Goal: Task Accomplishment & Management: Manage account settings

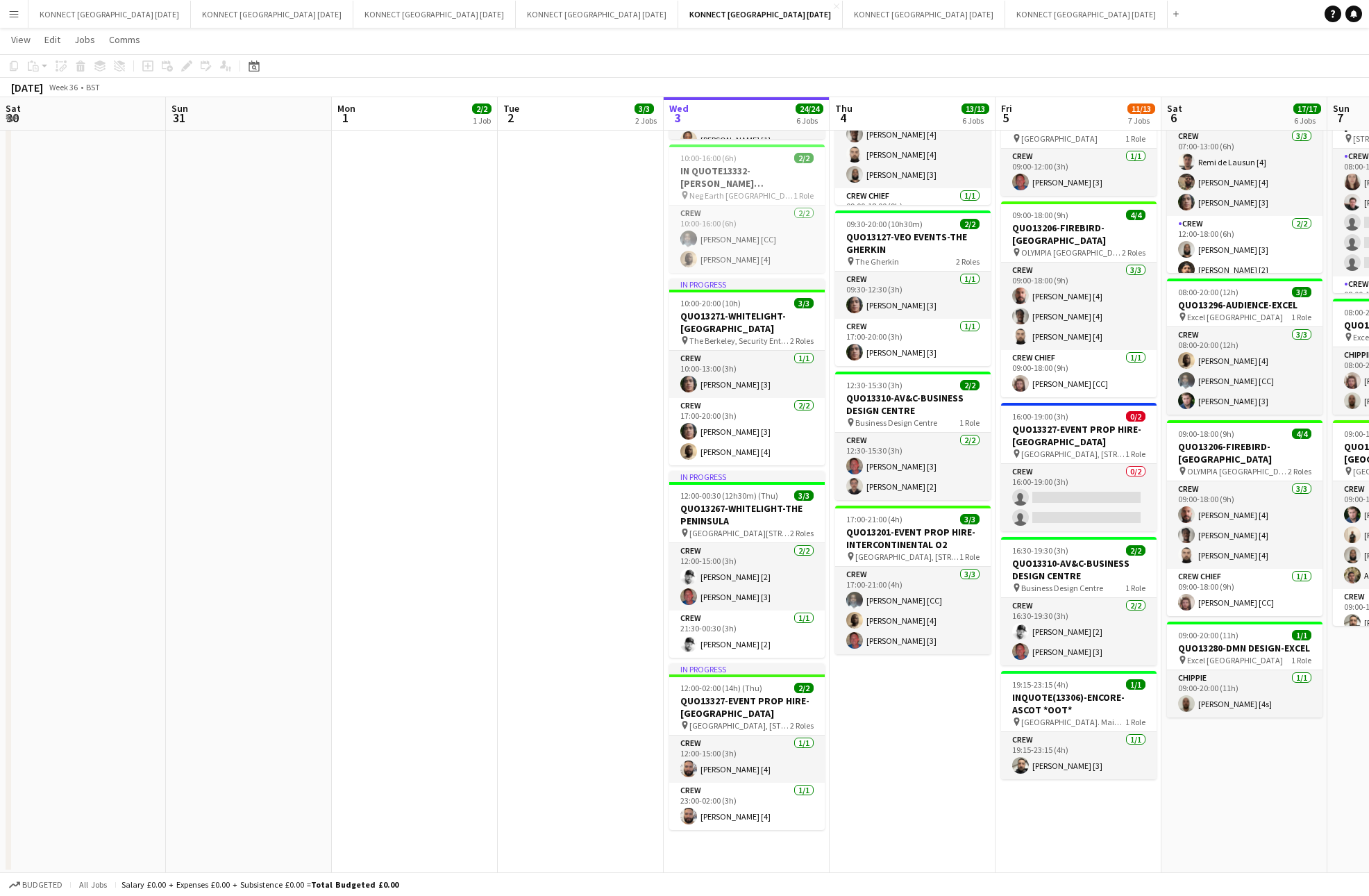
scroll to position [464, 0]
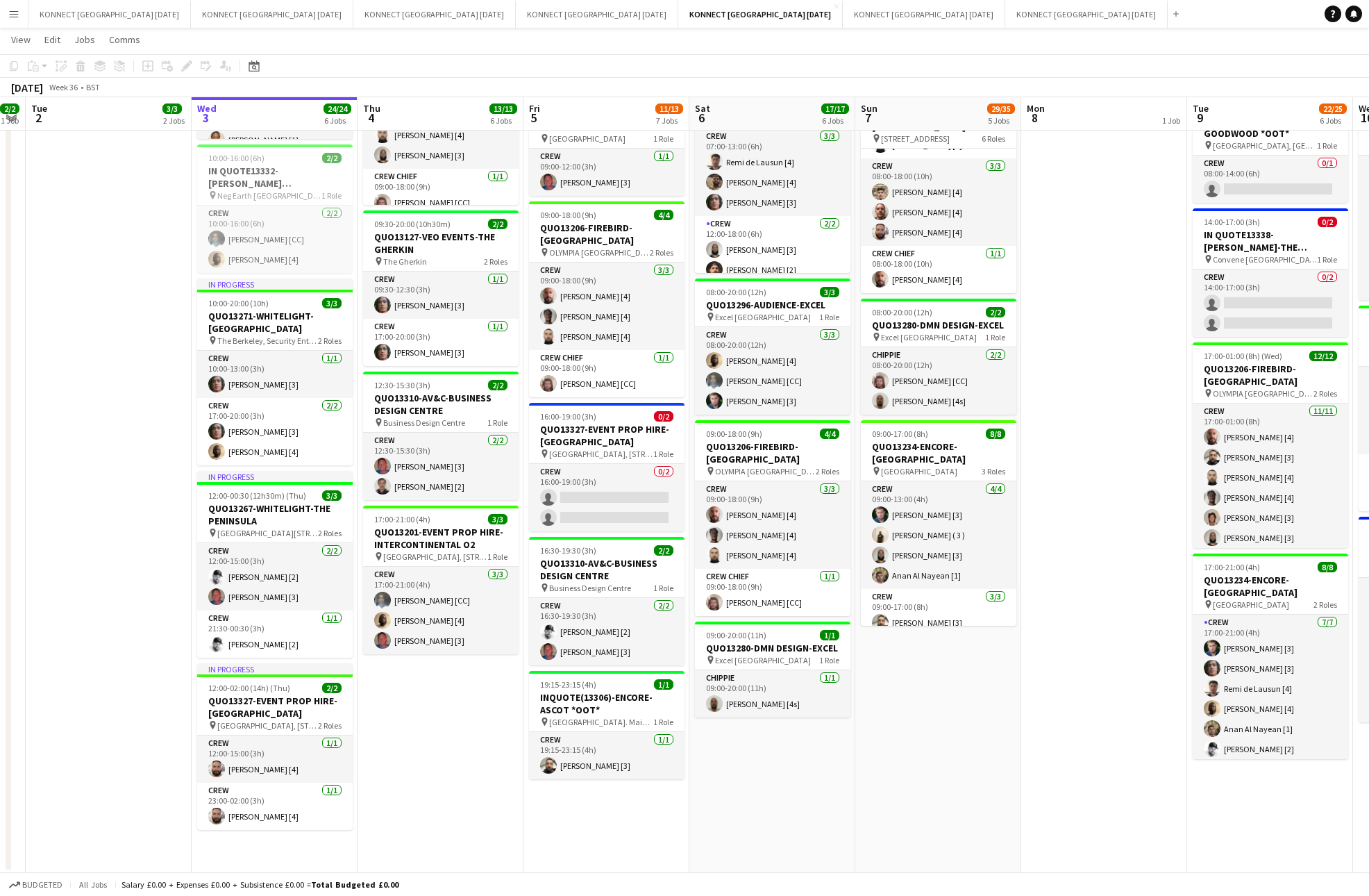
click at [434, 706] on app-date-cell "HAN OFF WORKING HOLIDAY CLUB - 1PM 09:00-18:00 (9h) 6/6 QUO13206-FIREBIRD-OLYMP…" at bounding box center [440, 372] width 166 height 1001
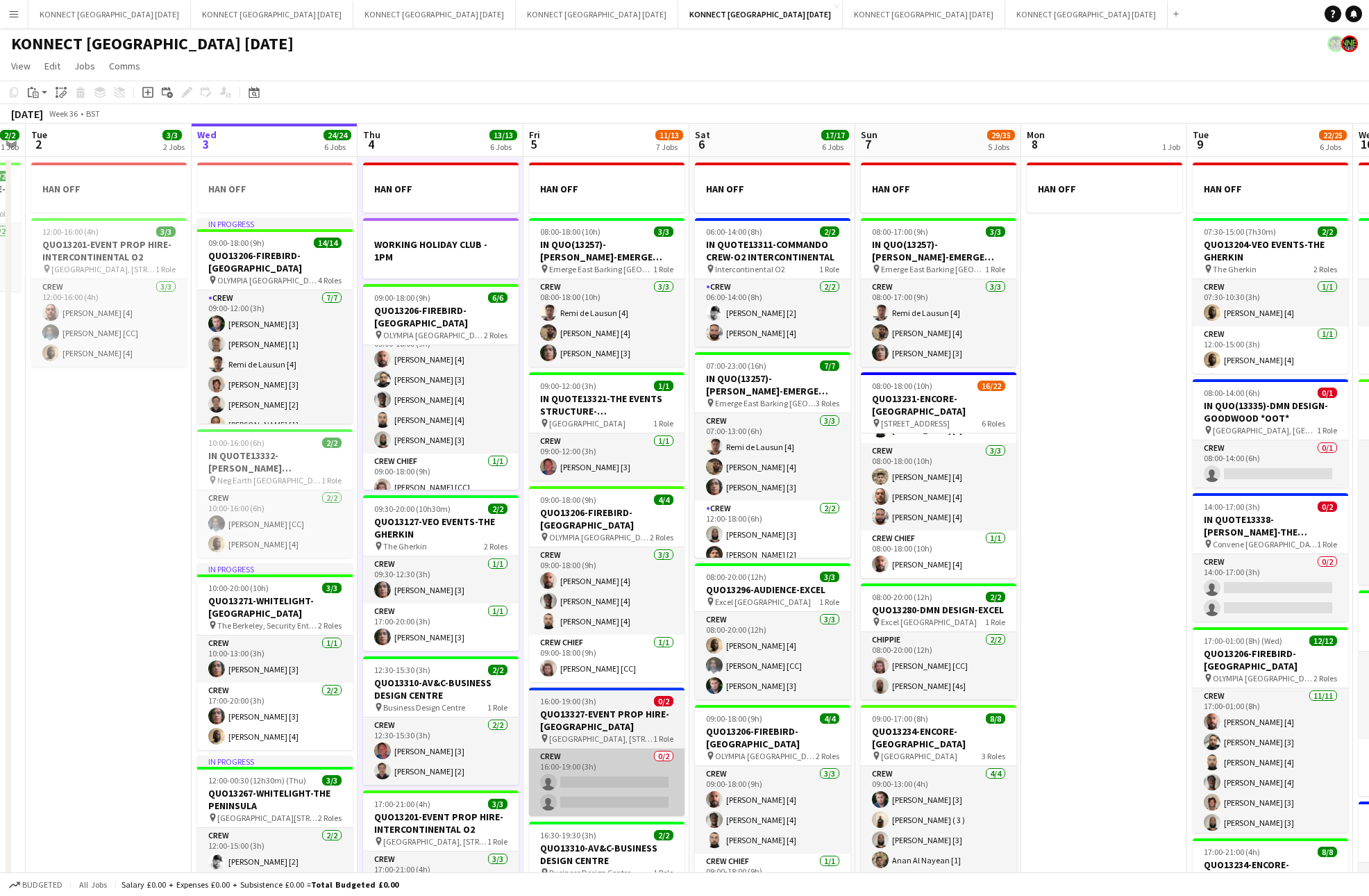
scroll to position [284, 0]
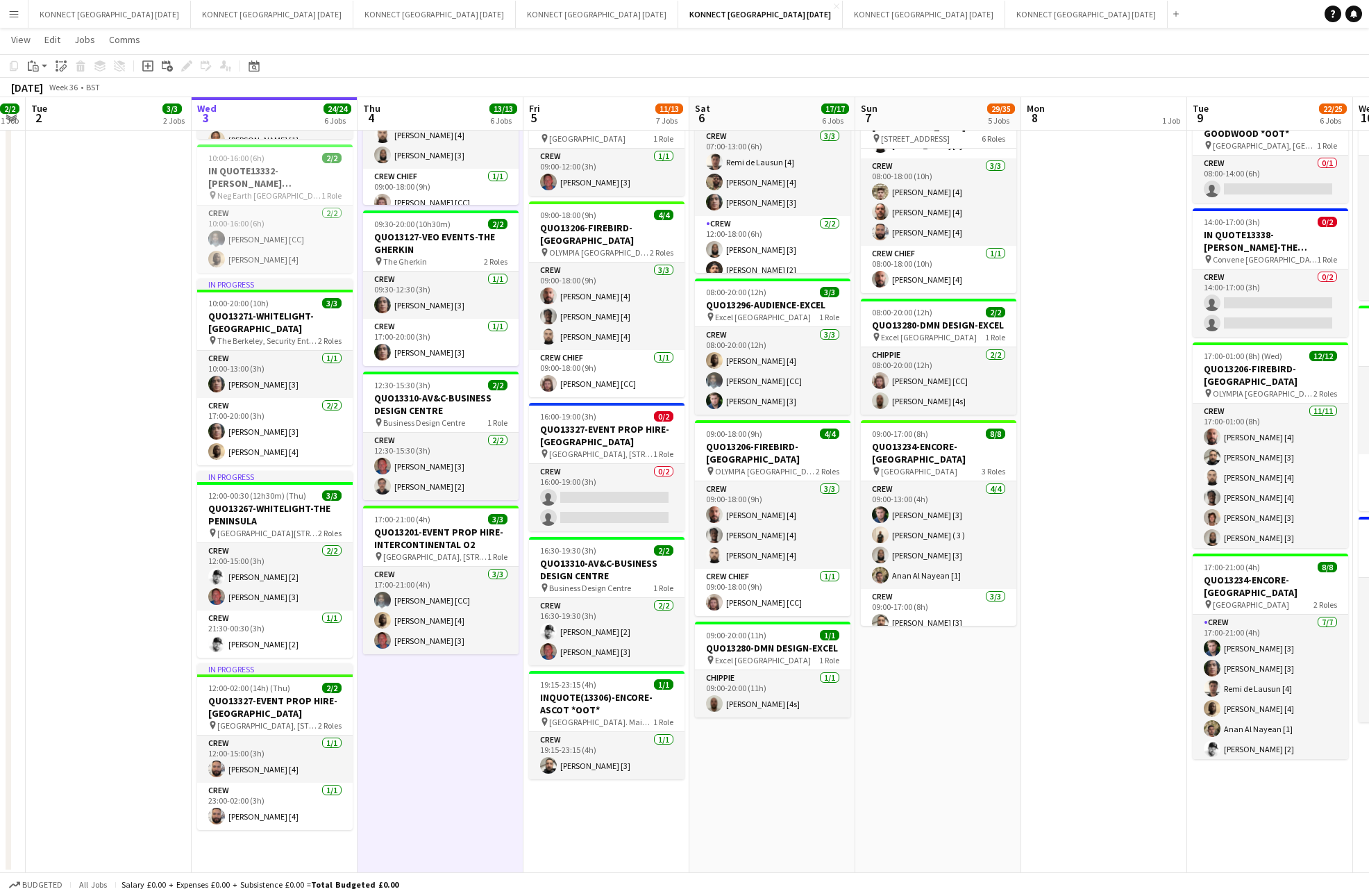
click at [446, 740] on app-date-cell "HAN OFF WORKING HOLIDAY CLUB - 1PM 09:00-18:00 (9h) 6/6 QUO13206-FIREBIRD-OLYMP…" at bounding box center [440, 372] width 166 height 1001
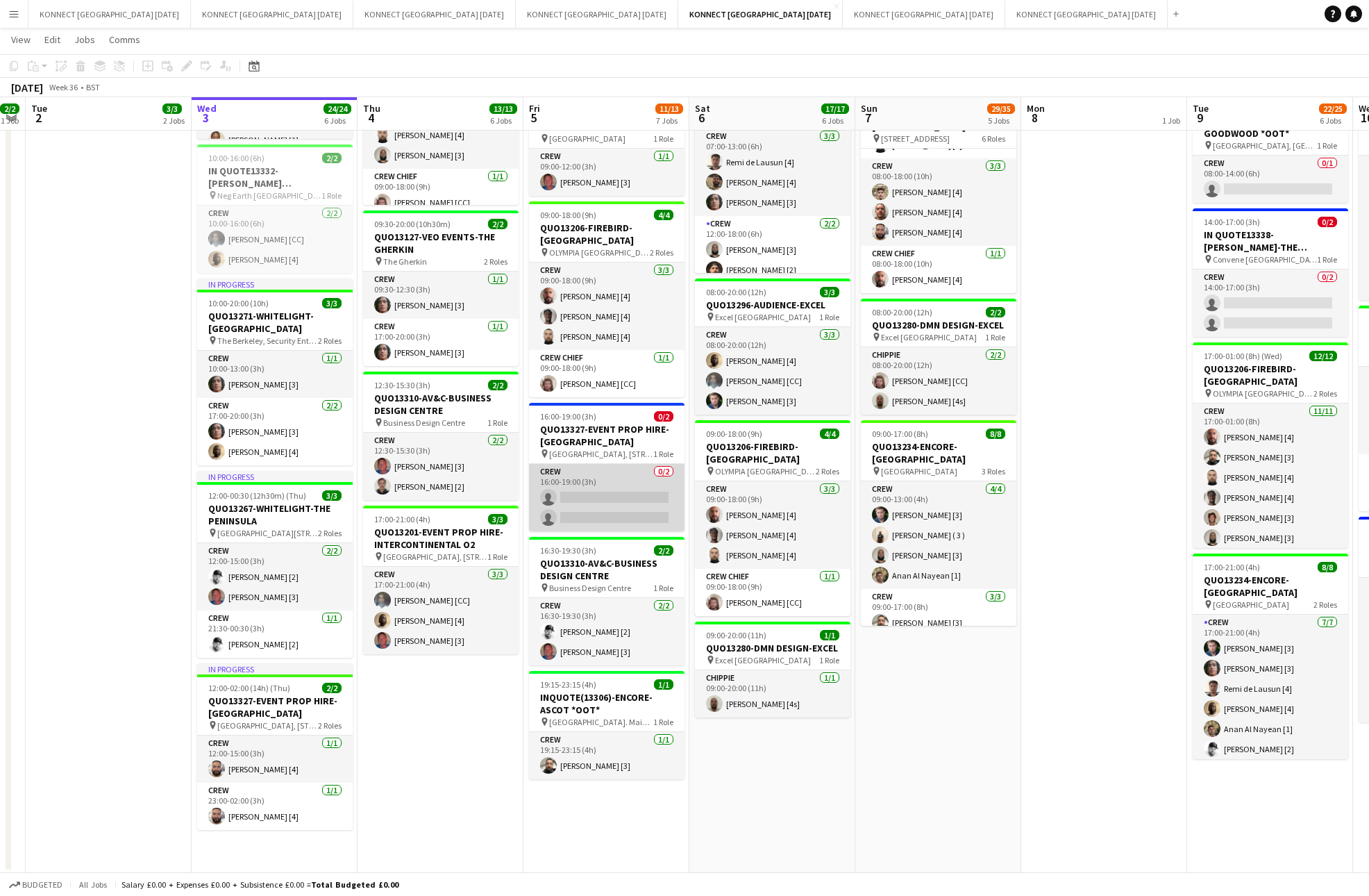
click at [637, 495] on app-card-role "Crew 0/2 16:00-19:00 (3h) single-neutral-actions single-neutral-actions" at bounding box center [606, 497] width 155 height 67
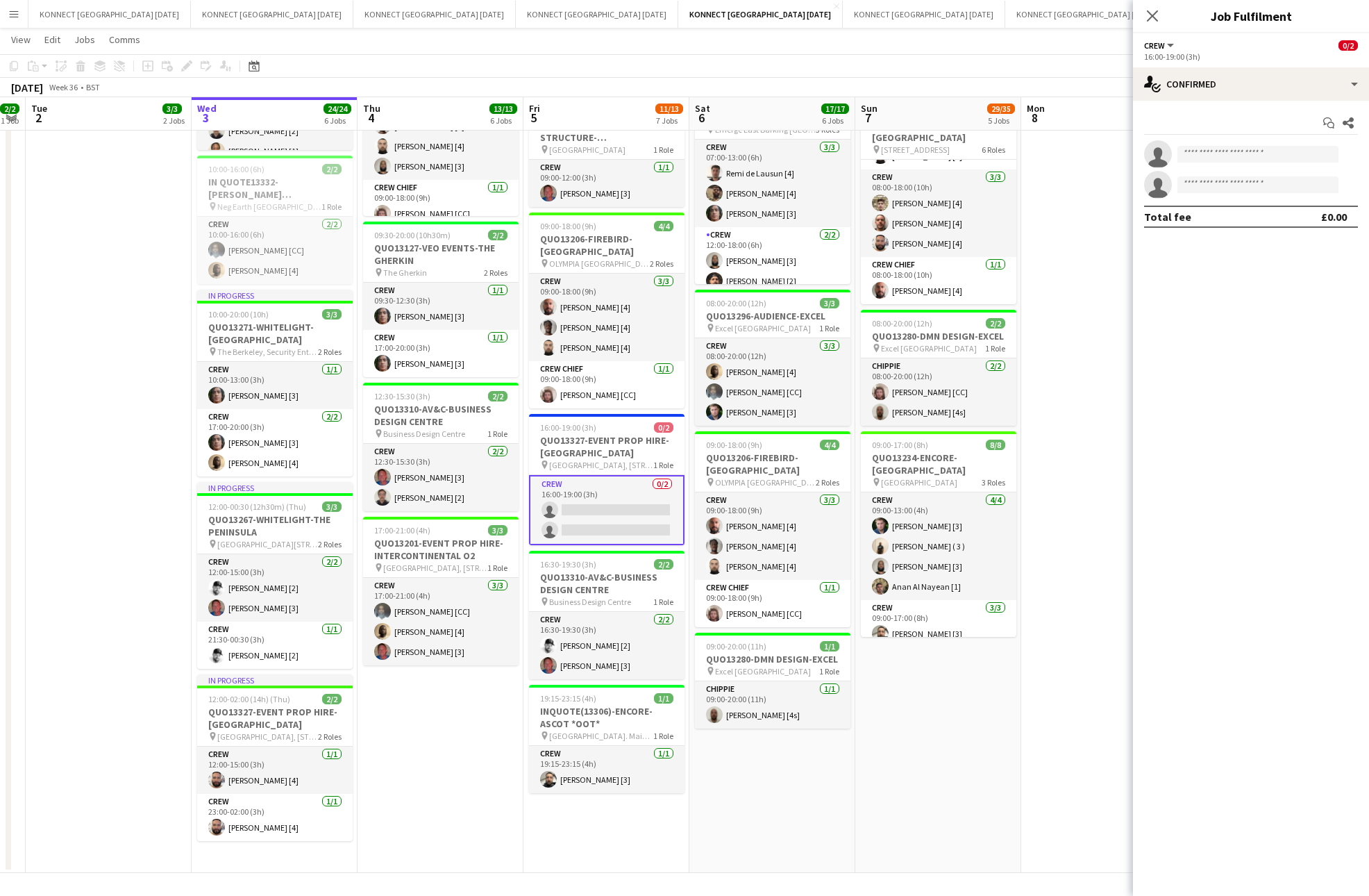
scroll to position [0, 537]
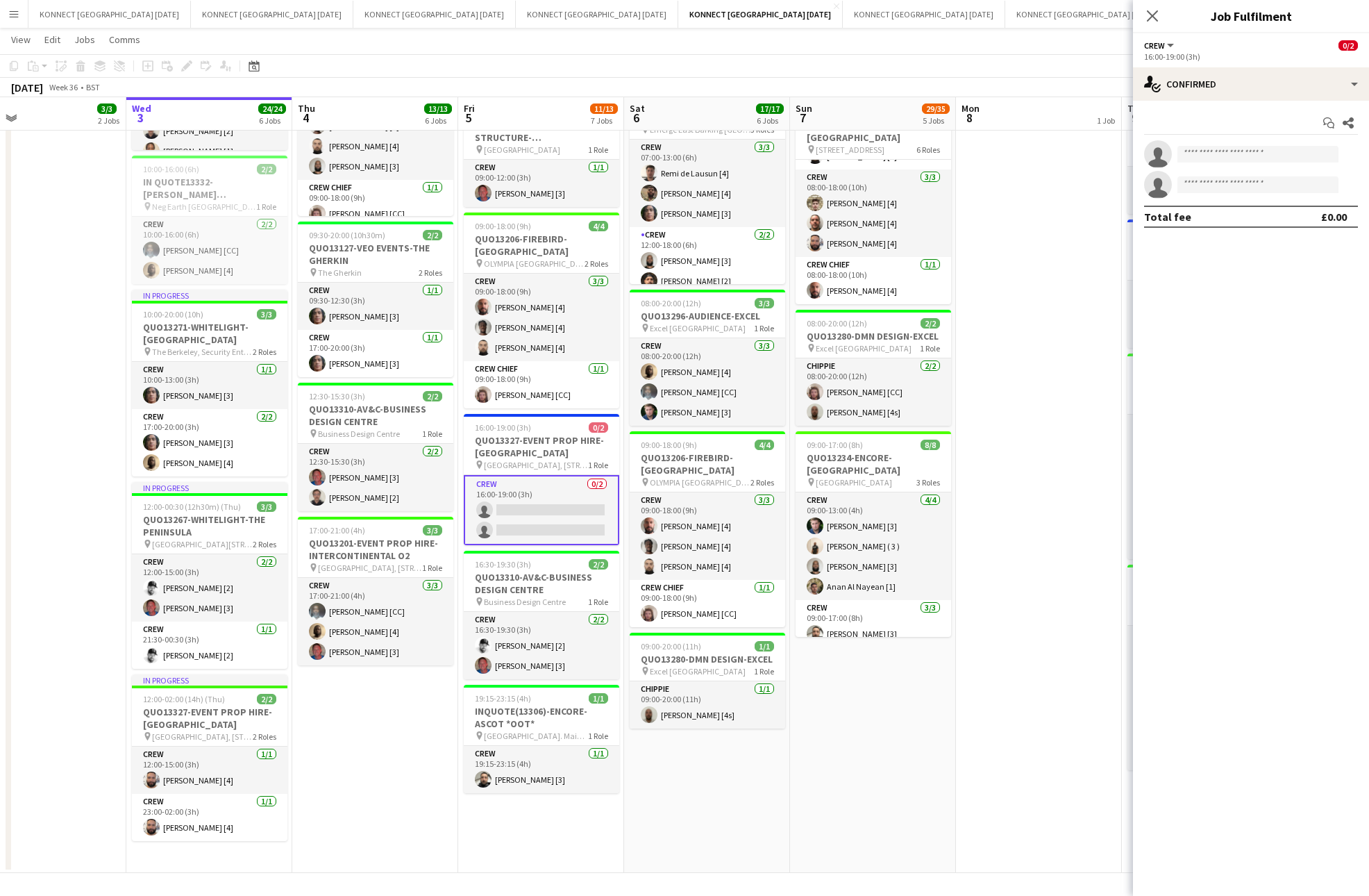
click at [500, 512] on app-card-role "Crew 0/2 16:00-19:00 (3h) single-neutral-actions single-neutral-actions" at bounding box center [541, 510] width 155 height 70
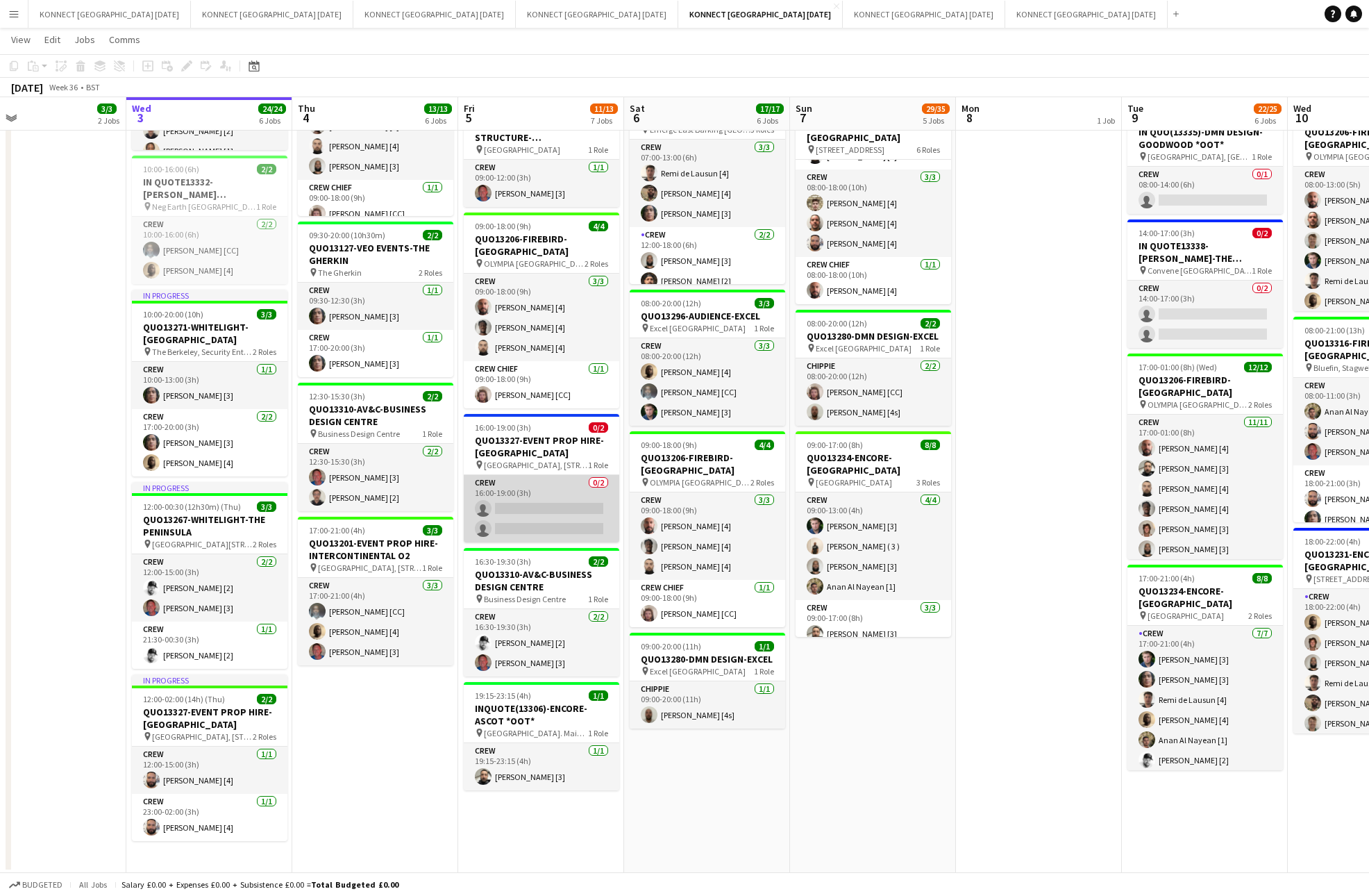
click at [531, 500] on app-card-role "Crew 0/2 16:00-19:00 (3h) single-neutral-actions single-neutral-actions" at bounding box center [541, 509] width 155 height 67
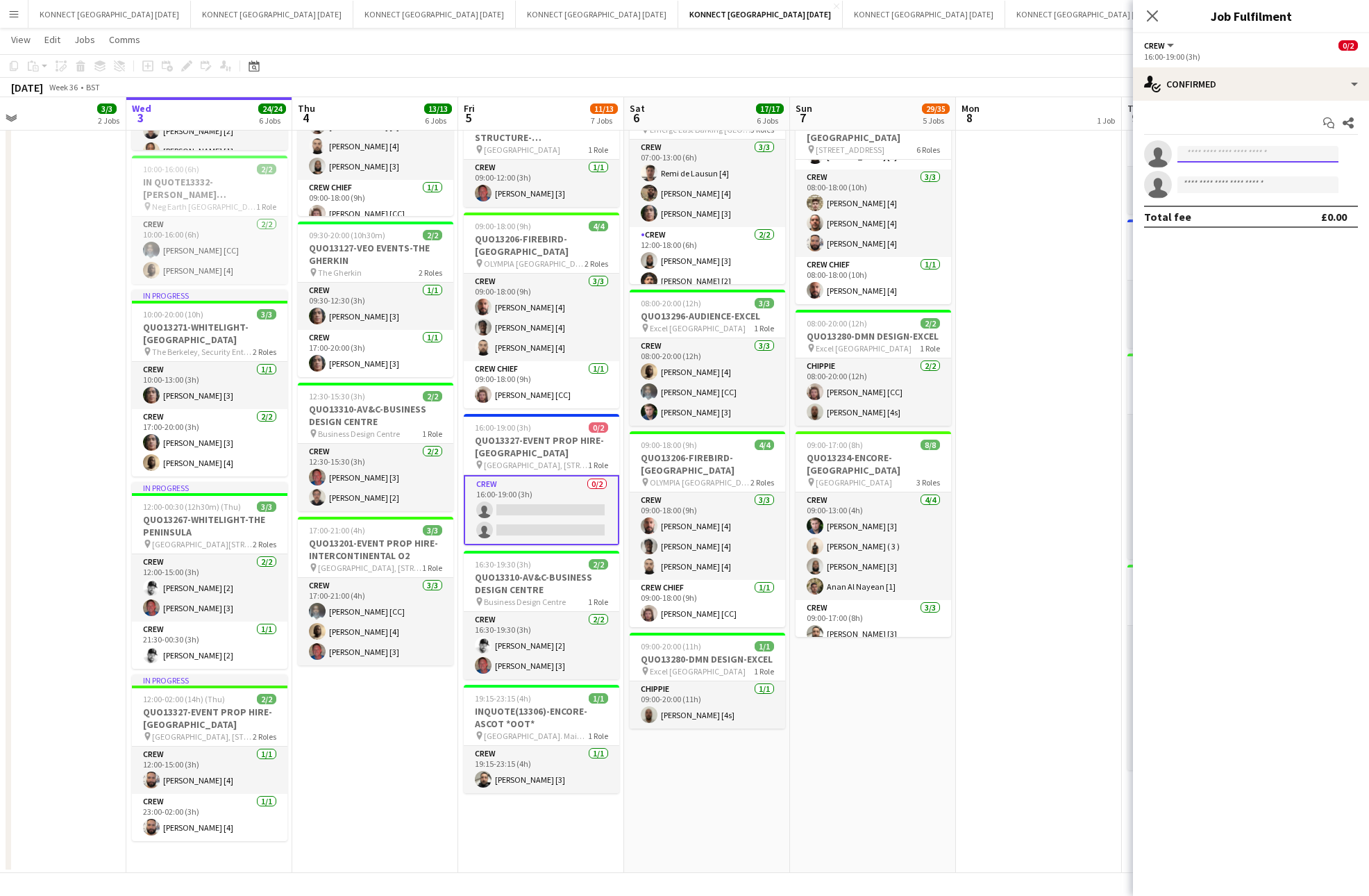
click at [1258, 154] on input at bounding box center [1258, 154] width 161 height 17
click at [1231, 86] on div "single-neutral-actions-check-2 Confirmed" at bounding box center [1251, 84] width 236 height 33
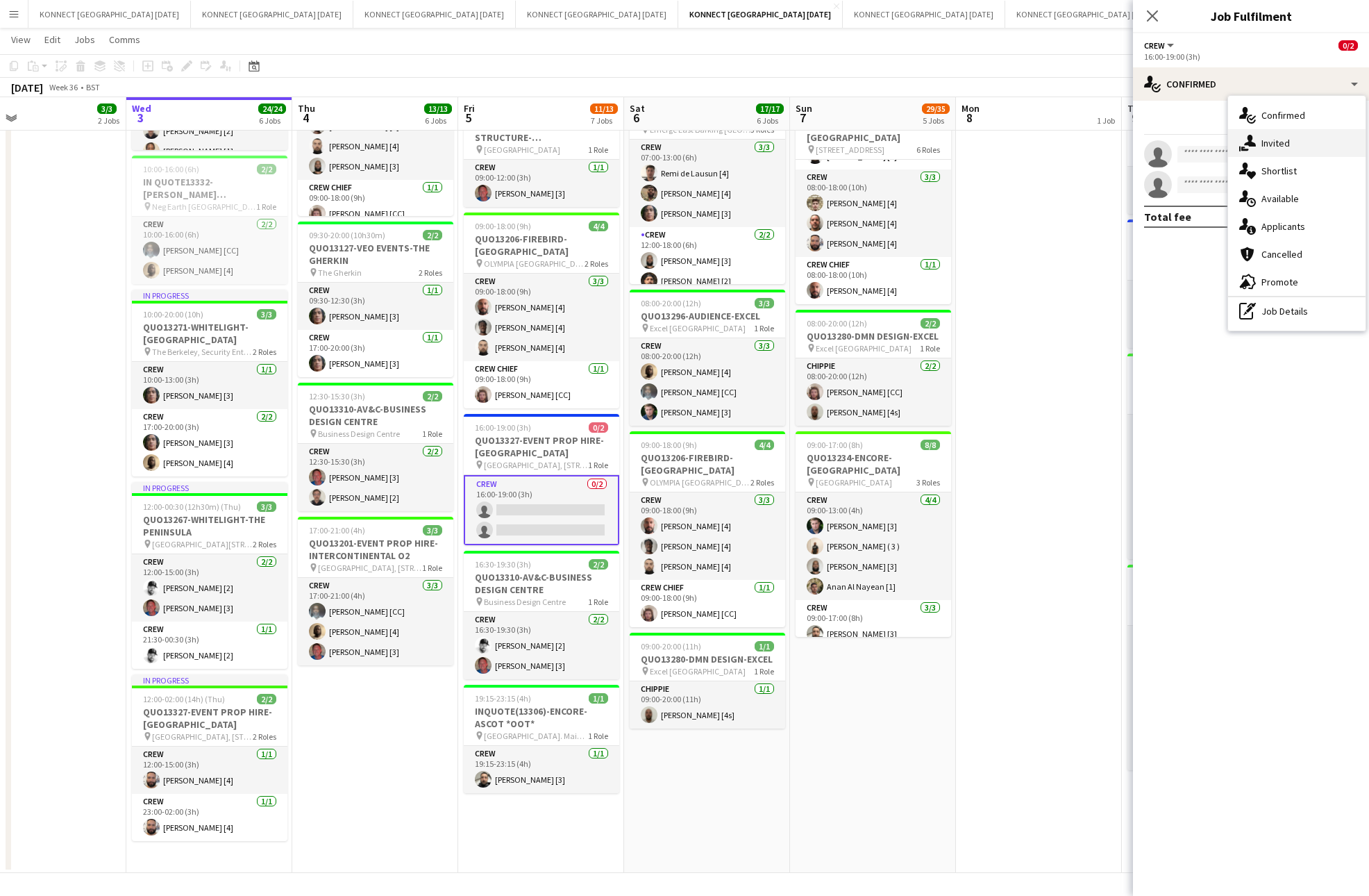
click at [1243, 139] on icon "single-neutral-actions-share-1" at bounding box center [1248, 143] width 17 height 17
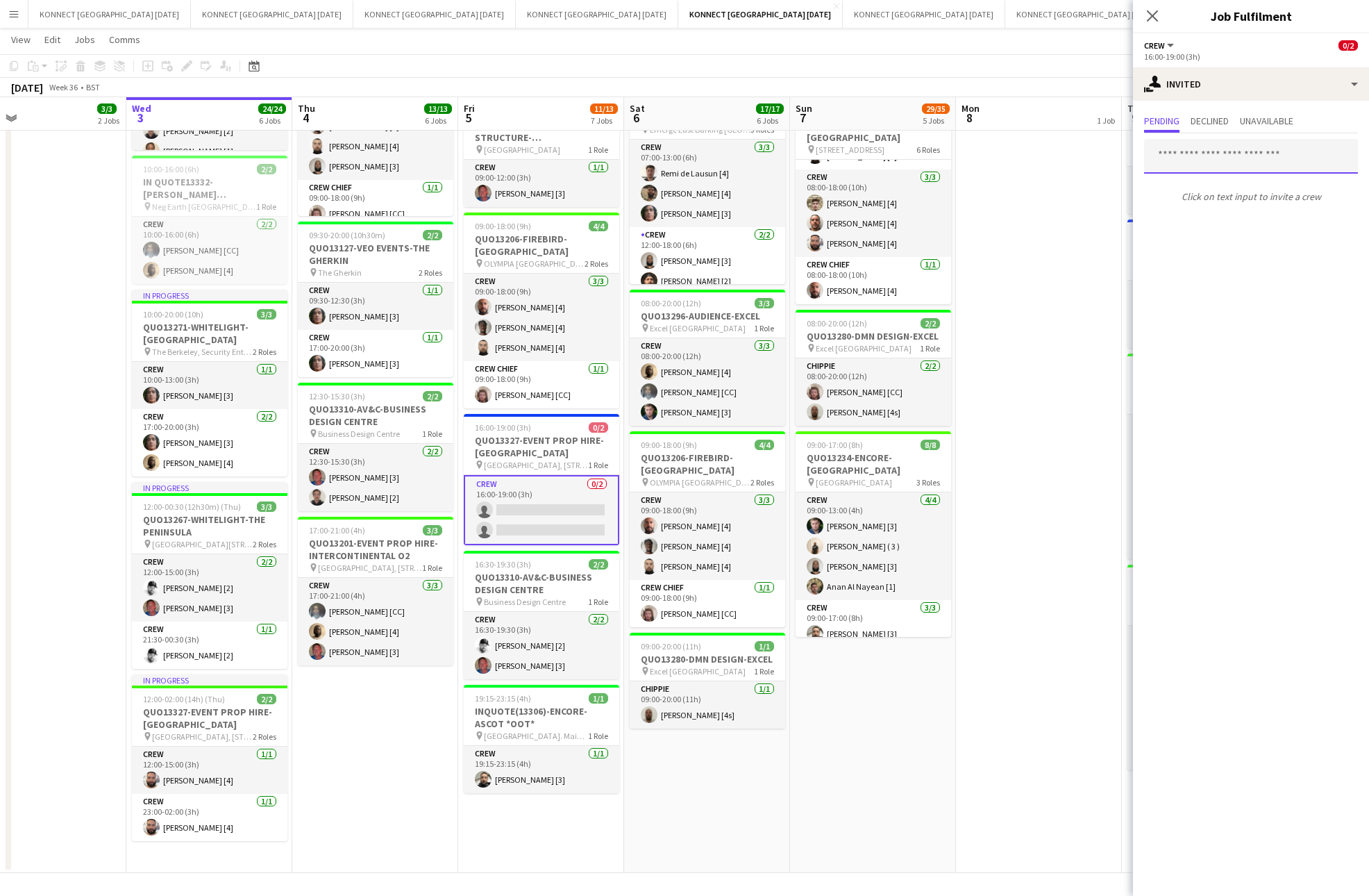
click at [1211, 151] on input "text" at bounding box center [1252, 156] width 214 height 35
click at [1039, 271] on app-date-cell "HAN OFF" at bounding box center [1038, 378] width 166 height 989
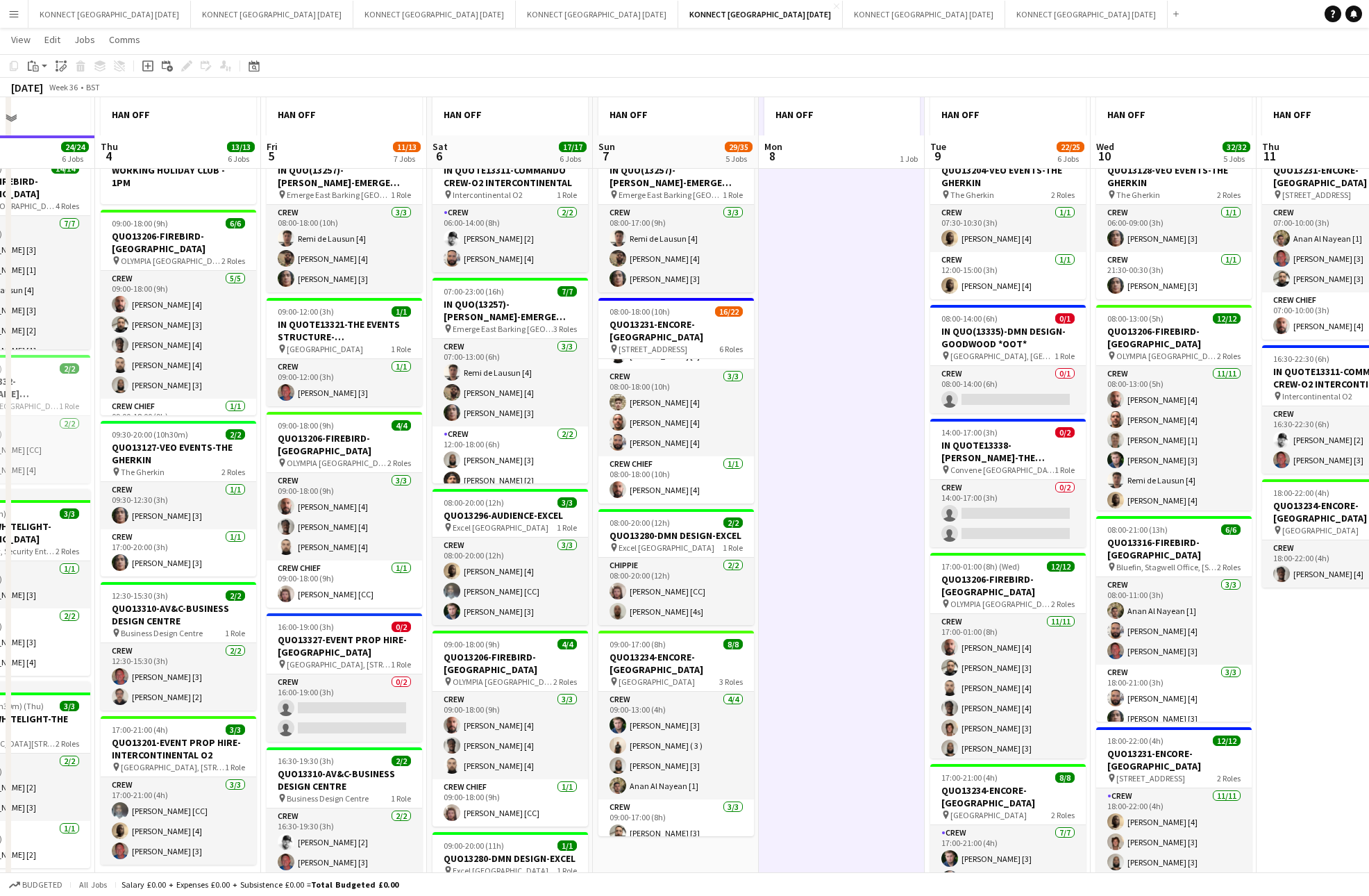
scroll to position [0, 0]
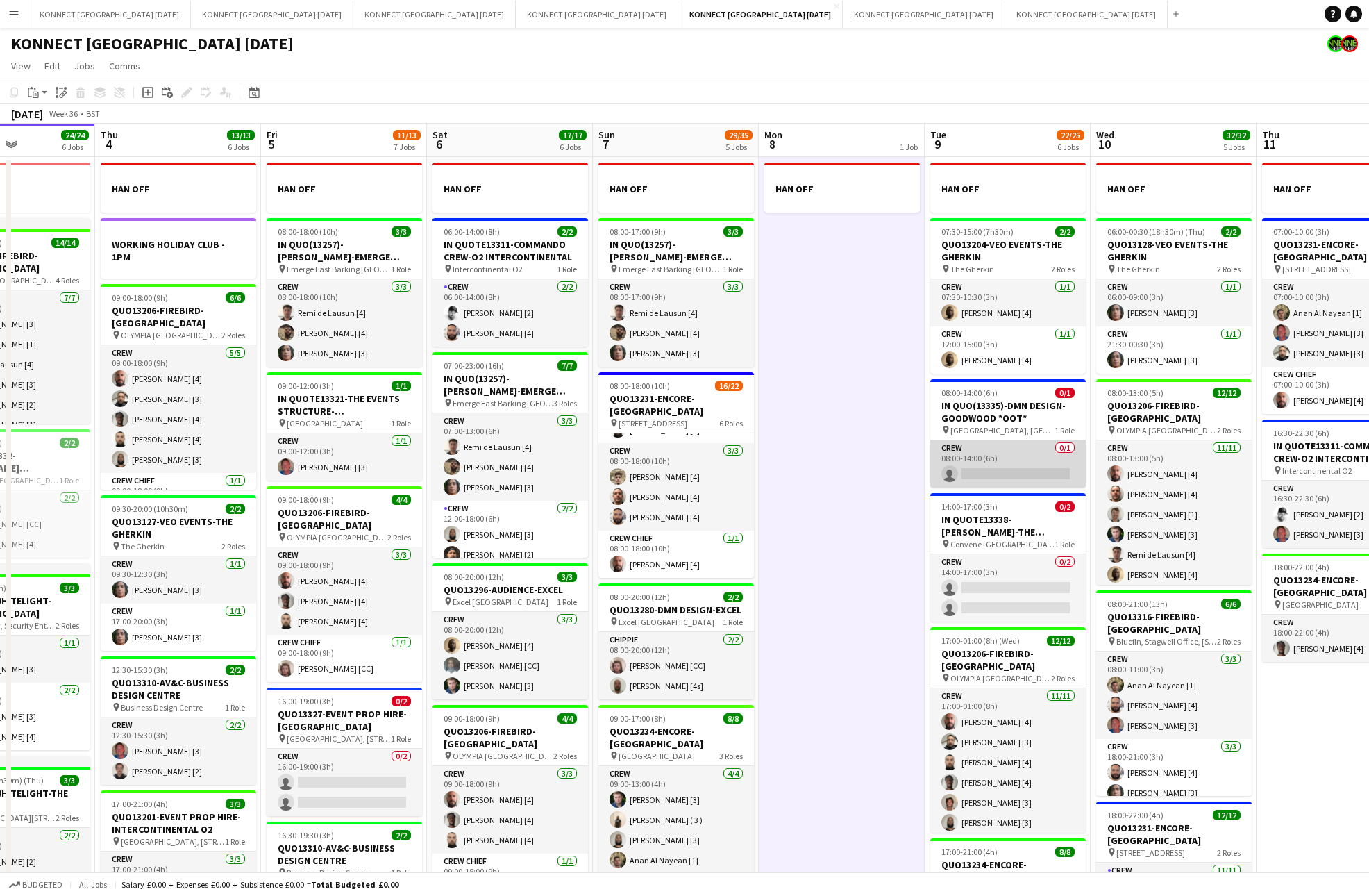
click at [990, 451] on app-card-role "Crew 0/1 08:00-14:00 (6h) single-neutral-actions" at bounding box center [1007, 464] width 155 height 47
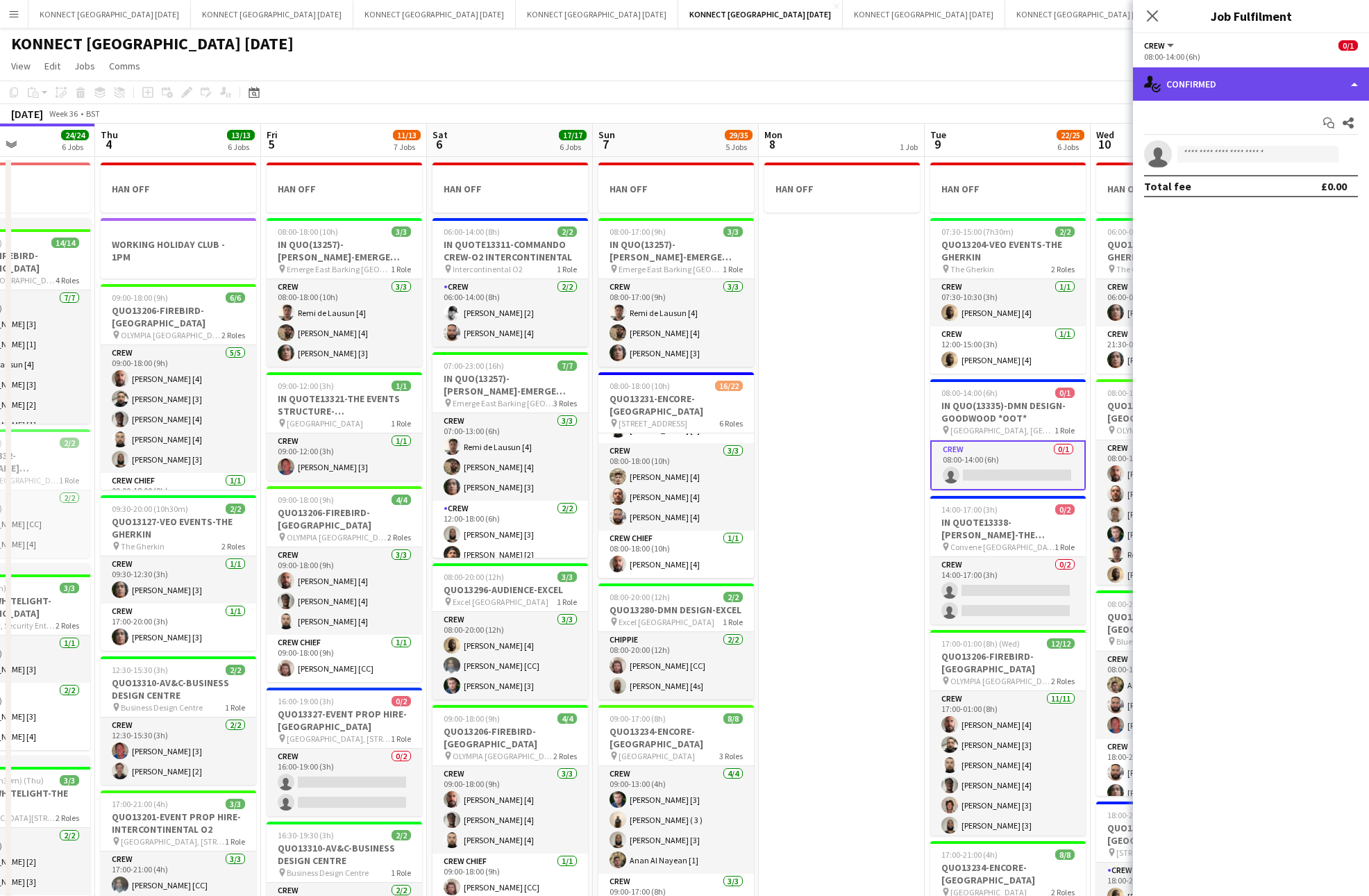
click at [1261, 92] on div "single-neutral-actions-check-2 Confirmed" at bounding box center [1251, 84] width 236 height 33
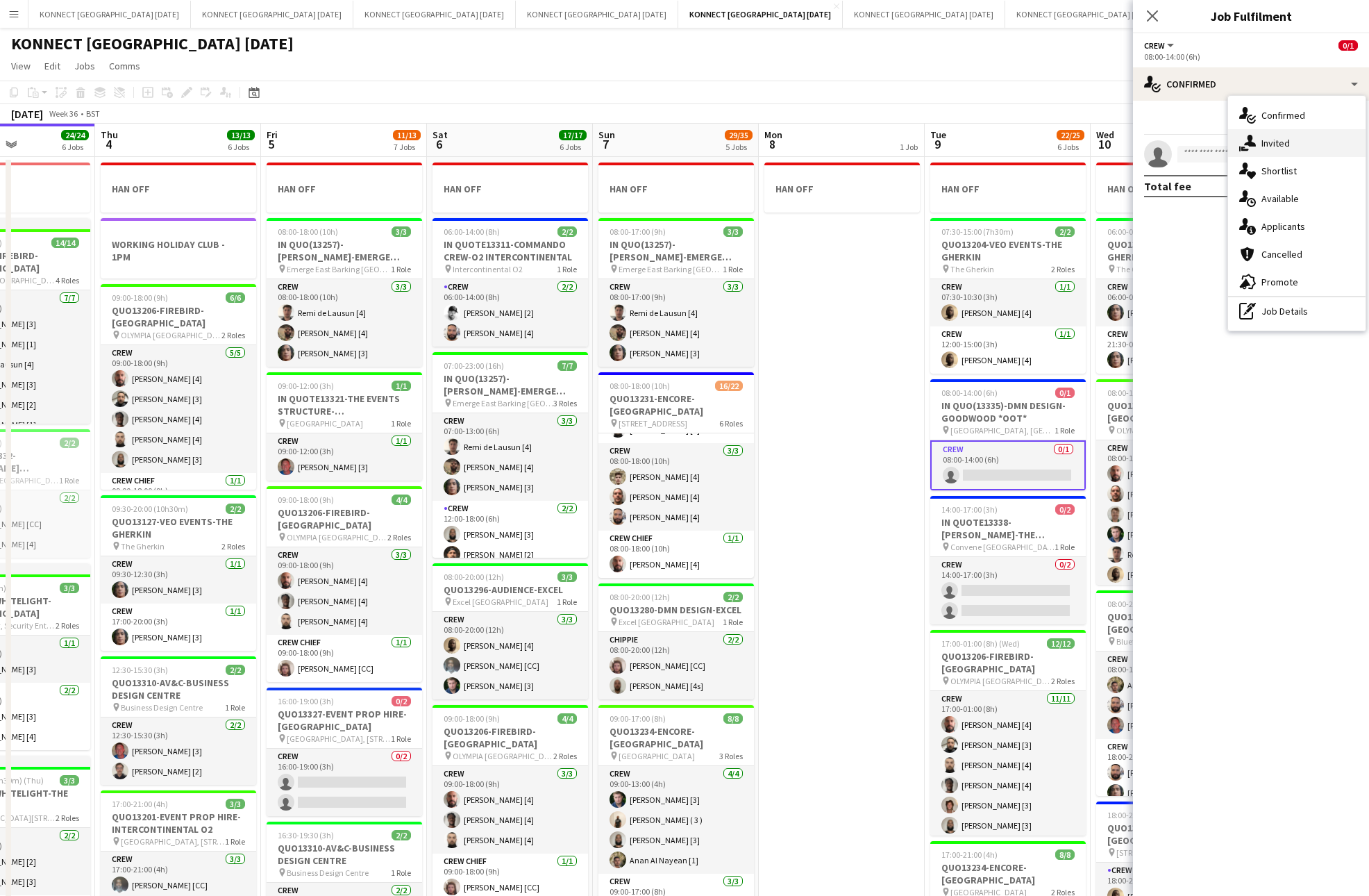
click at [1283, 132] on div "single-neutral-actions-share-1 Invited" at bounding box center [1296, 143] width 137 height 28
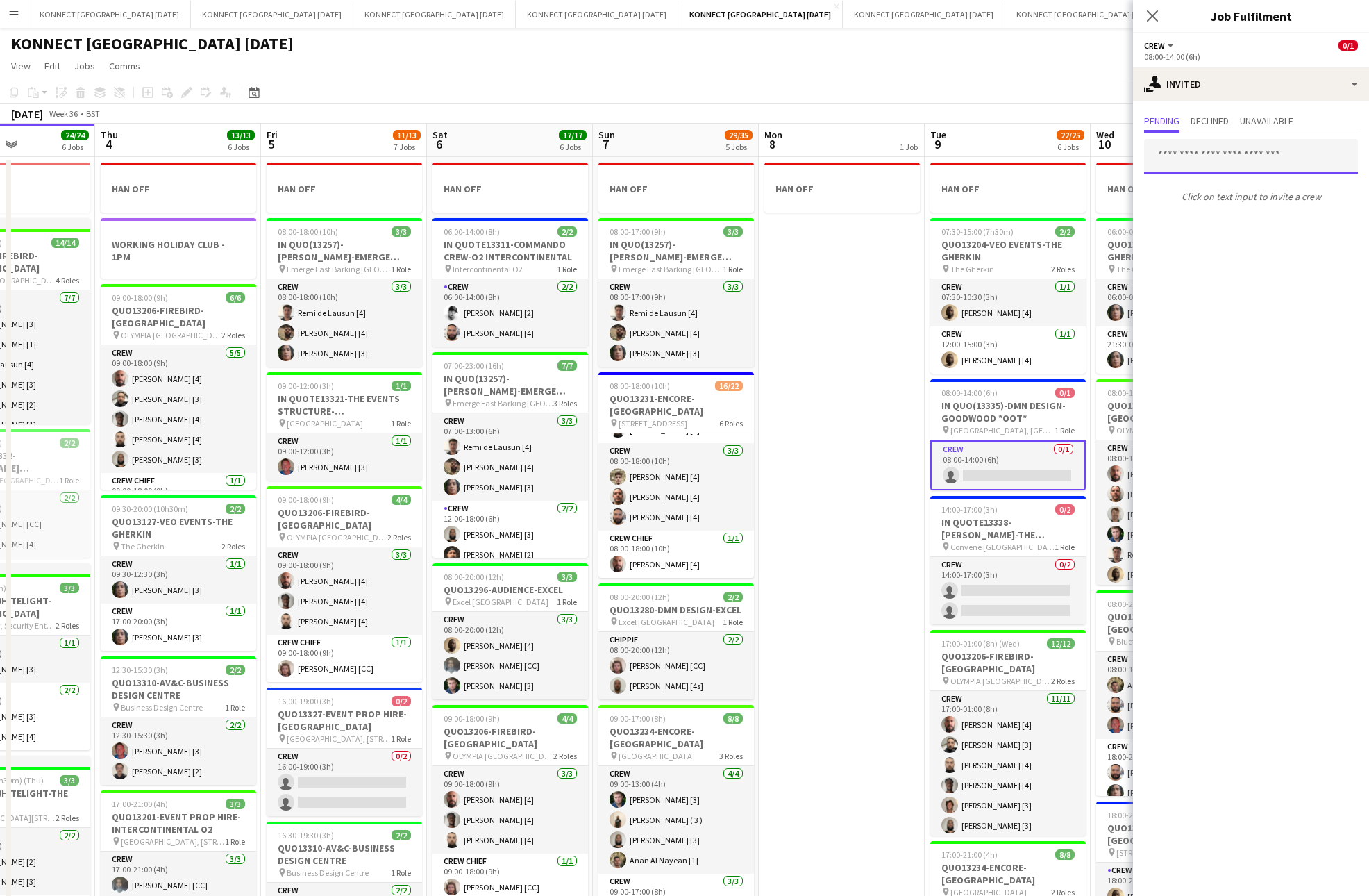
click at [1263, 155] on input "text" at bounding box center [1252, 156] width 214 height 35
type input "******"
click at [1255, 192] on span "[PERSON_NAME] [4] Active" at bounding box center [1251, 191] width 192 height 12
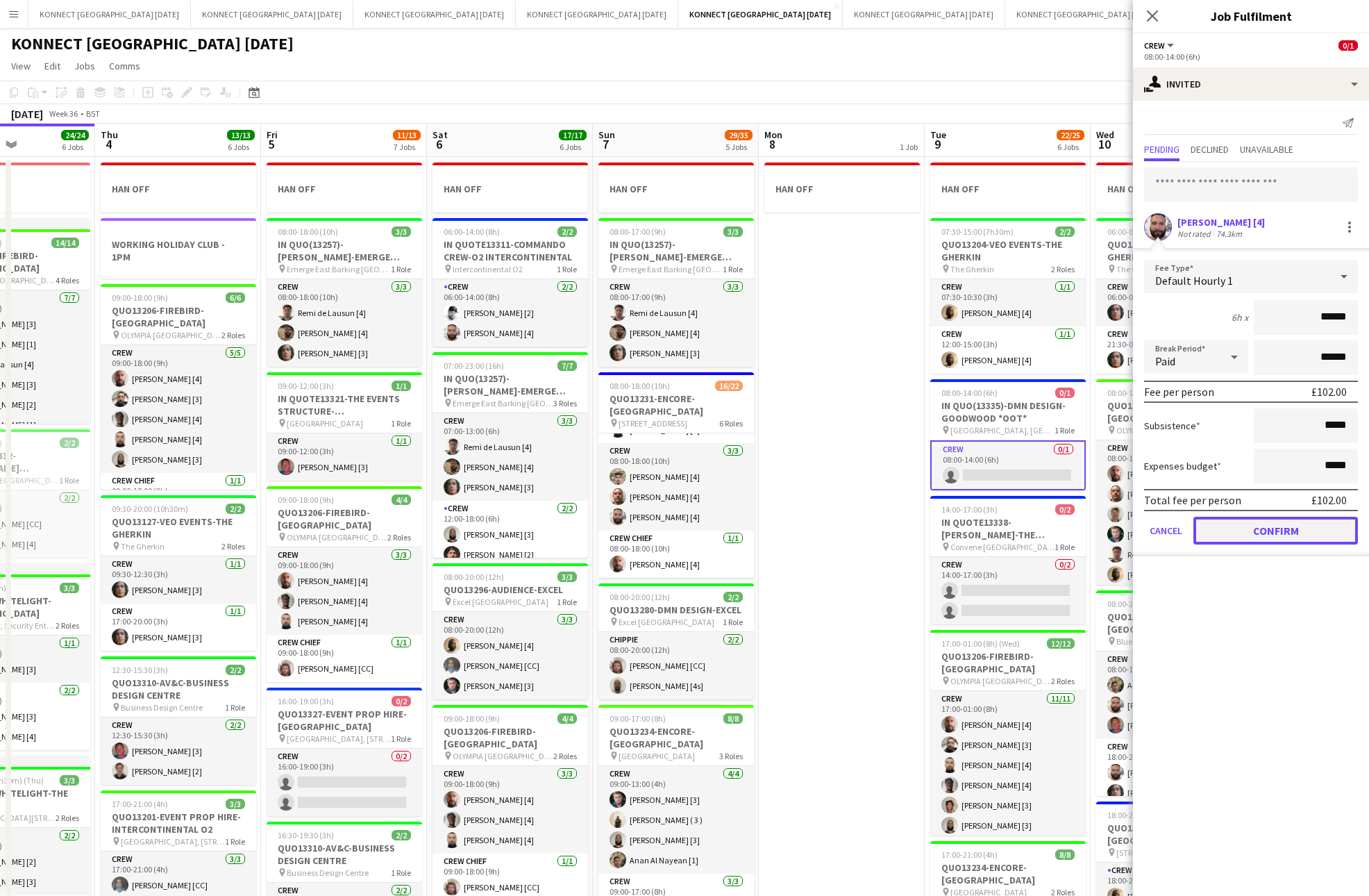
click at [1225, 542] on button "Confirm" at bounding box center [1276, 531] width 164 height 28
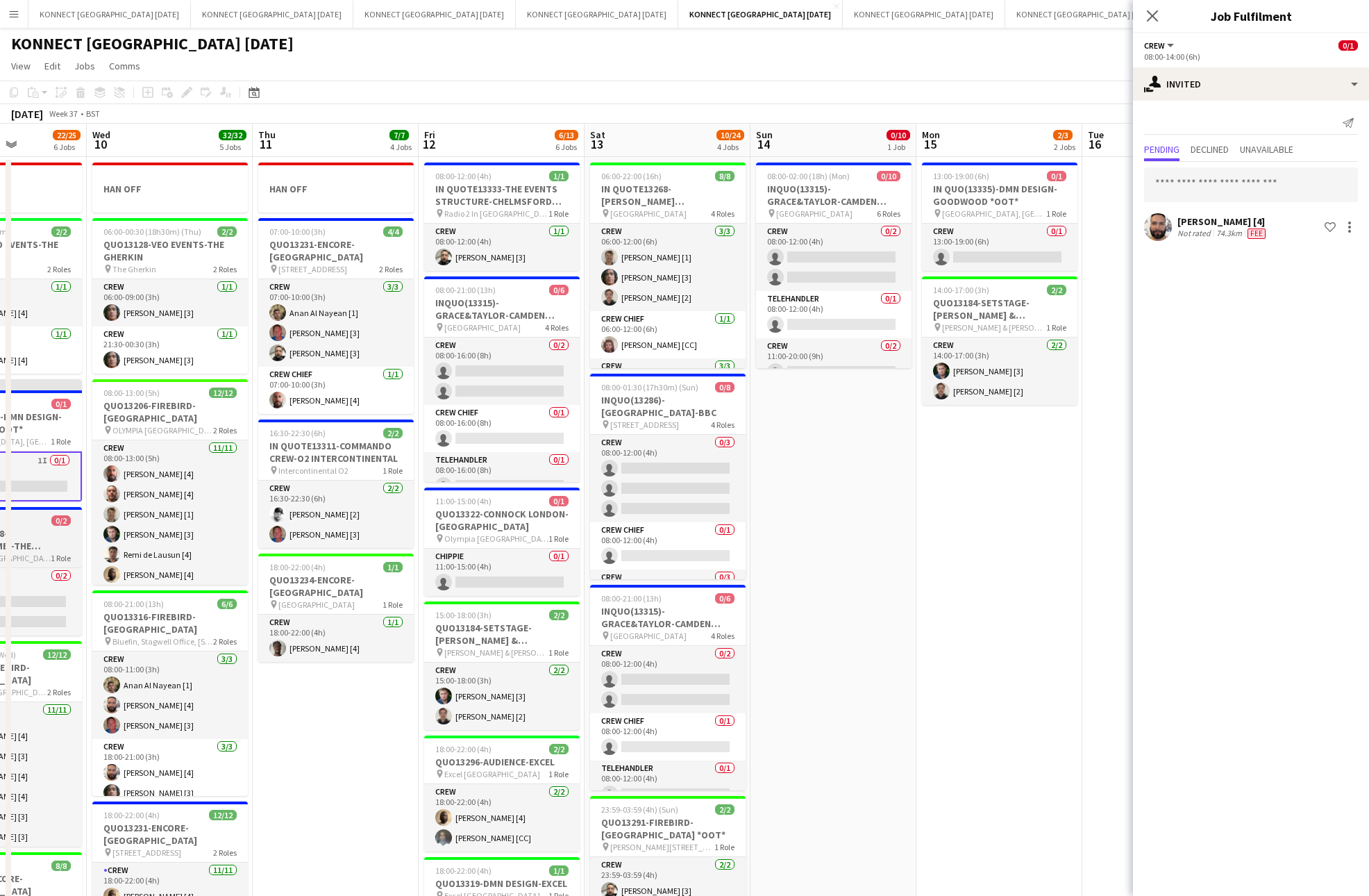
scroll to position [0, 465]
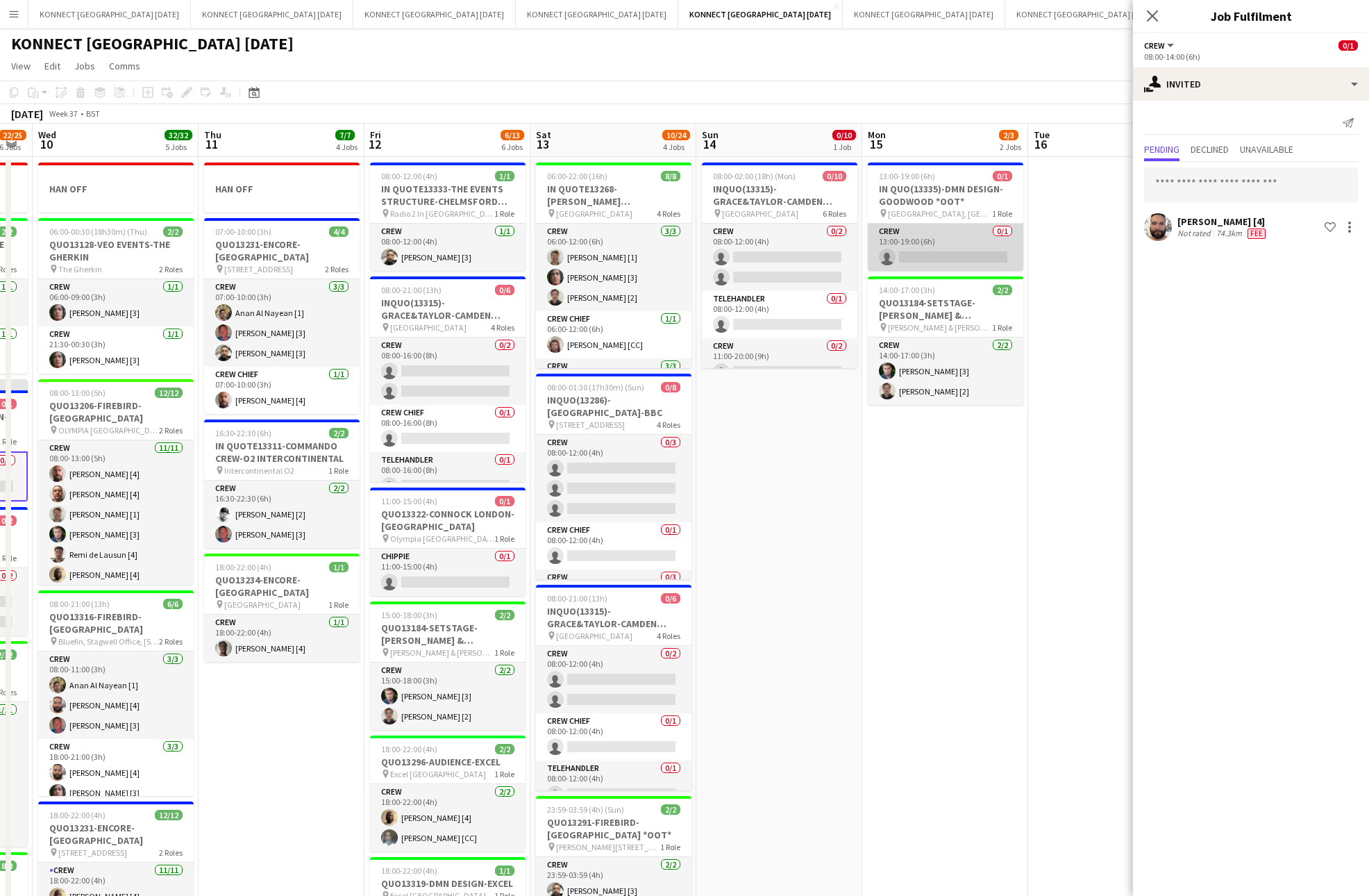
click at [912, 244] on app-card-role "Crew 0/1 13:00-19:00 (6h) single-neutral-actions" at bounding box center [945, 247] width 155 height 47
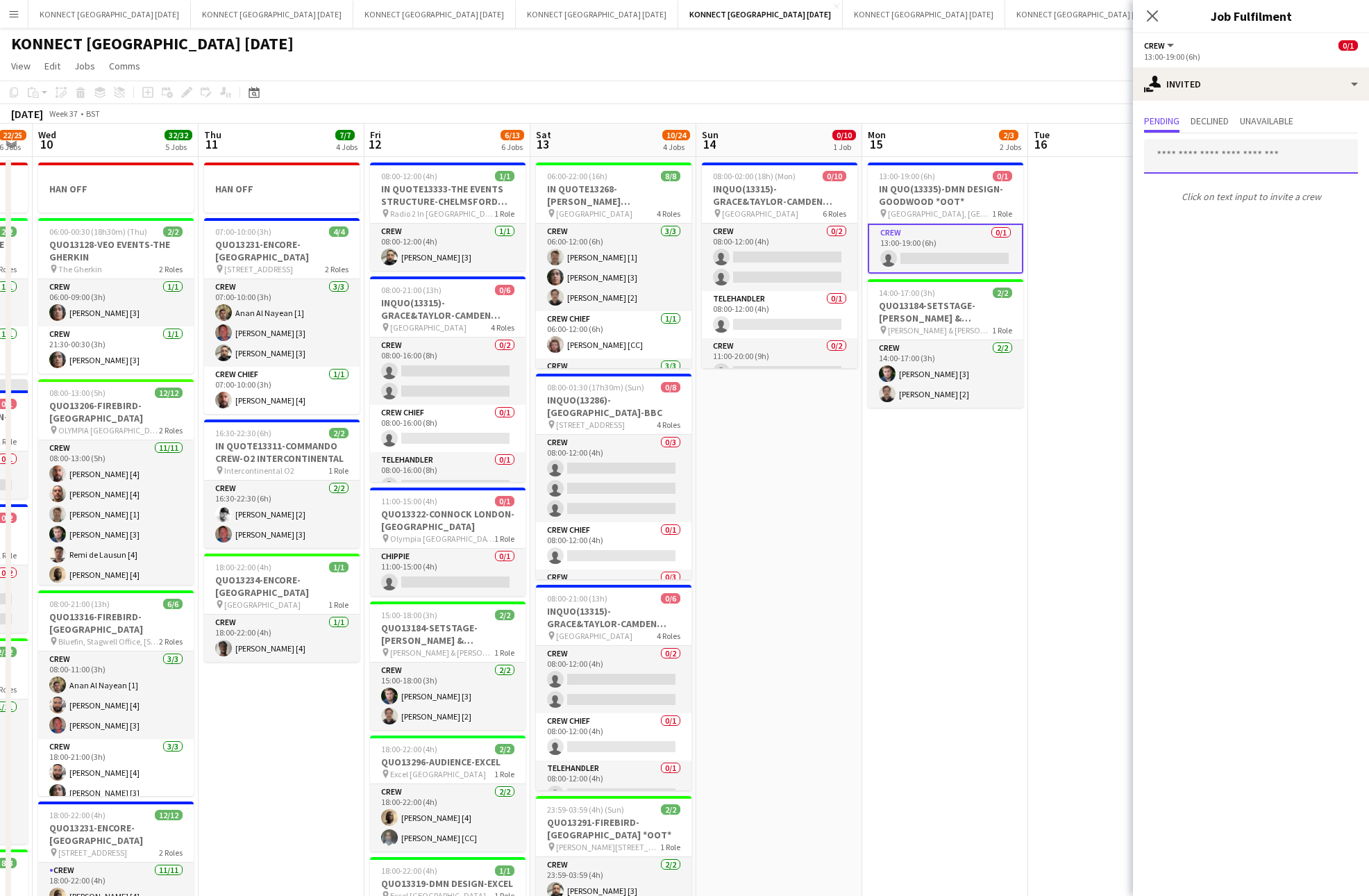
click at [1233, 162] on input "text" at bounding box center [1252, 156] width 214 height 35
type input "*****"
click at [1252, 195] on span "[PERSON_NAME] [4] Active" at bounding box center [1251, 191] width 192 height 12
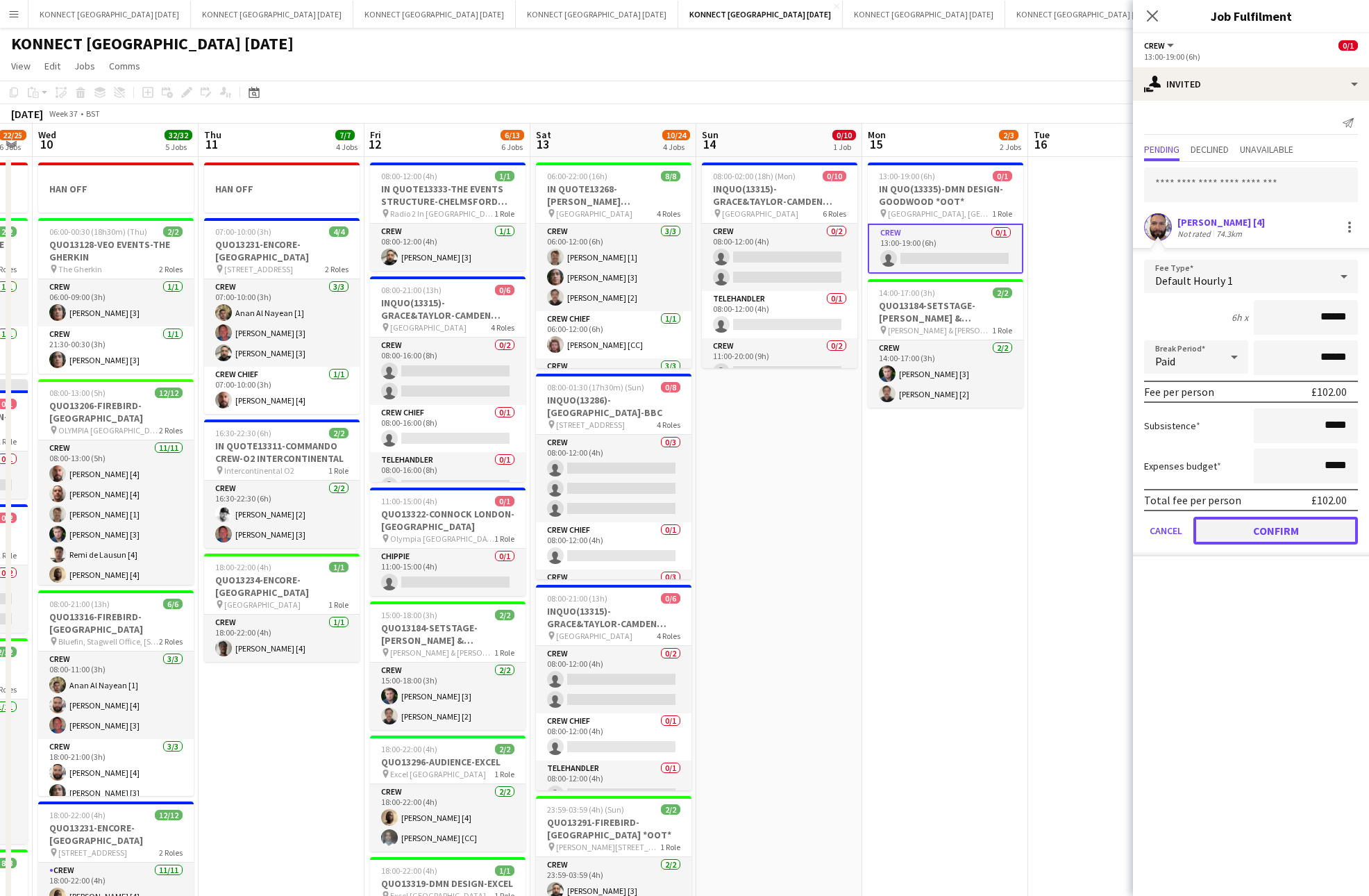
click at [1335, 528] on button "Confirm" at bounding box center [1276, 531] width 164 height 28
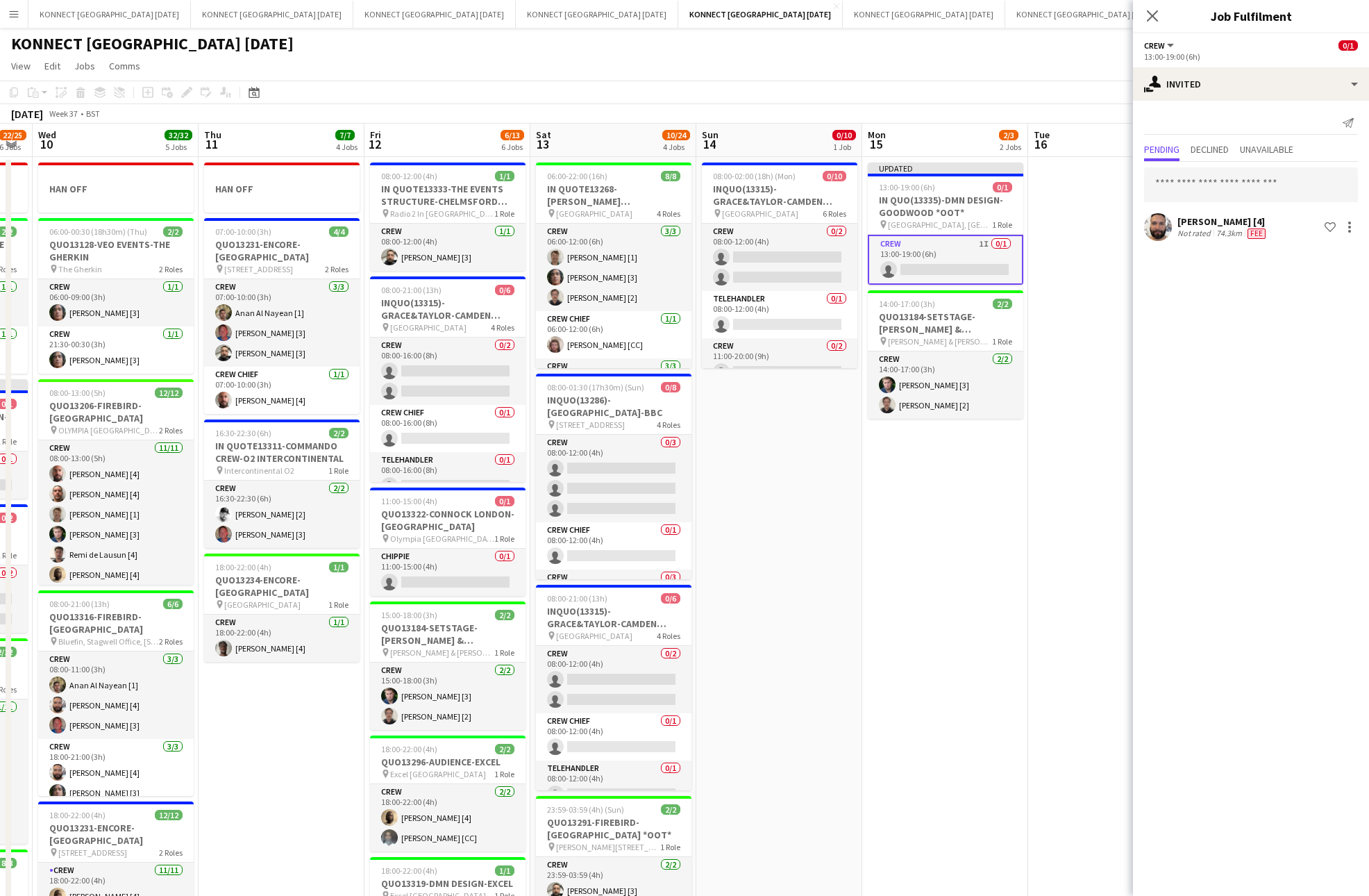
click at [1099, 500] on app-date-cell at bounding box center [1111, 651] width 166 height 989
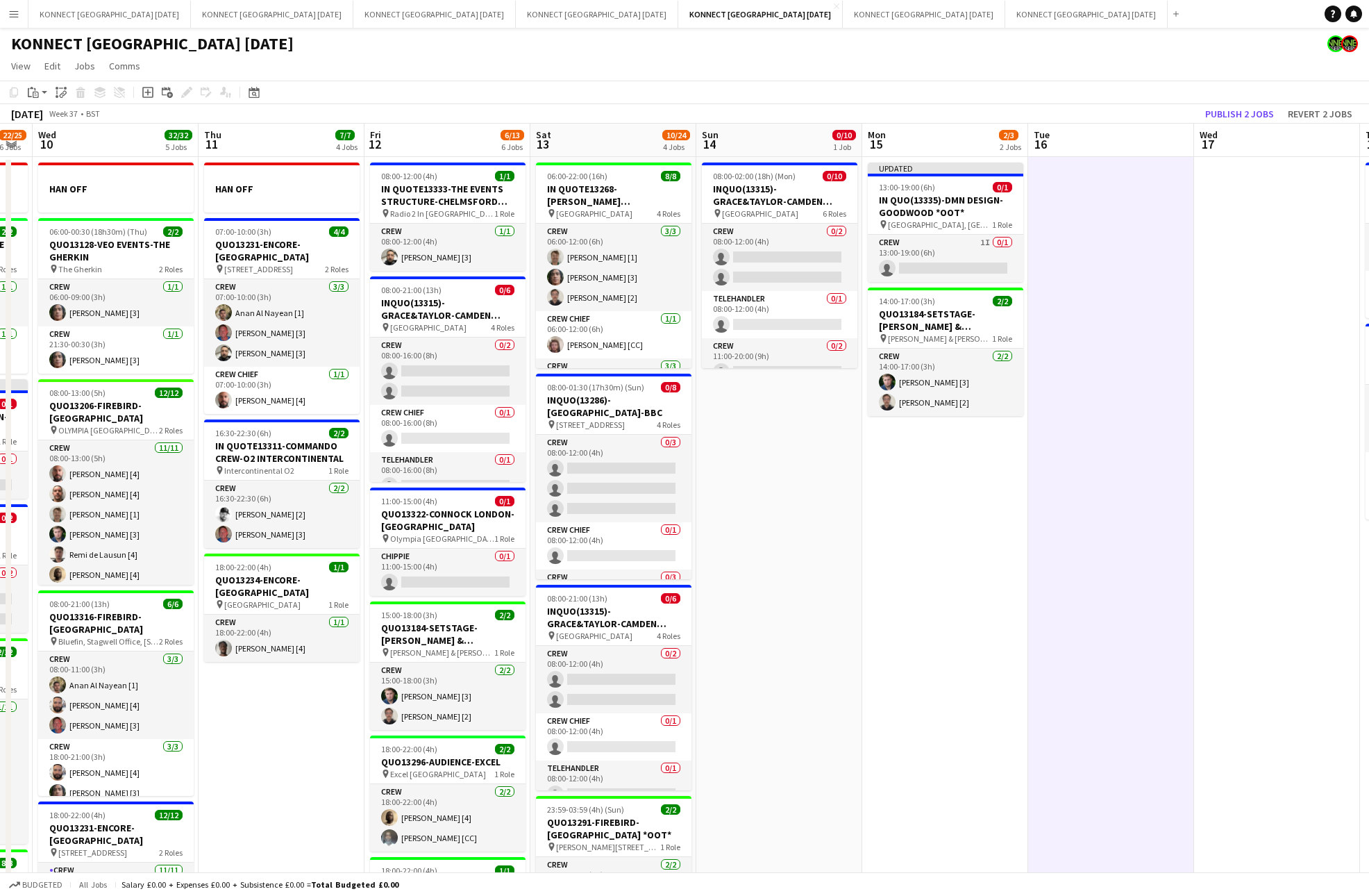
click at [1117, 525] on app-date-cell at bounding box center [1111, 651] width 166 height 989
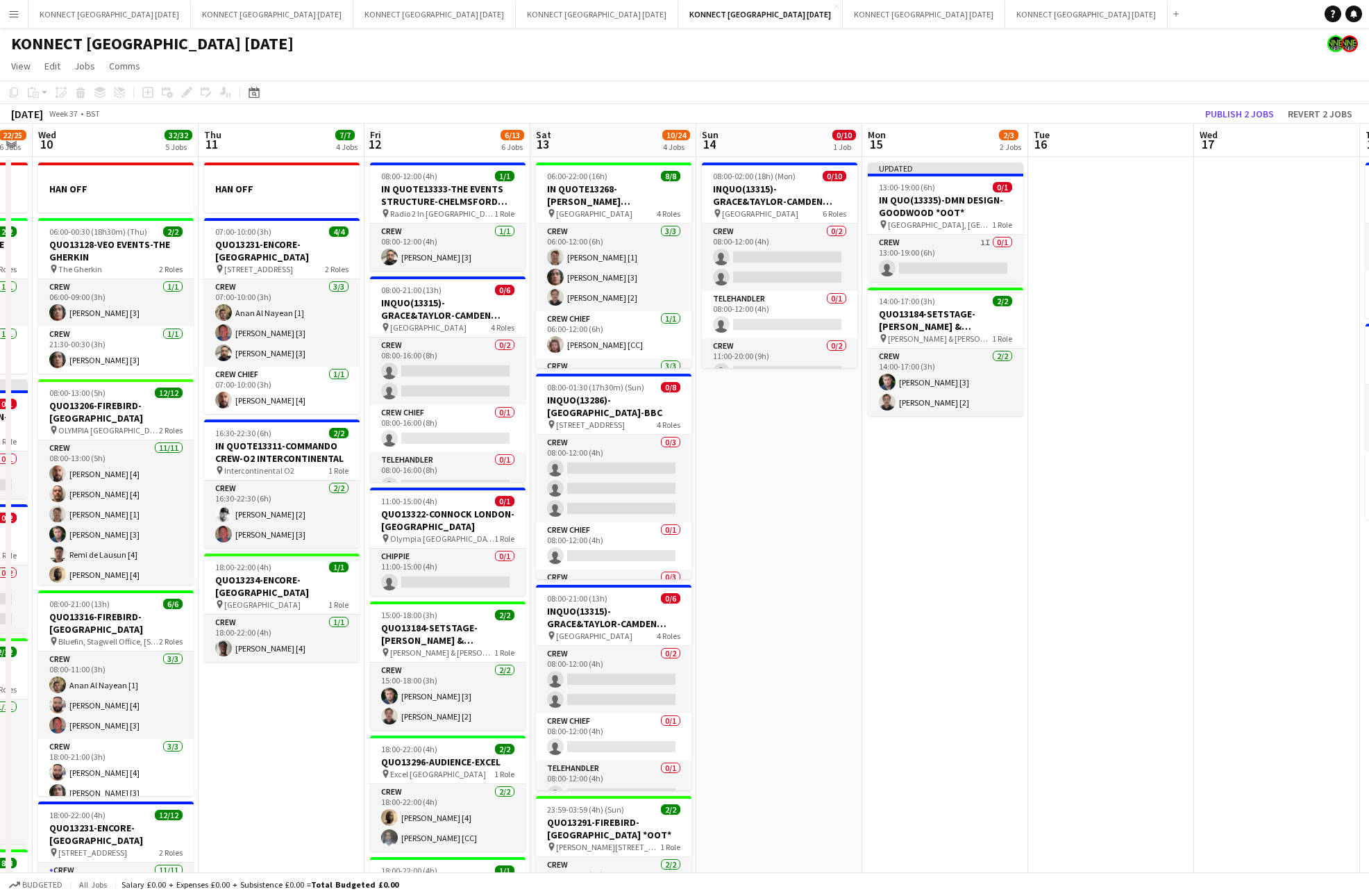
scroll to position [0, 418]
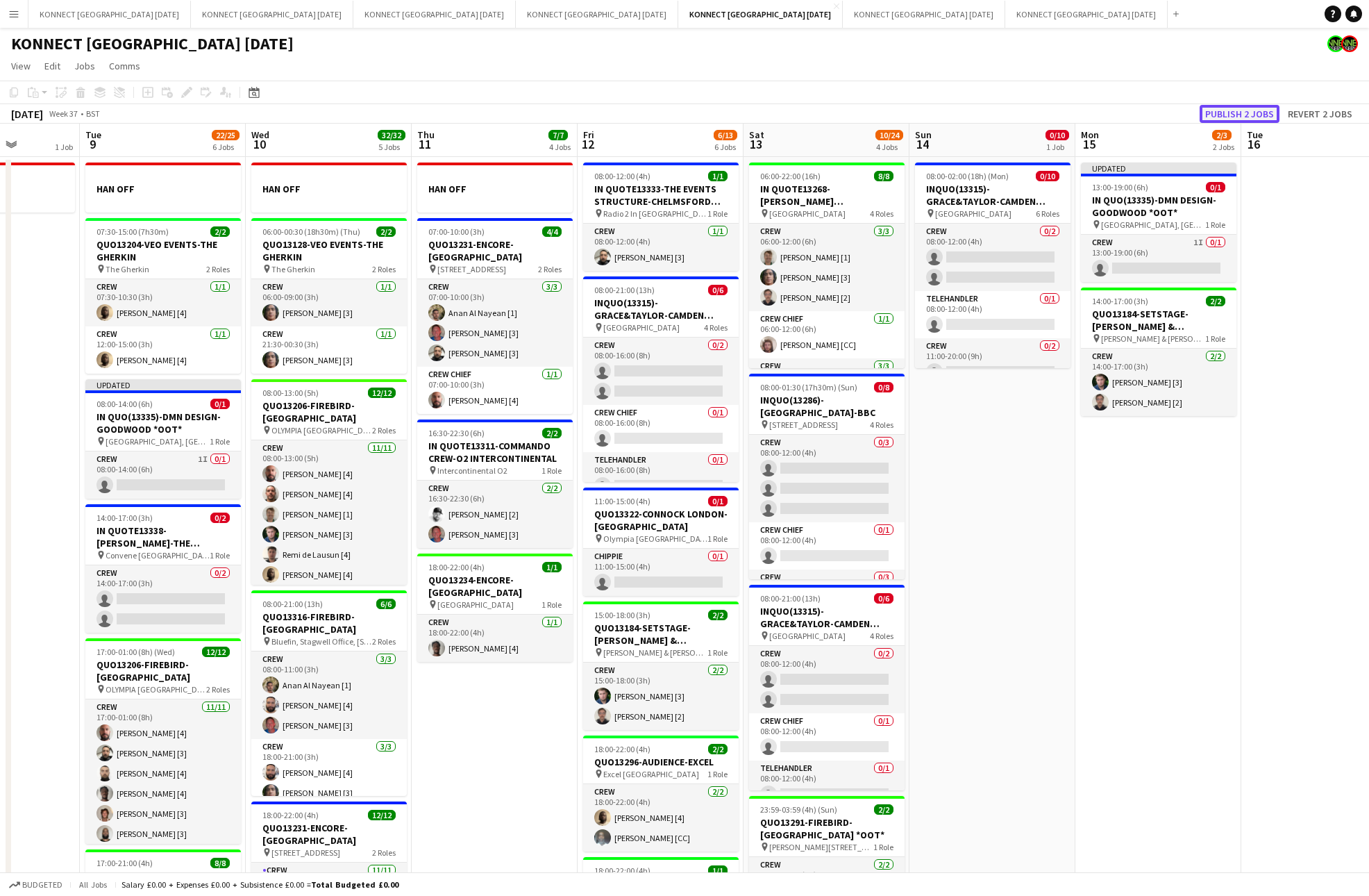
click at [1234, 114] on button "Publish 2 jobs" at bounding box center [1239, 114] width 80 height 18
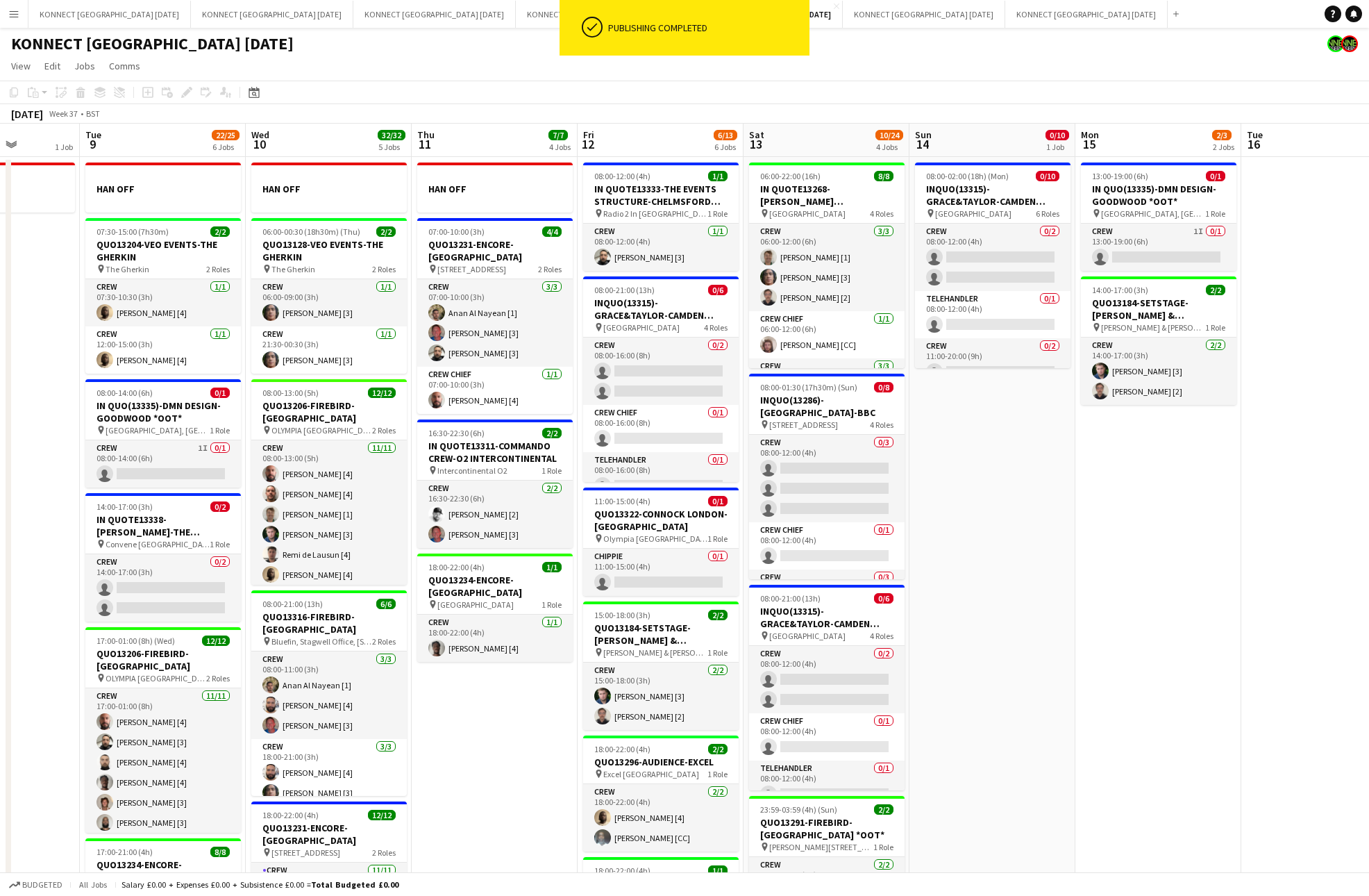
click at [1170, 645] on app-date-cell "13:00-19:00 (6h) 0/1 IN QUO(13335)-DMN DESIGN-GOODWOOD *OOT* pin [GEOGRAPHIC_DA…" at bounding box center [1158, 651] width 166 height 989
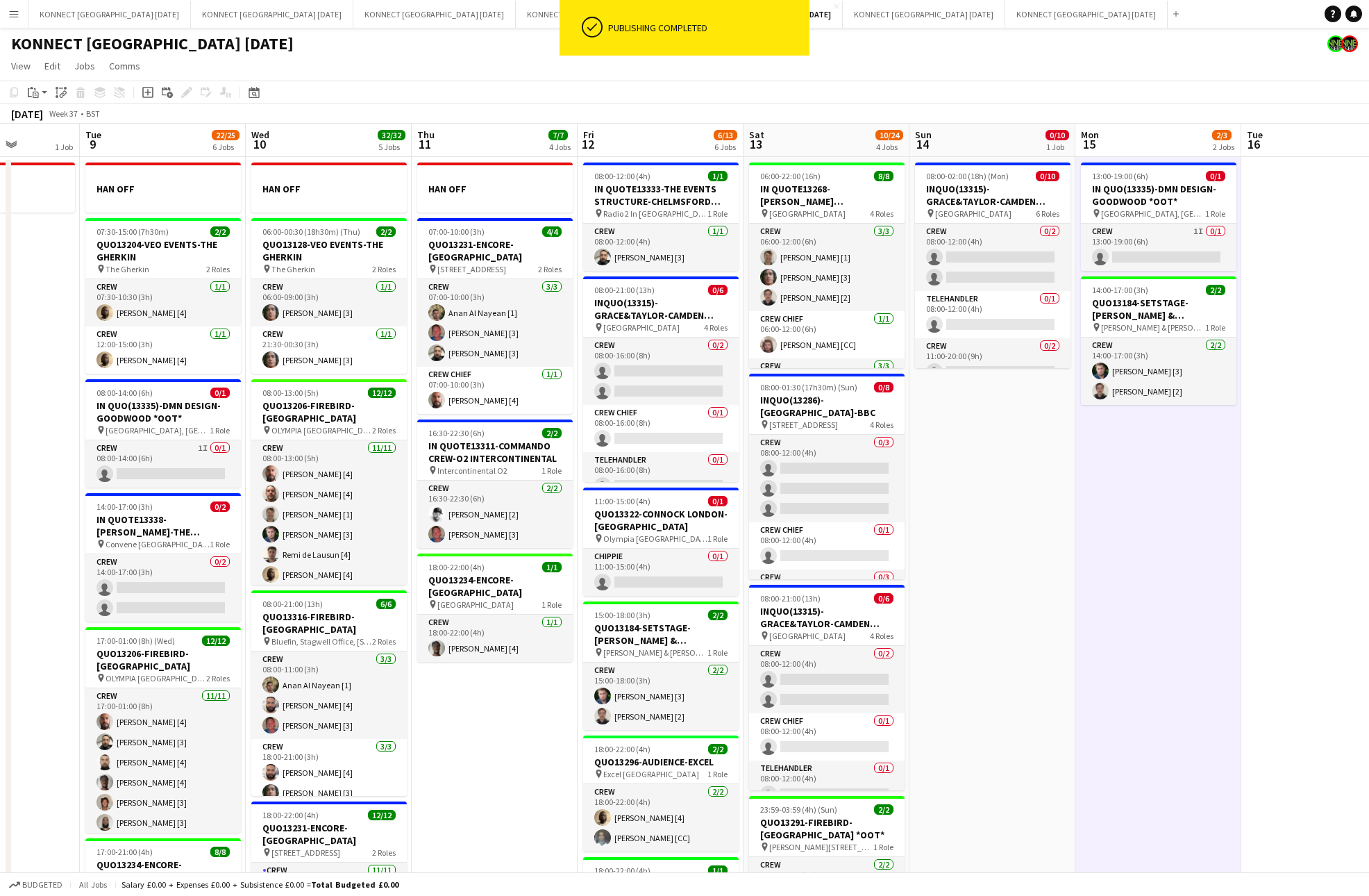
click at [1170, 645] on app-date-cell "13:00-19:00 (6h) 0/1 IN QUO(13335)-DMN DESIGN-GOODWOOD *OOT* pin [GEOGRAPHIC_DA…" at bounding box center [1158, 651] width 166 height 989
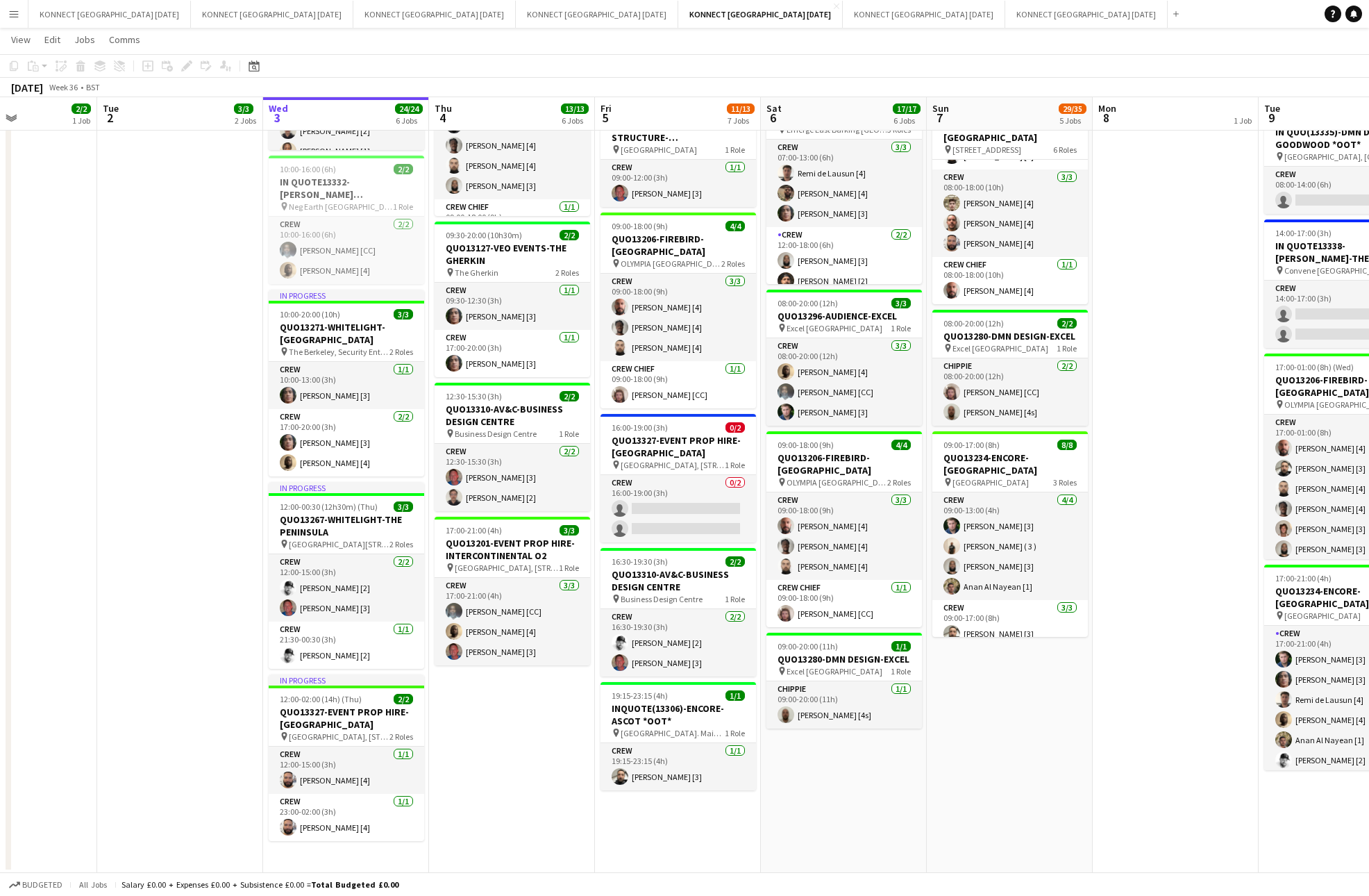
scroll to position [0, 379]
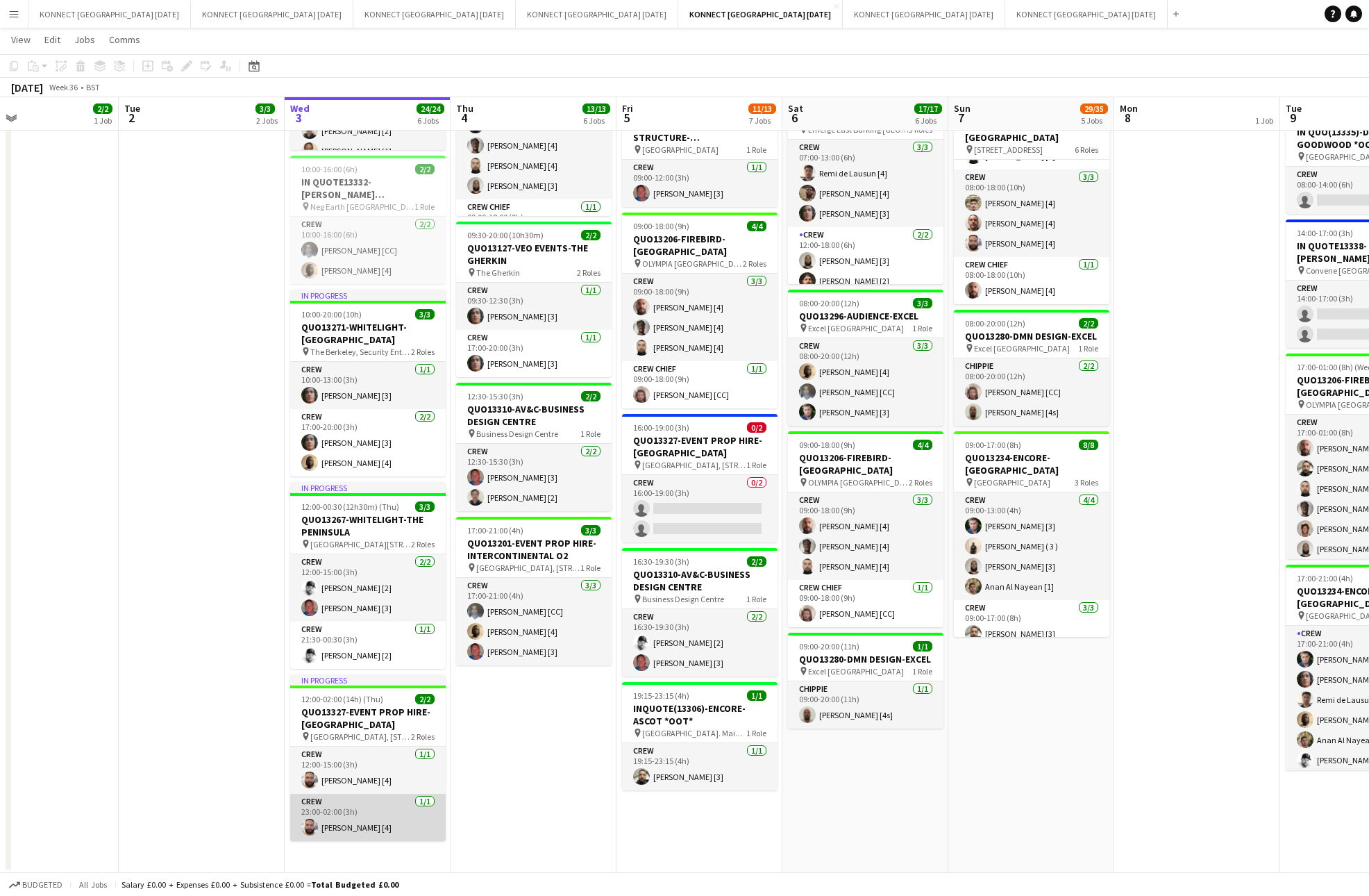
click at [326, 831] on app-card-role "Crew [DATE] 23:00-02:00 (3h) [PERSON_NAME] [4]" at bounding box center [368, 817] width 155 height 47
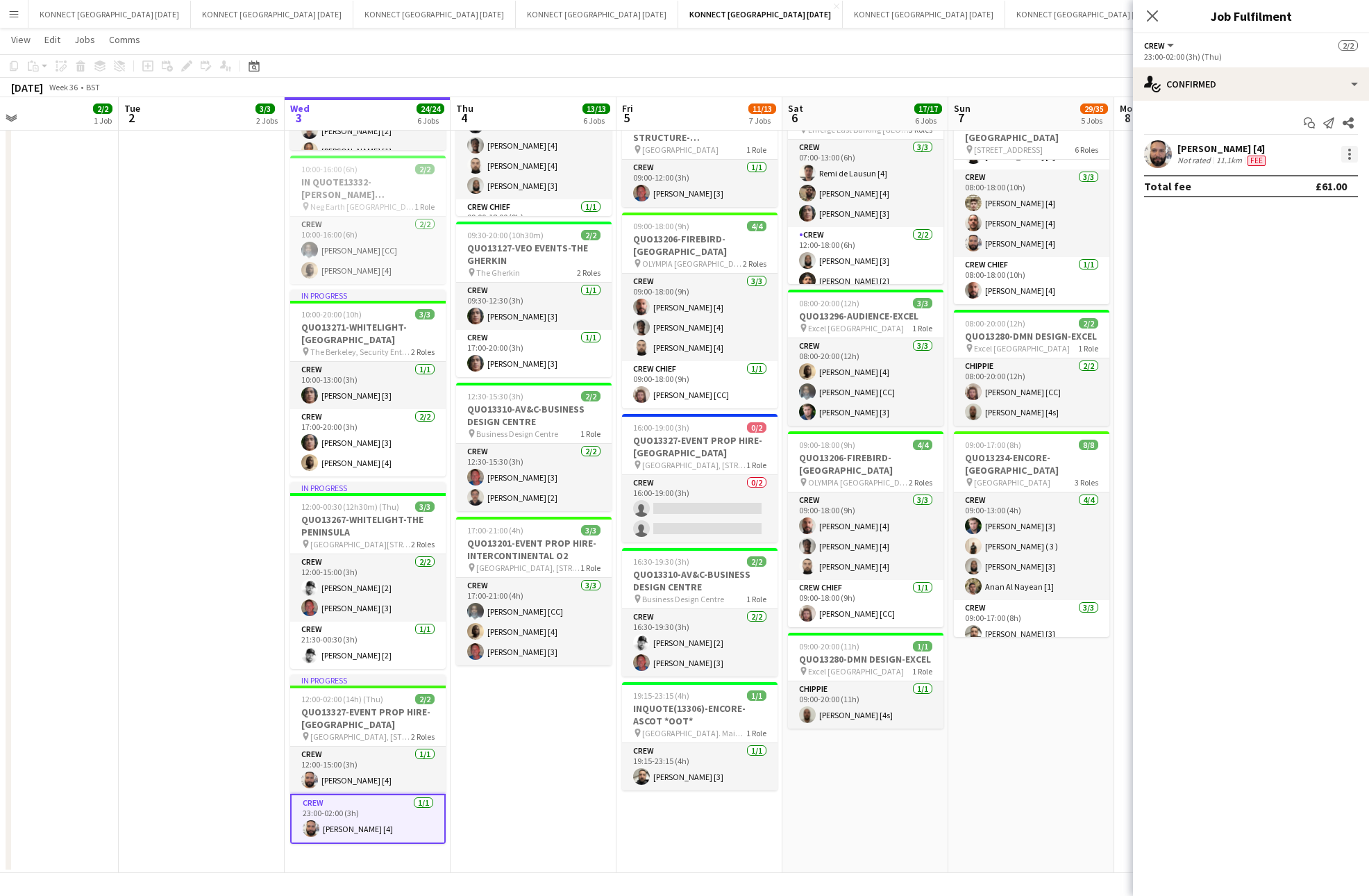
click at [1355, 152] on div at bounding box center [1350, 154] width 17 height 17
click at [1341, 174] on span "Edit fee" at bounding box center [1305, 180] width 86 height 12
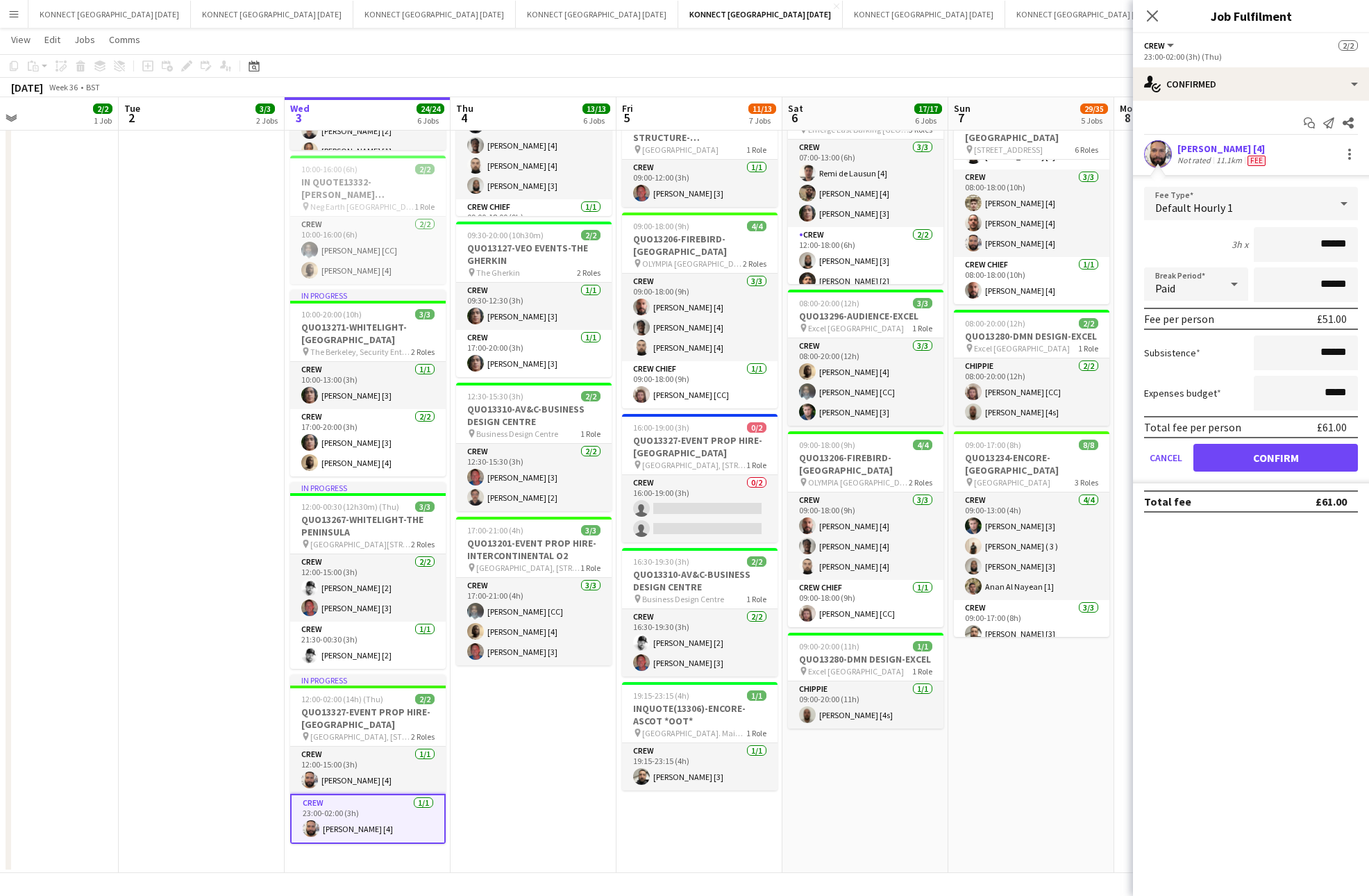
click at [1046, 733] on app-date-cell "HAN OFF 08:00-17:00 (9h) 3/3 IN QUO(13257)-[PERSON_NAME]-EMERGE EAST pin Emerge…" at bounding box center [1031, 378] width 166 height 989
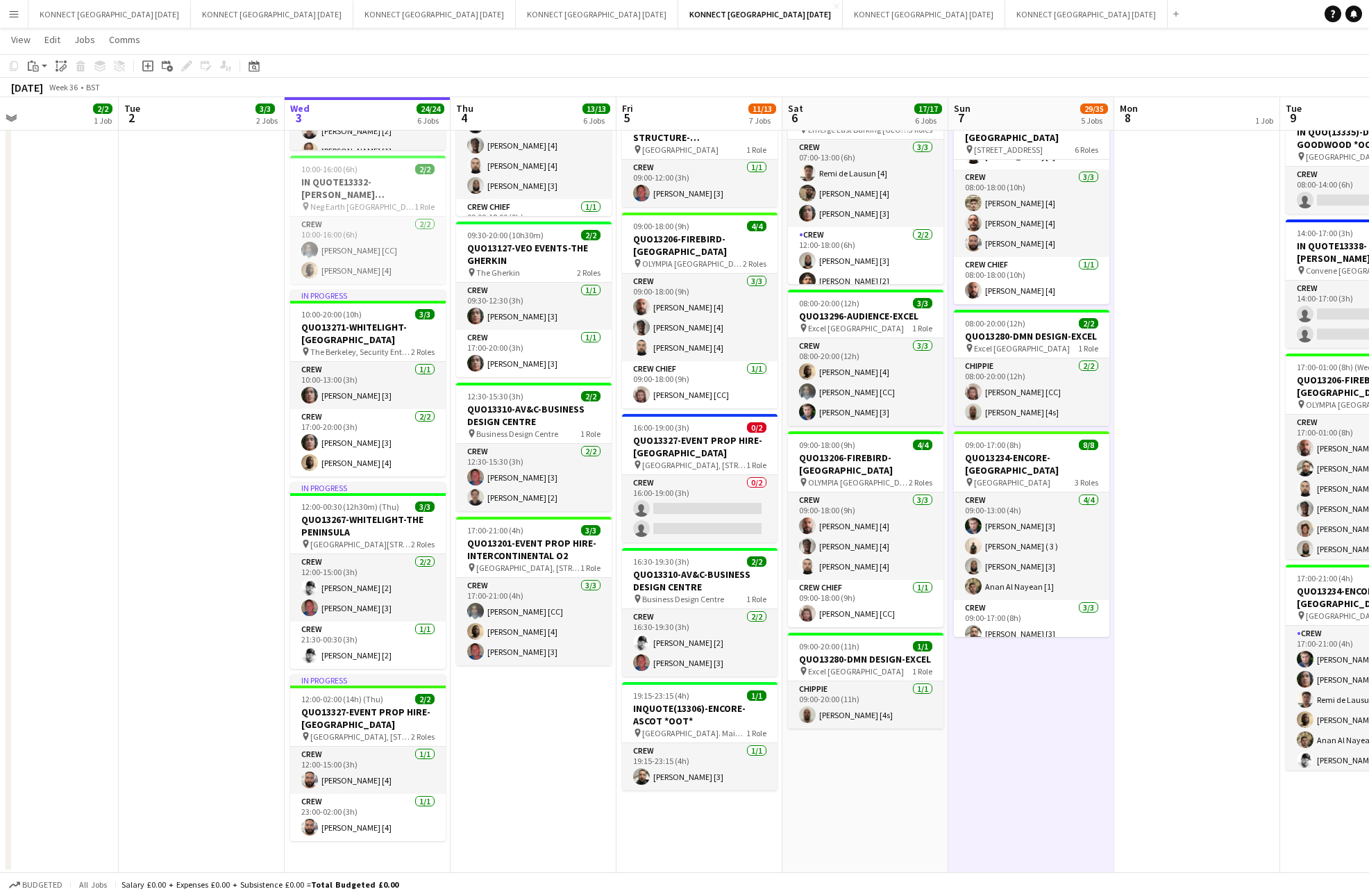
click at [1046, 733] on app-date-cell "HAN OFF 08:00-17:00 (9h) 3/3 IN QUO(13257)-[PERSON_NAME]-EMERGE EAST pin Emerge…" at bounding box center [1031, 378] width 166 height 989
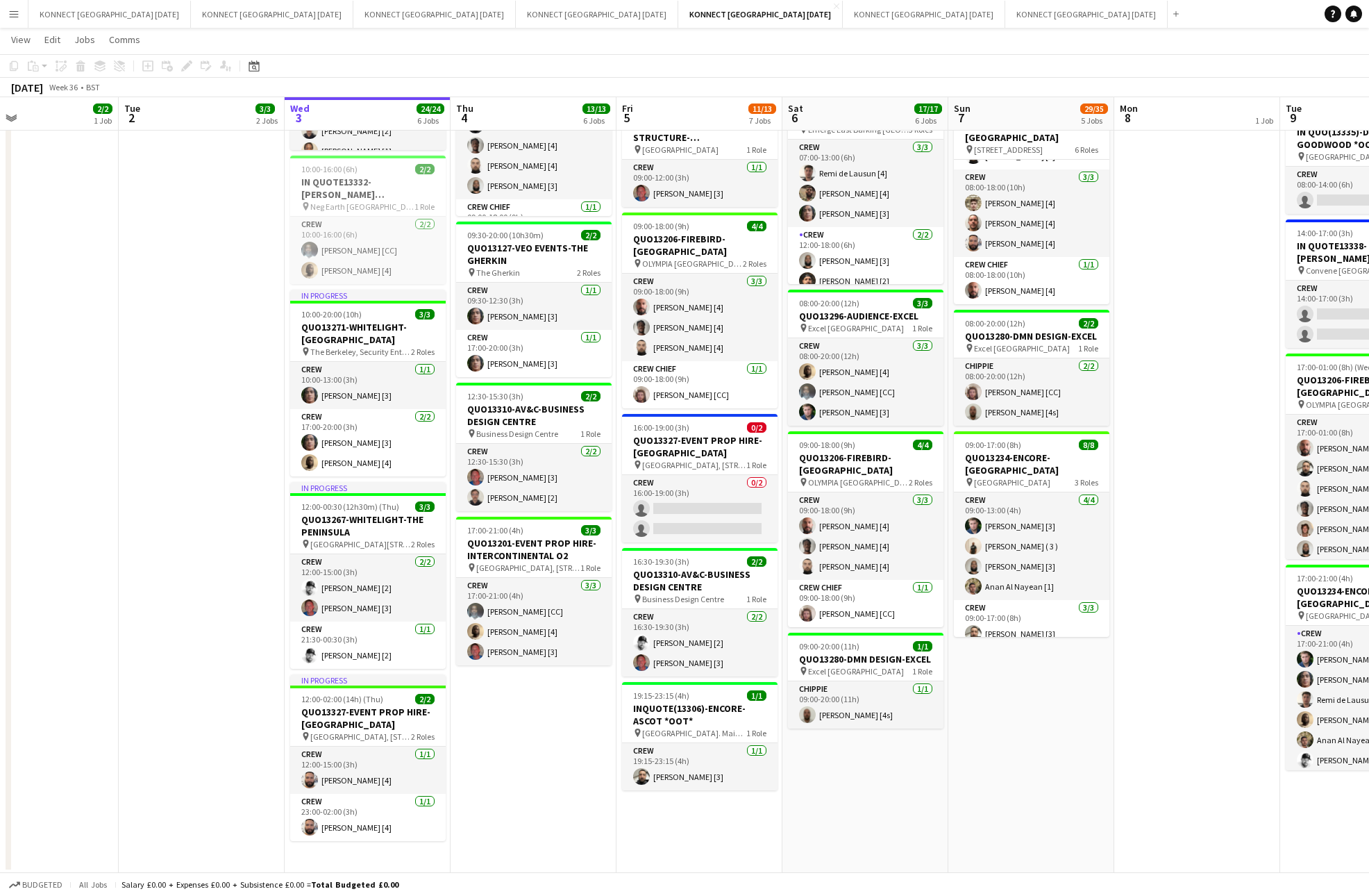
click at [1046, 733] on app-date-cell "HAN OFF 08:00-17:00 (9h) 3/3 IN QUO(13257)-[PERSON_NAME]-EMERGE EAST pin Emerge…" at bounding box center [1031, 378] width 166 height 989
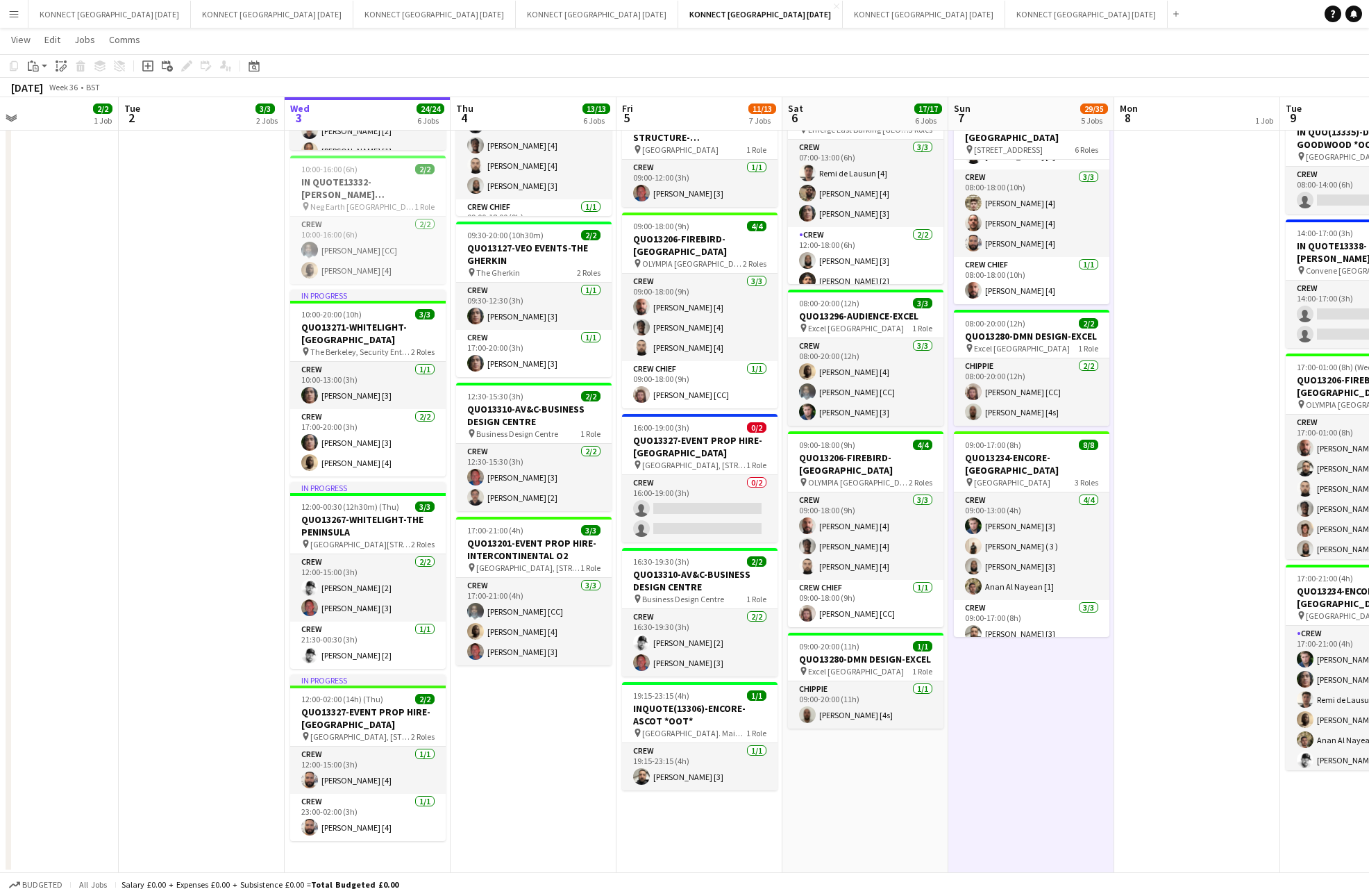
click at [1046, 733] on app-date-cell "HAN OFF 08:00-17:00 (9h) 3/3 IN QUO(13257)-[PERSON_NAME]-EMERGE EAST pin Emerge…" at bounding box center [1031, 378] width 166 height 989
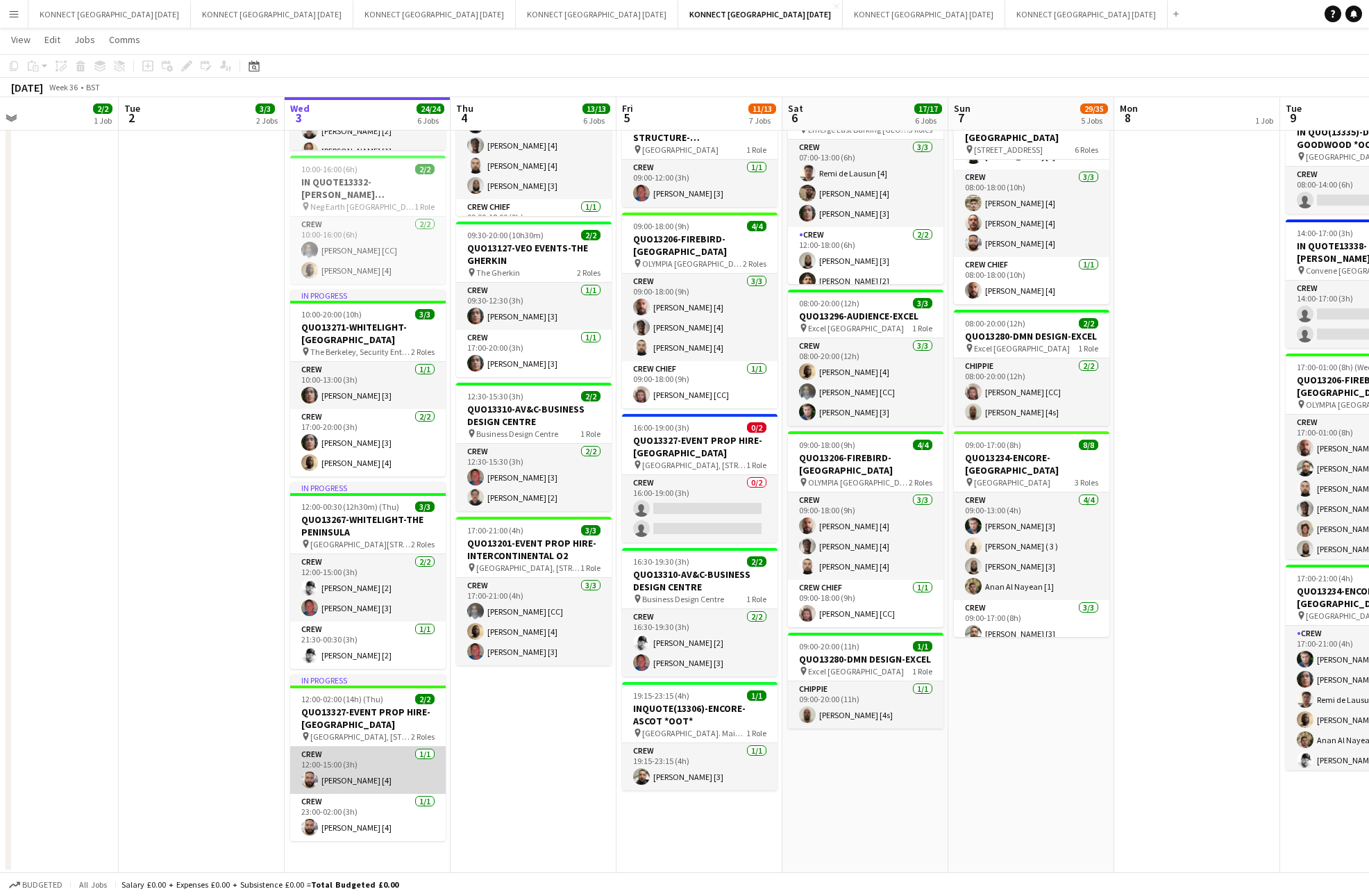
click at [380, 775] on app-card-role "Crew [DATE] 12:00-15:00 (3h) [PERSON_NAME] [4]" at bounding box center [368, 770] width 155 height 47
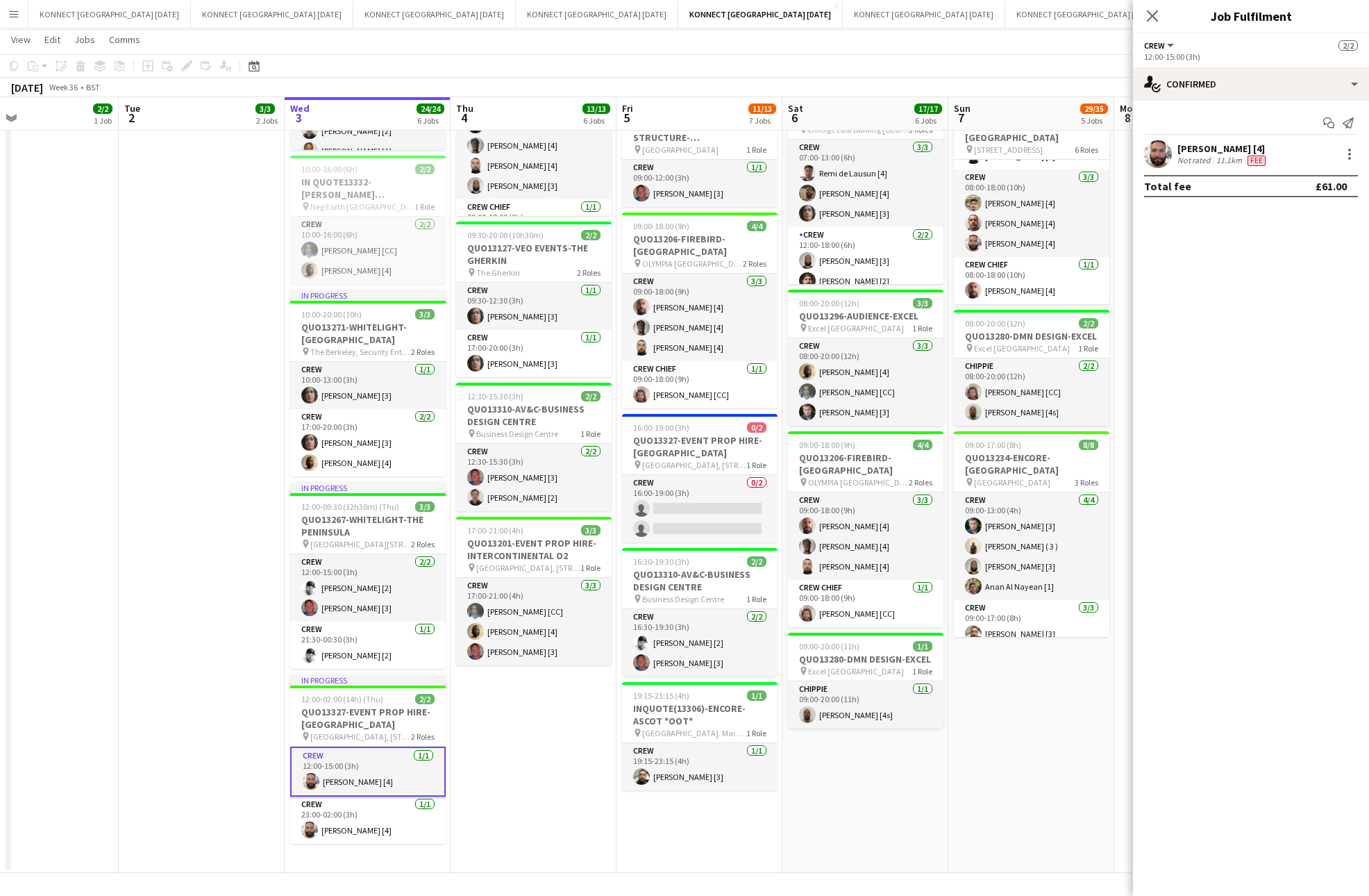
click at [380, 775] on app-card-role "Crew [DATE] 12:00-15:00 (3h) [PERSON_NAME] [4]" at bounding box center [368, 772] width 155 height 50
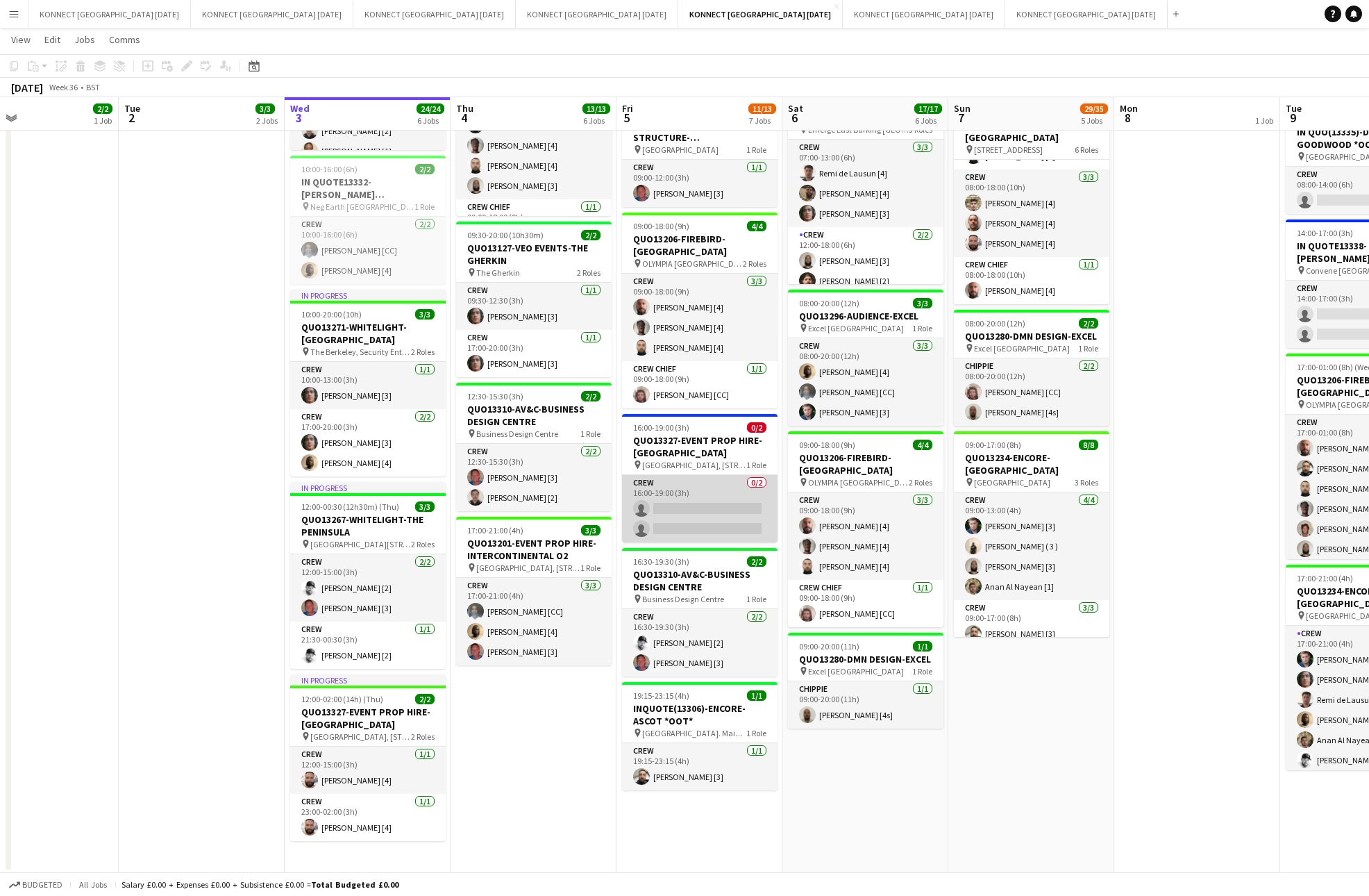
click at [706, 493] on app-card-role "Crew 0/2 16:00-19:00 (3h) single-neutral-actions single-neutral-actions" at bounding box center [700, 509] width 155 height 67
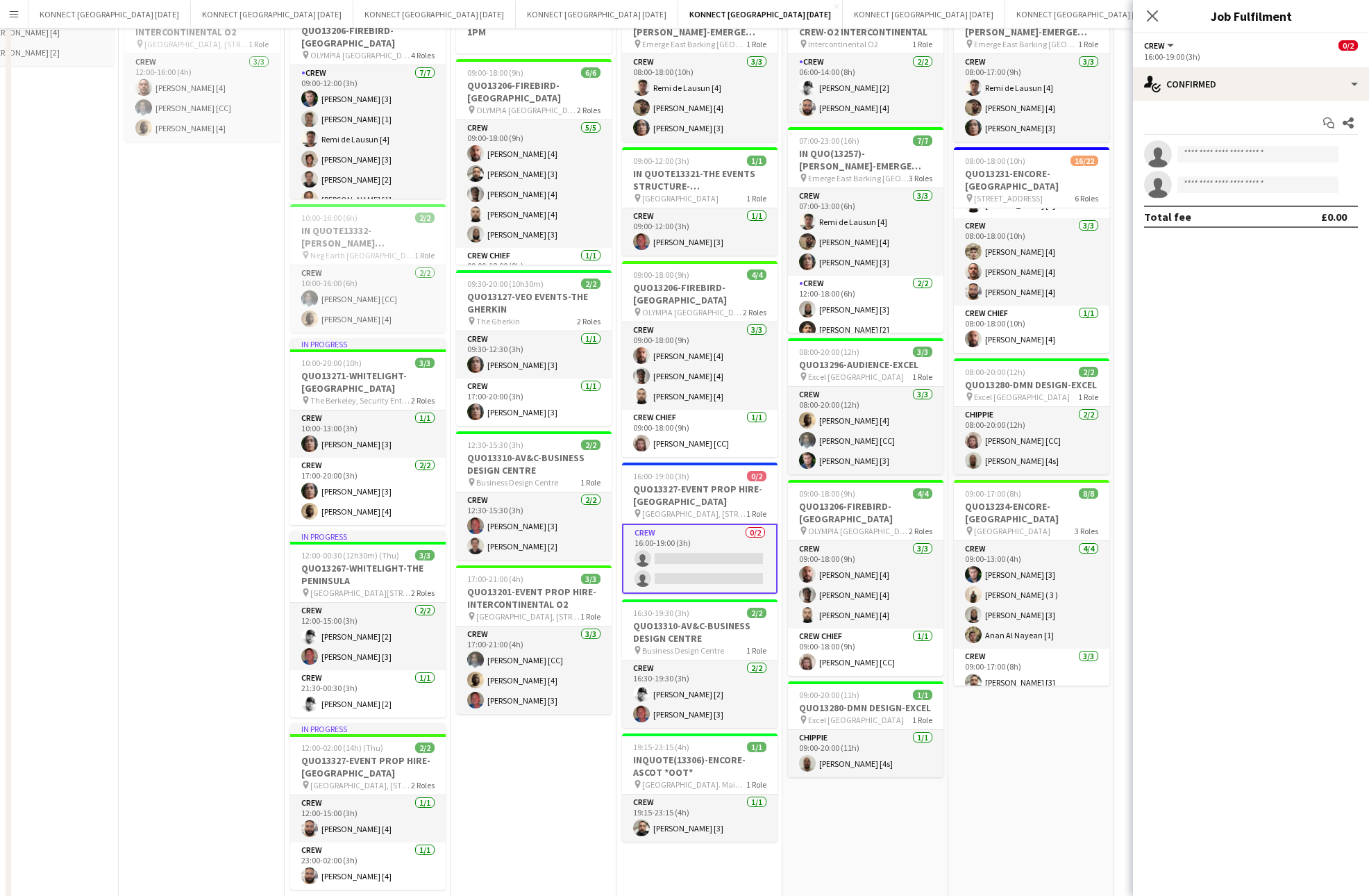
scroll to position [272, 0]
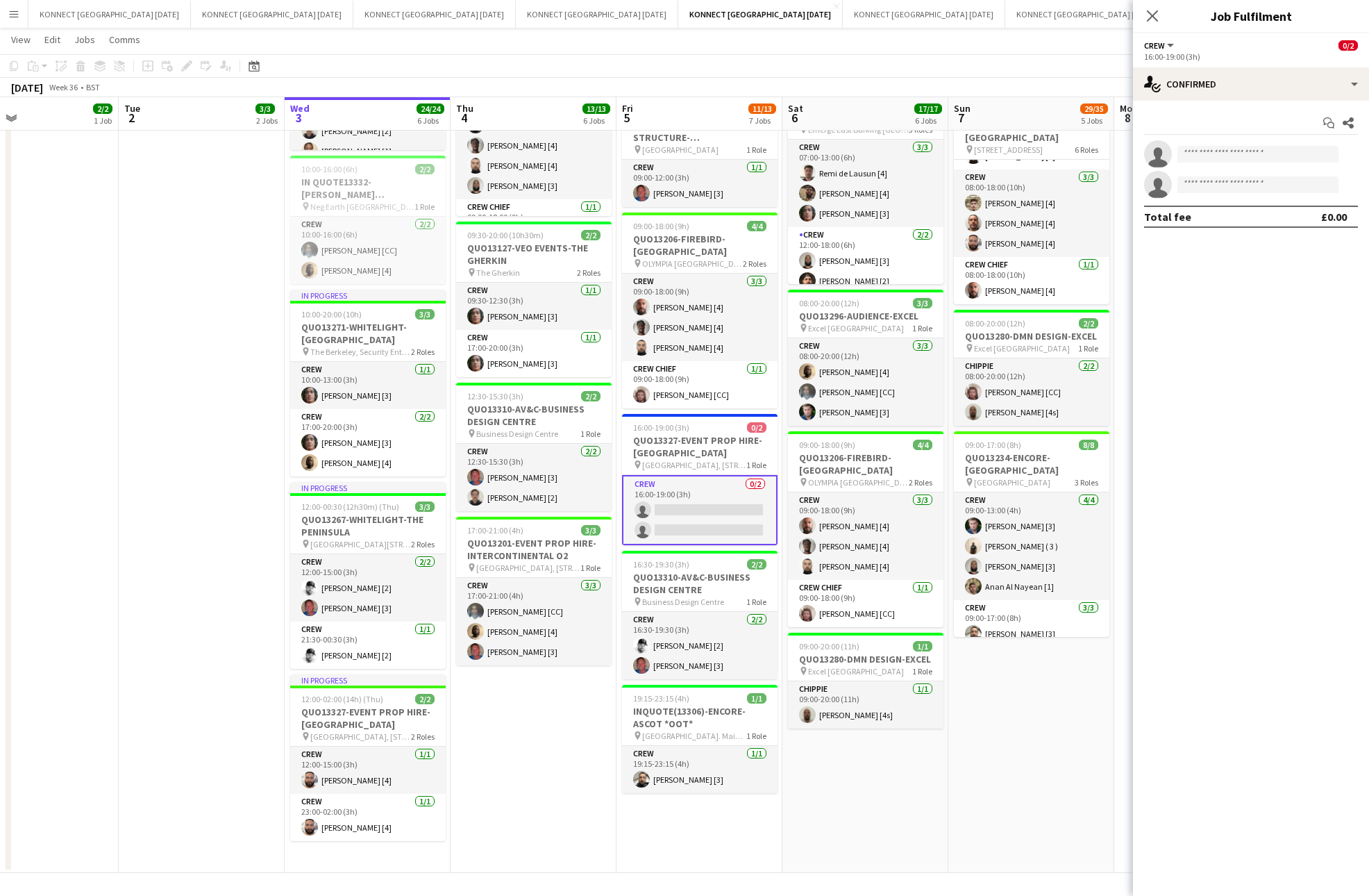
click at [783, 604] on app-date-cell "HAN OFF 06:00-14:00 (8h) 2/2 IN QUOTE13311-COMMANDO CREW-O2 INTERCONTINENTAL pi…" at bounding box center [865, 378] width 166 height 989
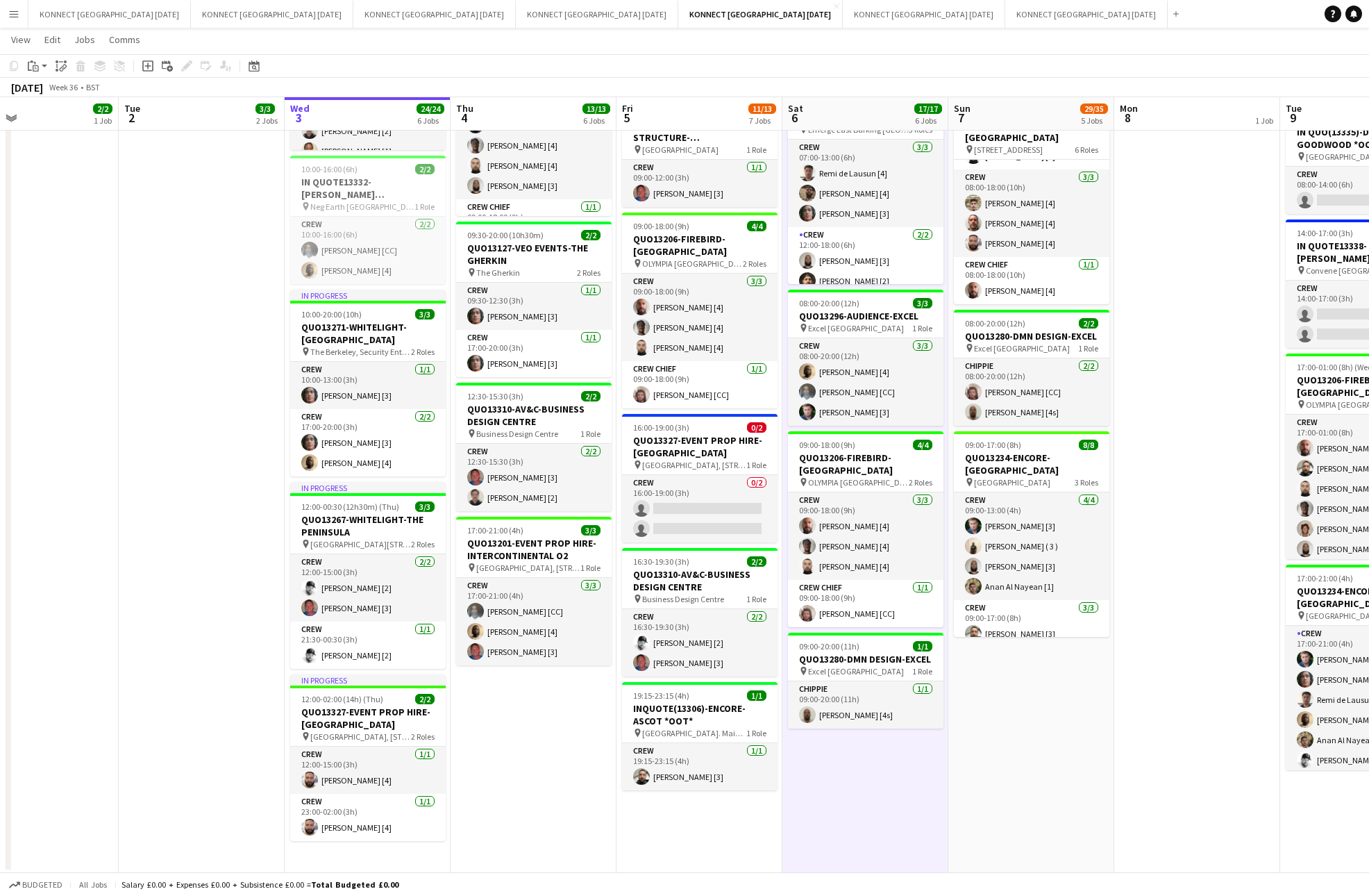
click at [783, 604] on app-date-cell "HAN OFF 06:00-14:00 (8h) 2/2 IN QUOTE13311-COMMANDO CREW-O2 INTERCONTINENTAL pi…" at bounding box center [865, 378] width 166 height 989
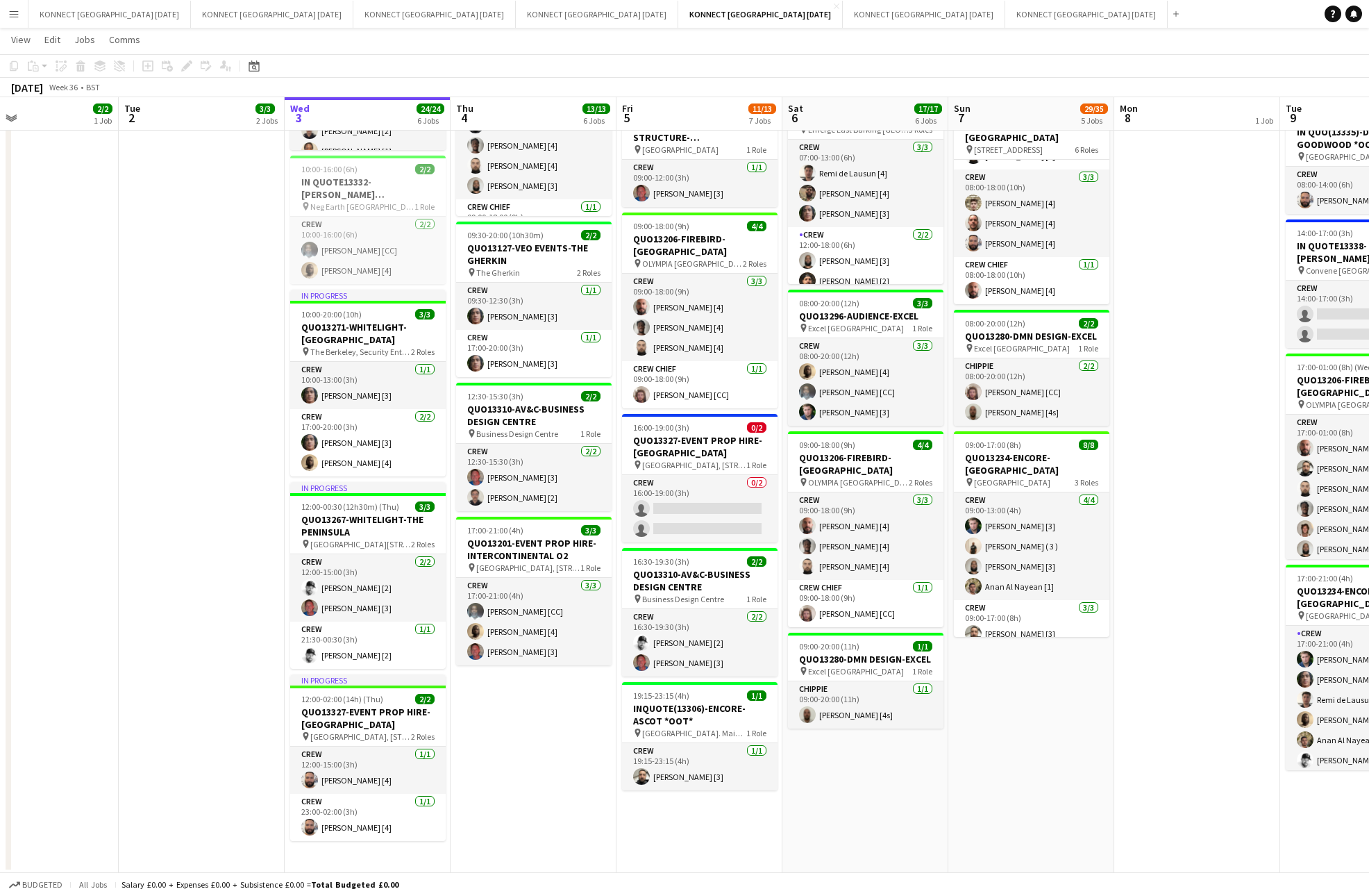
click at [550, 734] on app-date-cell "HAN OFF WORKING HOLIDAY CLUB - 1PM 09:00-18:00 (9h) 6/6 QUO13206-FIREBIRD-OLYMP…" at bounding box center [534, 378] width 166 height 989
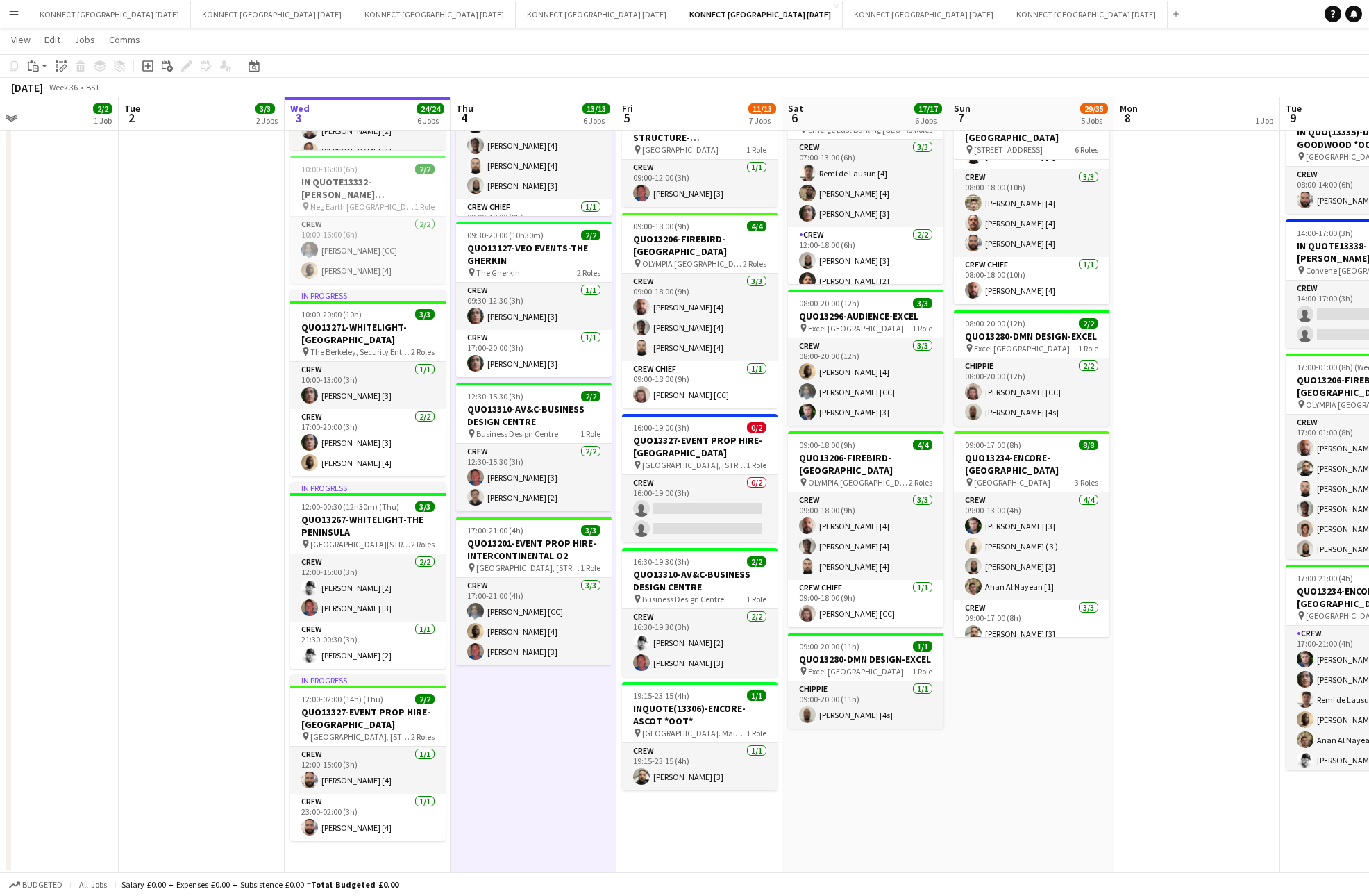
click at [550, 734] on app-date-cell "HAN OFF WORKING HOLIDAY CLUB - 1PM 09:00-18:00 (9h) 6/6 QUO13206-FIREBIRD-OLYMP…" at bounding box center [534, 378] width 166 height 989
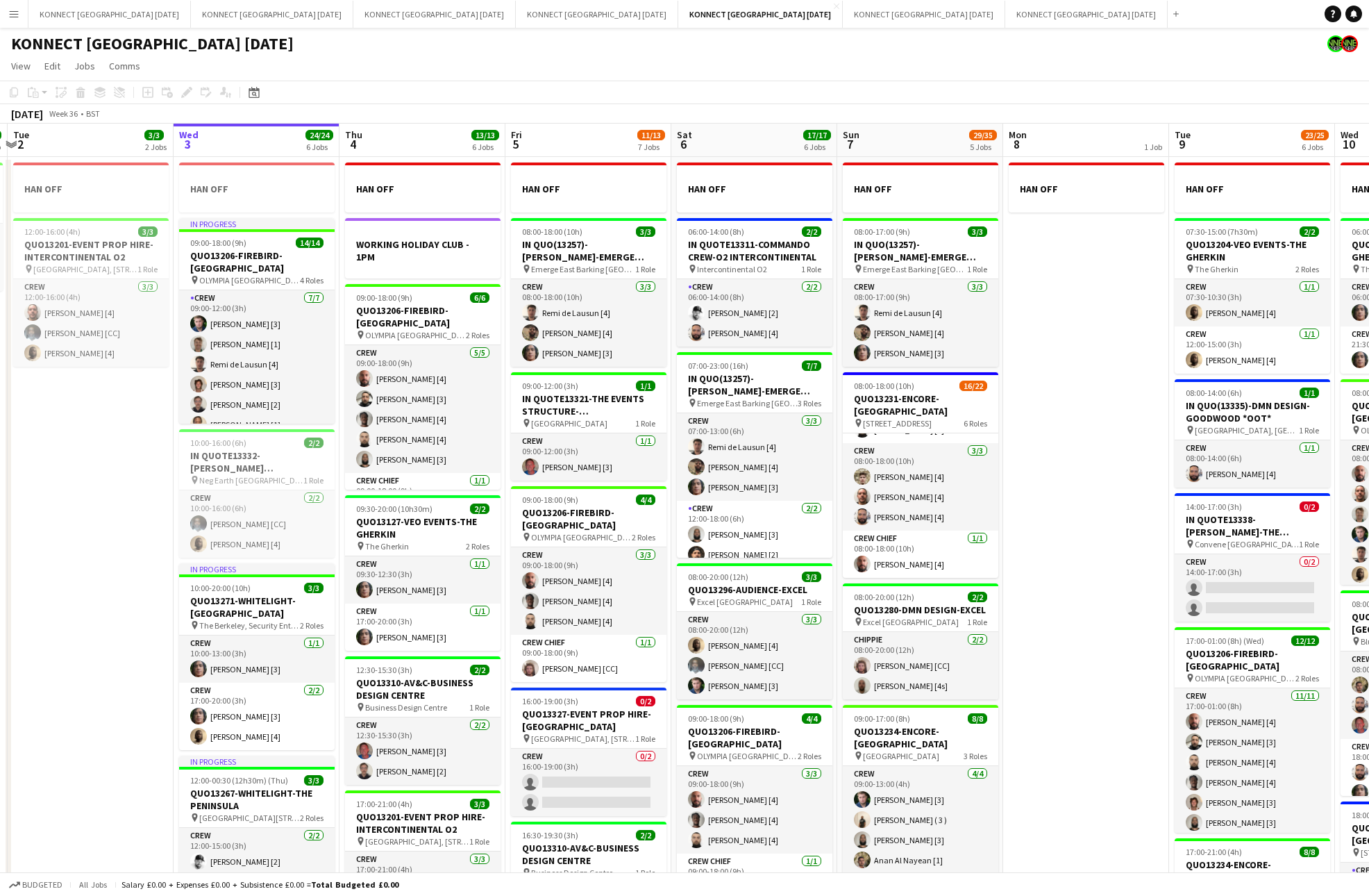
scroll to position [0, 499]
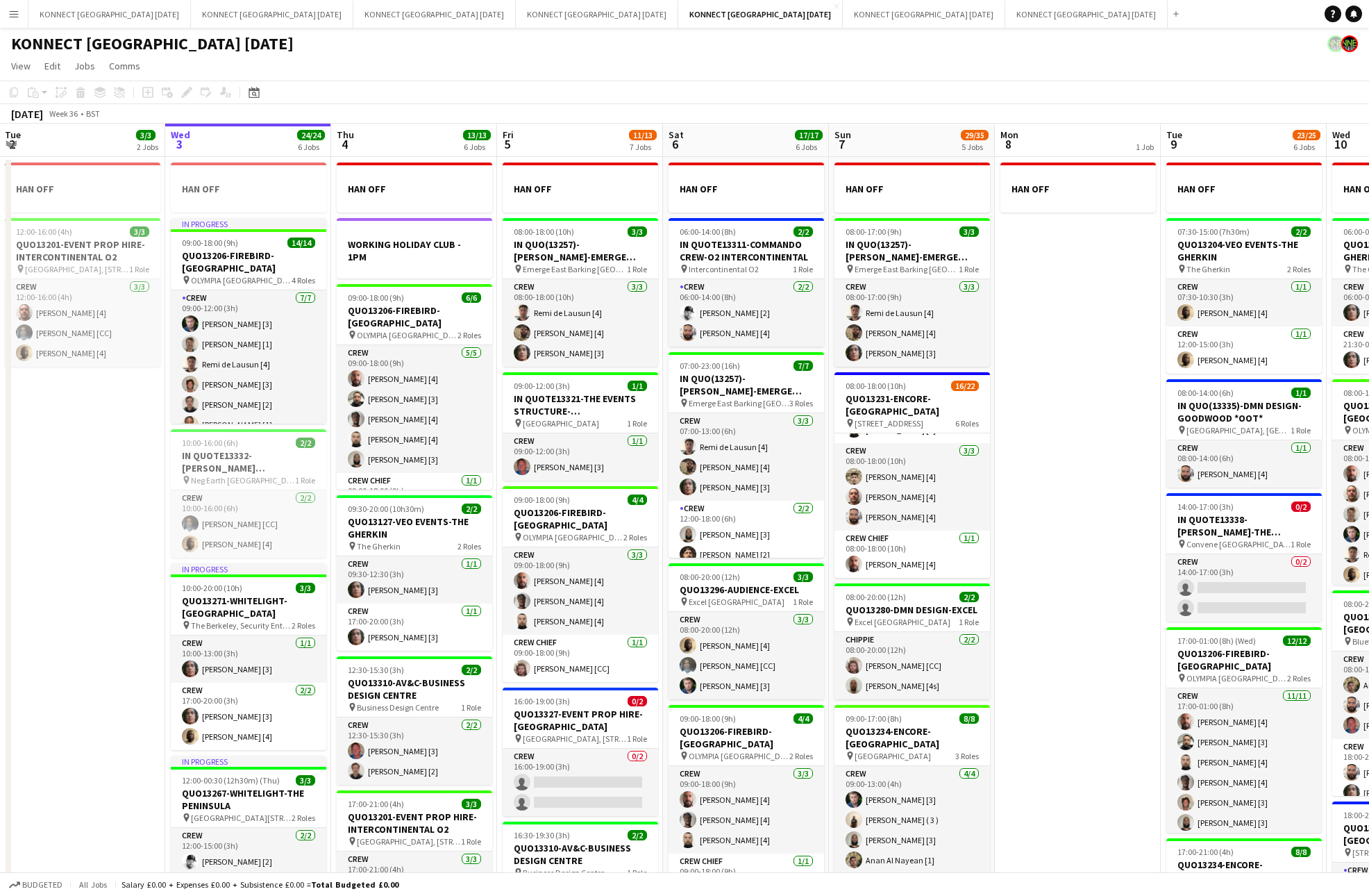
click at [663, 479] on app-date-cell "HAN OFF 06:00-14:00 (8h) 2/2 IN QUOTE13311-COMMANDO CREW-O2 INTERCONTINENTAL pi…" at bounding box center [746, 651] width 166 height 989
click at [663, 476] on app-date-cell "HAN OFF 06:00-14:00 (8h) 2/2 IN QUOTE13311-COMMANDO CREW-O2 INTERCONTINENTAL pi…" at bounding box center [746, 651] width 166 height 989
click at [663, 446] on app-date-cell "HAN OFF 06:00-14:00 (8h) 2/2 IN QUOTE13311-COMMANDO CREW-O2 INTERCONTINENTAL pi…" at bounding box center [746, 651] width 166 height 989
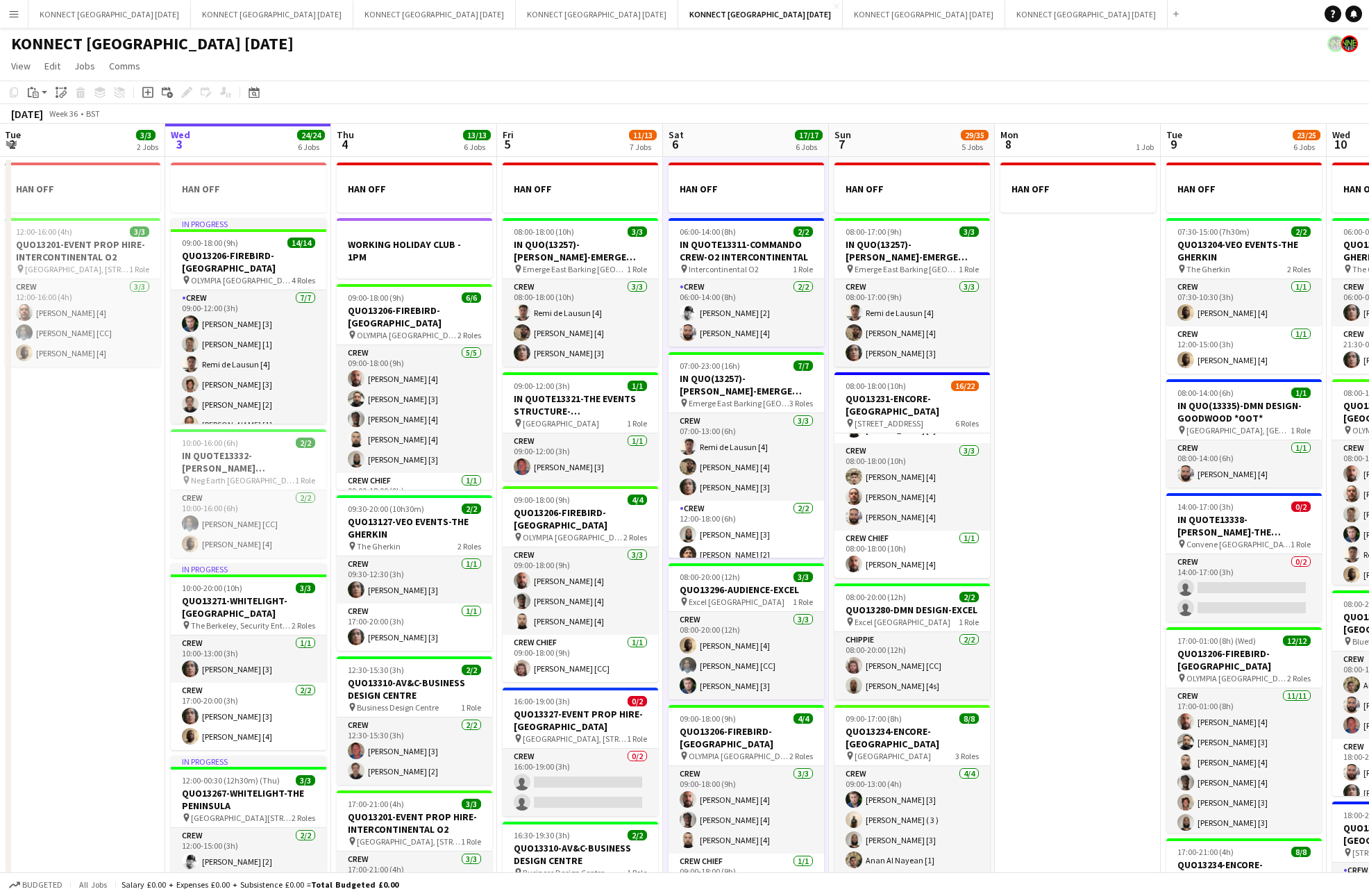
click at [663, 446] on app-date-cell "HAN OFF 06:00-14:00 (8h) 2/2 IN QUOTE13311-COMMANDO CREW-O2 INTERCONTINENTAL pi…" at bounding box center [746, 651] width 166 height 989
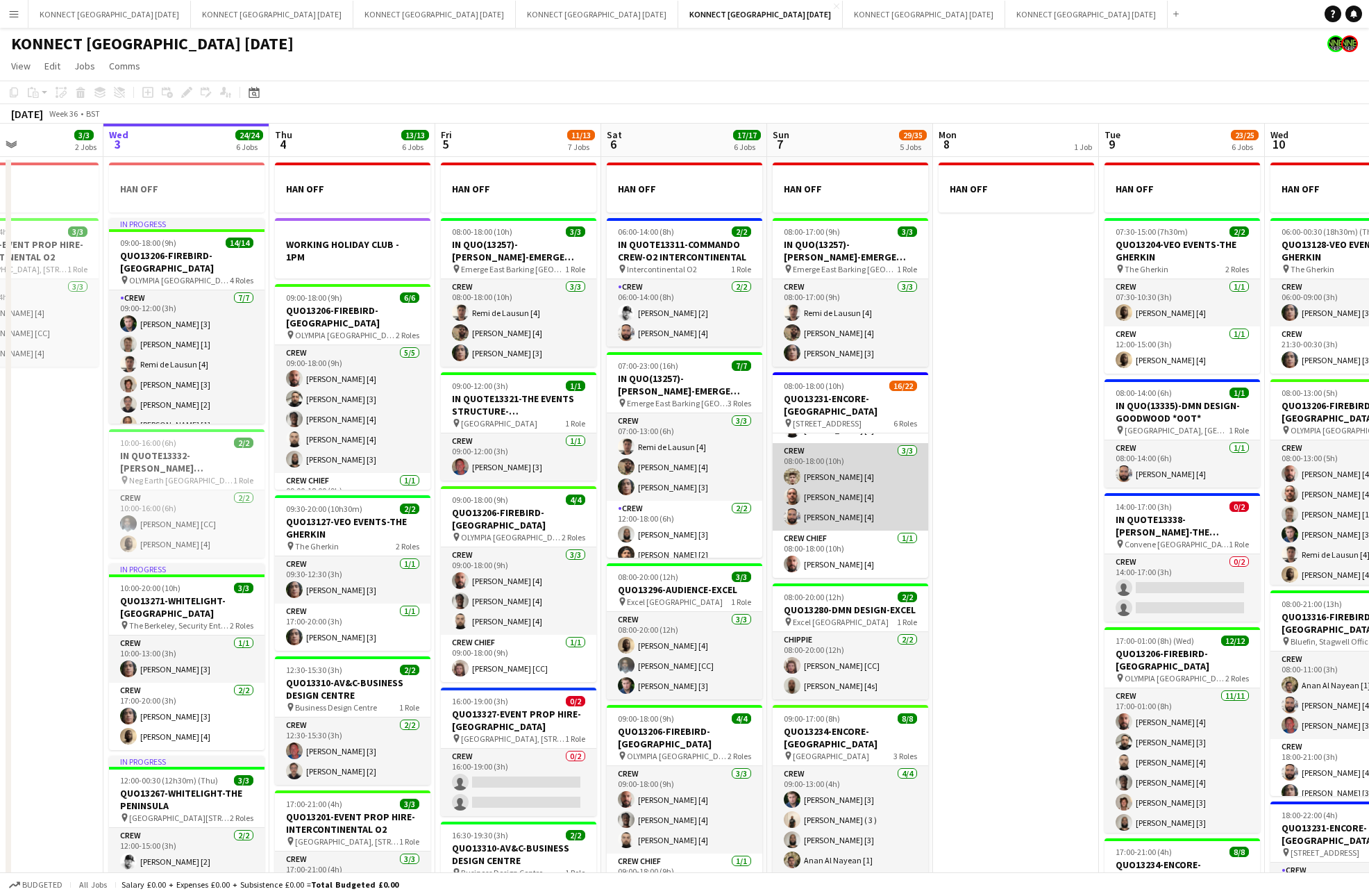
scroll to position [0, 0]
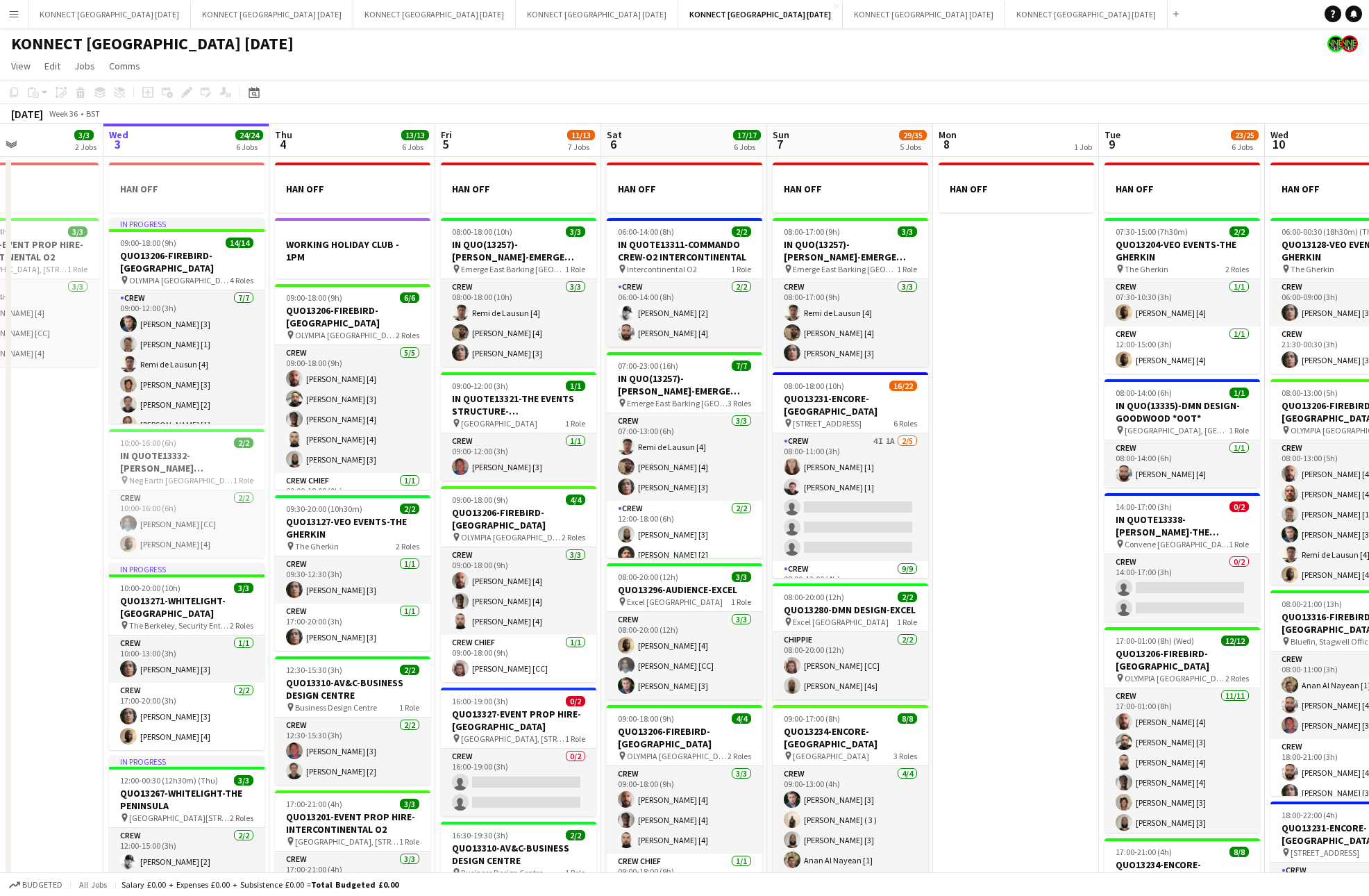
click at [991, 475] on app-date-cell "HAN OFF" at bounding box center [1016, 651] width 166 height 989
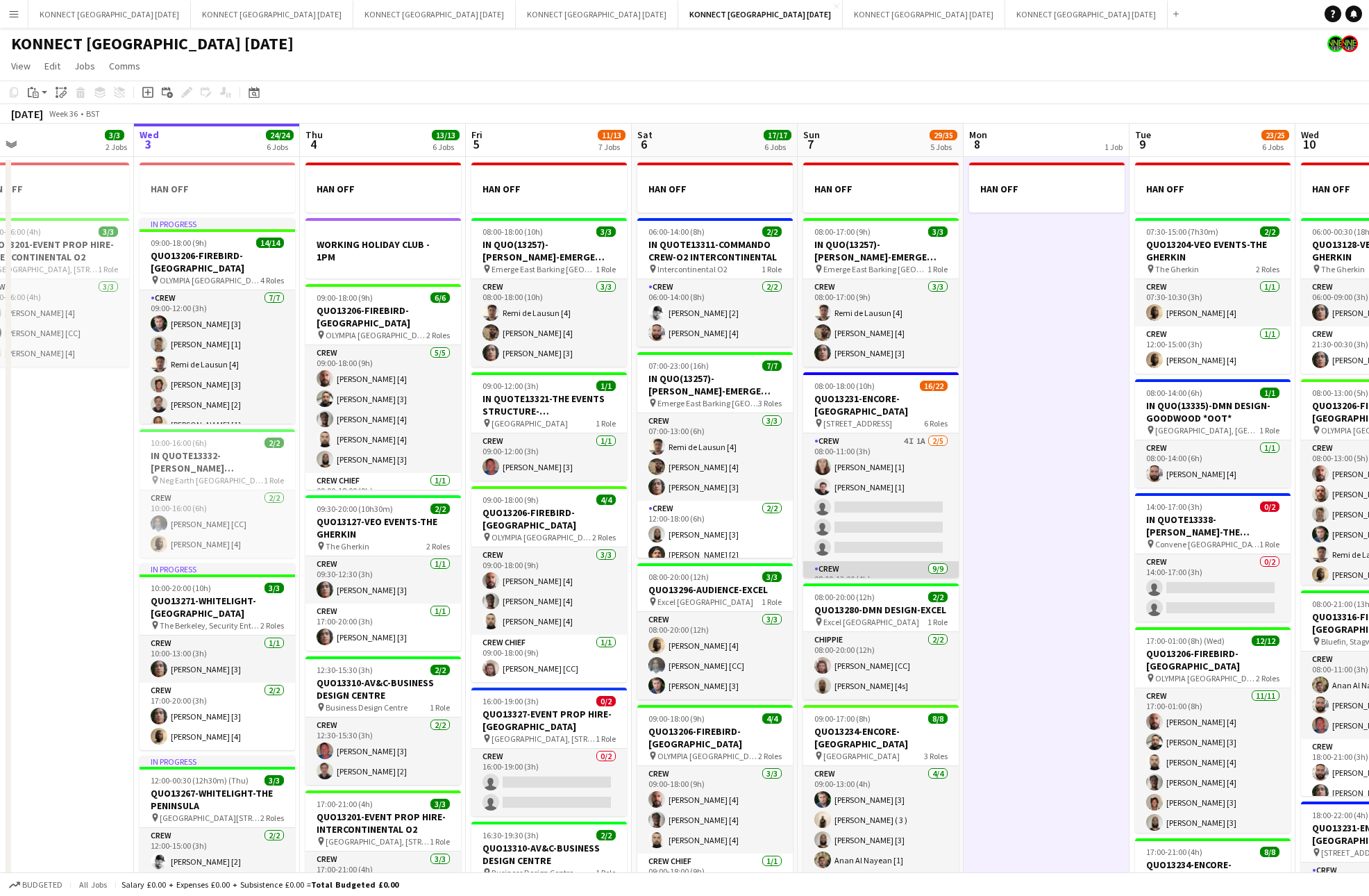
scroll to position [464, 0]
click at [1047, 482] on app-date-cell "HAN OFF" at bounding box center [1046, 651] width 166 height 989
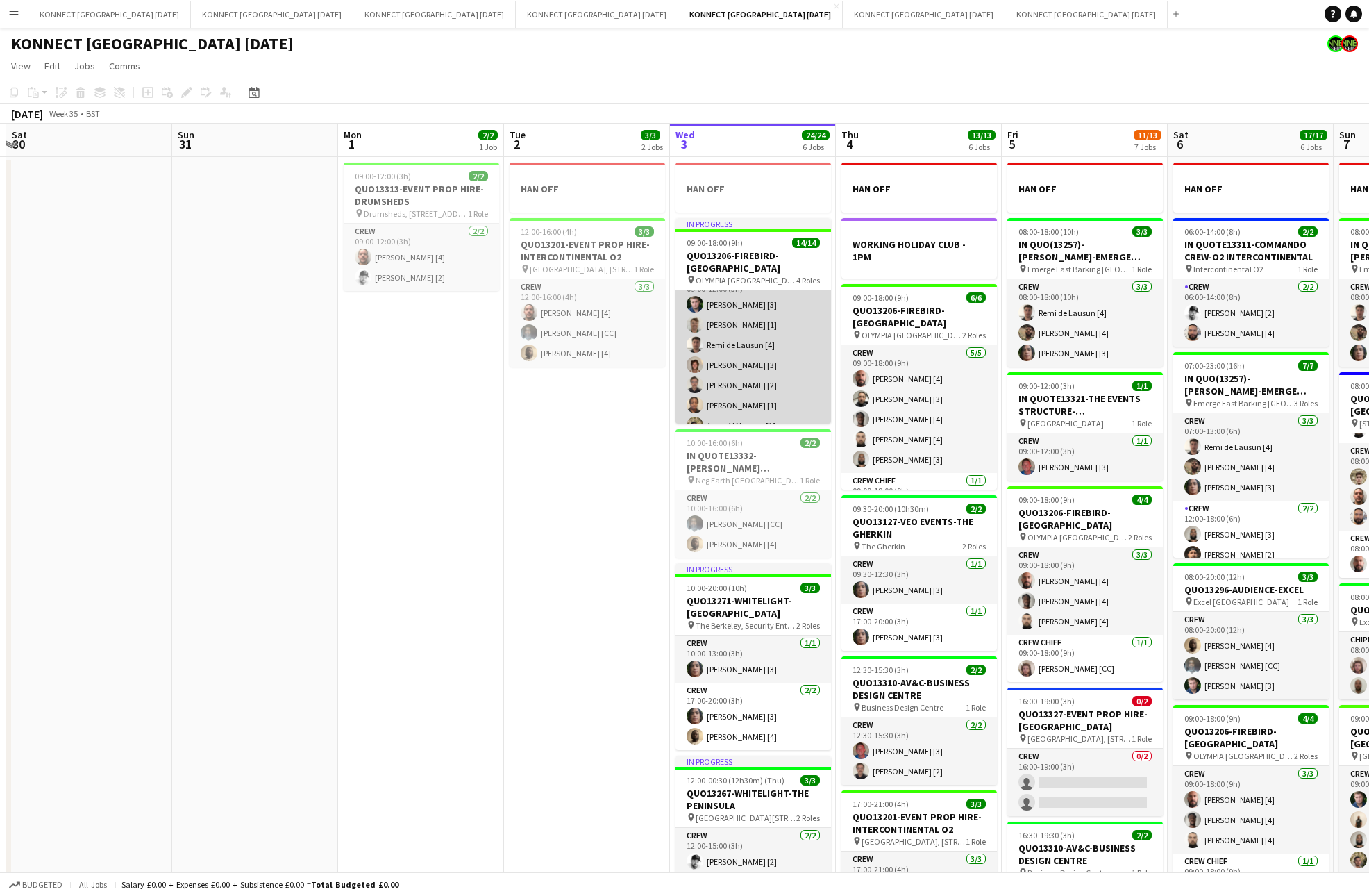
scroll to position [0, 0]
click at [780, 360] on app-card-role "Crew [DATE] 09:00-12:00 (3h) [PERSON_NAME] [3] [PERSON_NAME] [1] [PERSON_NAME] …" at bounding box center [753, 365] width 155 height 168
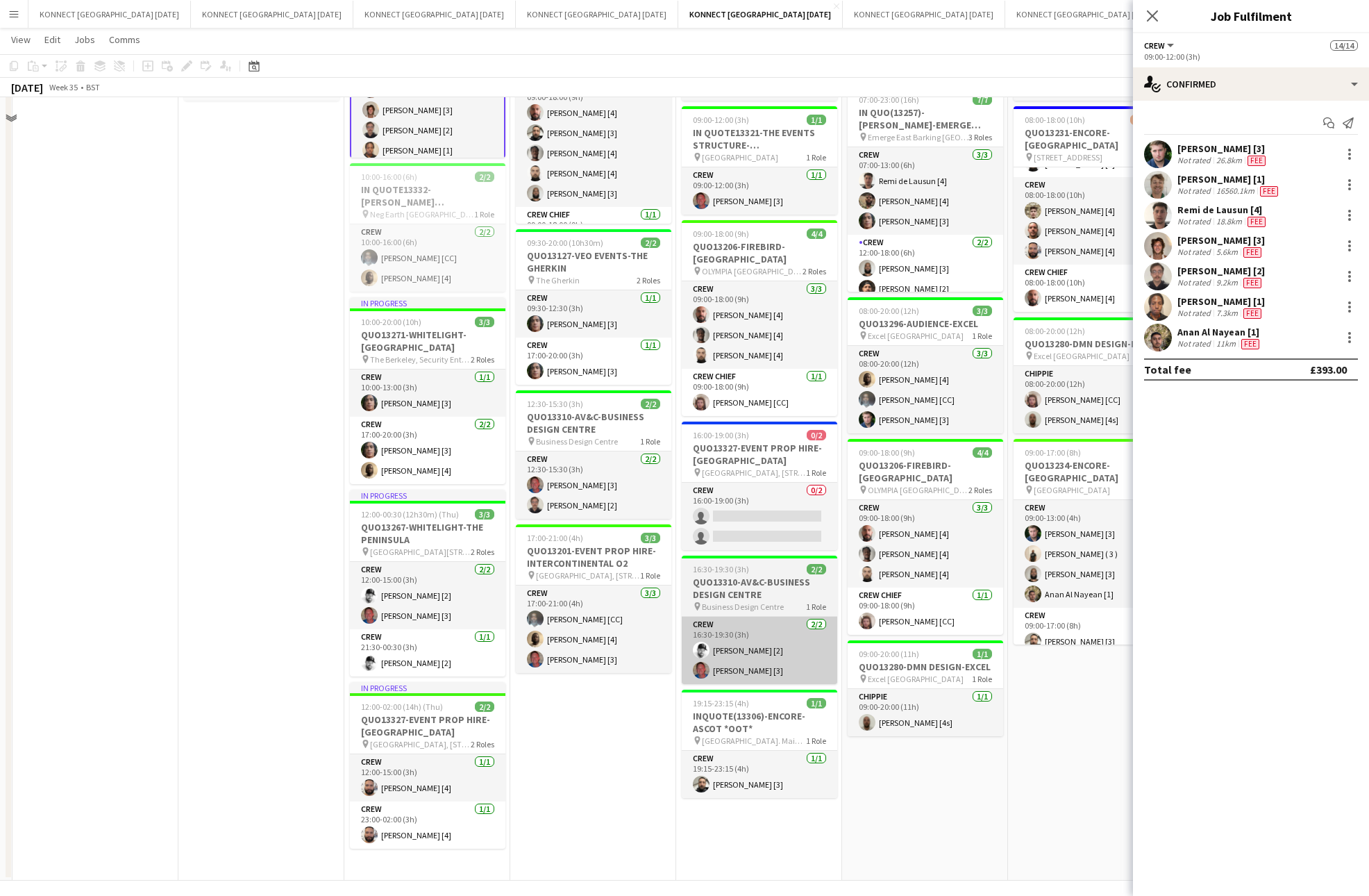
scroll to position [272, 0]
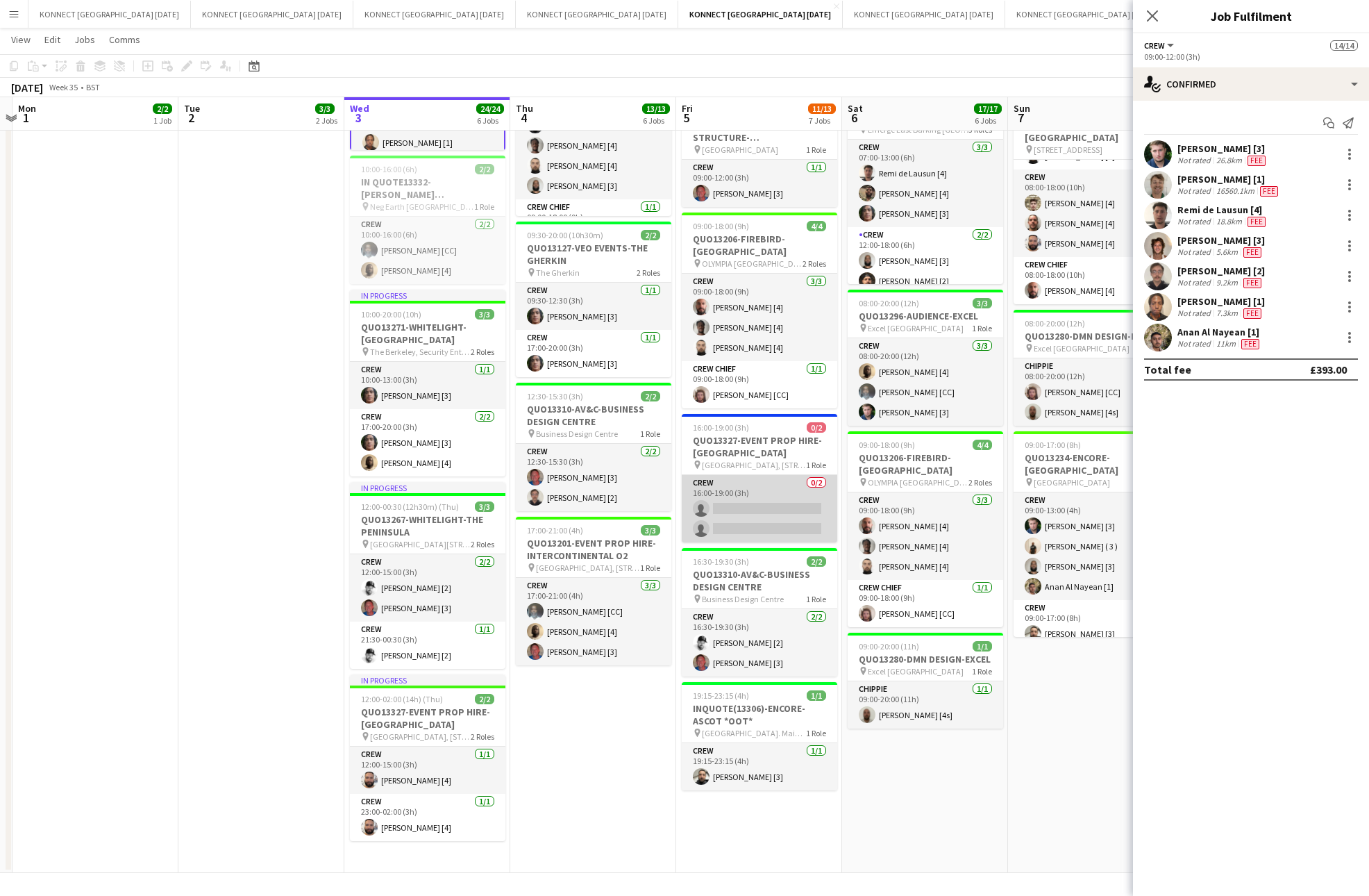
click at [779, 500] on app-card-role "Crew 0/2 16:00-19:00 (3h) single-neutral-actions single-neutral-actions" at bounding box center [760, 509] width 155 height 67
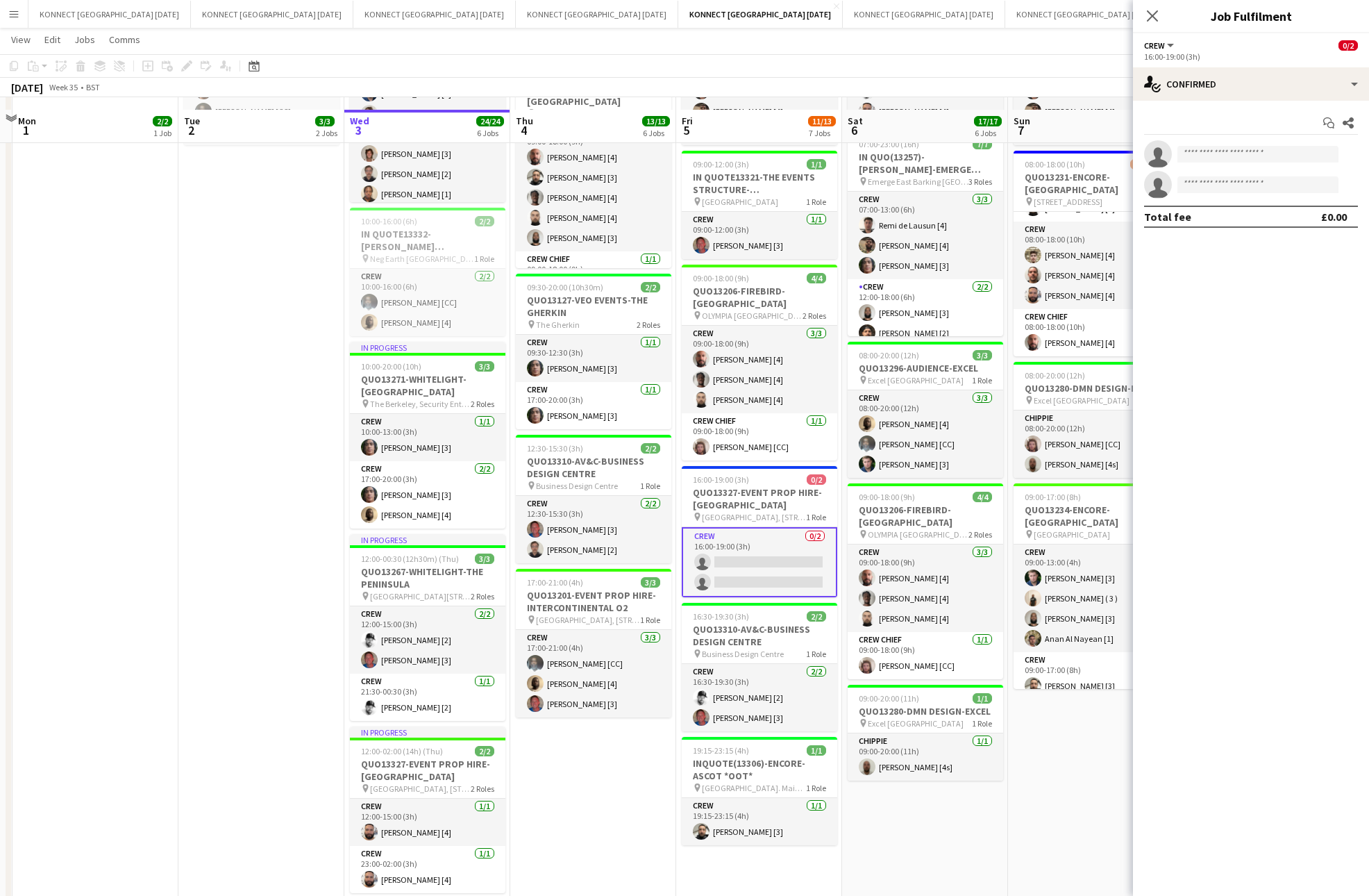
scroll to position [233, 0]
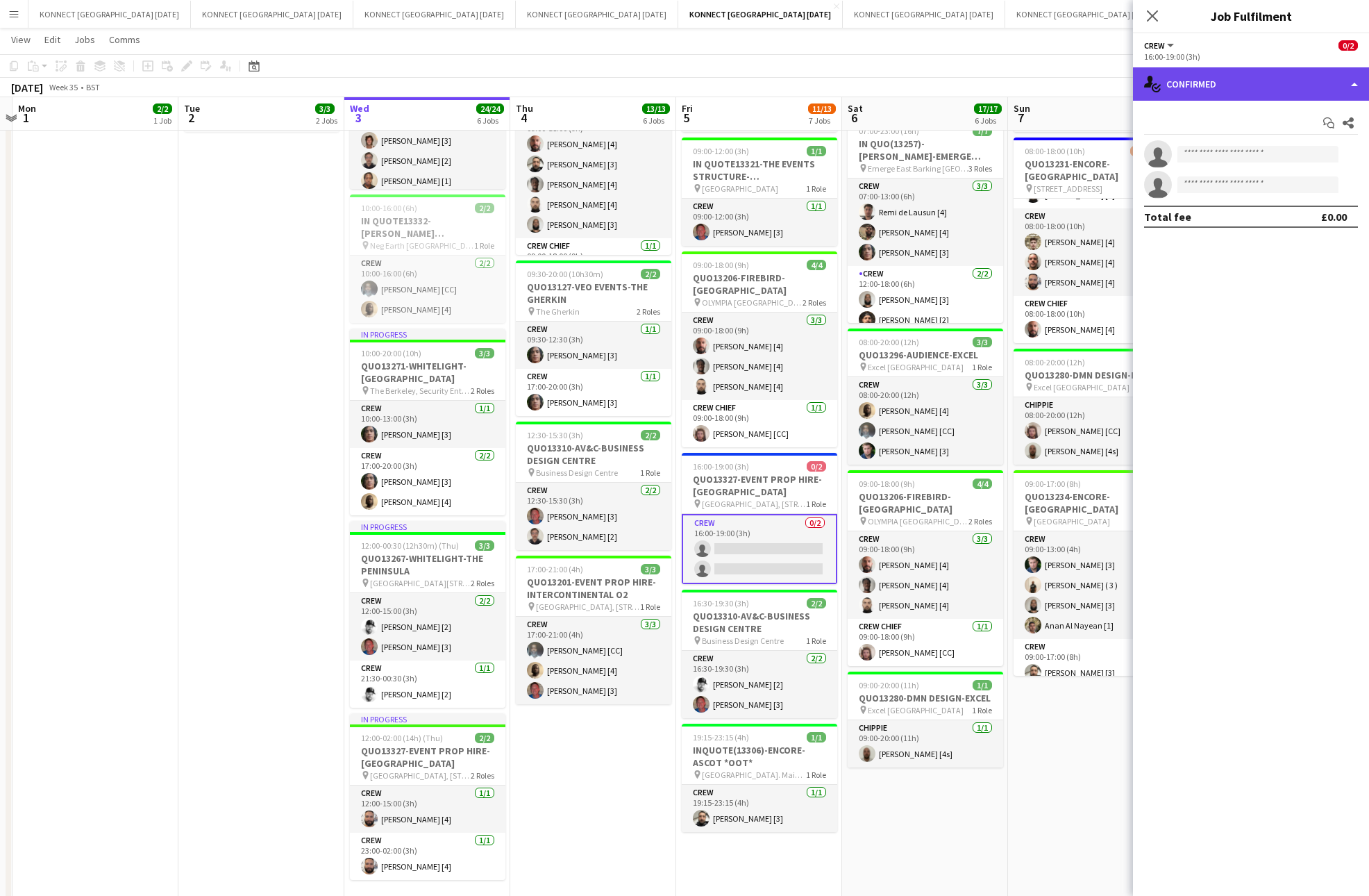
click at [1195, 67] on div "single-neutral-actions-check-2 Confirmed" at bounding box center [1251, 84] width 236 height 33
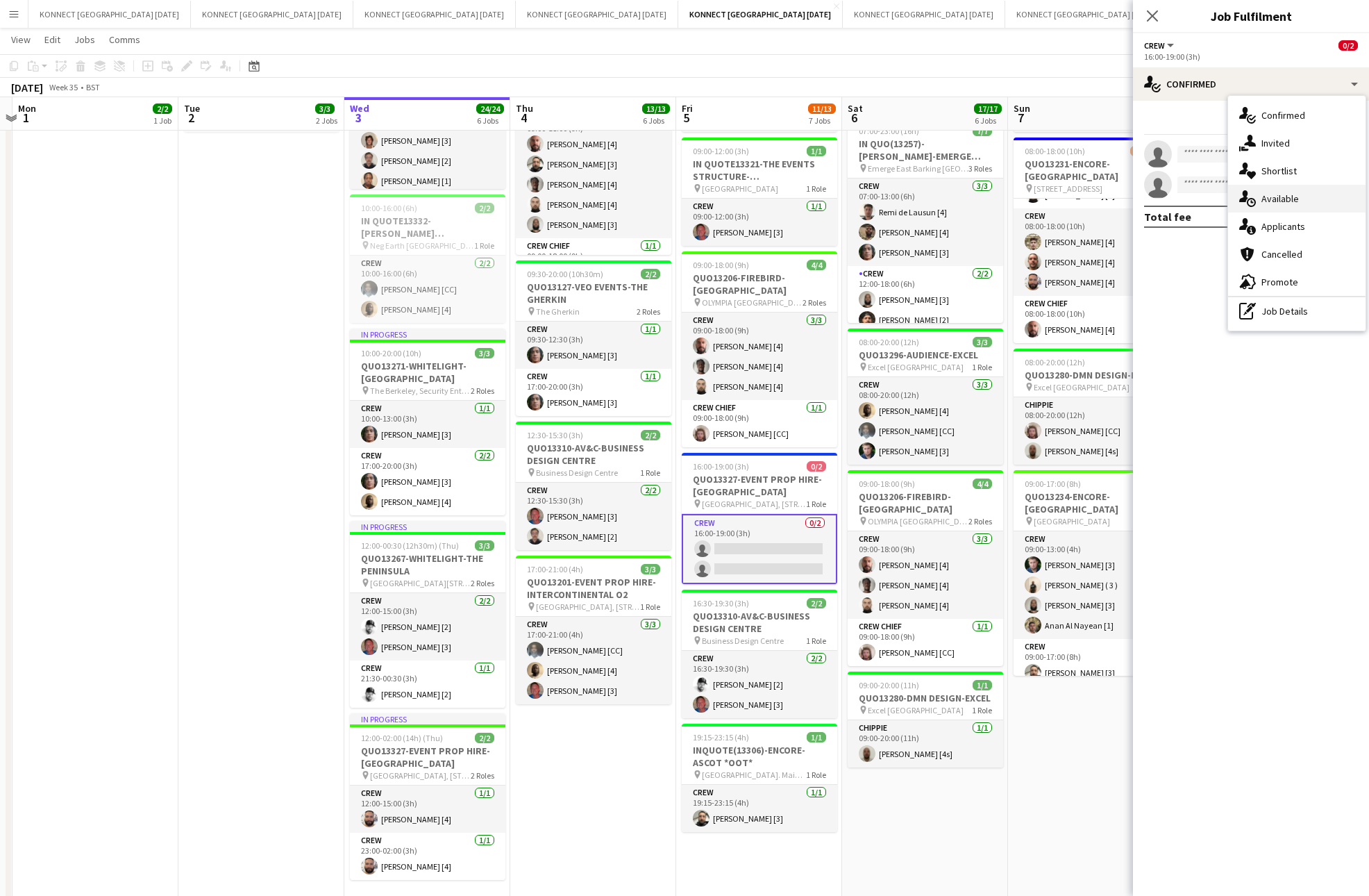
click at [1327, 203] on div "single-neutral-actions-upload Available" at bounding box center [1296, 199] width 137 height 28
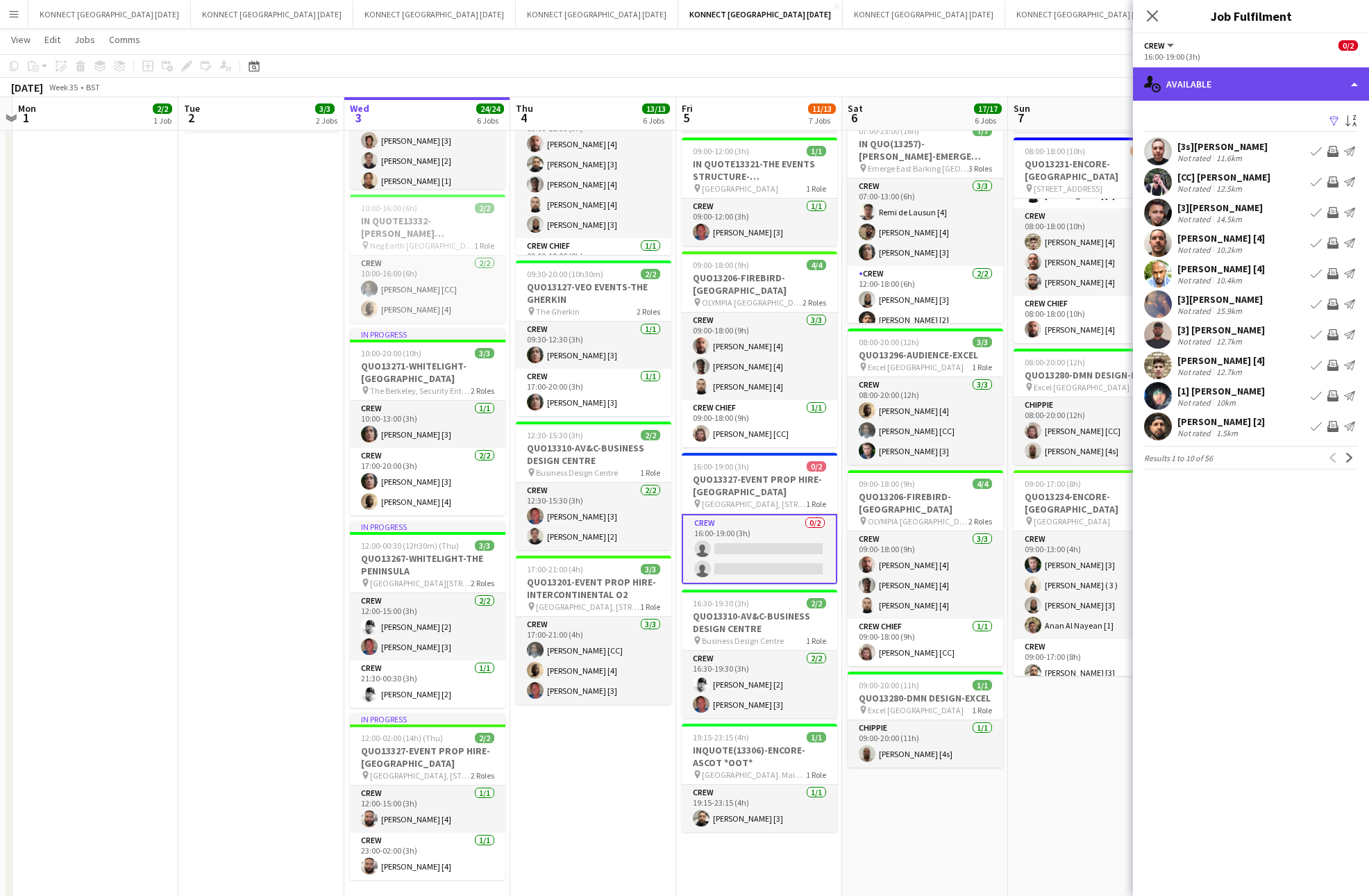
click at [1263, 84] on div "single-neutral-actions-upload Available" at bounding box center [1251, 84] width 236 height 33
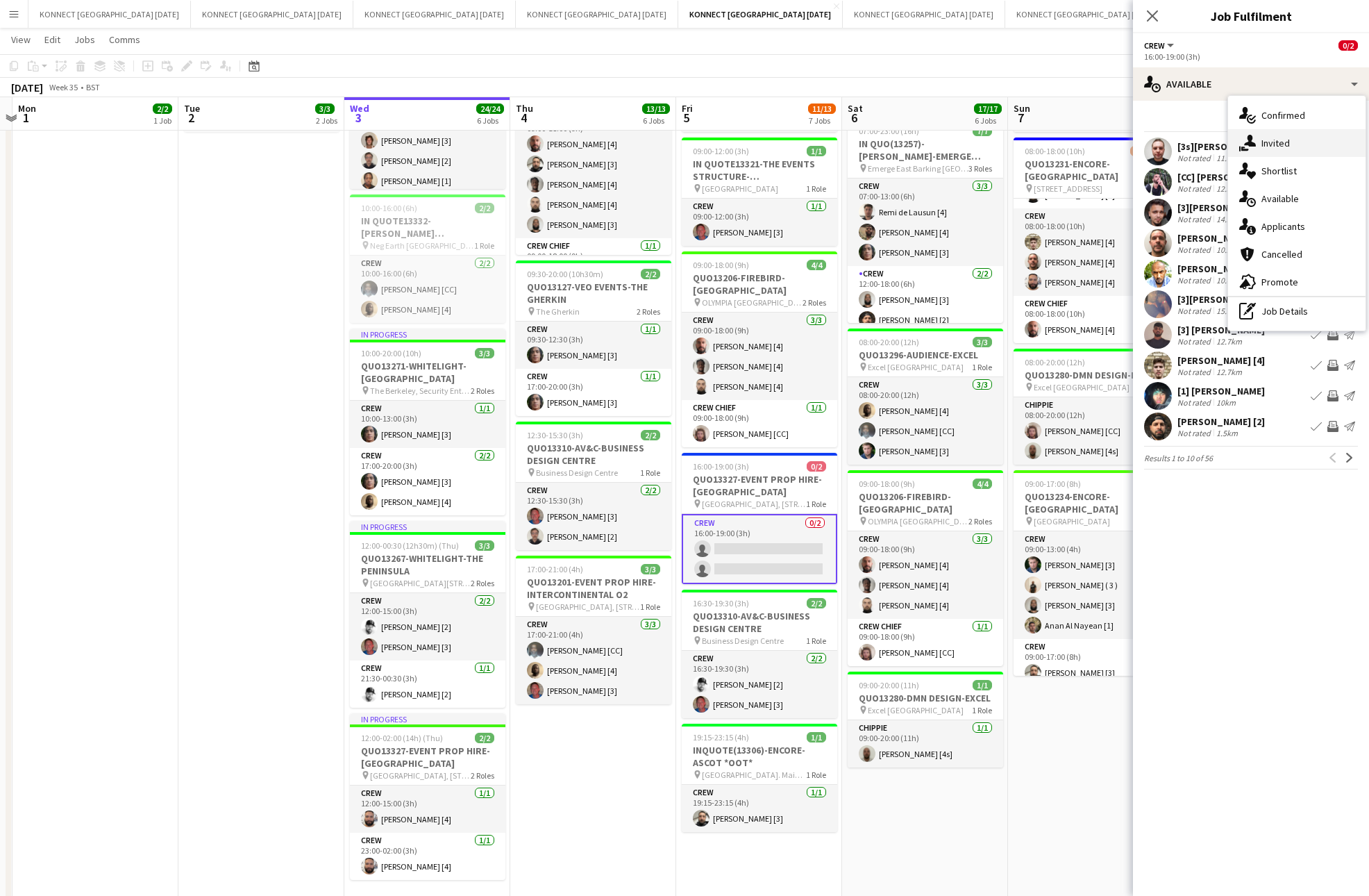
click at [1287, 139] on span "Invited" at bounding box center [1276, 143] width 29 height 12
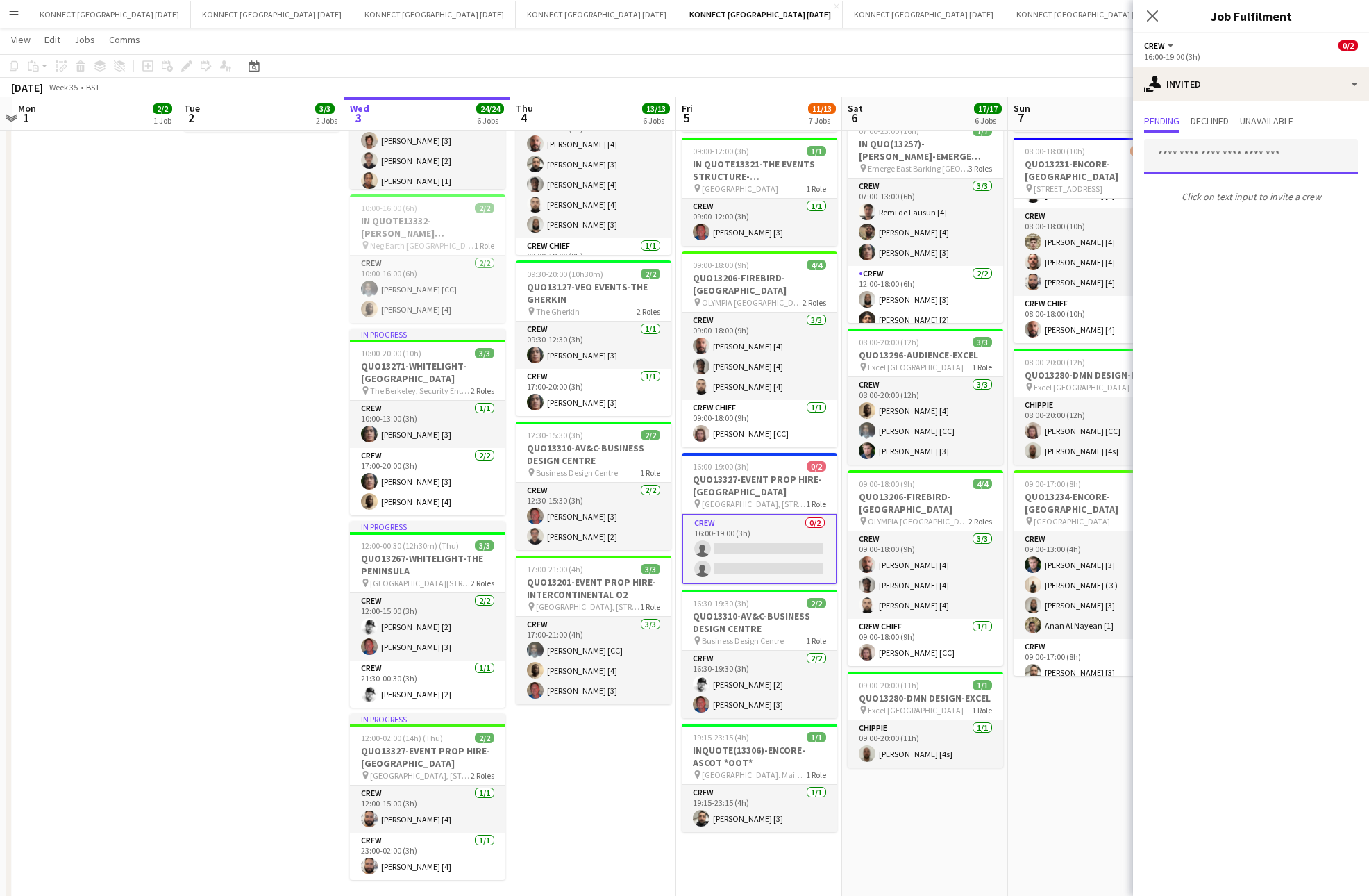
click at [1239, 151] on input "text" at bounding box center [1252, 156] width 214 height 35
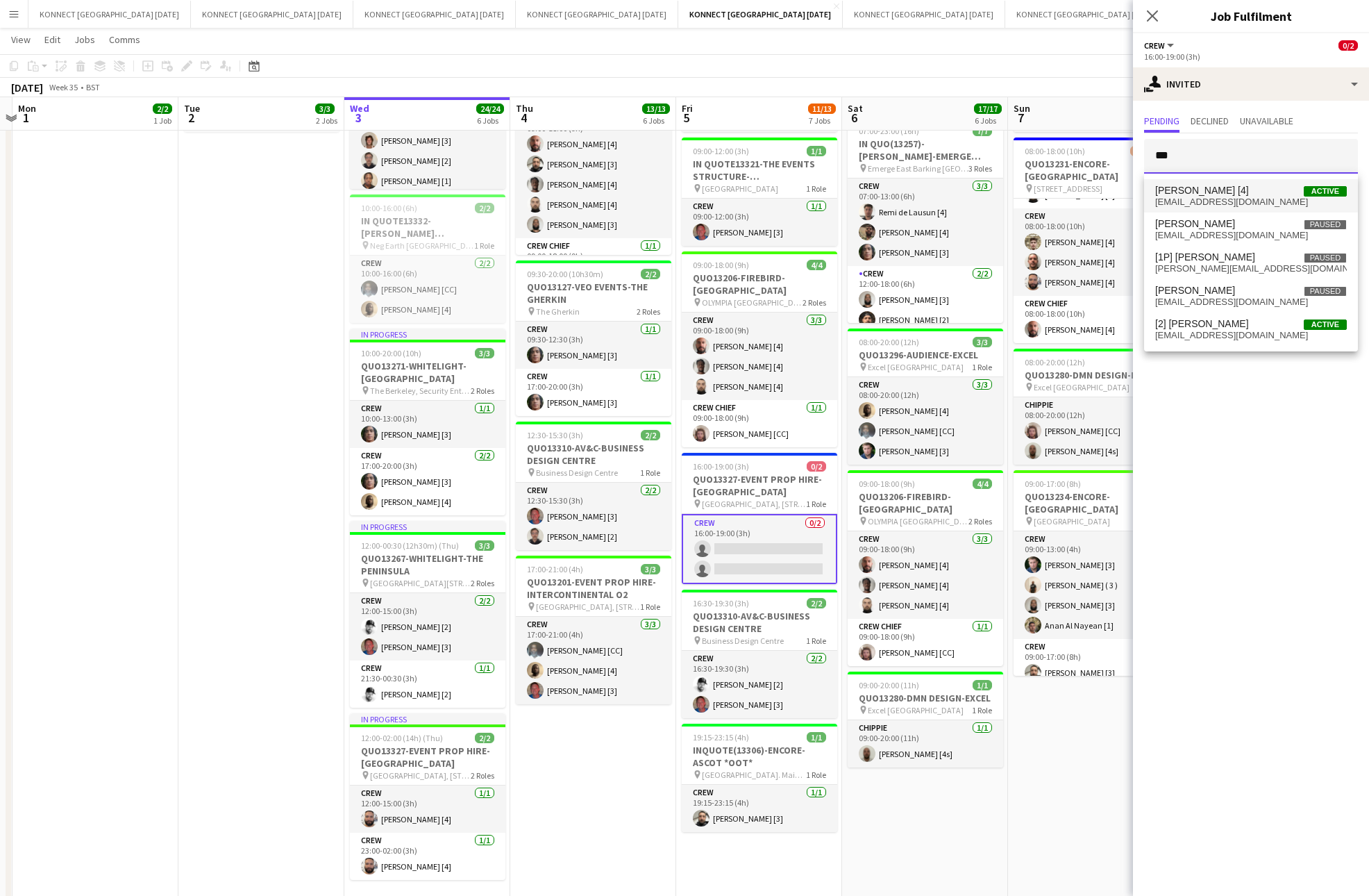
type input "***"
click at [1203, 202] on span "[EMAIL_ADDRESS][DOMAIN_NAME]" at bounding box center [1251, 202] width 192 height 11
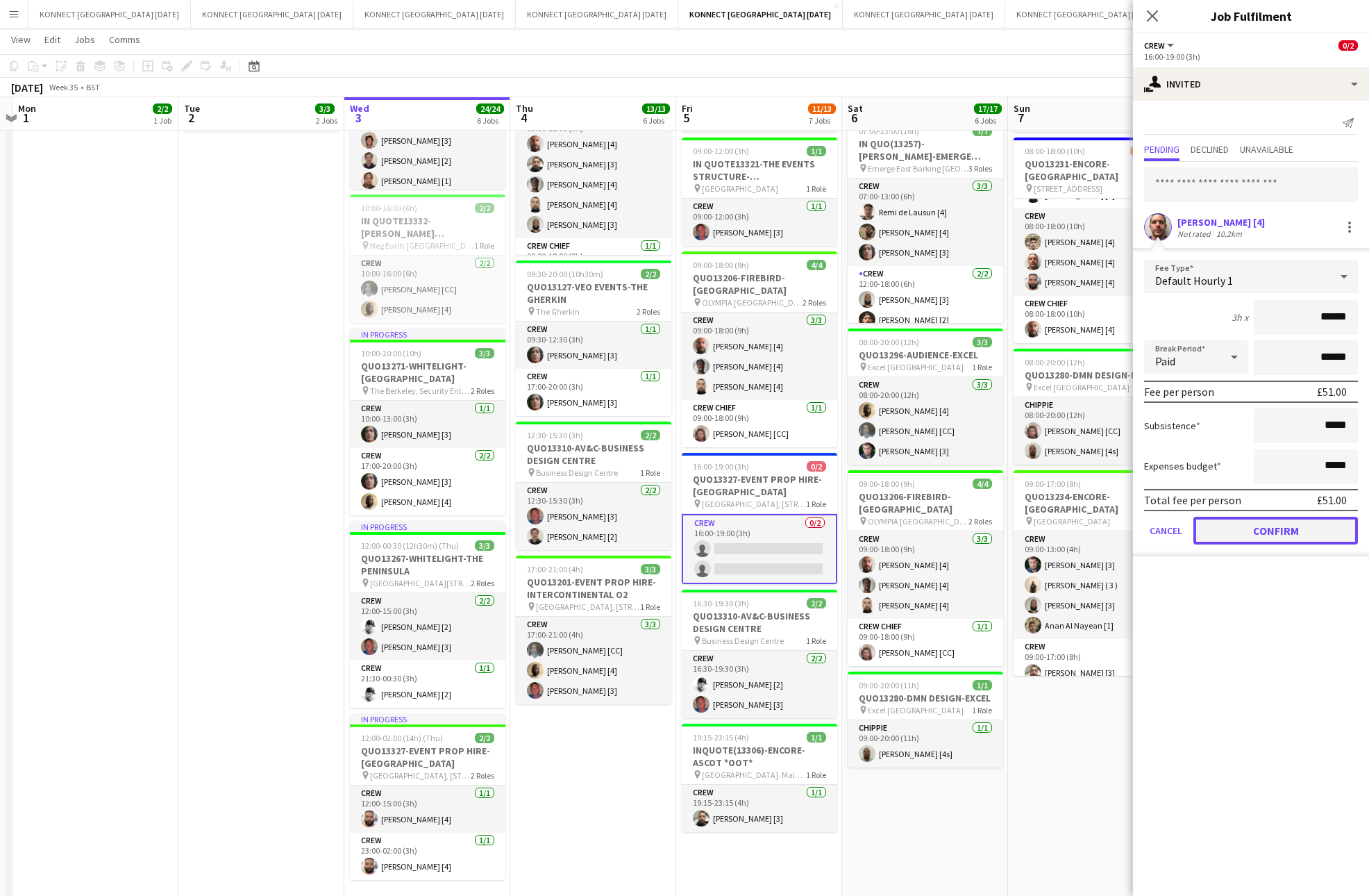
click at [1265, 519] on button "Confirm" at bounding box center [1276, 531] width 164 height 28
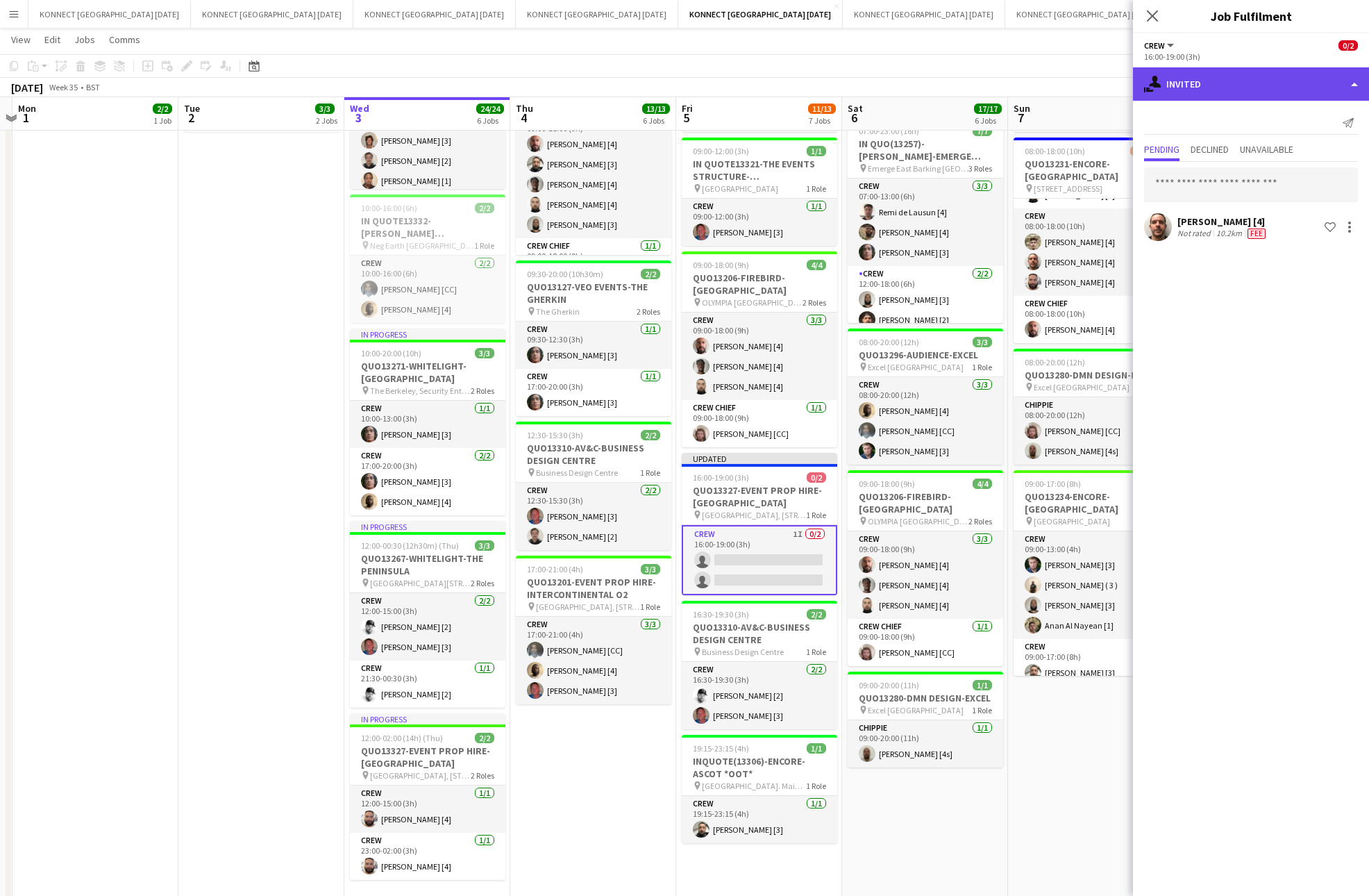
click at [1270, 86] on div "single-neutral-actions-share-1 Invited" at bounding box center [1251, 84] width 236 height 33
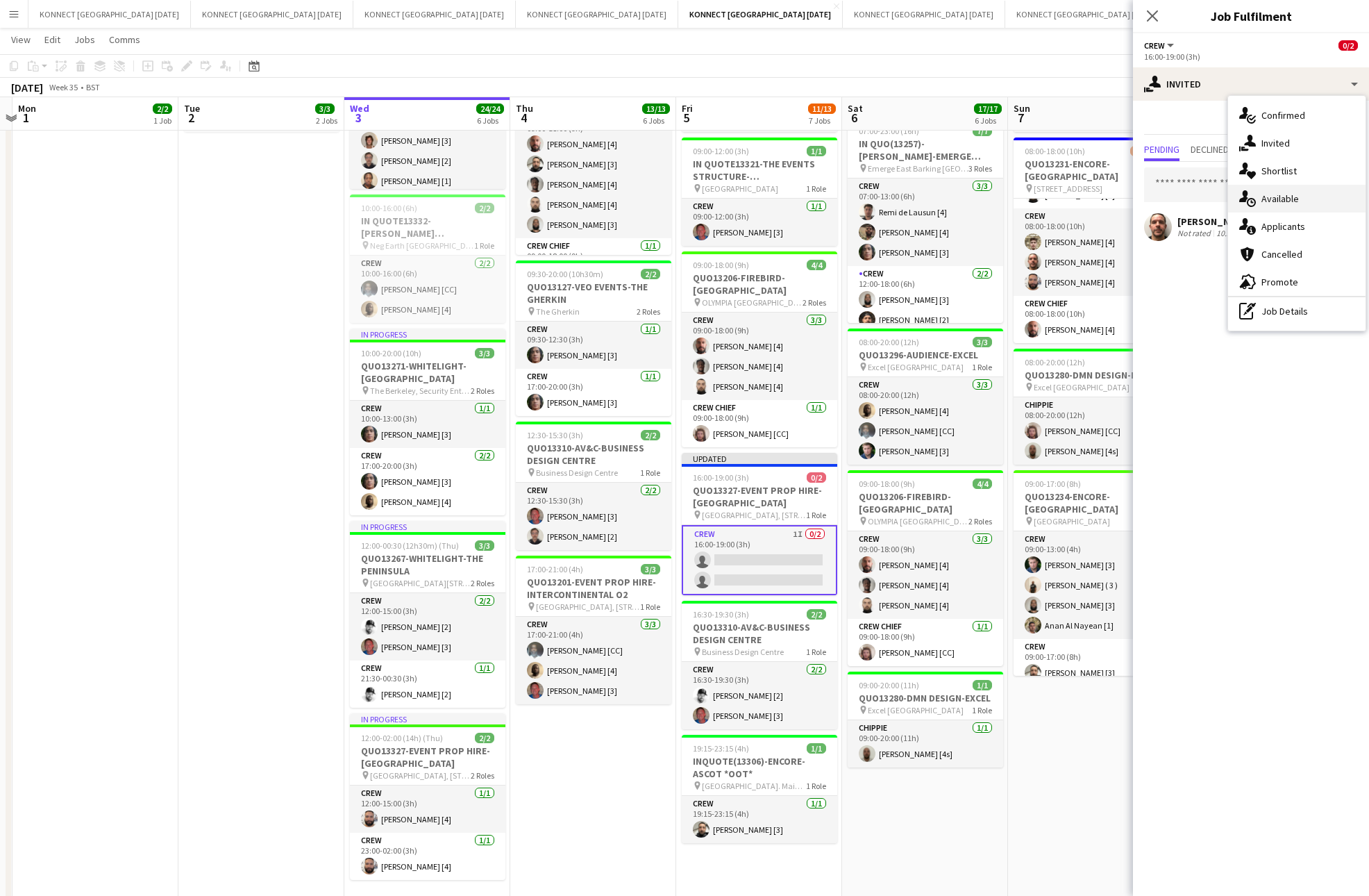
click at [1295, 199] on span "Available" at bounding box center [1280, 199] width 37 height 12
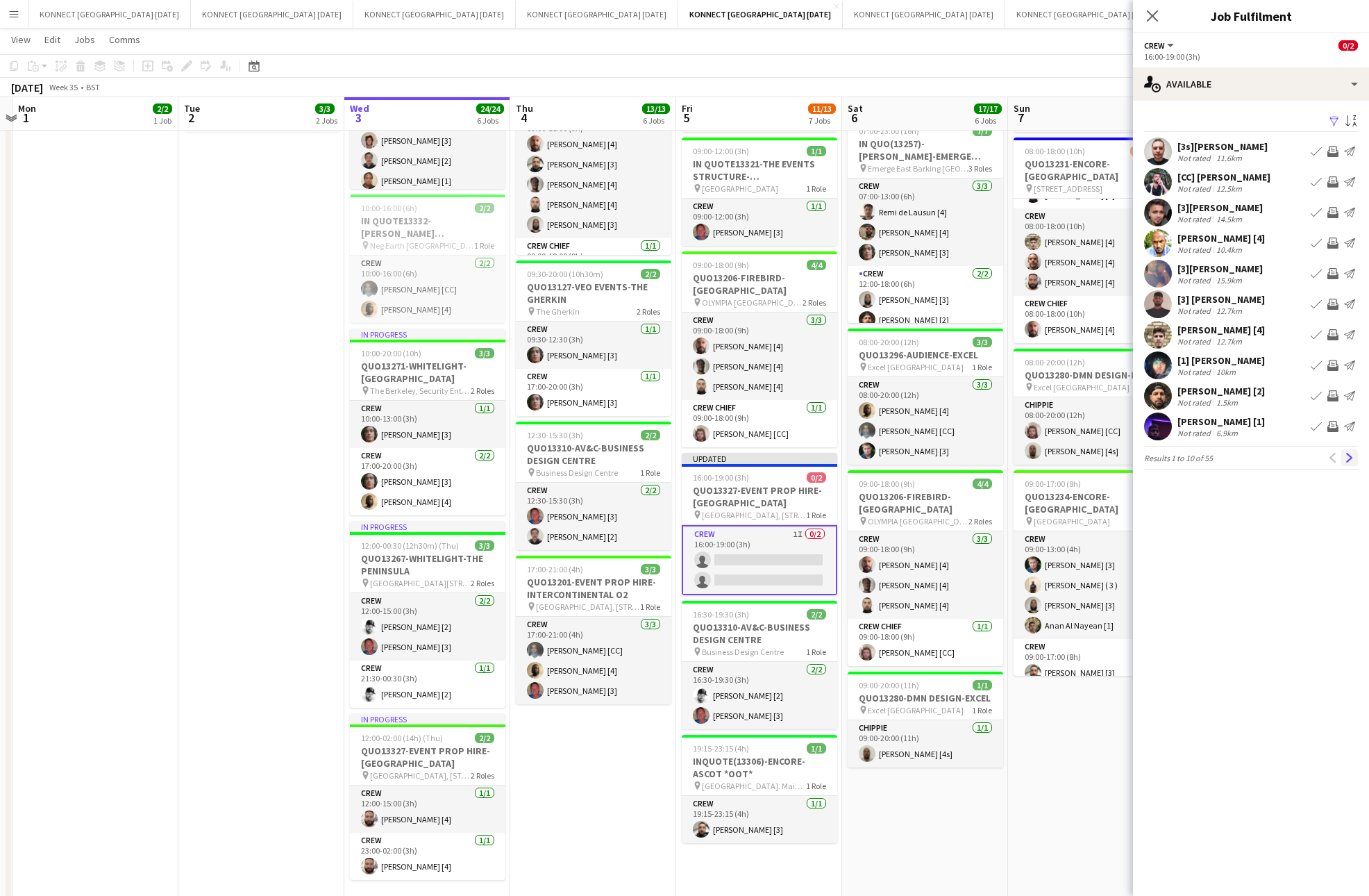
click at [1355, 456] on button "Next" at bounding box center [1350, 458] width 17 height 17
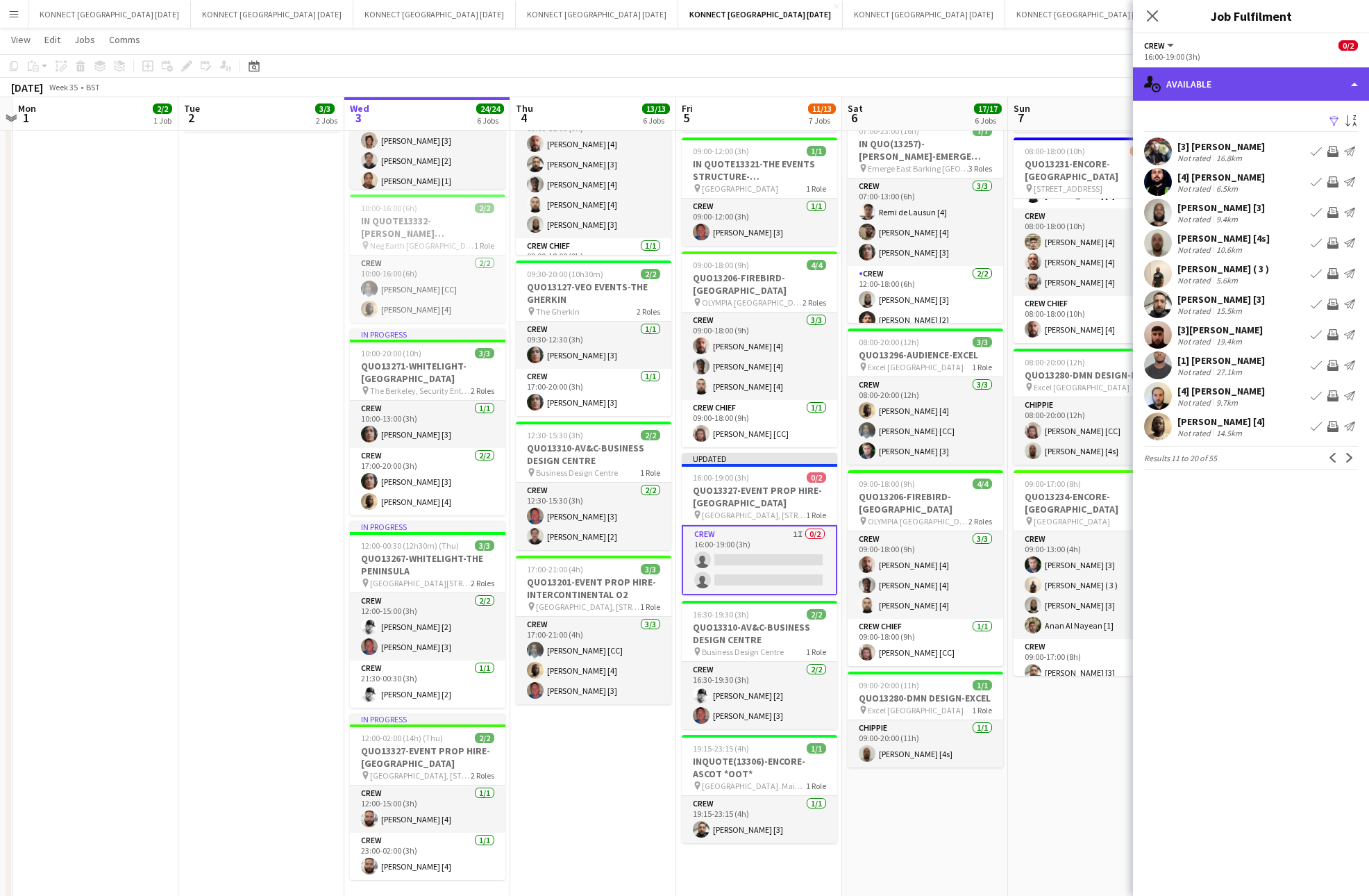
click at [1217, 80] on div "single-neutral-actions-upload Available" at bounding box center [1251, 84] width 236 height 33
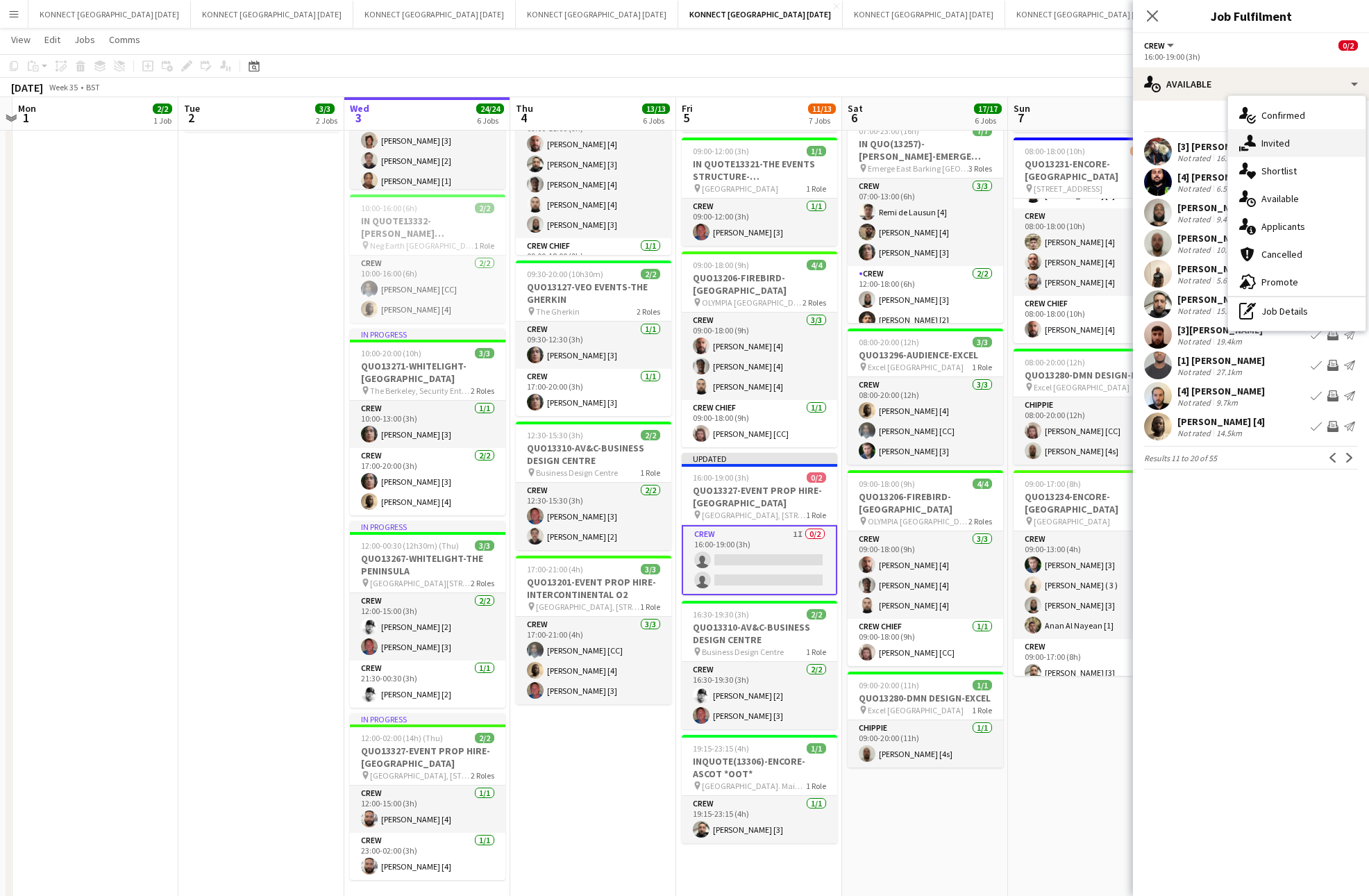
click at [1267, 144] on span "Invited" at bounding box center [1276, 143] width 29 height 12
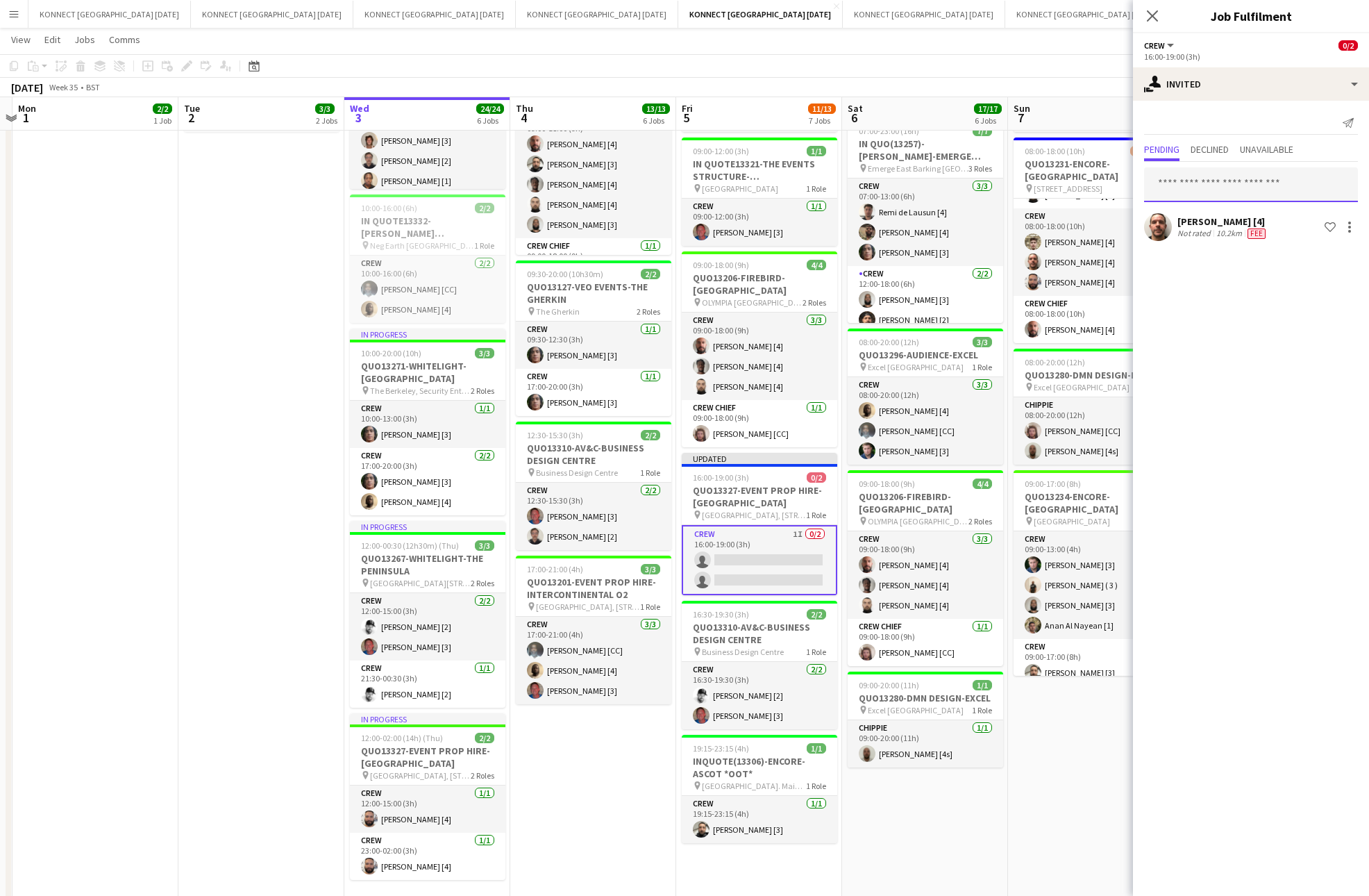
click at [1230, 186] on input "text" at bounding box center [1252, 185] width 214 height 35
click at [1204, 179] on input "*****" at bounding box center [1252, 185] width 214 height 35
type input "****"
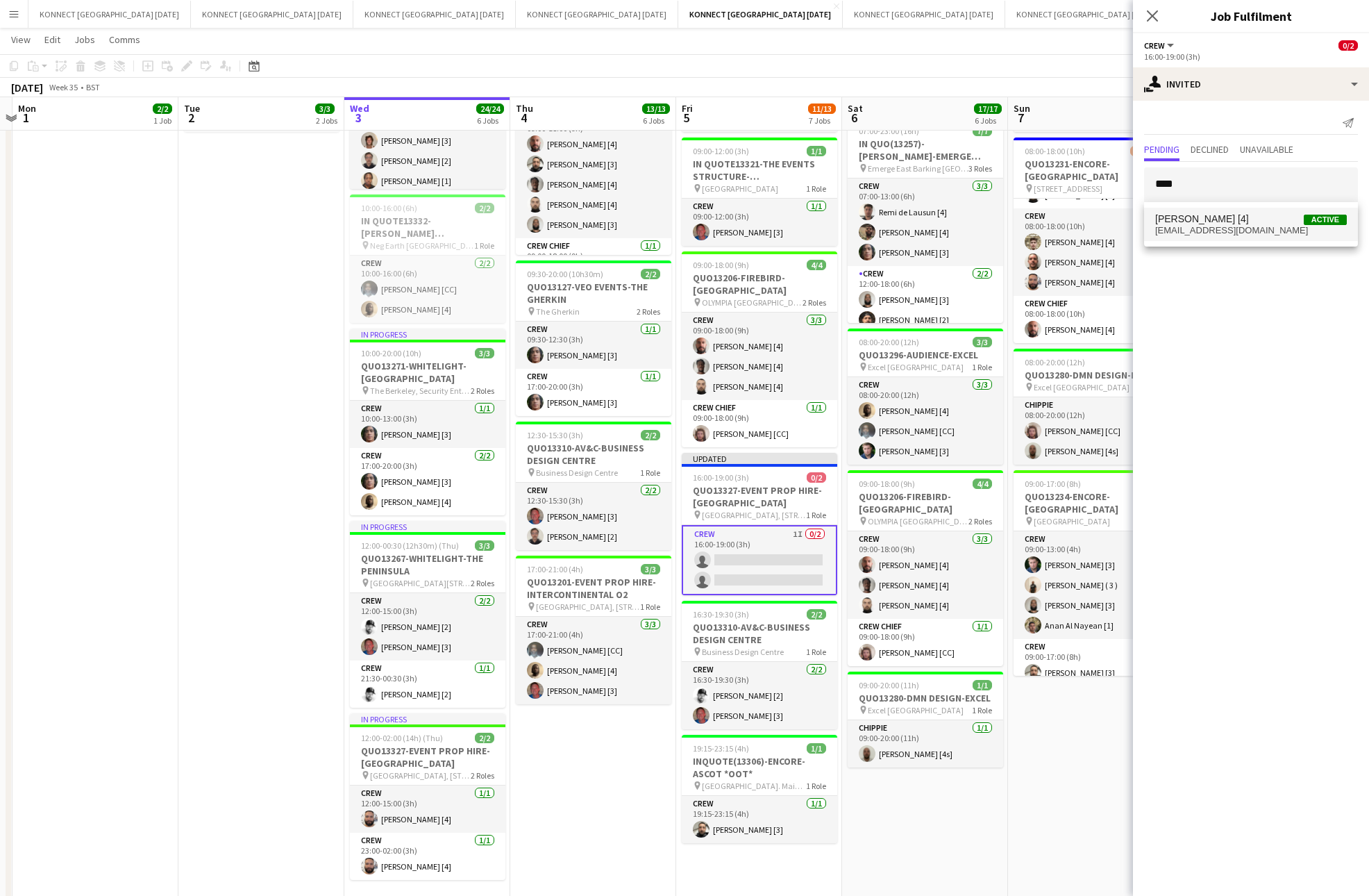
click at [1184, 226] on span "[EMAIL_ADDRESS][DOMAIN_NAME]" at bounding box center [1251, 230] width 192 height 11
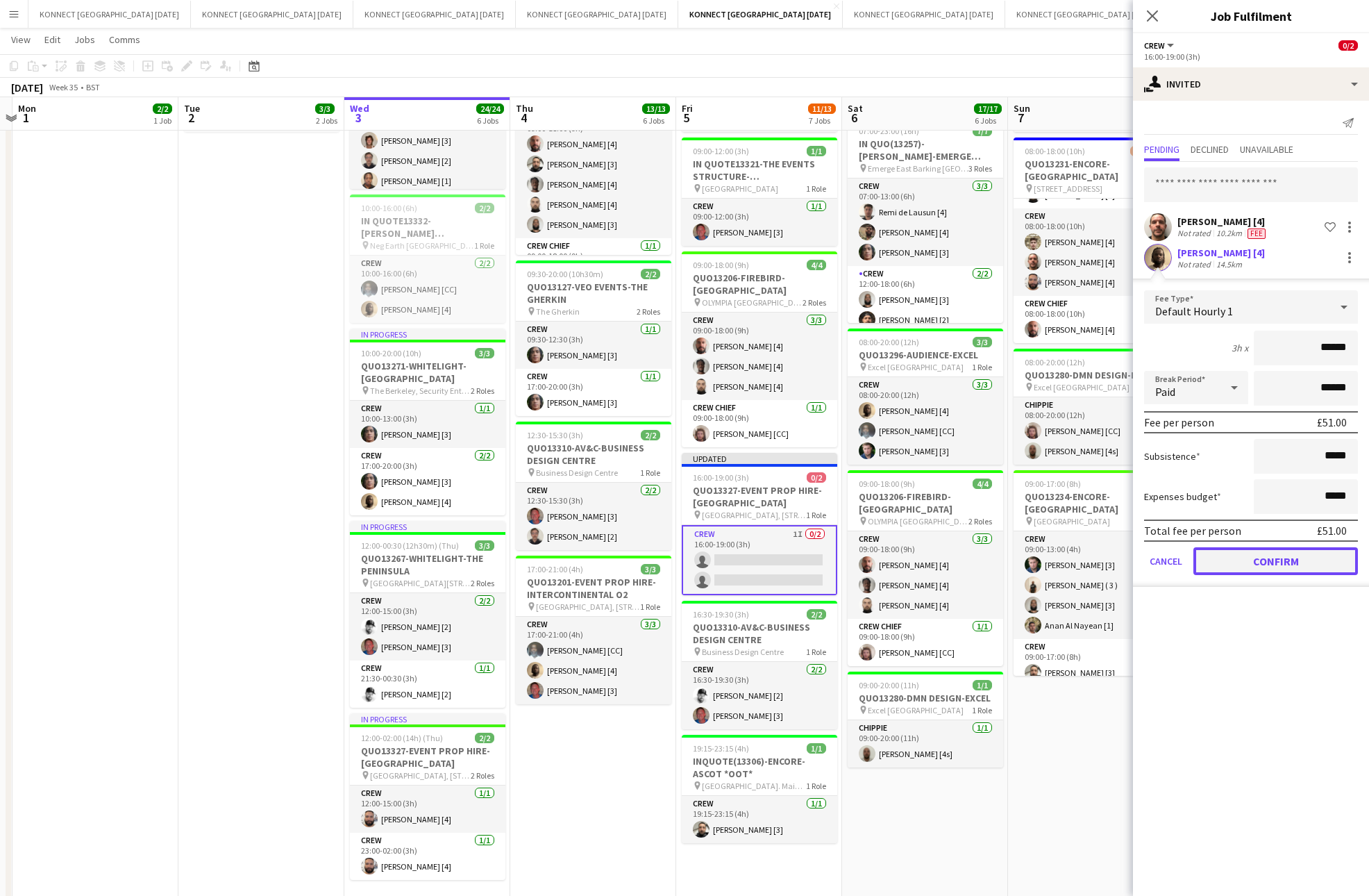
click at [1260, 559] on button "Confirm" at bounding box center [1276, 561] width 164 height 28
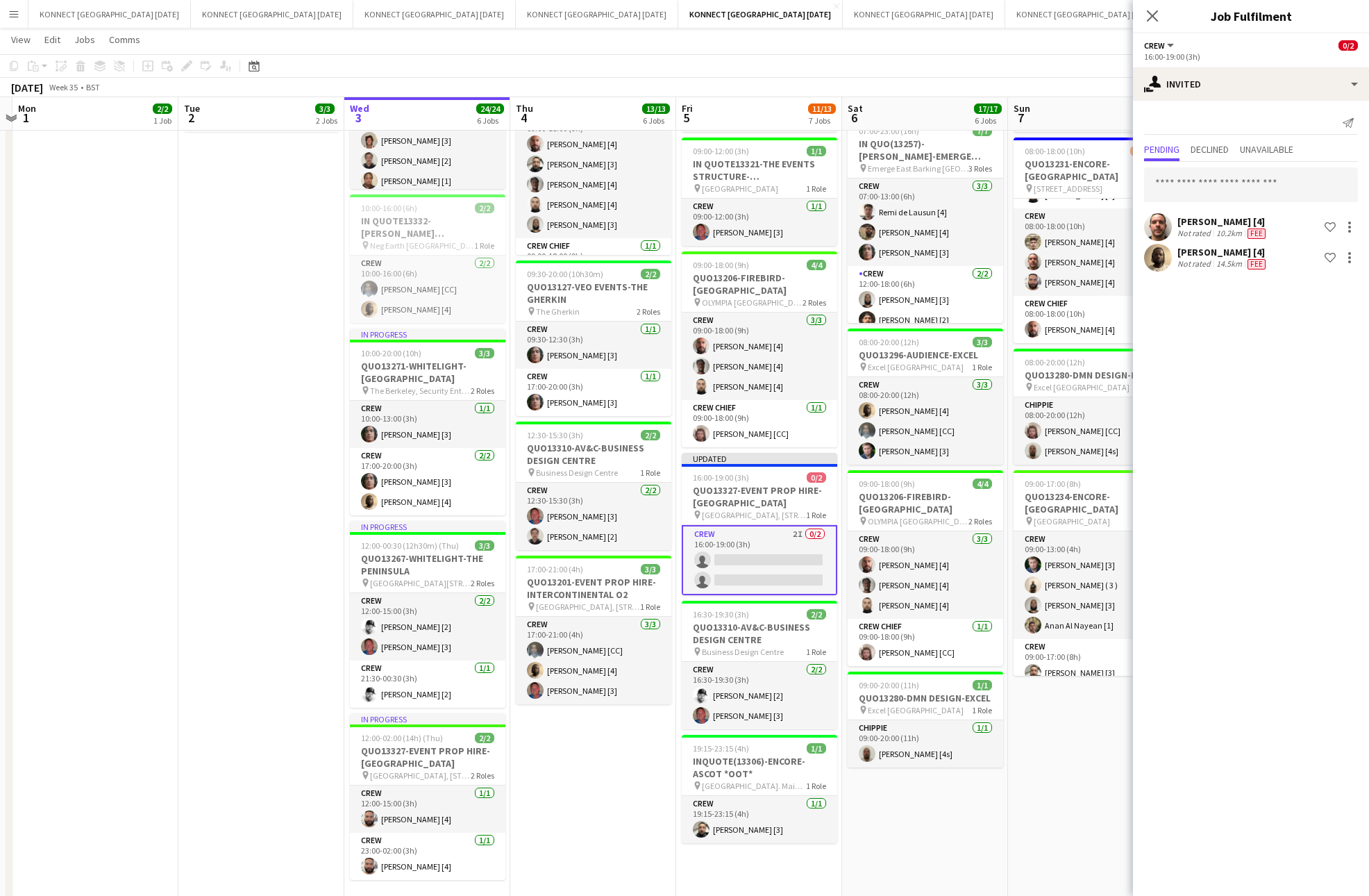
click at [1051, 742] on app-date-cell "HAN OFF 08:00-17:00 (9h) 3/3 IN QUO(13257)-[PERSON_NAME]-EMERGE EAST pin Emerge…" at bounding box center [1091, 416] width 166 height 989
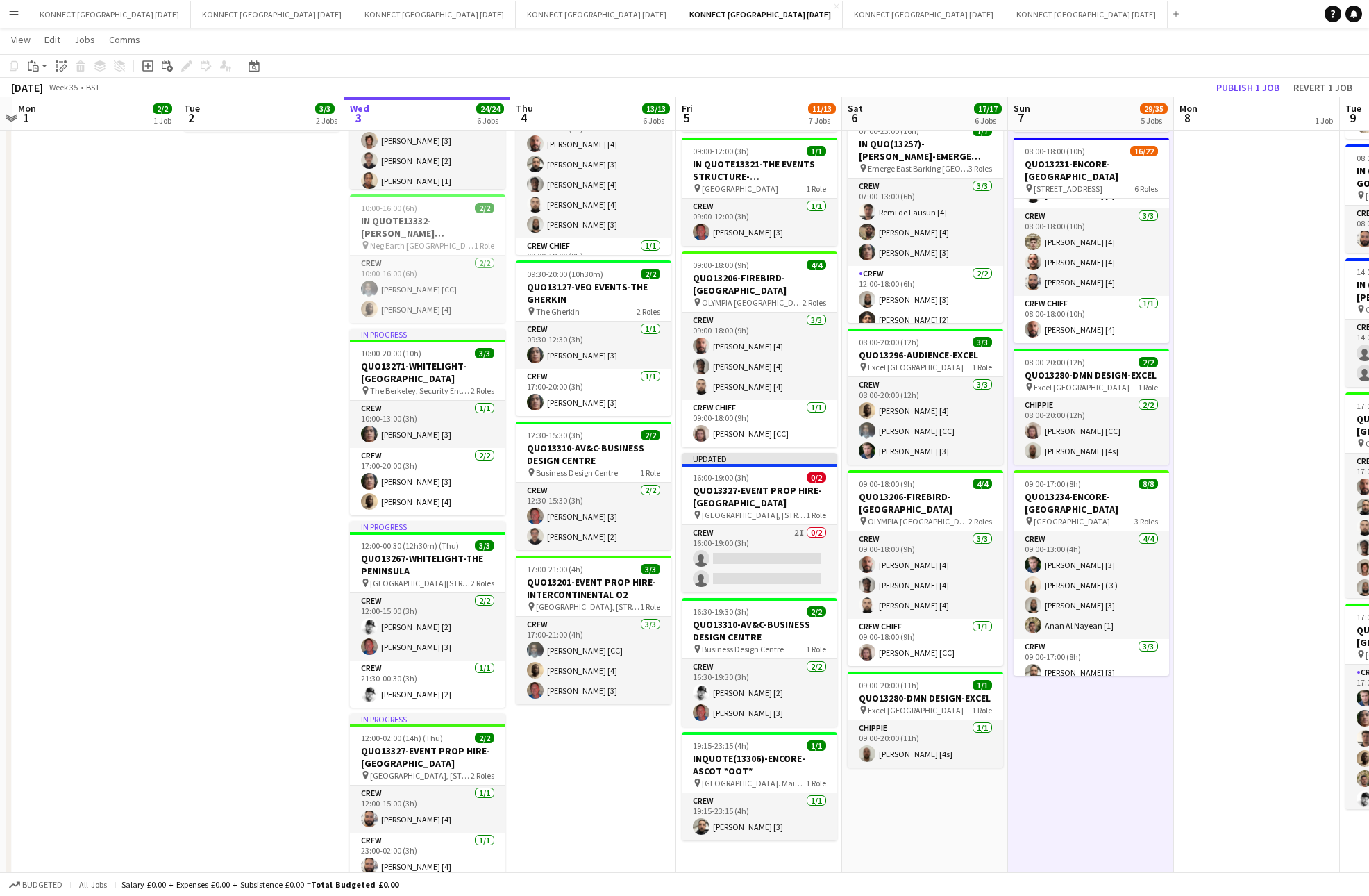
click at [1245, 98] on app-board-header-date "Mon 8 1 Job" at bounding box center [1257, 114] width 166 height 33
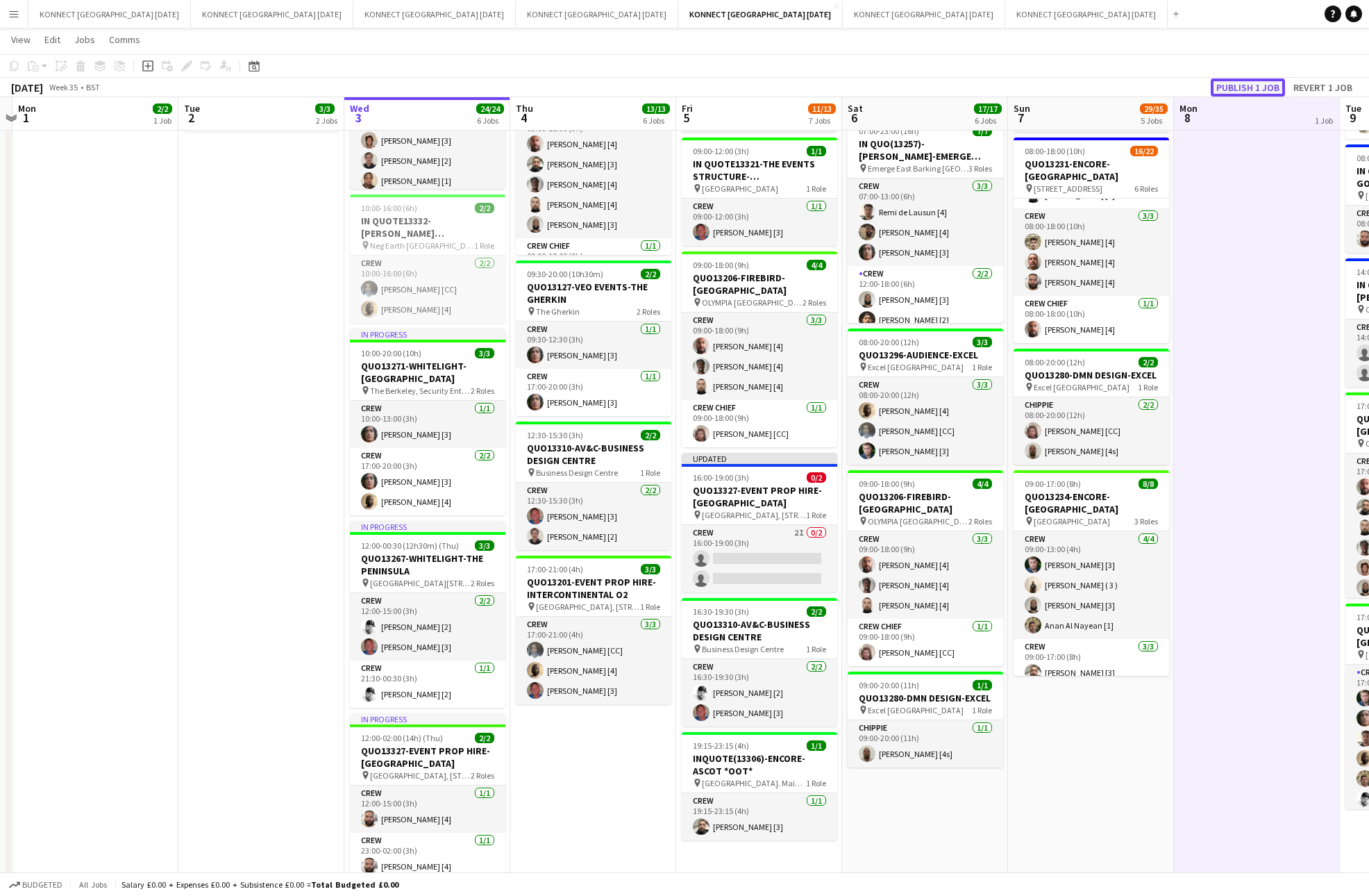
click at [1245, 82] on button "Publish 1 job" at bounding box center [1248, 88] width 74 height 18
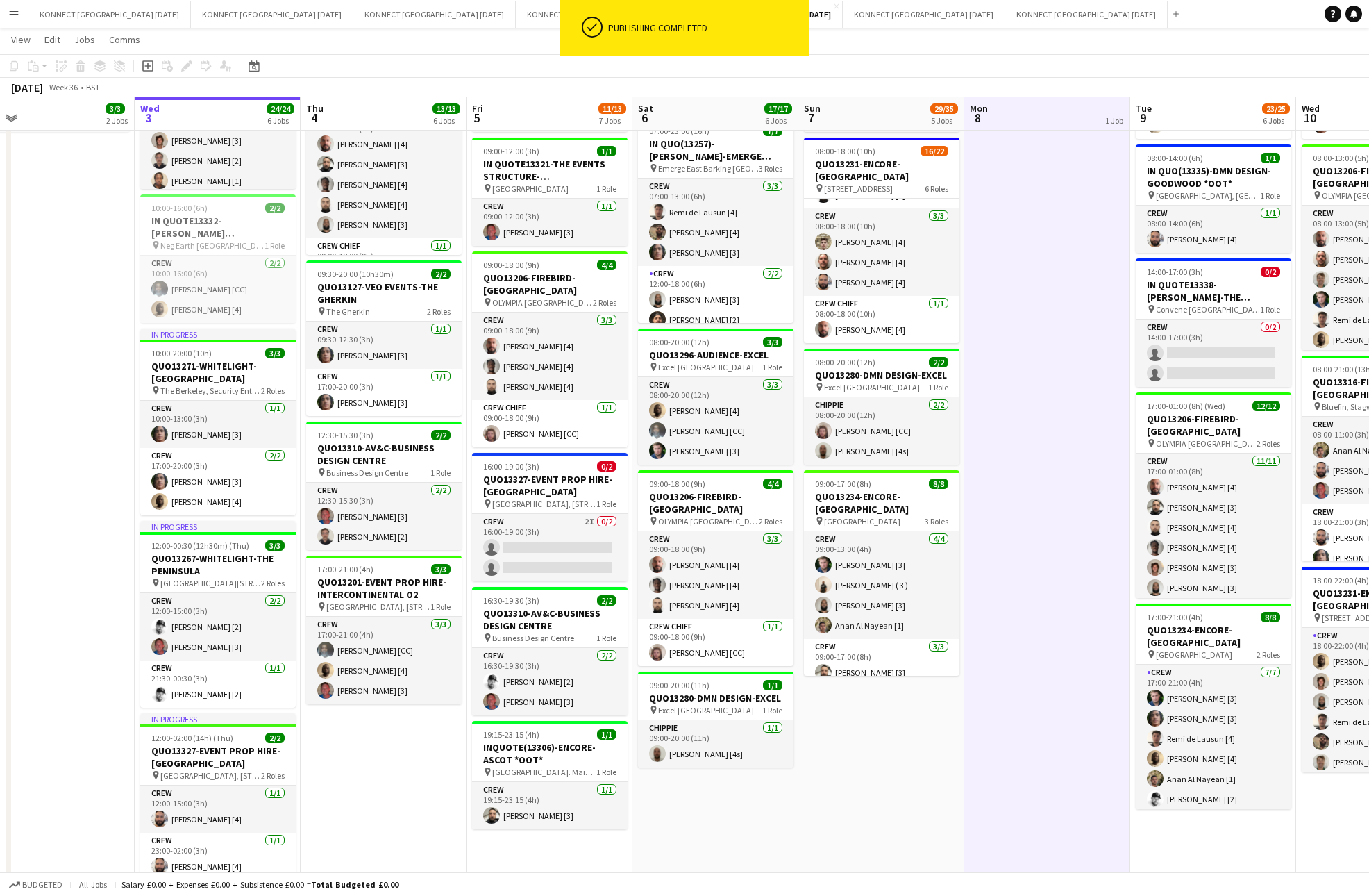
click at [1066, 746] on app-date-cell "HAN OFF" at bounding box center [1047, 416] width 166 height 989
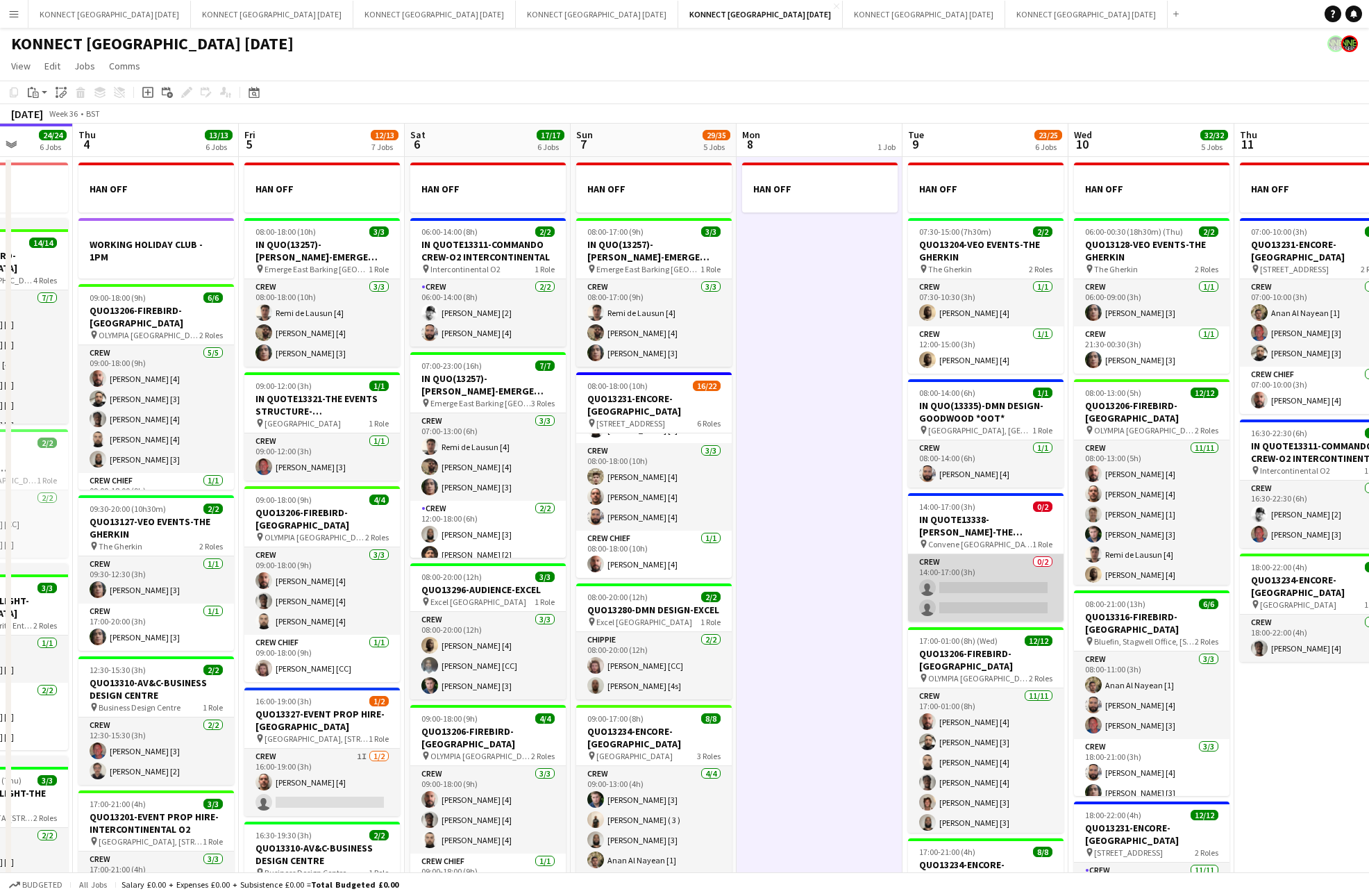
scroll to position [0, 300]
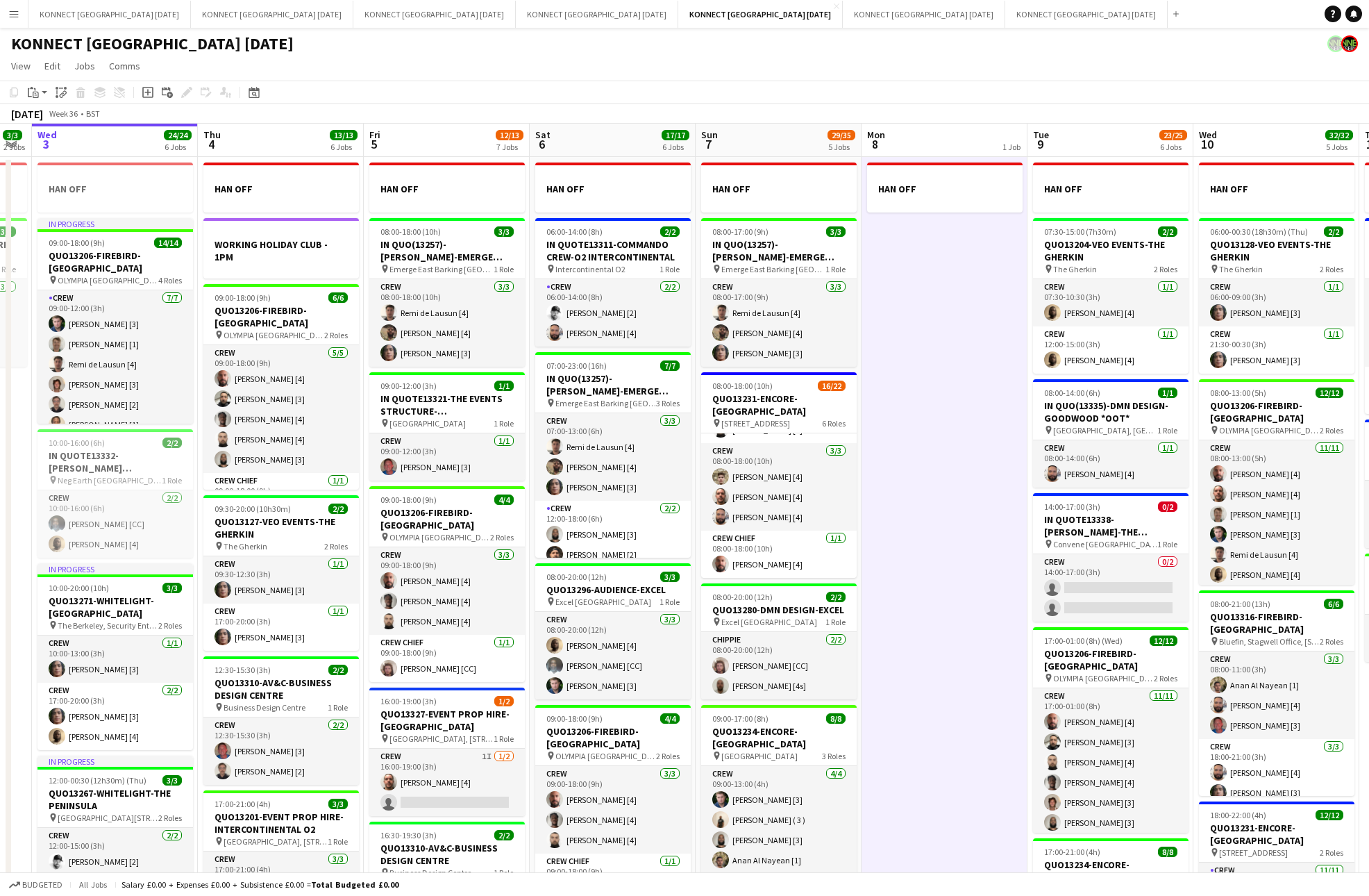
click at [958, 534] on app-date-cell "HAN OFF" at bounding box center [945, 651] width 166 height 989
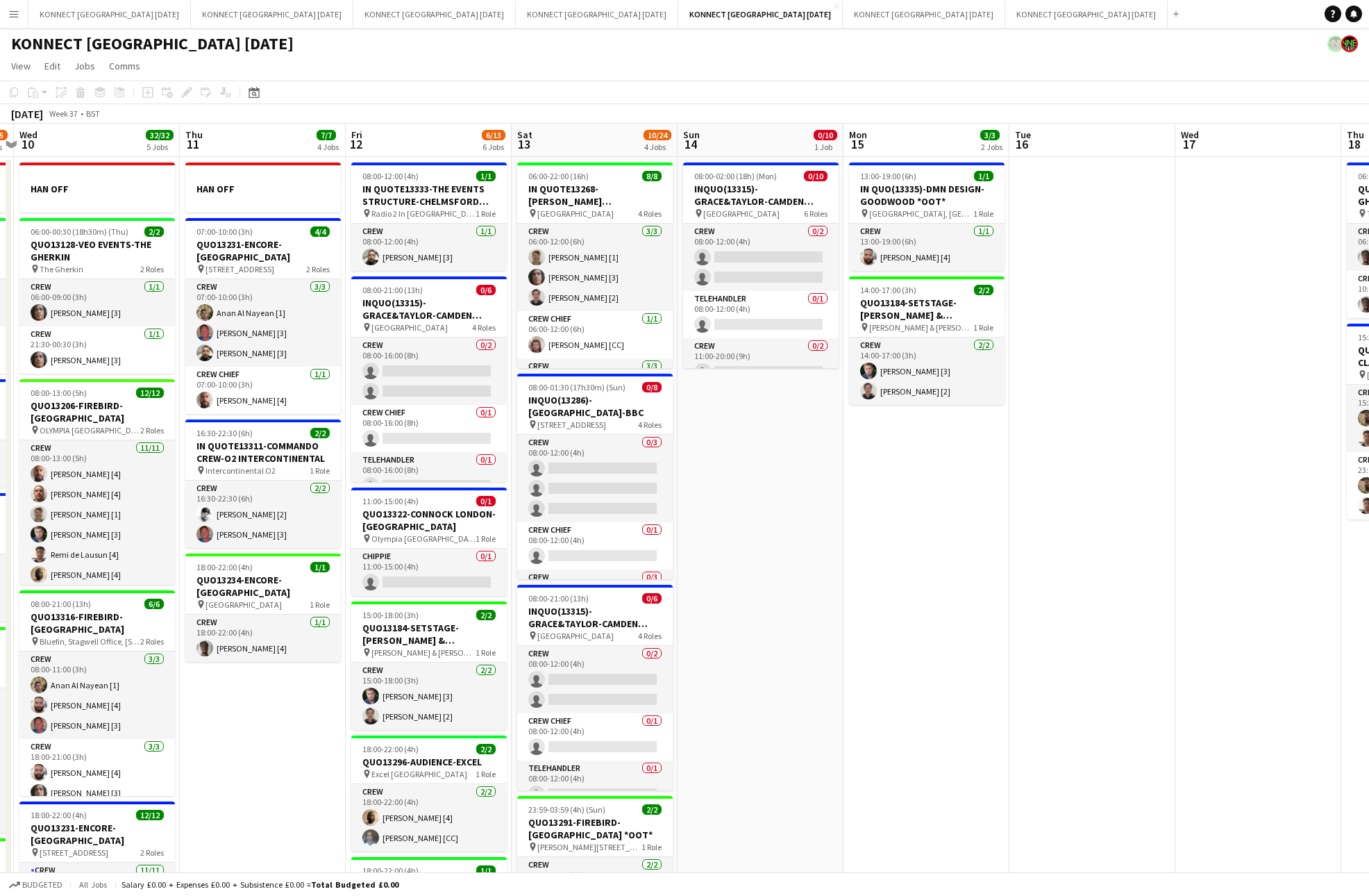
scroll to position [0, 481]
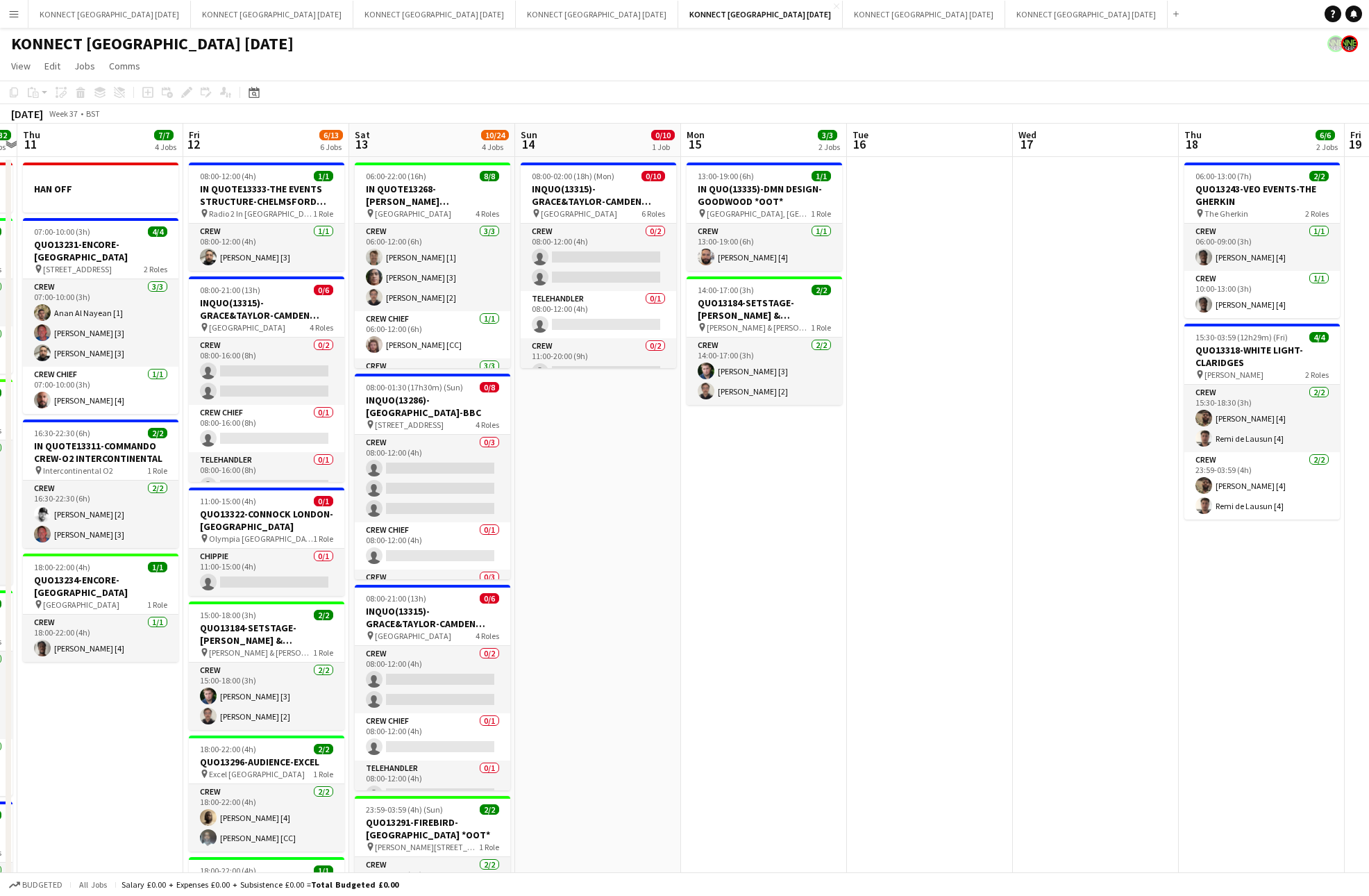
click at [750, 479] on app-date-cell "13:00-19:00 (6h) 1/1 IN QUO(13335)-DMN DESIGN-GOODWOOD *OOT* pin [GEOGRAPHIC_DA…" at bounding box center [764, 651] width 166 height 989
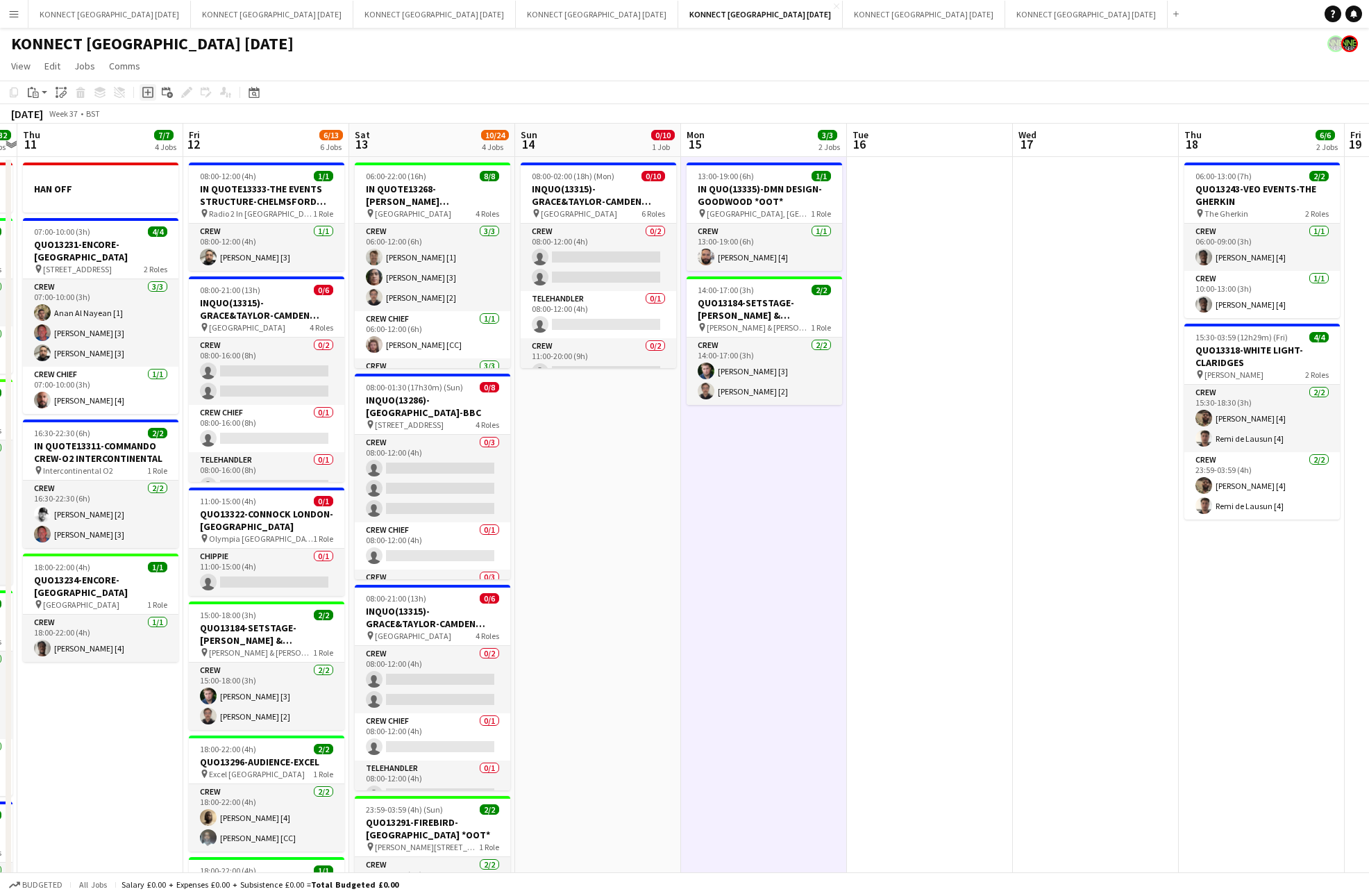
click at [148, 87] on icon at bounding box center [148, 92] width 11 height 11
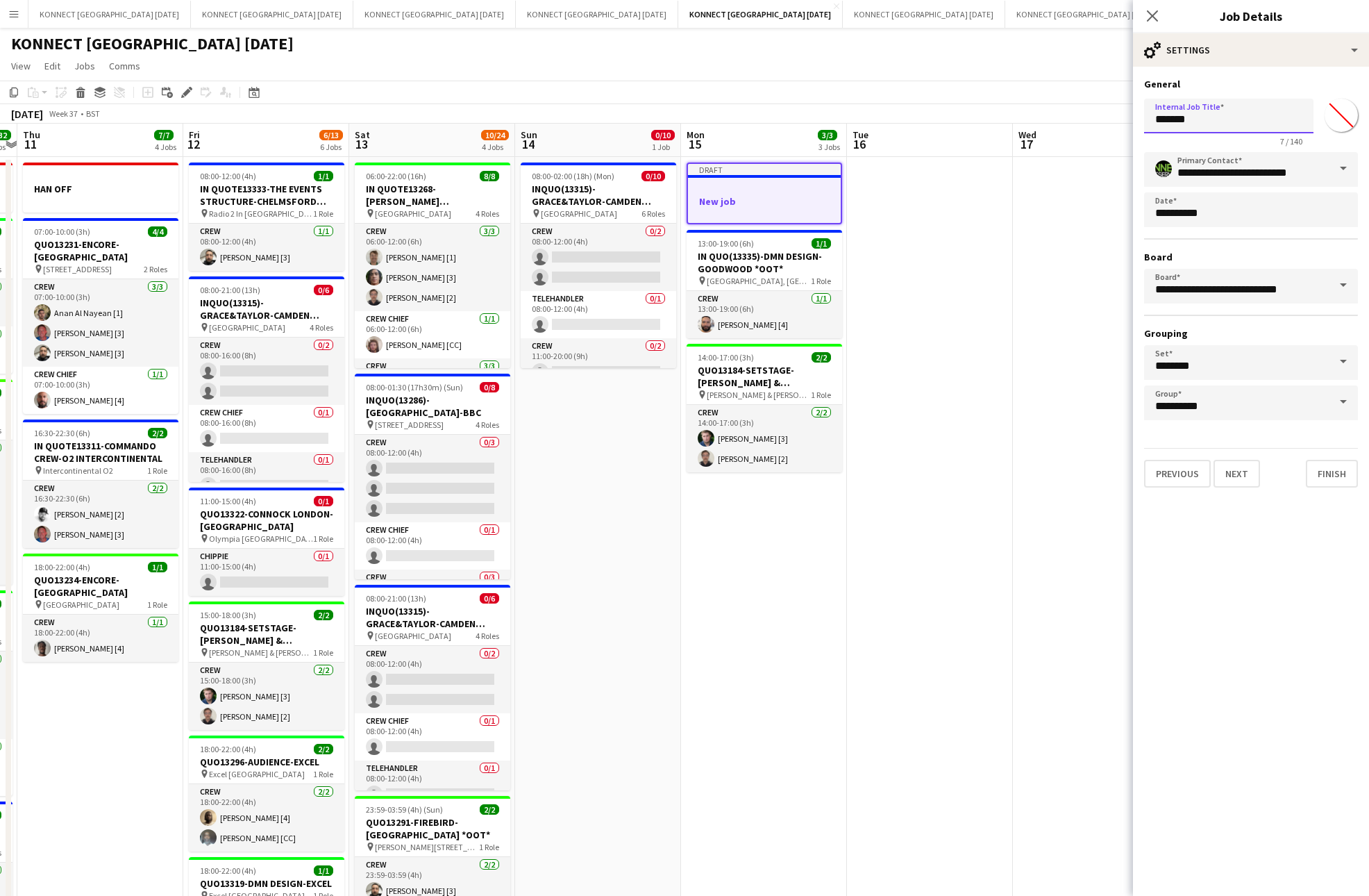
click at [1207, 123] on input "*******" at bounding box center [1230, 116] width 170 height 35
click at [1286, 117] on input "**********" at bounding box center [1230, 115] width 170 height 34
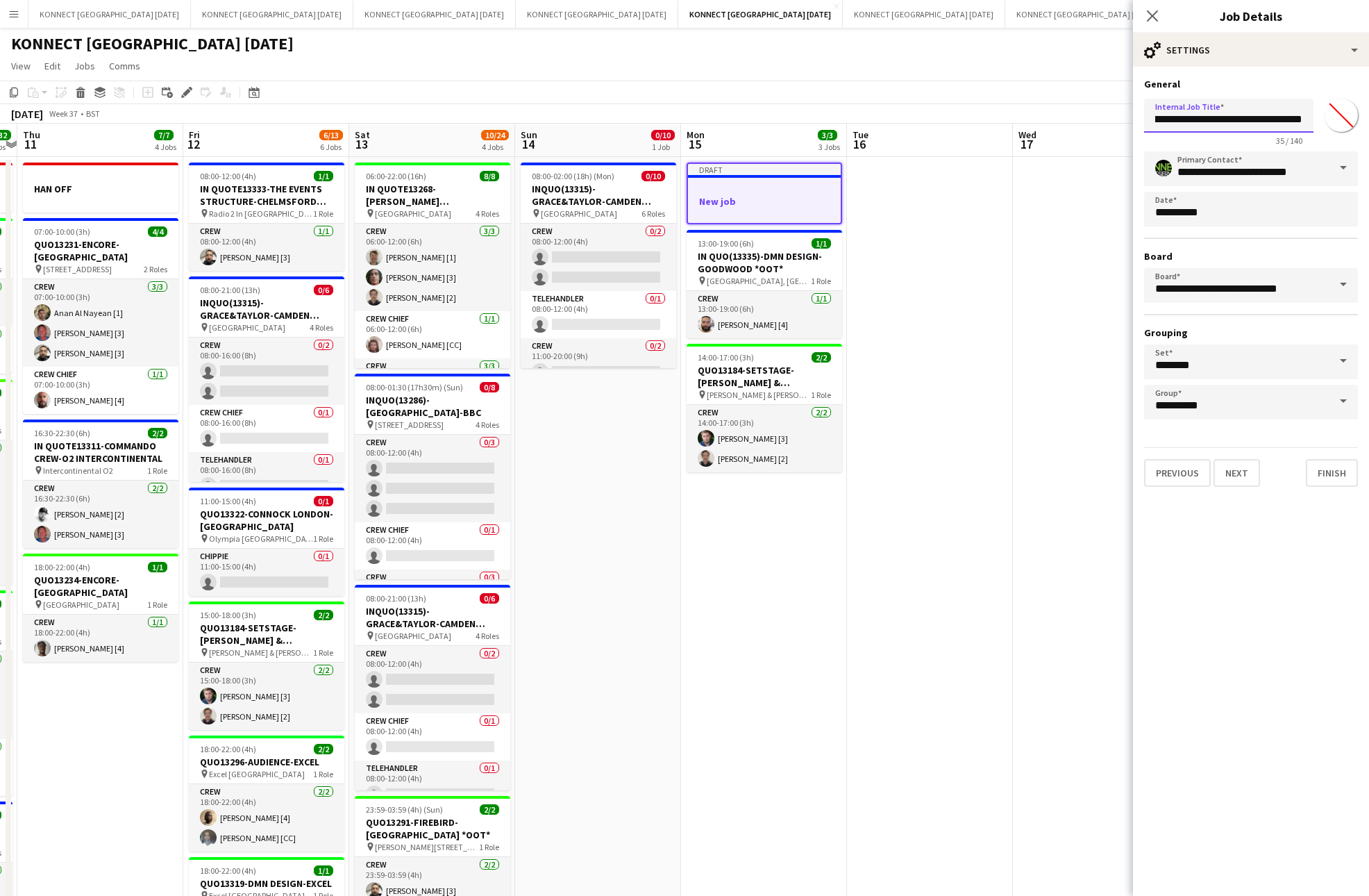
scroll to position [0, 51]
type input "**********"
click at [1234, 472] on button "Next" at bounding box center [1236, 473] width 46 height 28
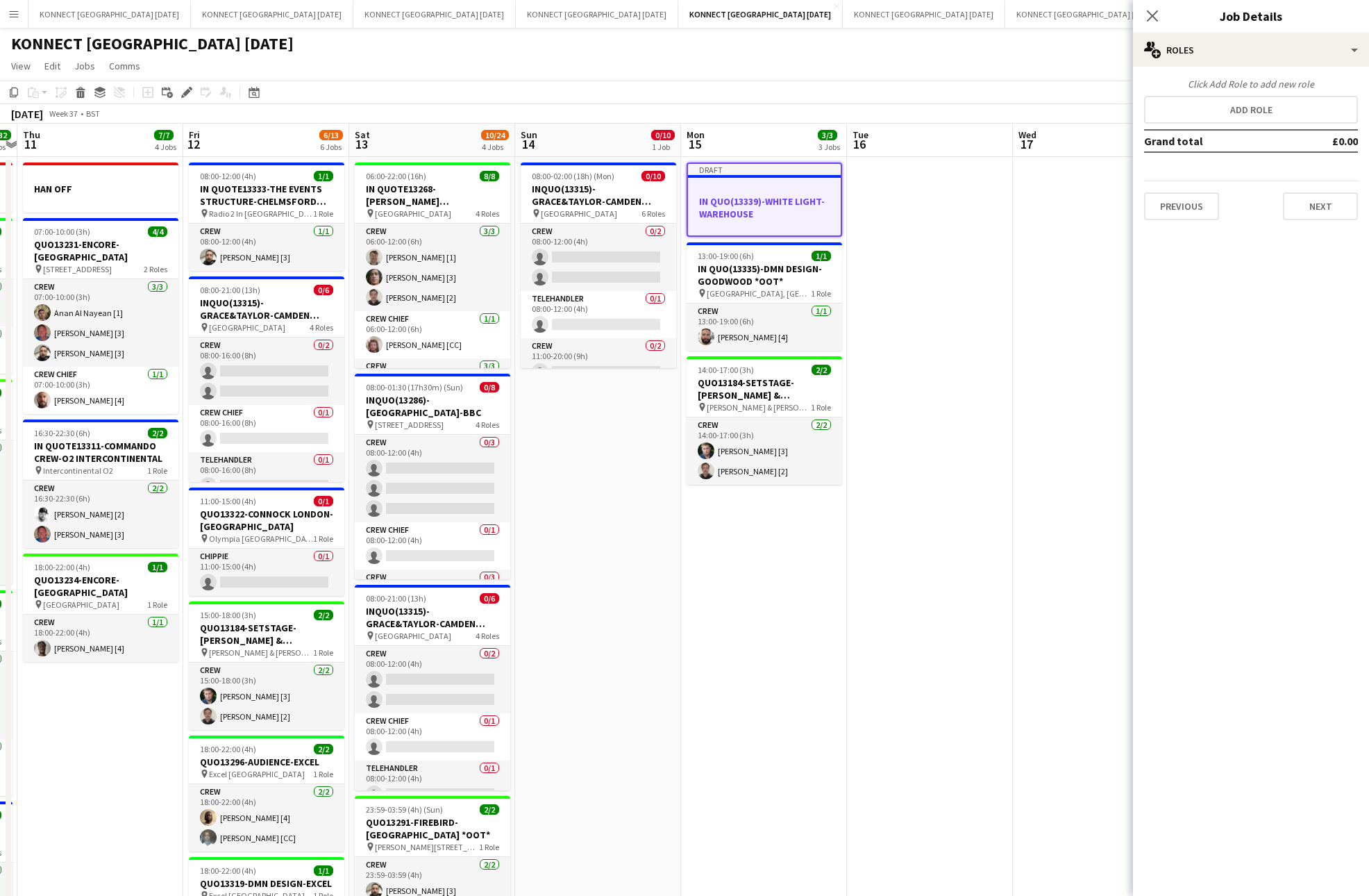
scroll to position [0, 392]
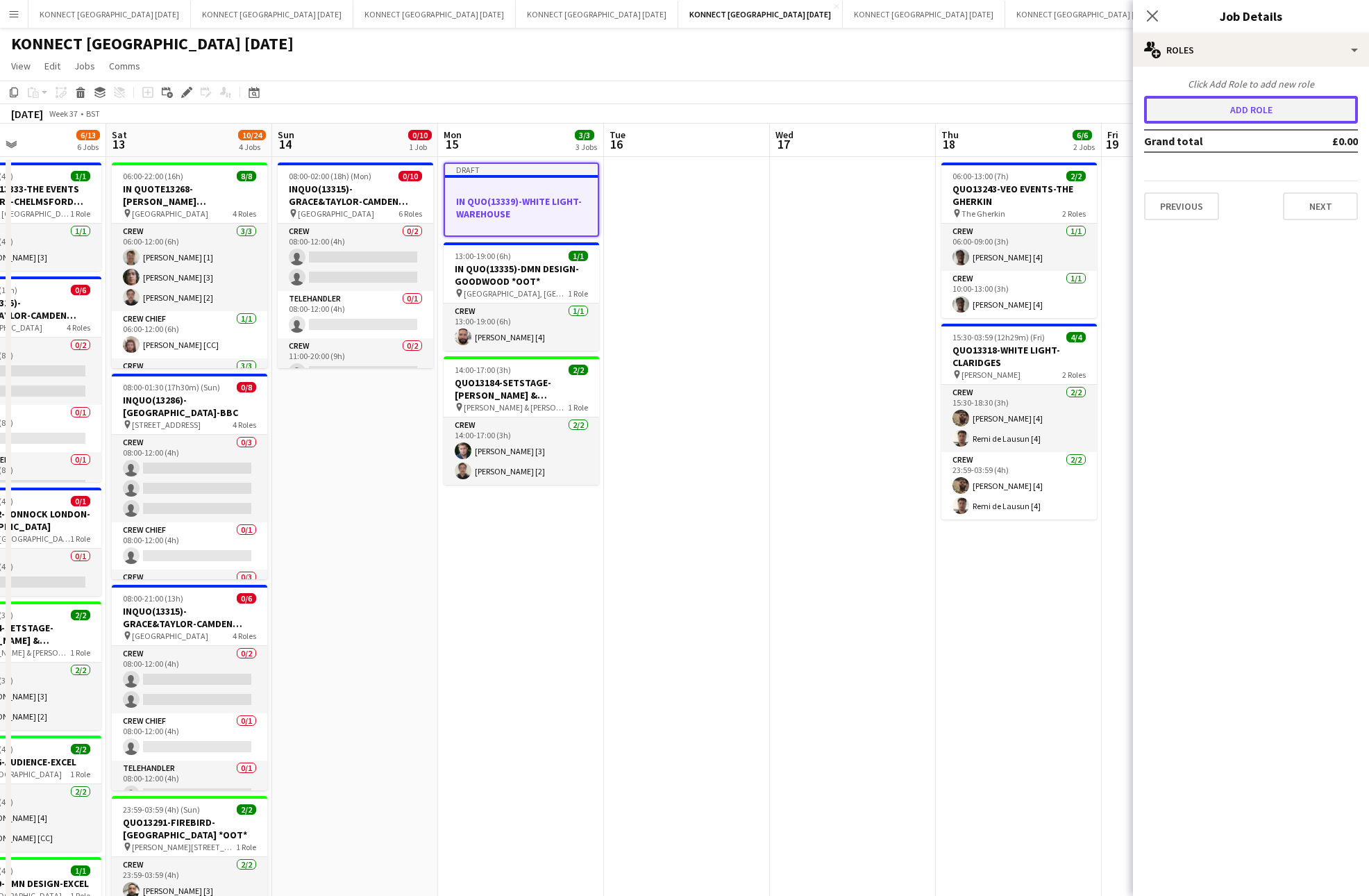
click at [1242, 99] on button "Add role" at bounding box center [1252, 109] width 214 height 28
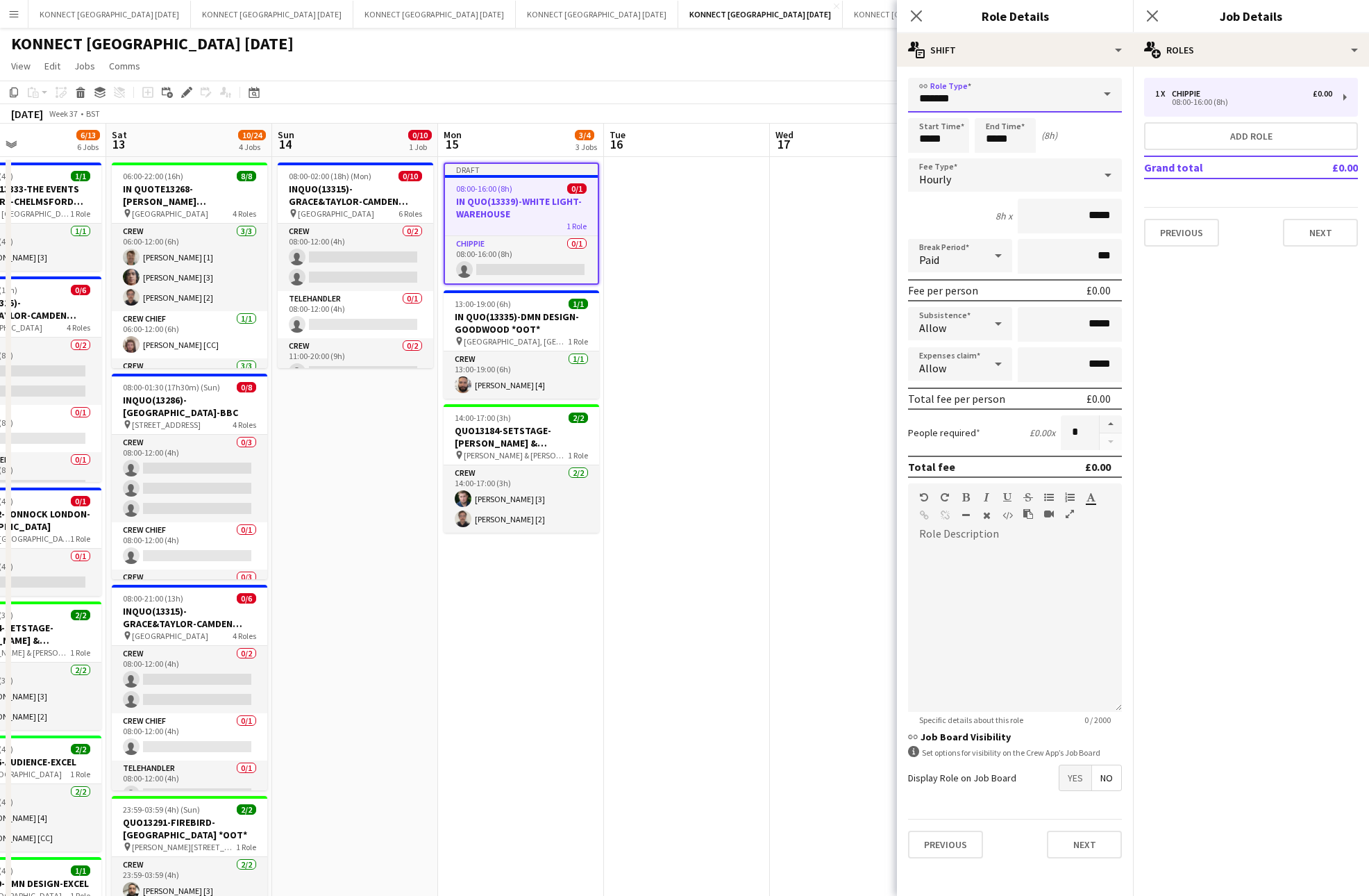
click at [965, 111] on input "*******" at bounding box center [1015, 96] width 214 height 35
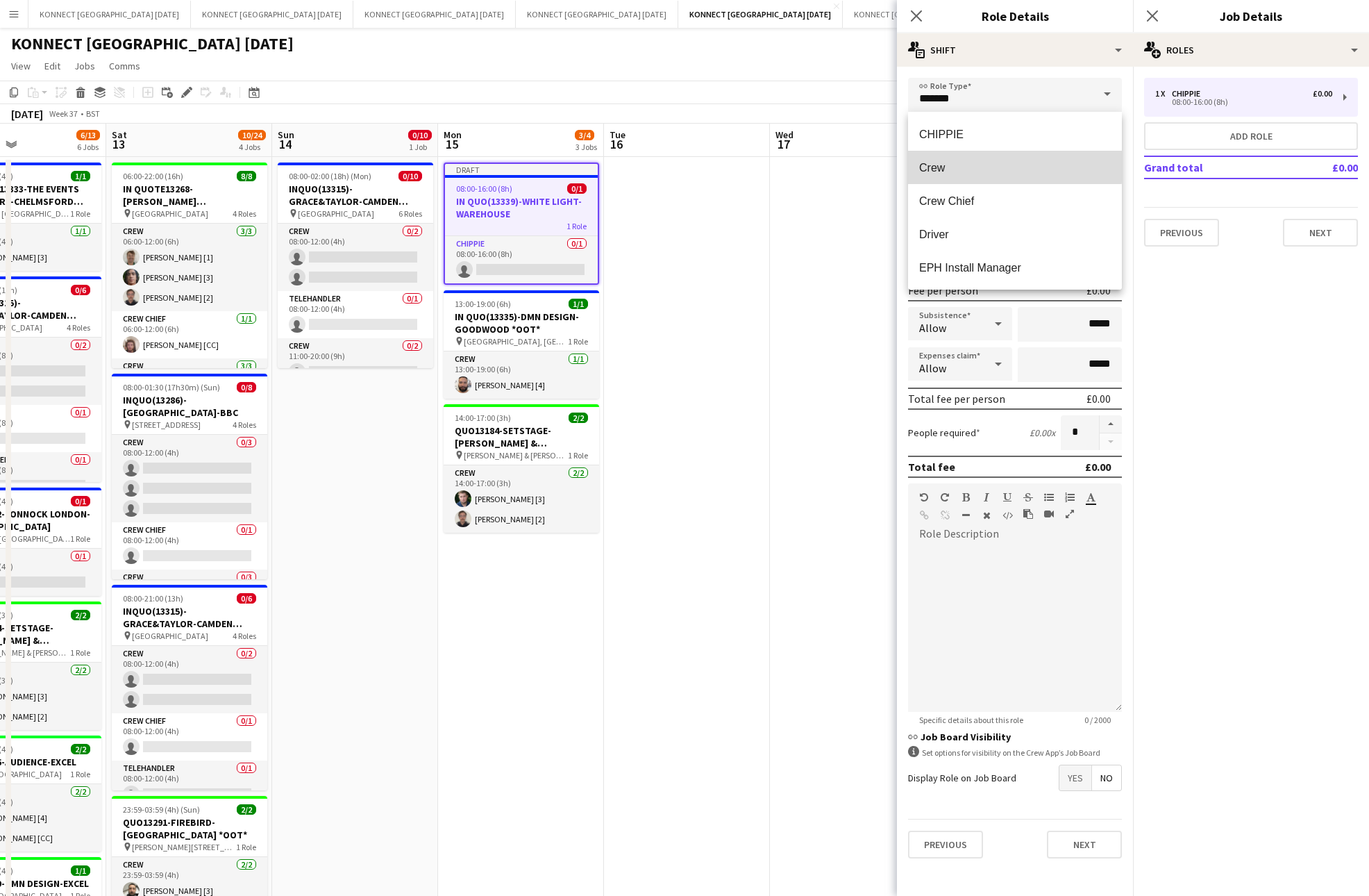
click at [947, 166] on span "Crew" at bounding box center [1015, 168] width 192 height 13
type input "****"
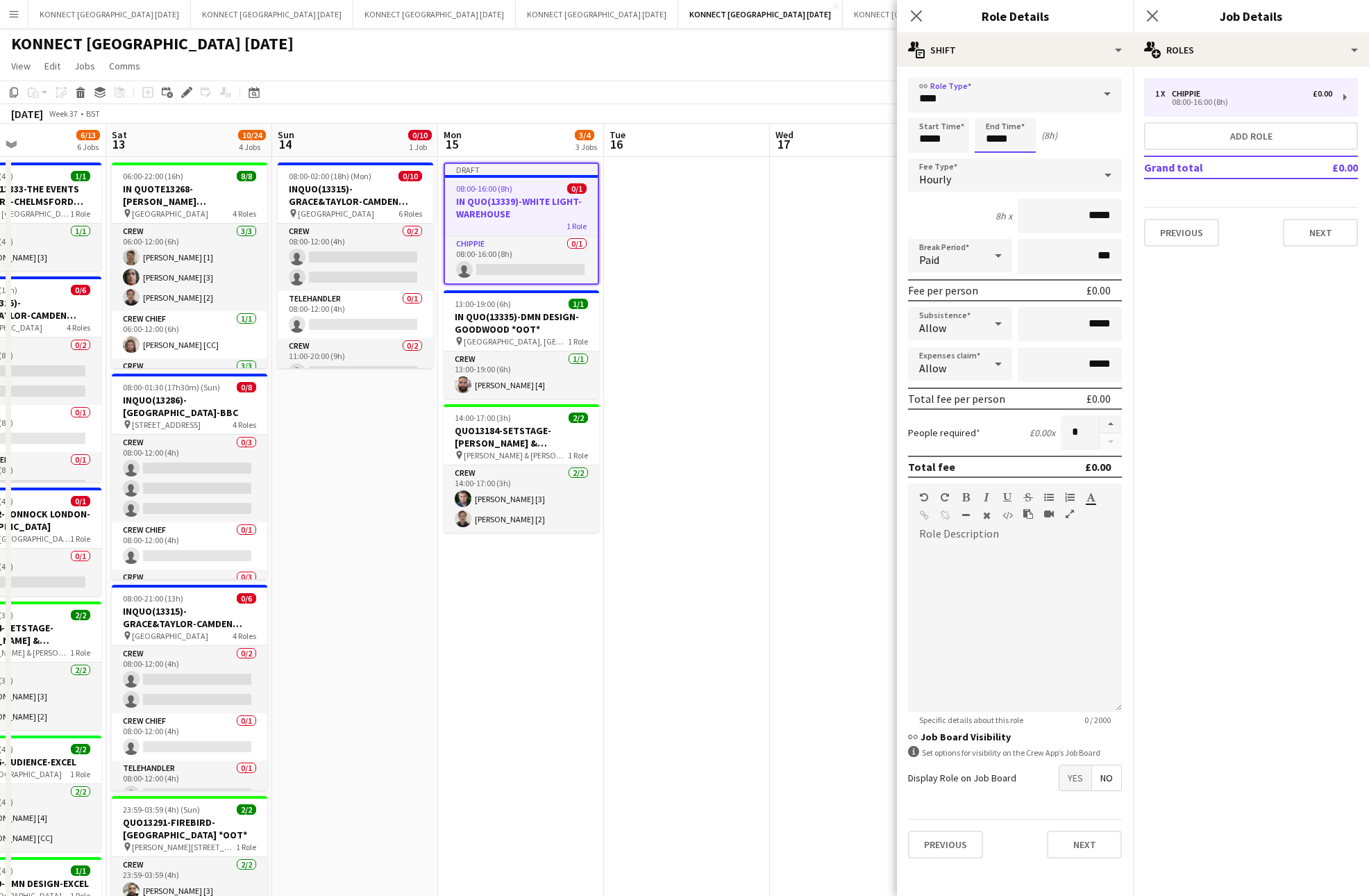
click at [997, 137] on input "*****" at bounding box center [1005, 136] width 61 height 35
type input "*****"
click at [1105, 421] on button "button" at bounding box center [1111, 425] width 22 height 18
type input "*"
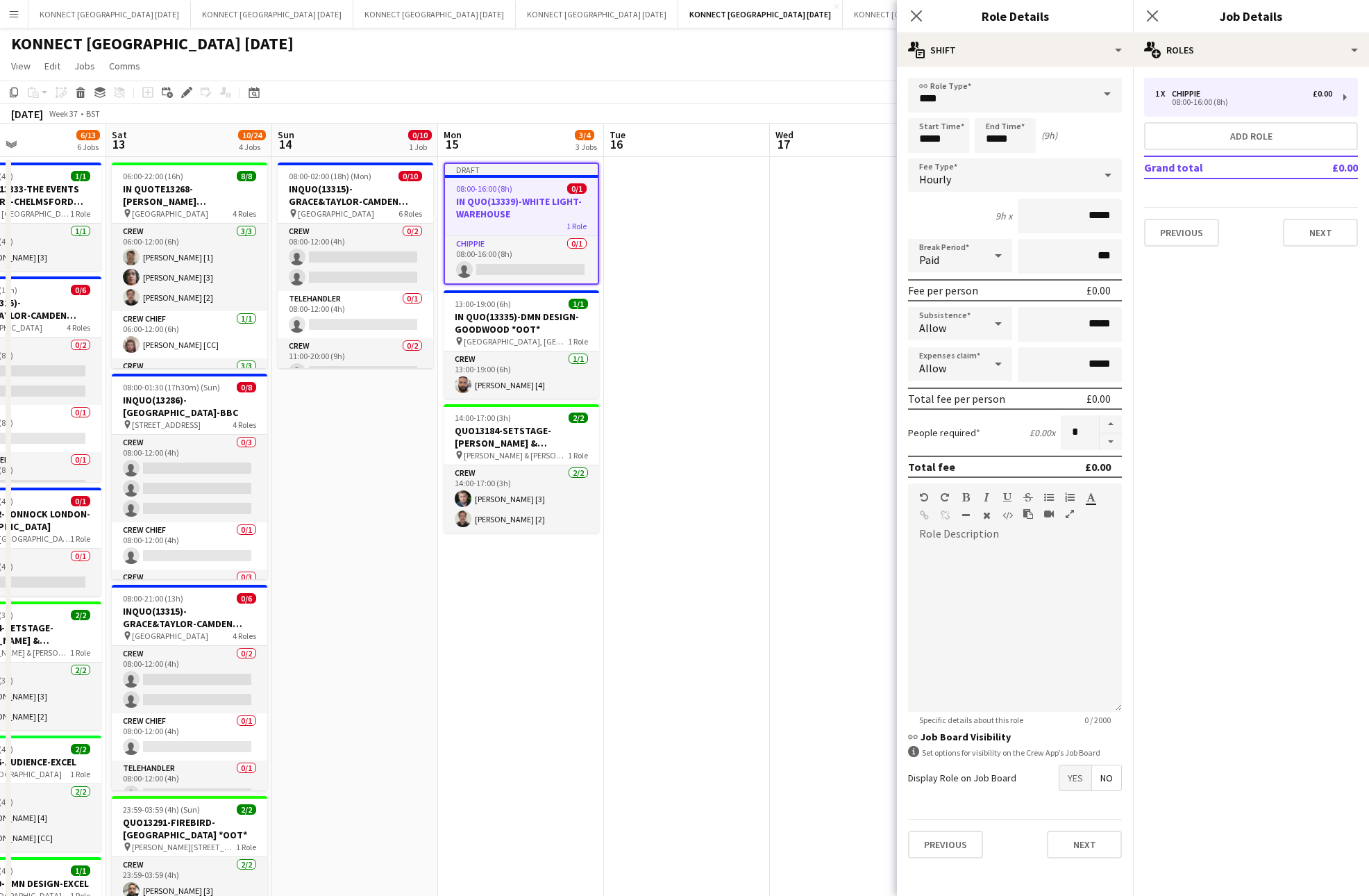
scroll to position [272, 0]
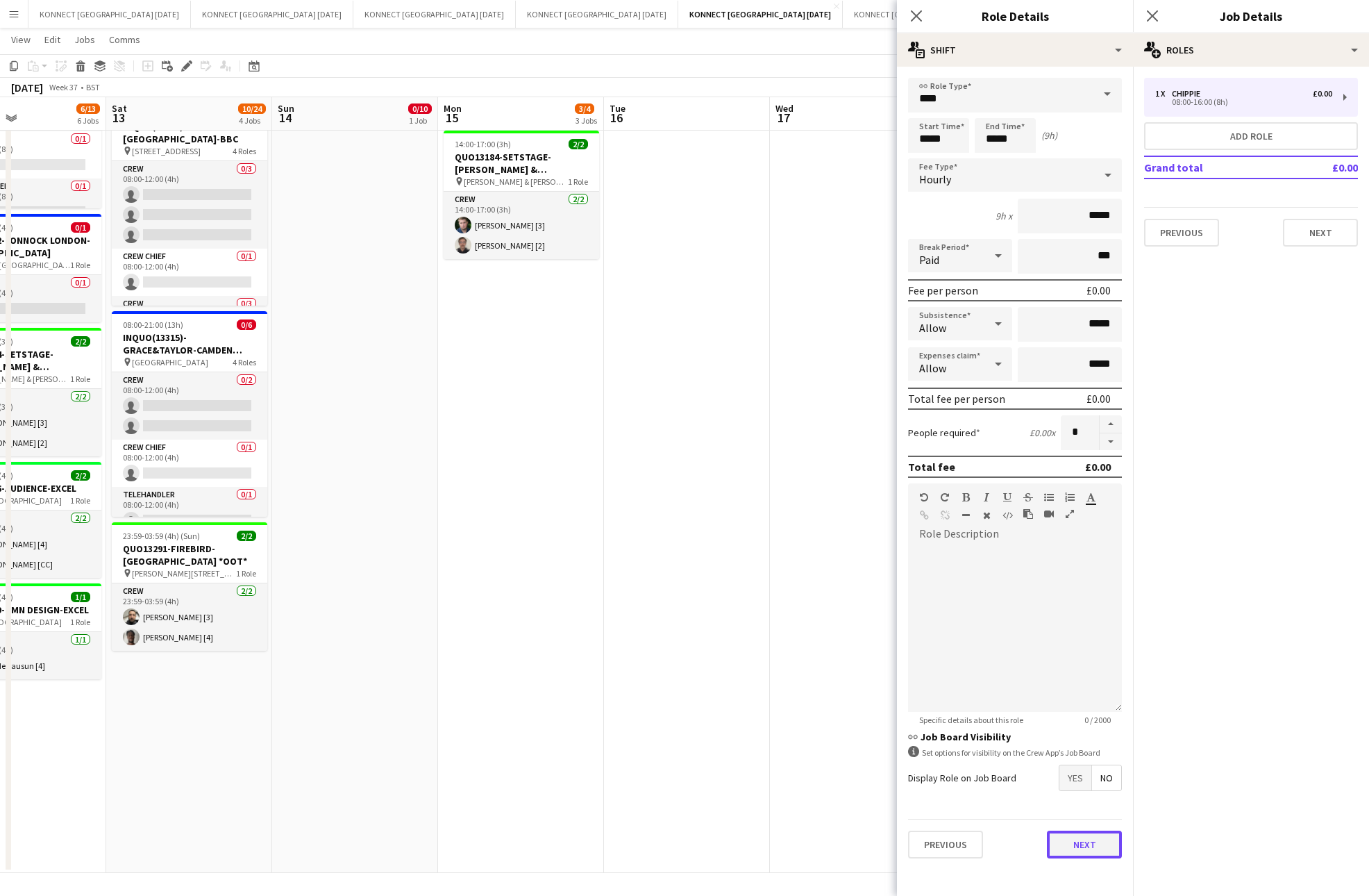
click at [1070, 844] on button "Next" at bounding box center [1084, 844] width 75 height 28
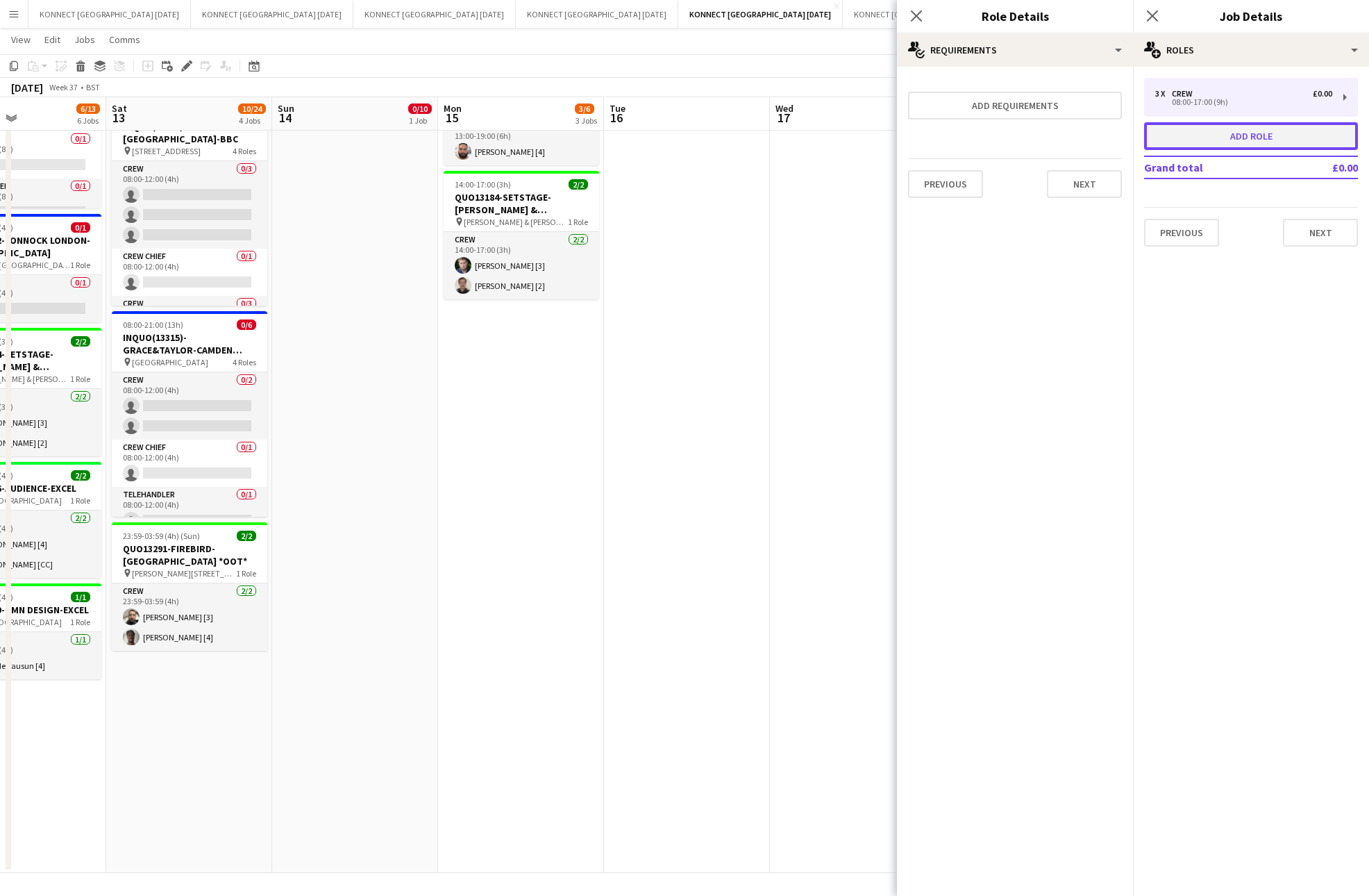
click at [1251, 143] on button "Add role" at bounding box center [1252, 136] width 214 height 28
type input "*******"
type input "*****"
type input "*"
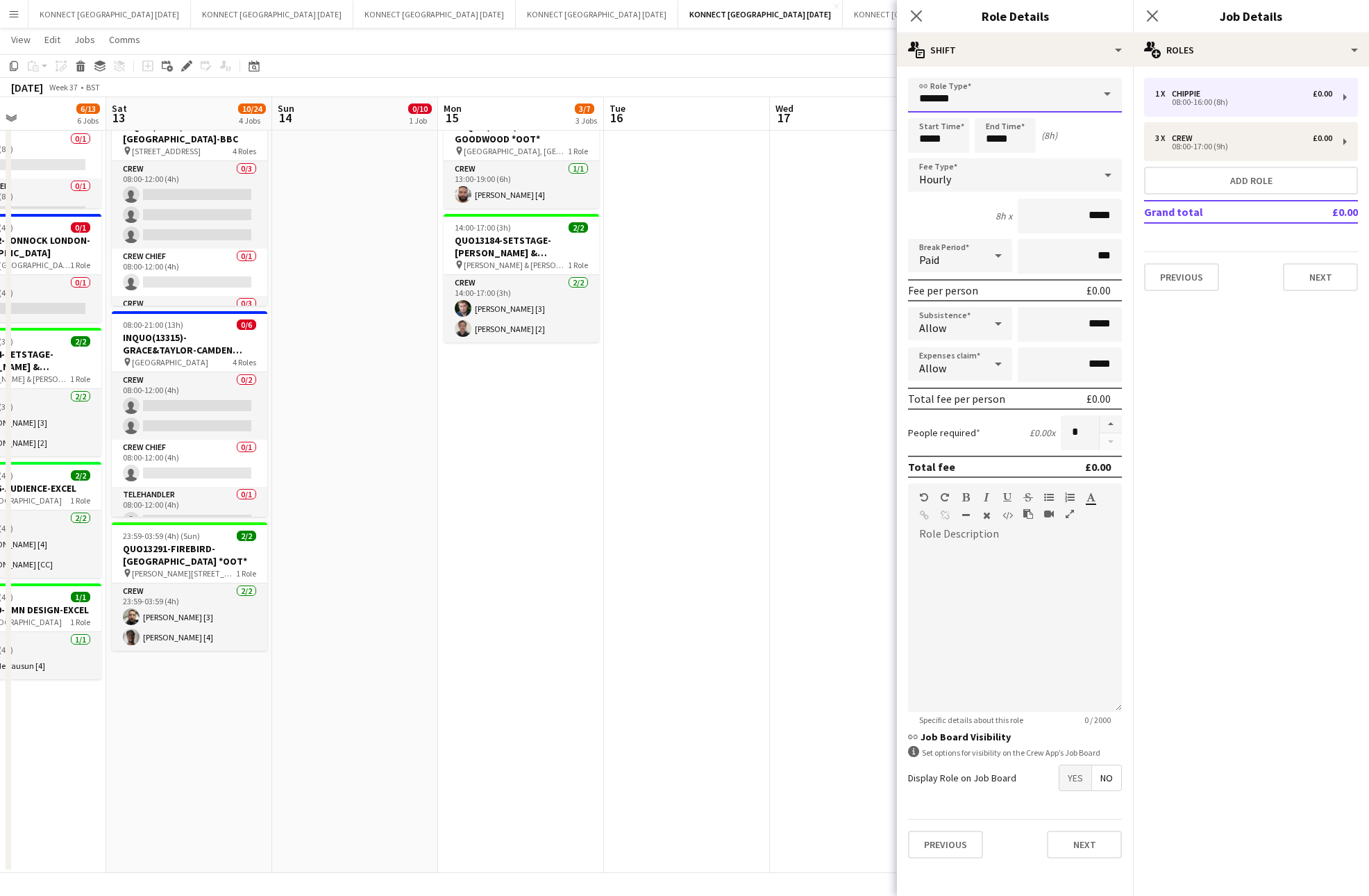
click at [1077, 96] on input "*******" at bounding box center [1015, 96] width 214 height 35
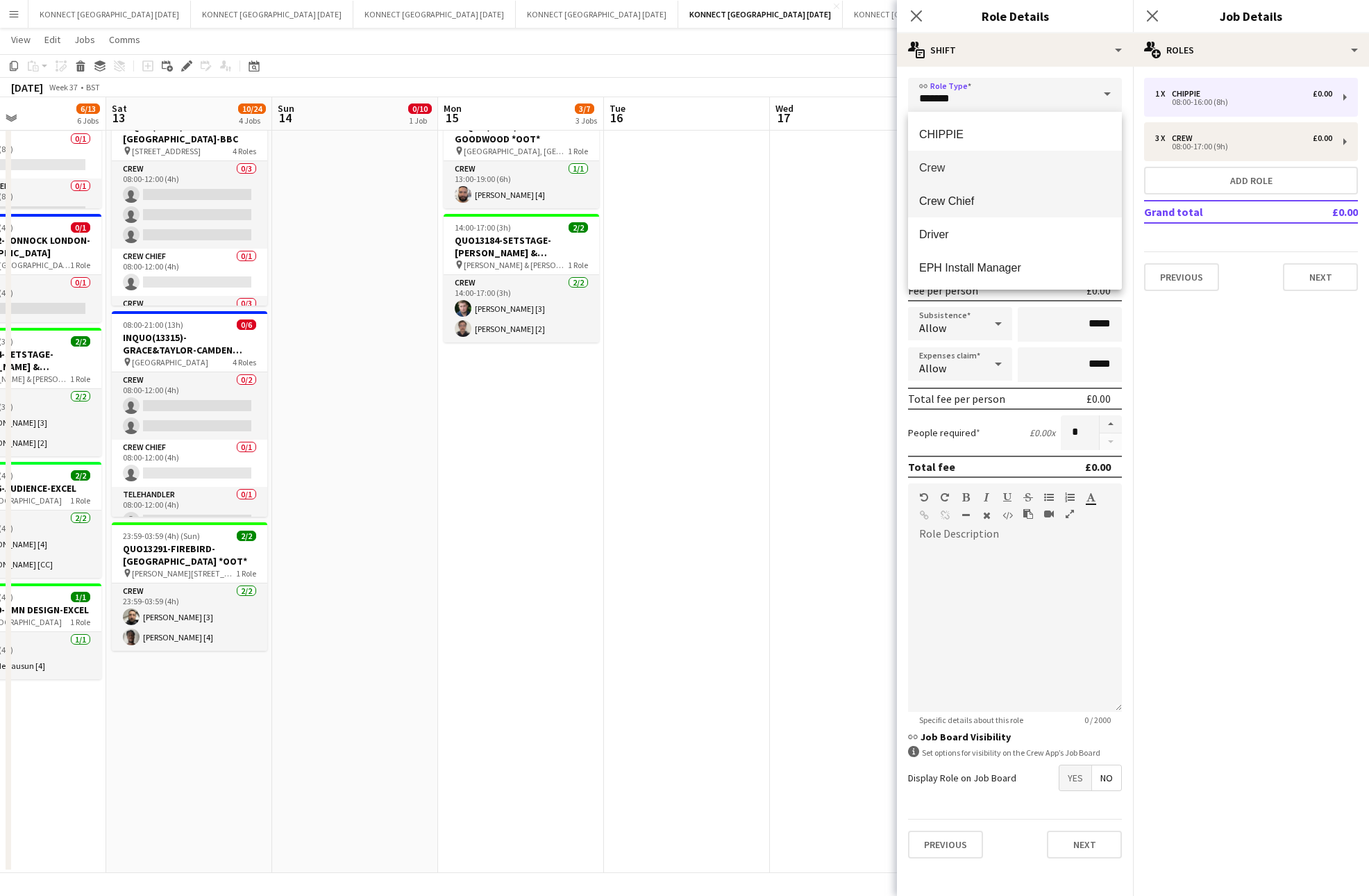
click at [982, 201] on span "Crew Chief" at bounding box center [1015, 200] width 192 height 13
type input "**********"
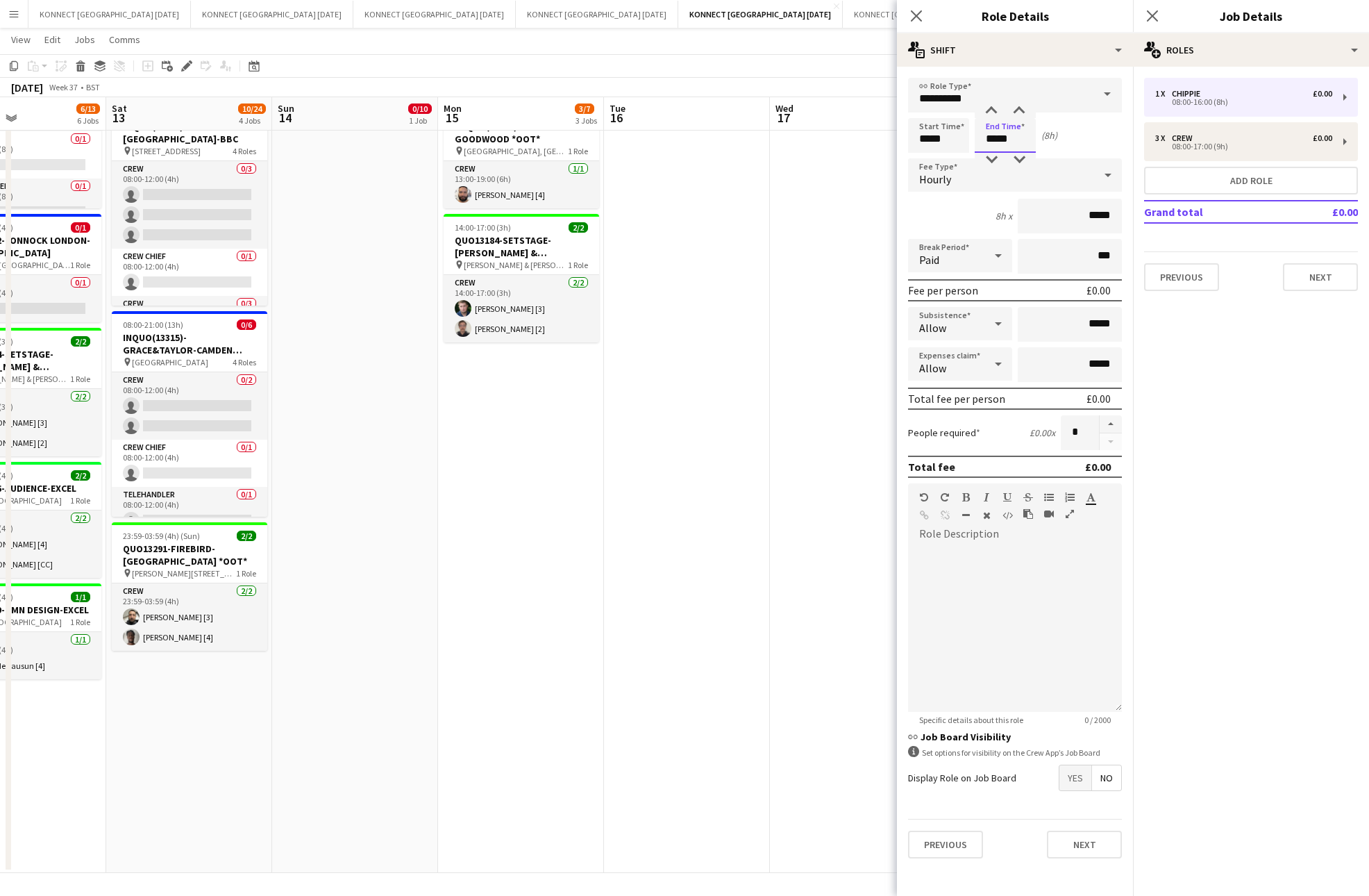
click at [997, 139] on input "*****" at bounding box center [1005, 136] width 61 height 35
type input "*****"
click at [1103, 842] on button "Next" at bounding box center [1084, 844] width 75 height 28
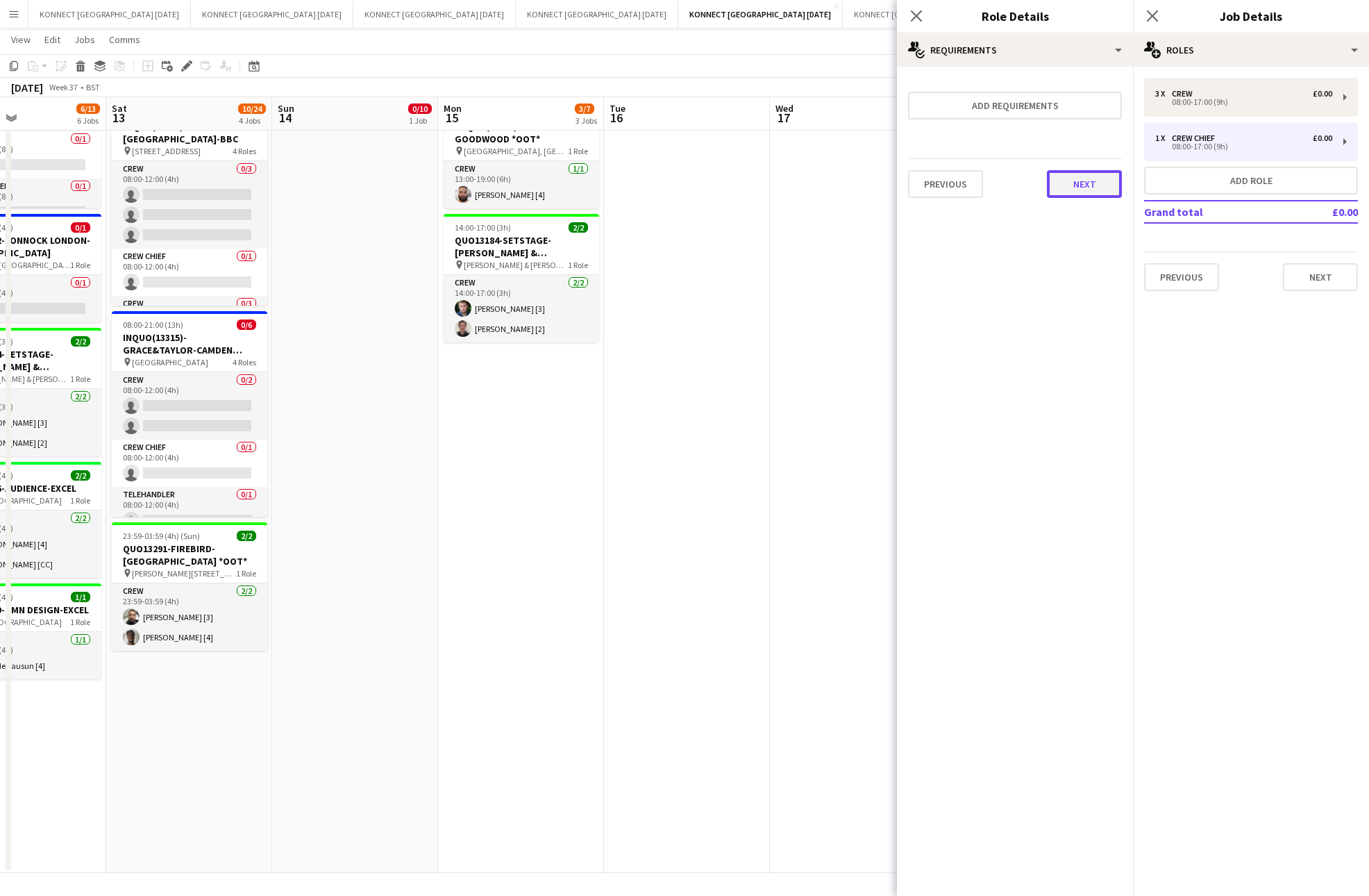
click at [1094, 186] on button "Next" at bounding box center [1084, 183] width 75 height 28
click at [1094, 186] on button "Finish" at bounding box center [1096, 186] width 52 height 28
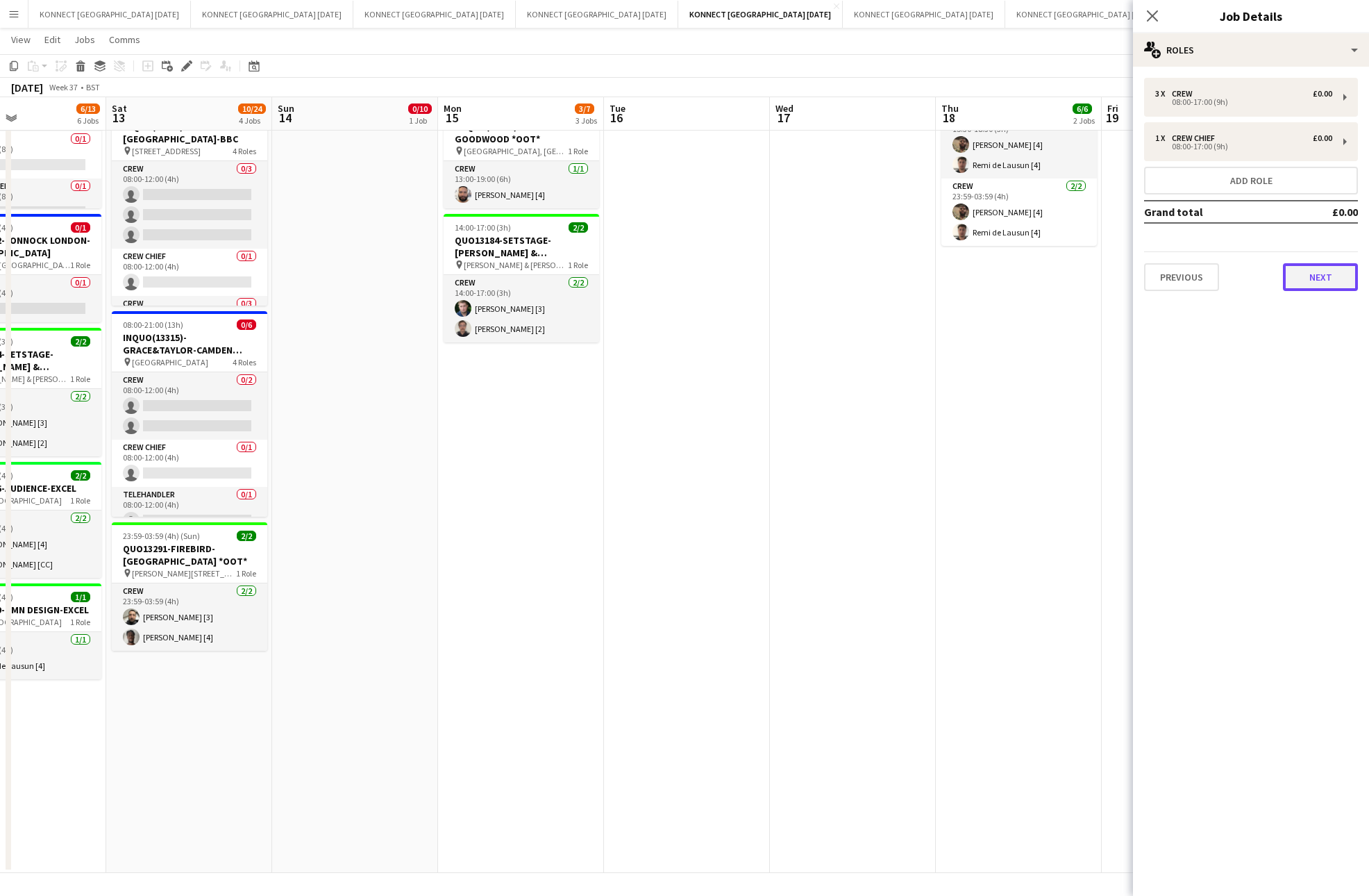
click at [1296, 277] on button "Next" at bounding box center [1320, 277] width 75 height 28
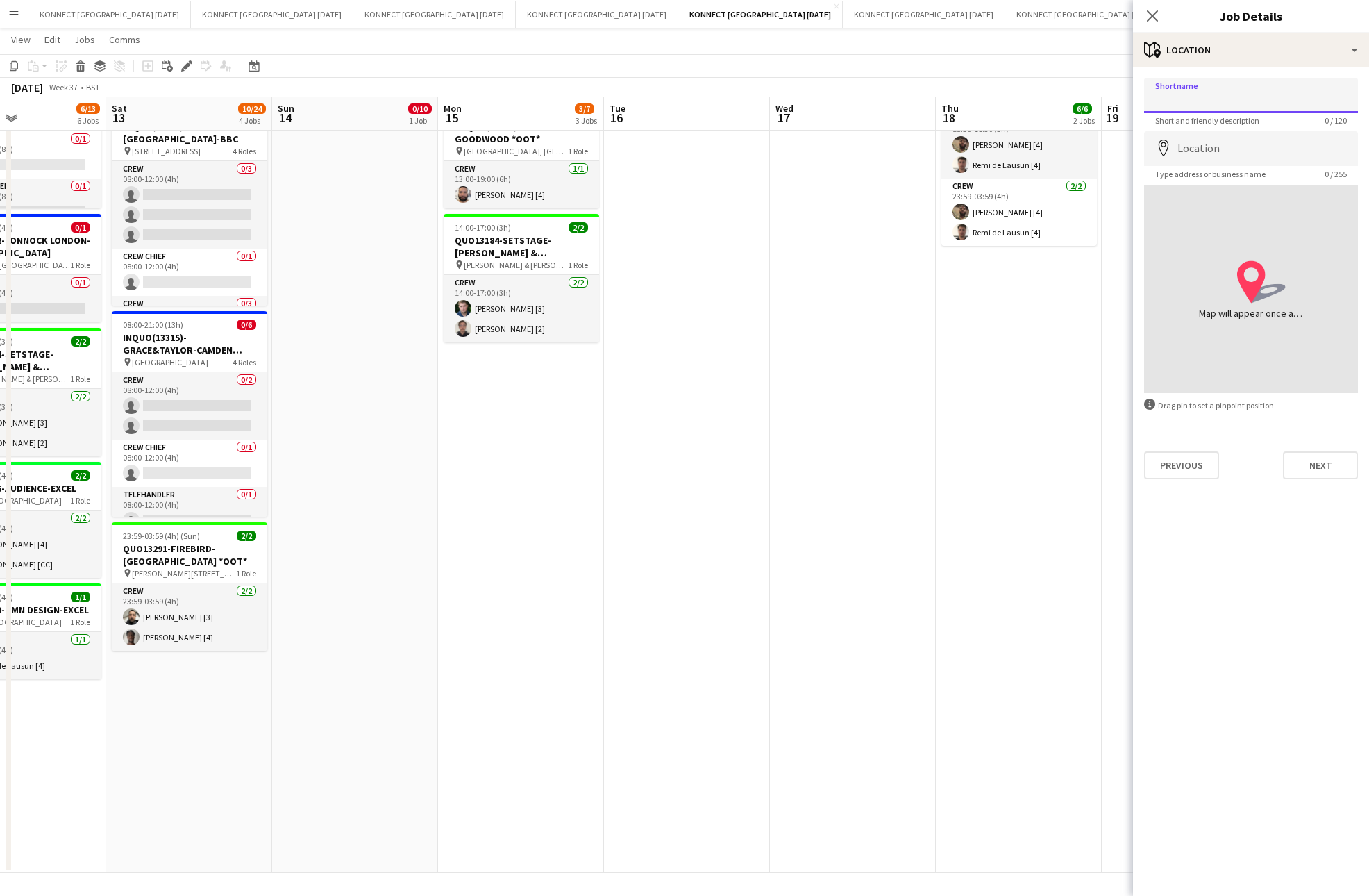
click at [1227, 92] on input "Shortname" at bounding box center [1252, 96] width 214 height 35
type input "**********"
click at [1221, 97] on input "**********" at bounding box center [1252, 96] width 214 height 35
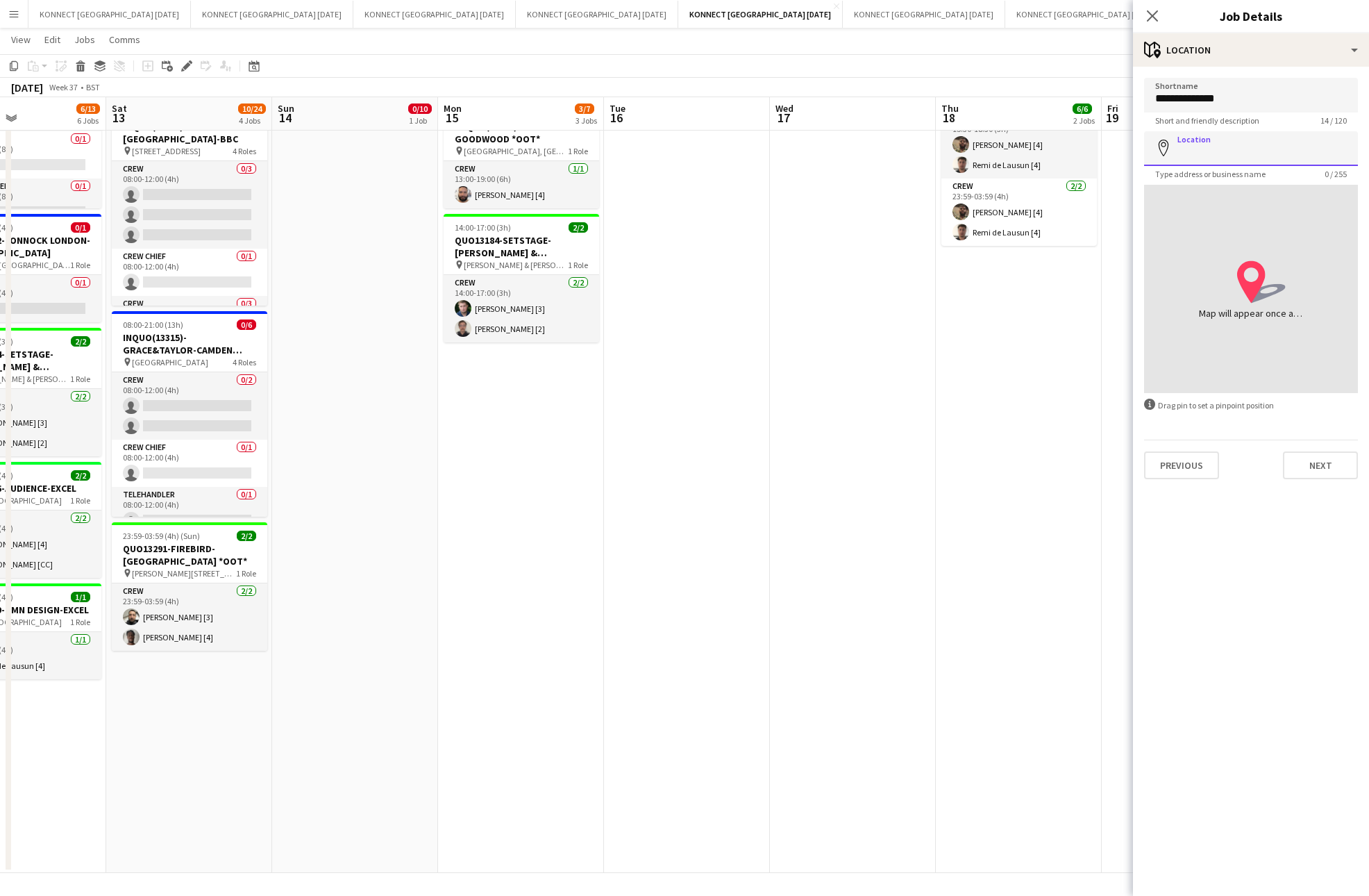
click at [1242, 151] on input "Location" at bounding box center [1252, 149] width 214 height 35
paste input "**********"
type input "**********"
click at [1302, 156] on input "**********" at bounding box center [1252, 149] width 214 height 35
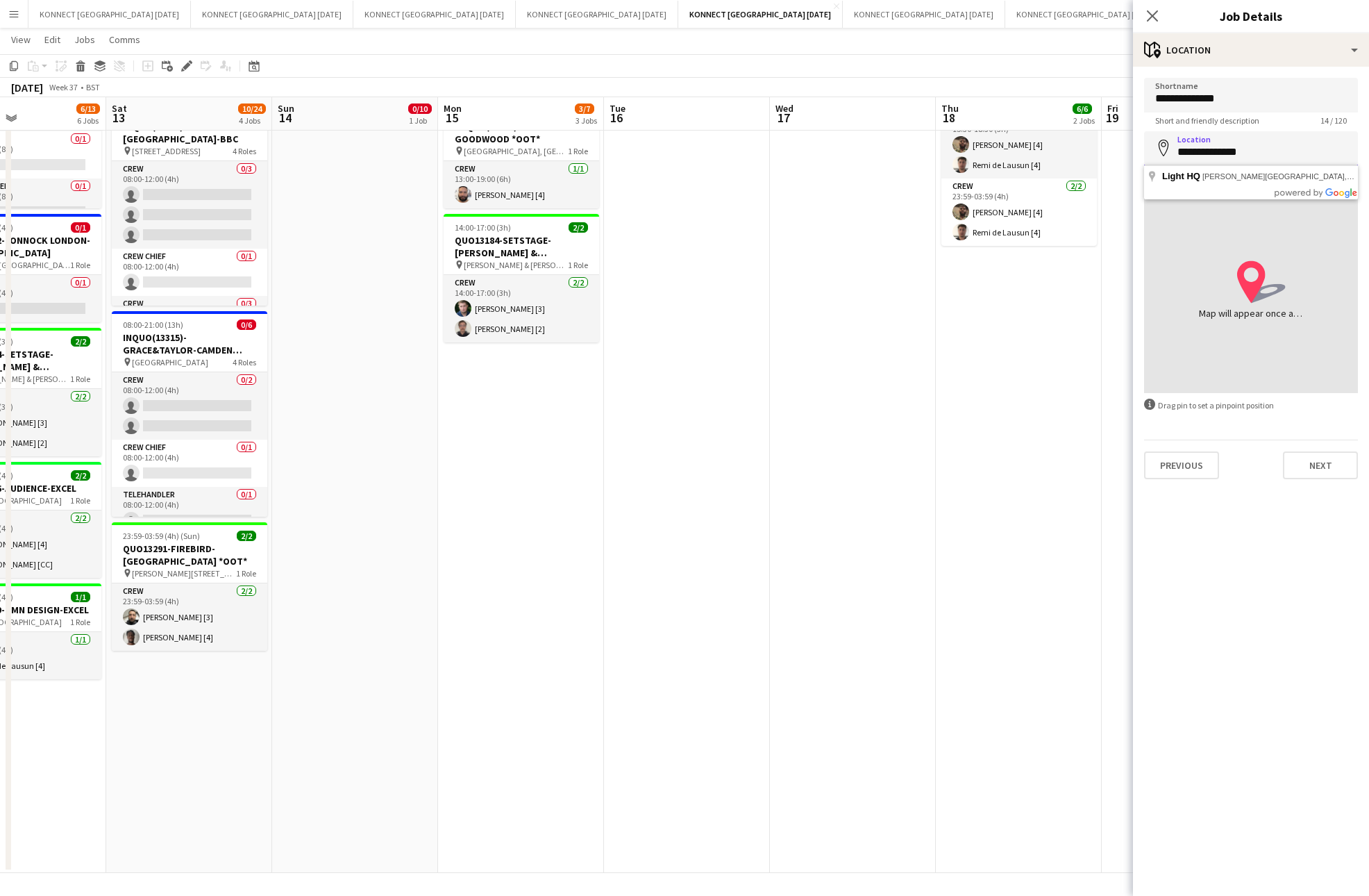
click at [1302, 156] on input "**********" at bounding box center [1252, 149] width 214 height 35
type input "**********"
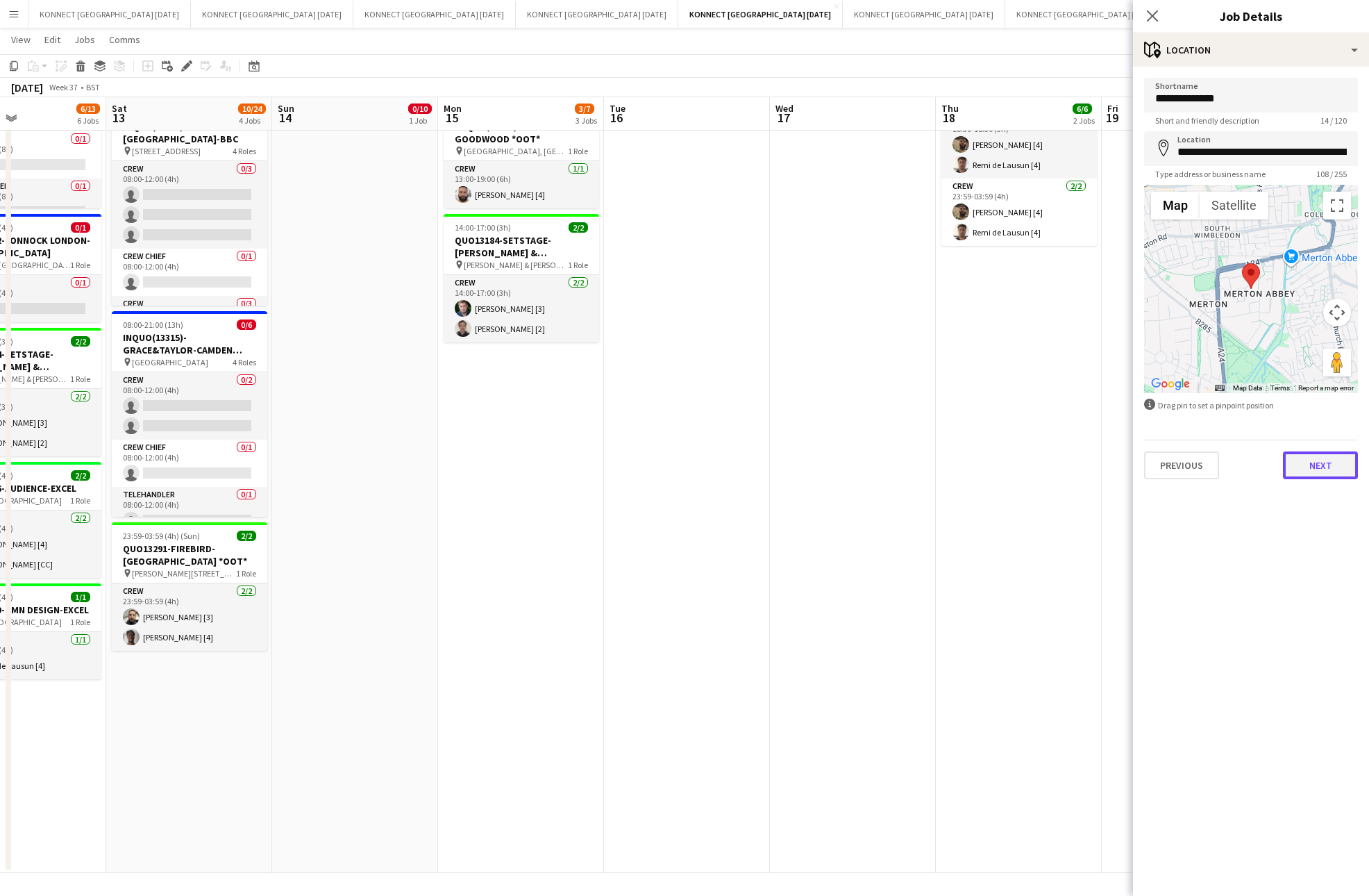
click at [1326, 457] on button "Next" at bounding box center [1320, 465] width 75 height 28
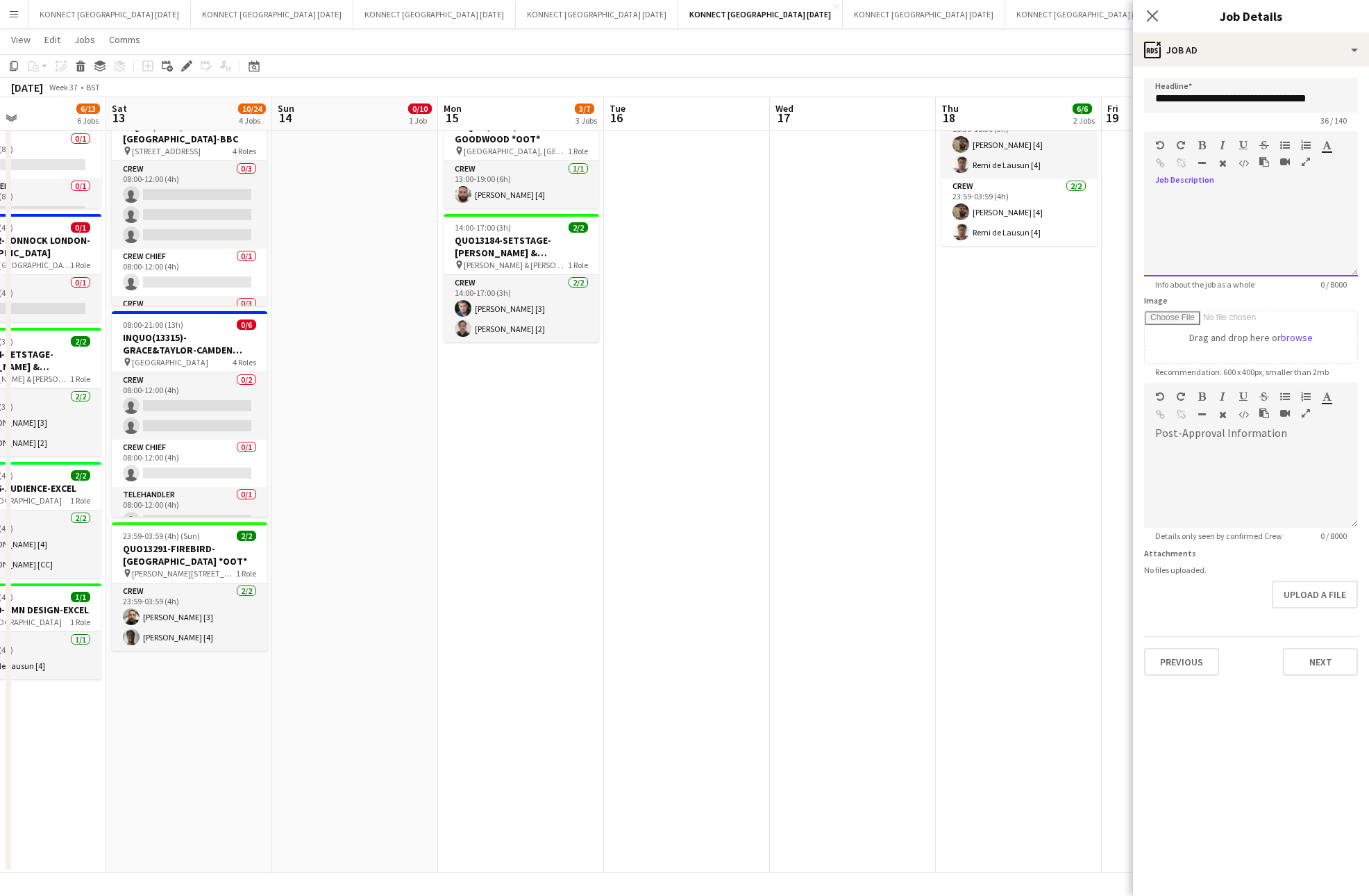
click at [1211, 204] on div at bounding box center [1252, 235] width 214 height 83
click at [1310, 660] on button "Next" at bounding box center [1320, 662] width 75 height 28
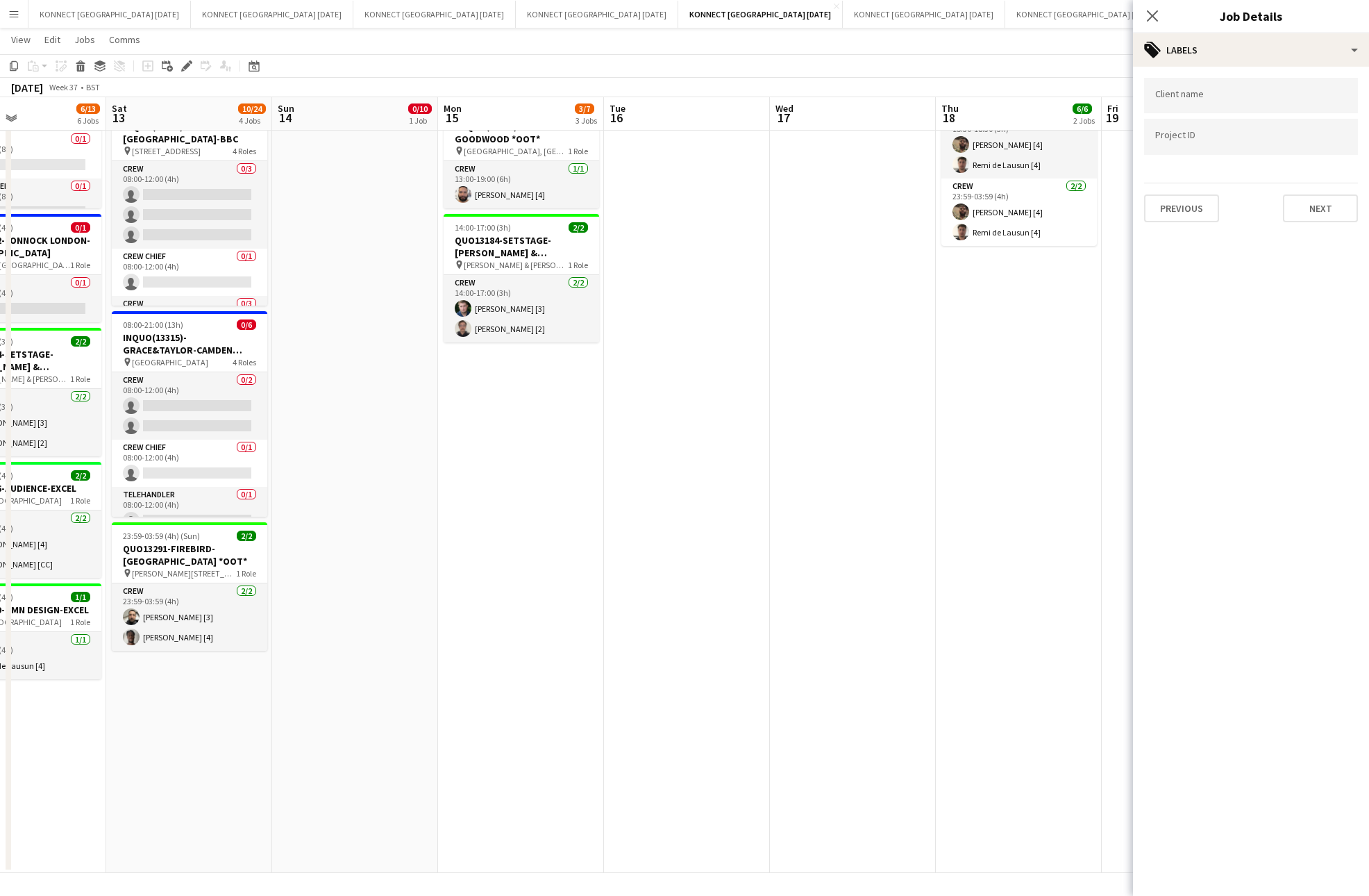
click at [1060, 509] on app-date-cell "06:00-13:00 (7h) 2/2 QUO13243-VEO EVENTS-THE GHERKIN pin The Gherkin 2 Roles Cr…" at bounding box center [1019, 378] width 166 height 989
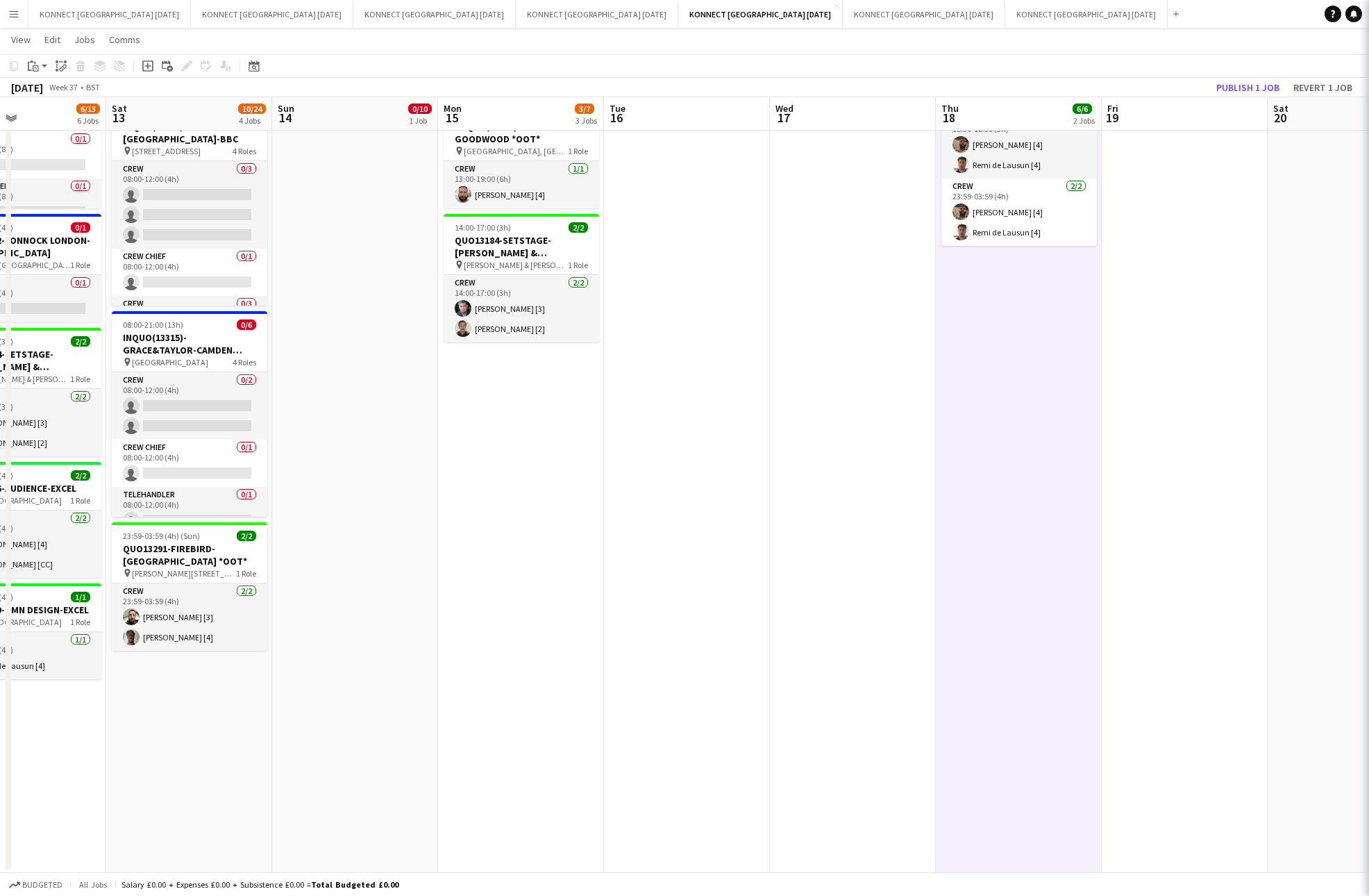
scroll to position [0, 0]
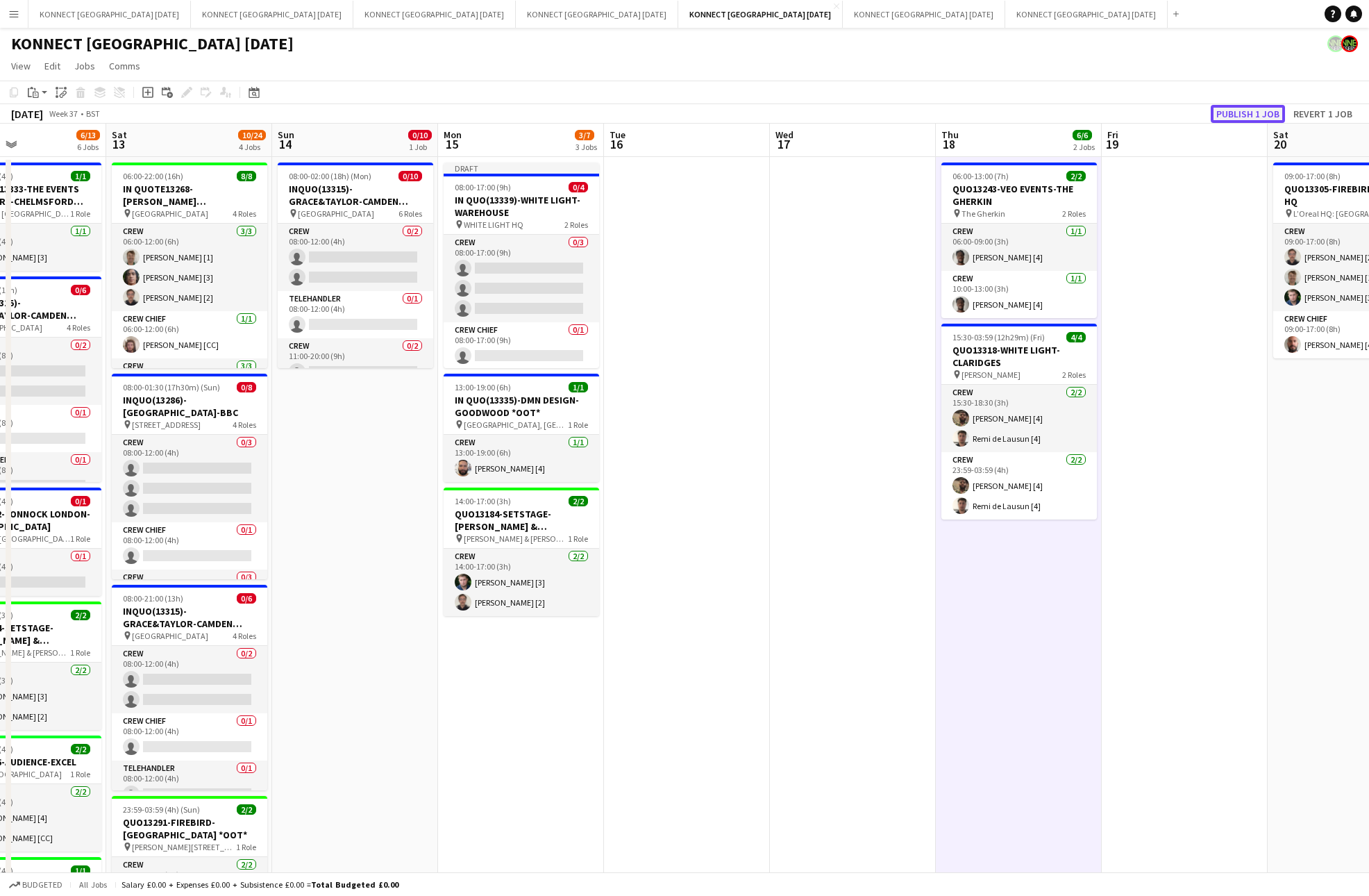
click at [1235, 113] on button "Publish 1 job" at bounding box center [1248, 114] width 74 height 18
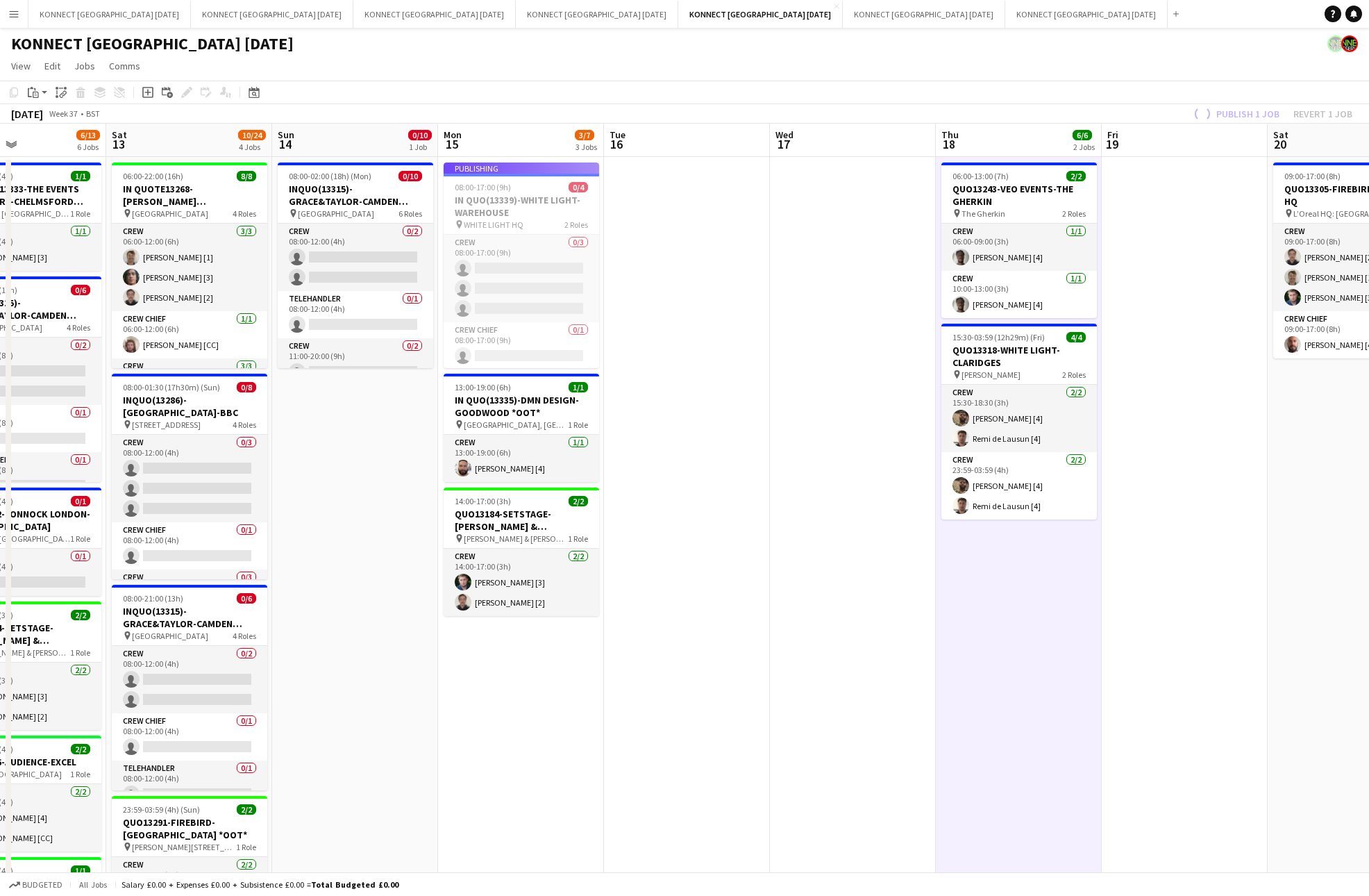
click at [972, 667] on app-date-cell "06:00-13:00 (7h) 2/2 QUO13243-VEO EVENTS-THE GHERKIN pin The Gherkin 2 Roles Cr…" at bounding box center [1019, 651] width 166 height 989
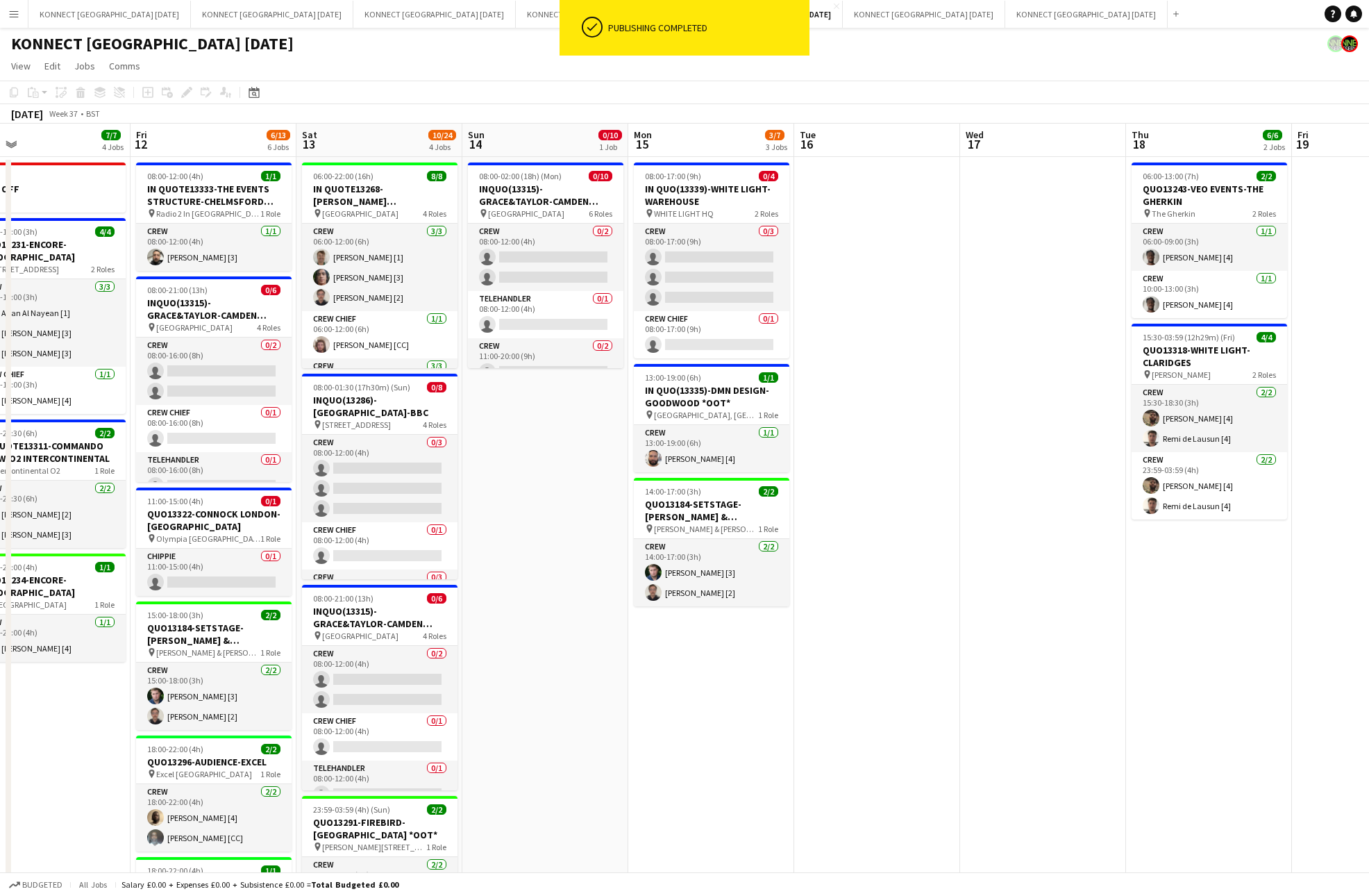
scroll to position [0, 384]
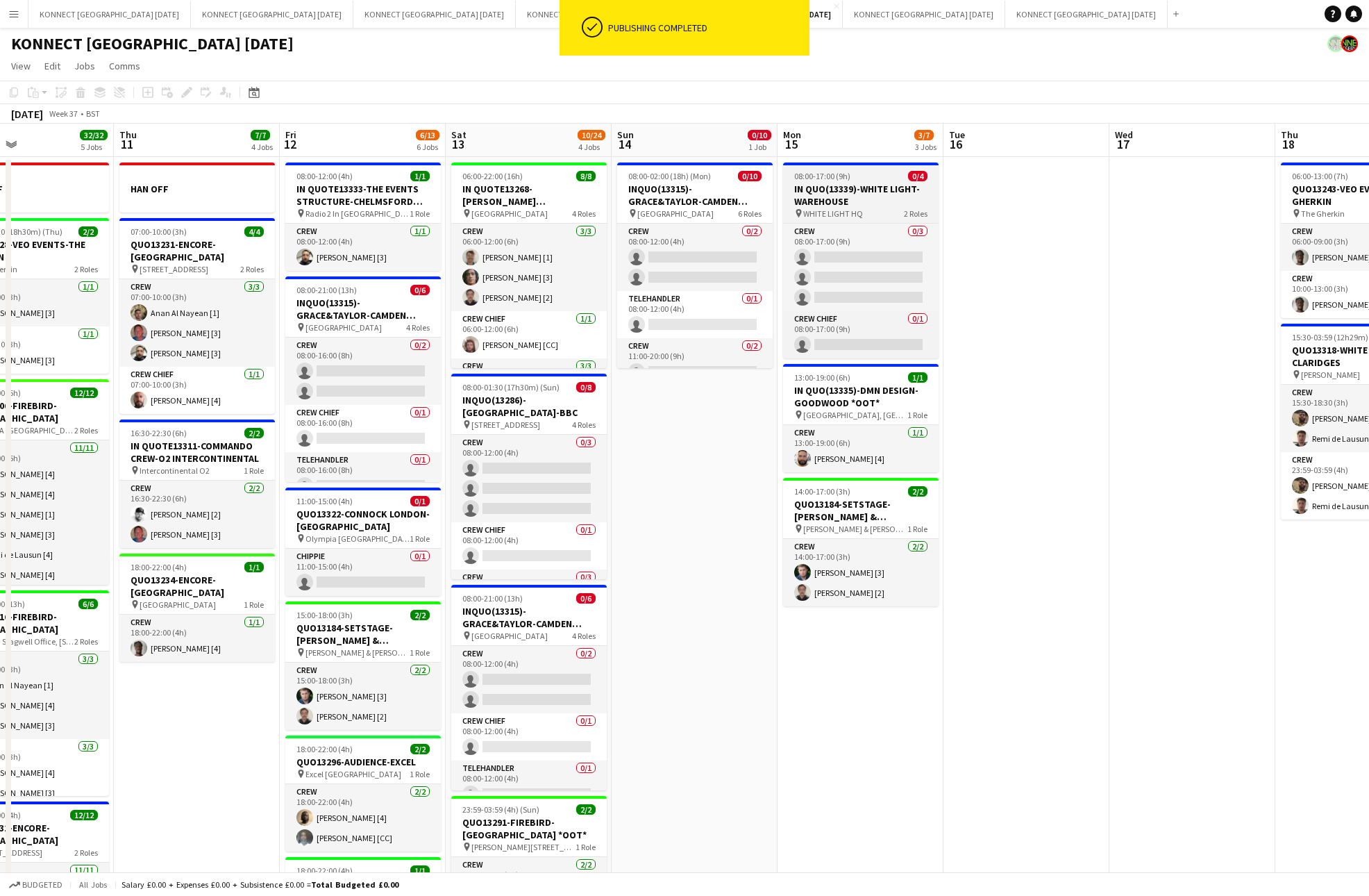
click at [845, 192] on h3 "IN QUO(13339)-WHITE LIGHT- WAREHOUSE" at bounding box center [860, 195] width 155 height 25
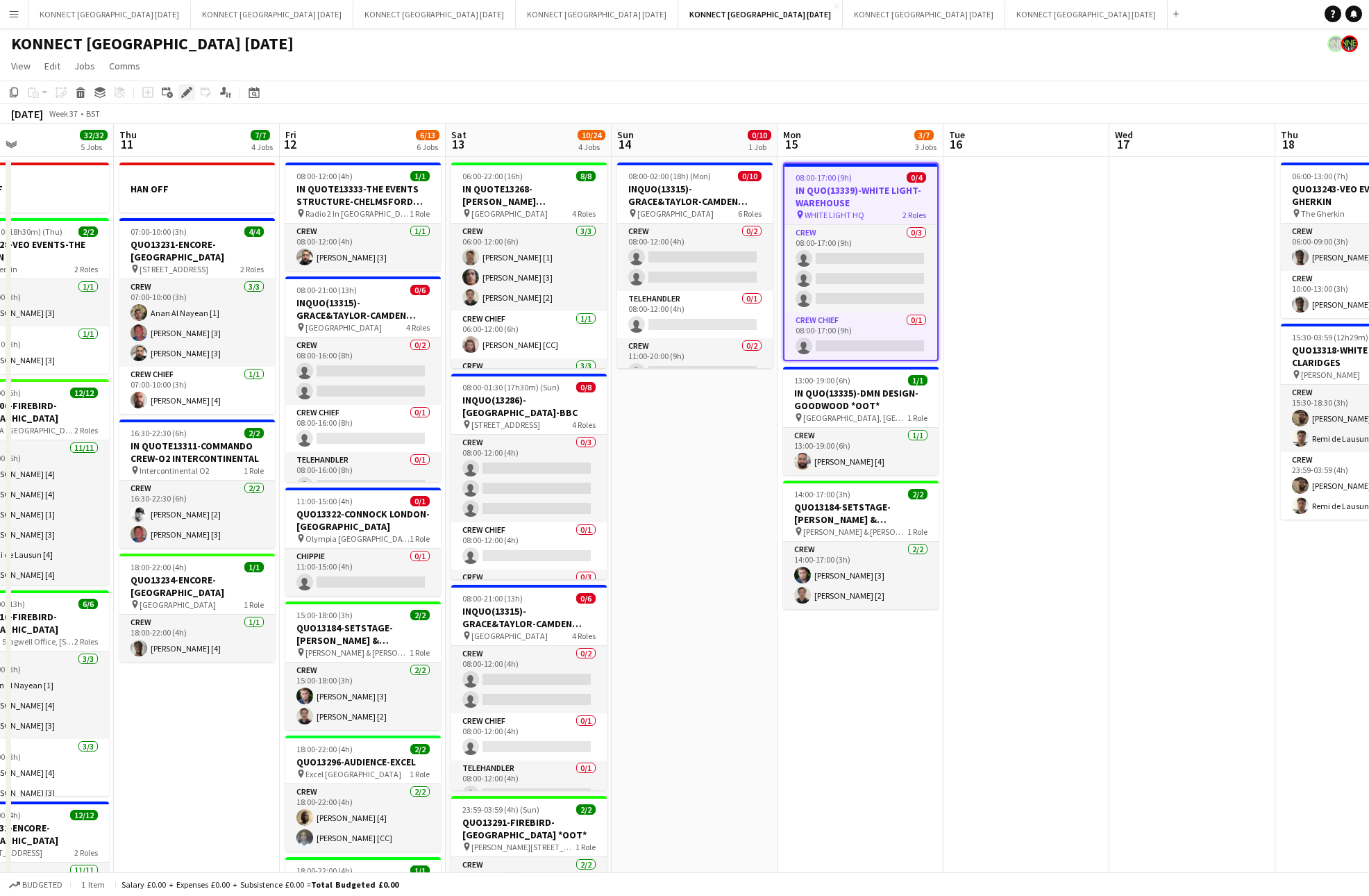
click at [183, 94] on icon at bounding box center [186, 92] width 8 height 8
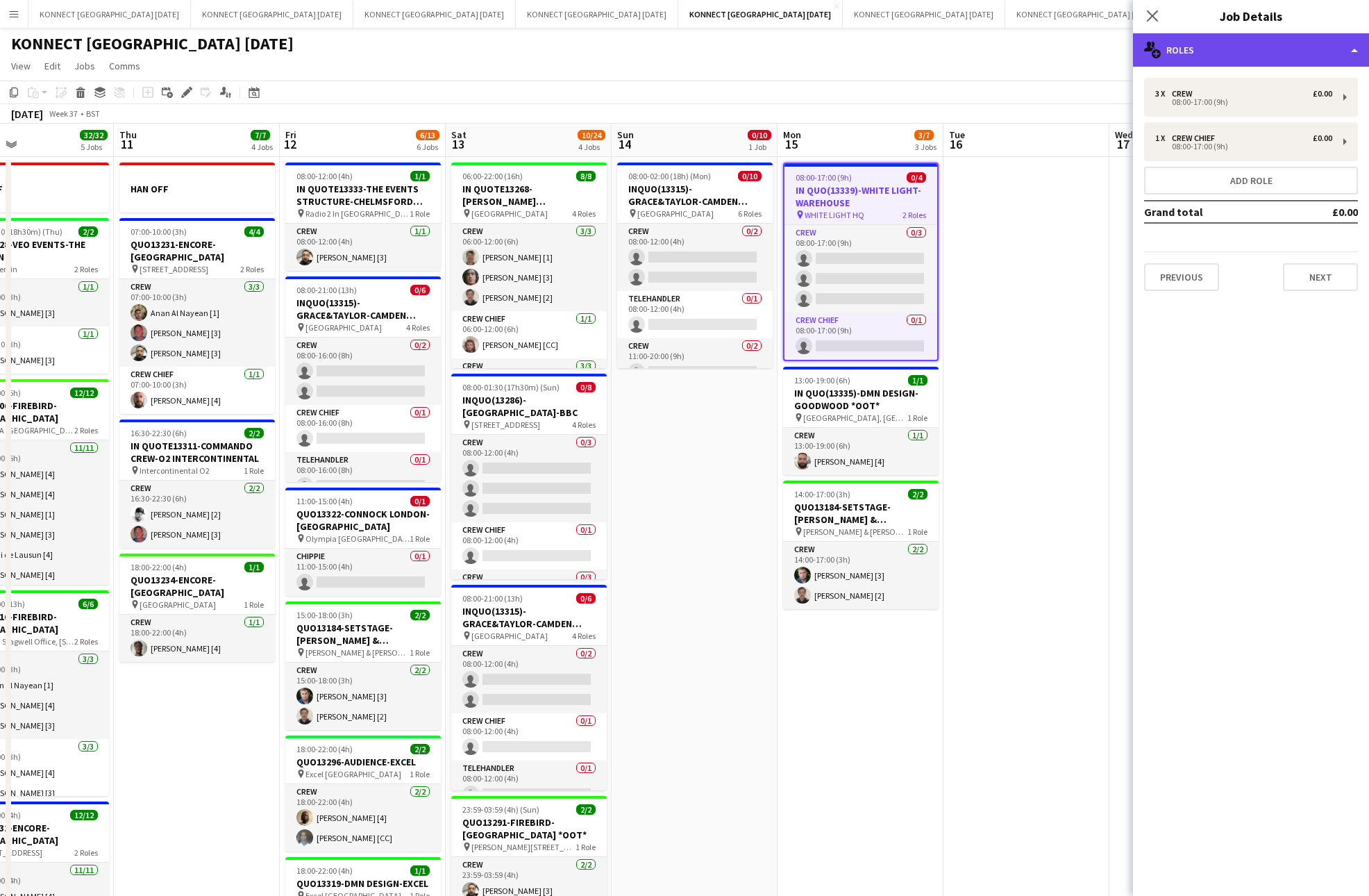
click at [1282, 46] on div "multiple-users-add Roles" at bounding box center [1251, 50] width 236 height 33
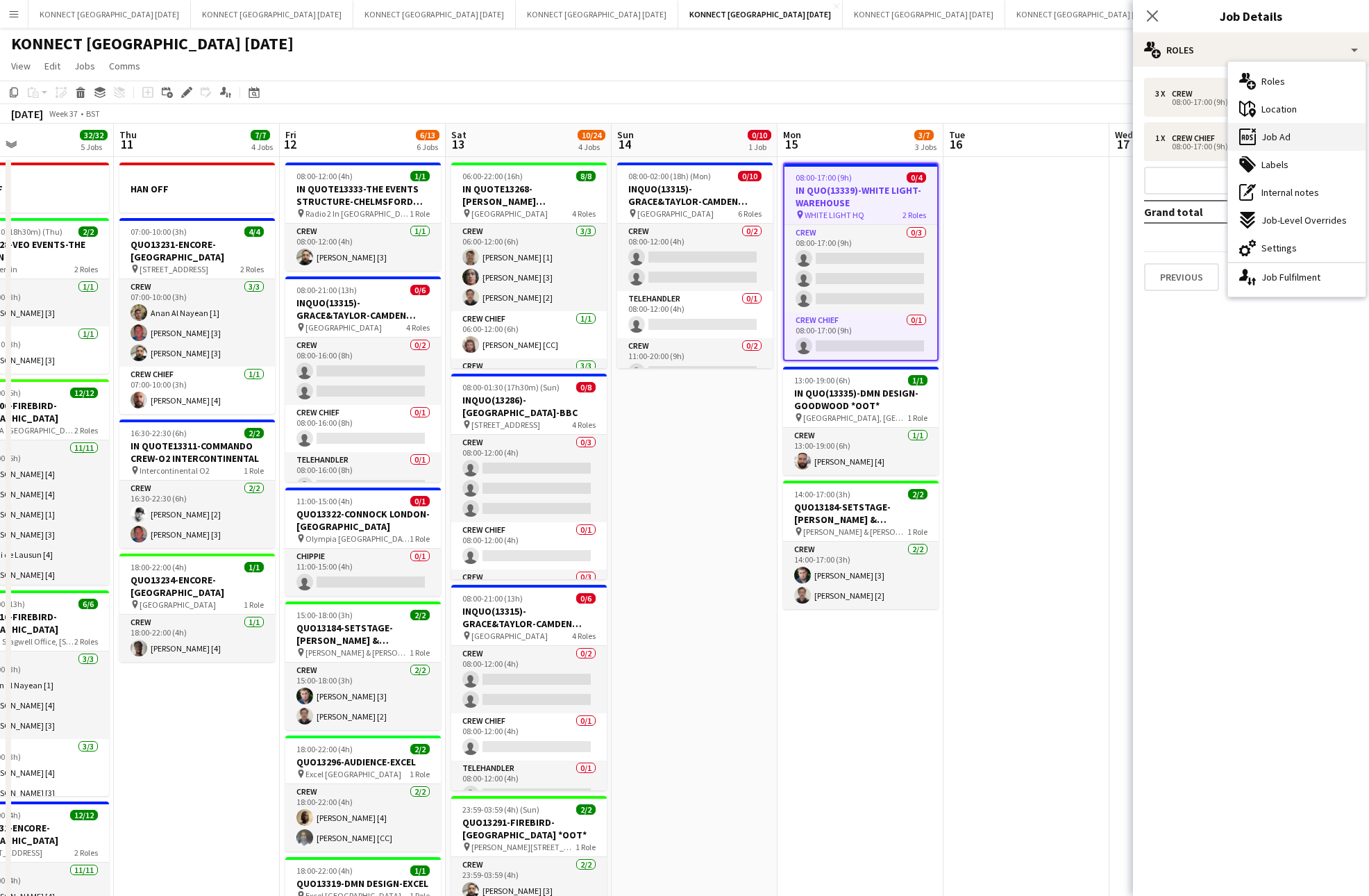
click at [1286, 145] on div "ads-window Job Ad" at bounding box center [1296, 136] width 137 height 28
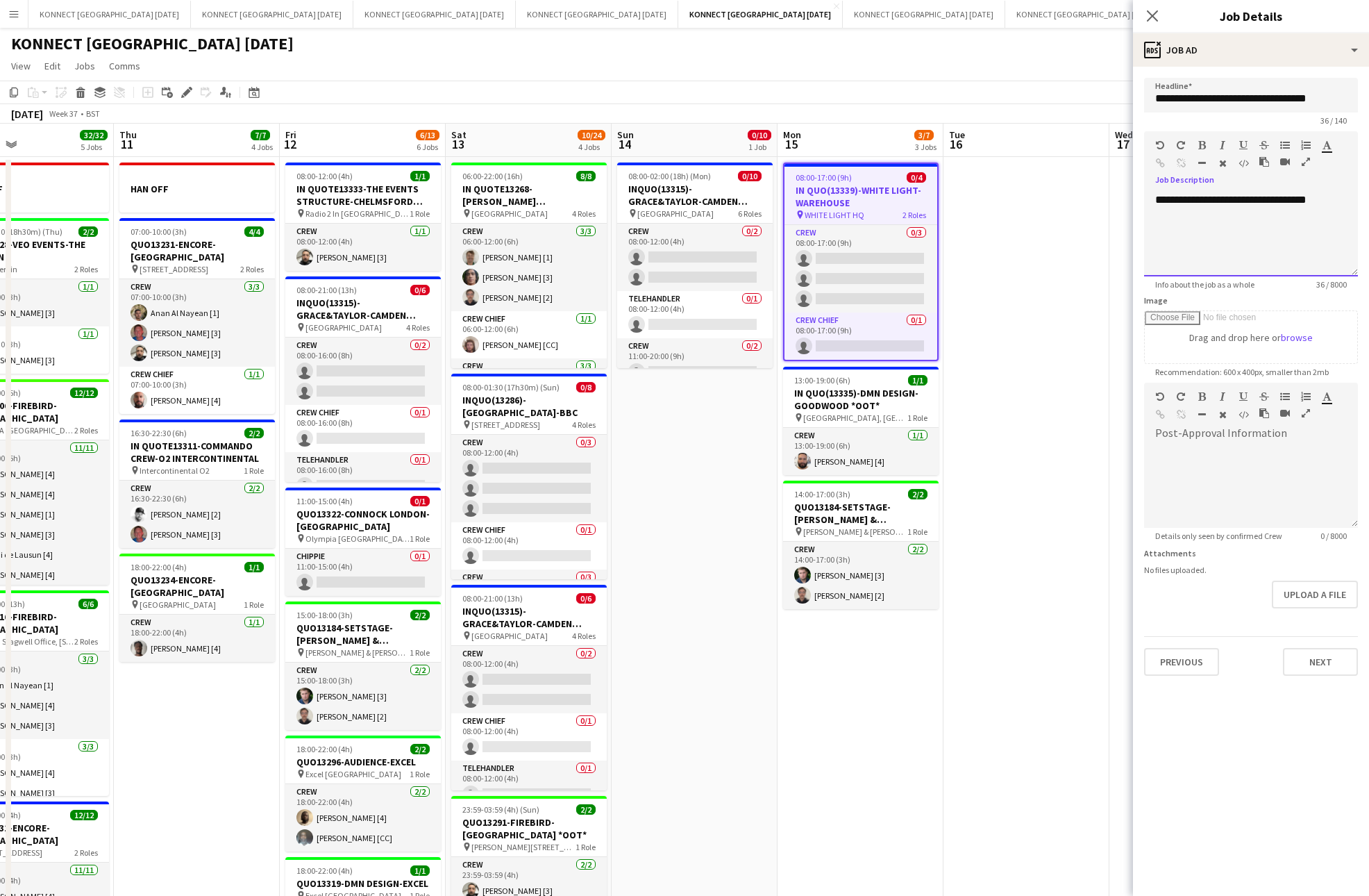
click at [1338, 200] on div "**********" at bounding box center [1252, 235] width 214 height 83
click at [1309, 667] on button "Next" at bounding box center [1320, 662] width 75 height 28
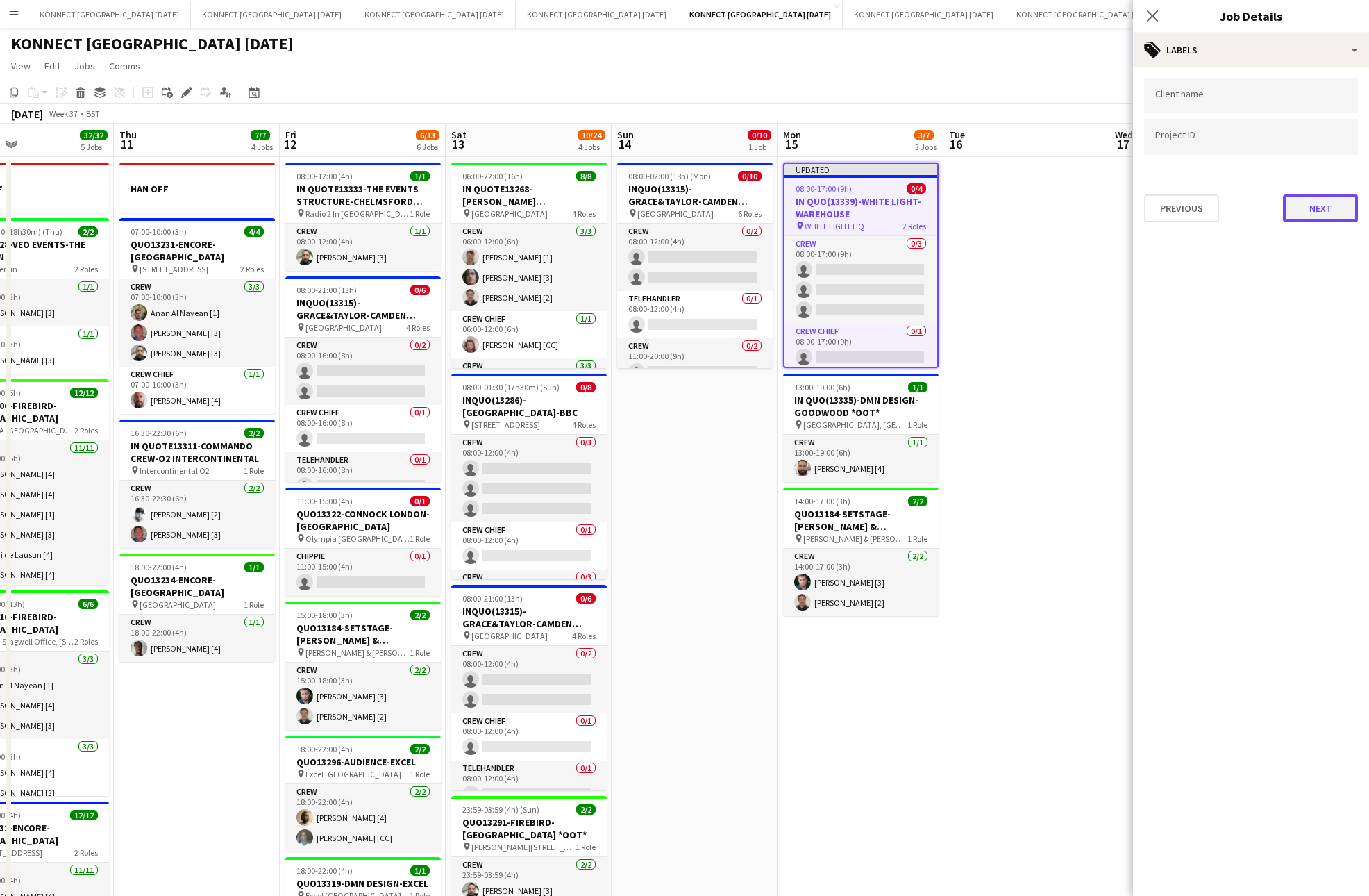
click at [1318, 204] on button "Next" at bounding box center [1320, 208] width 75 height 28
click at [1032, 236] on app-date-cell at bounding box center [1026, 651] width 166 height 989
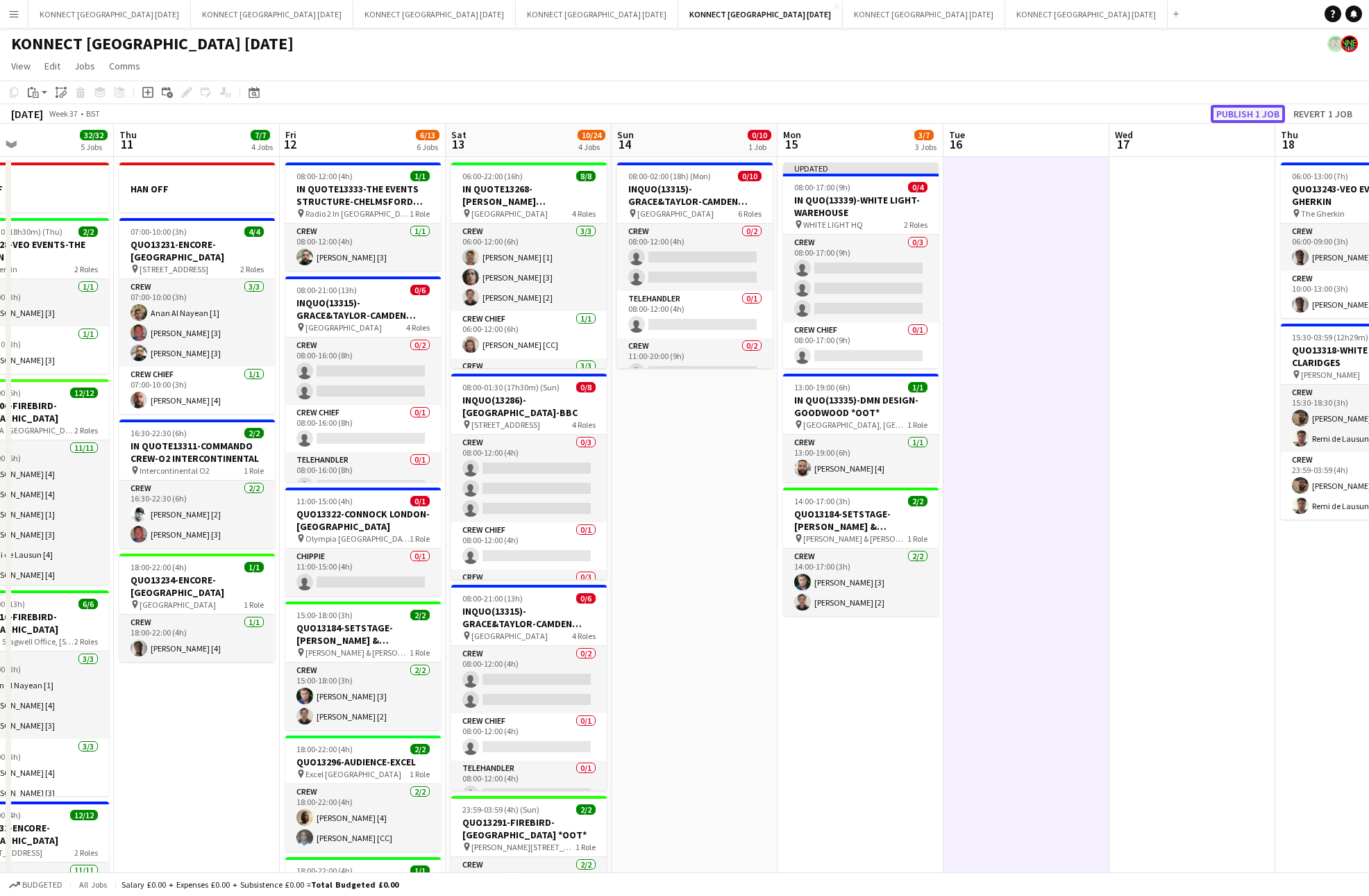
click at [1273, 113] on button "Publish 1 job" at bounding box center [1248, 114] width 74 height 18
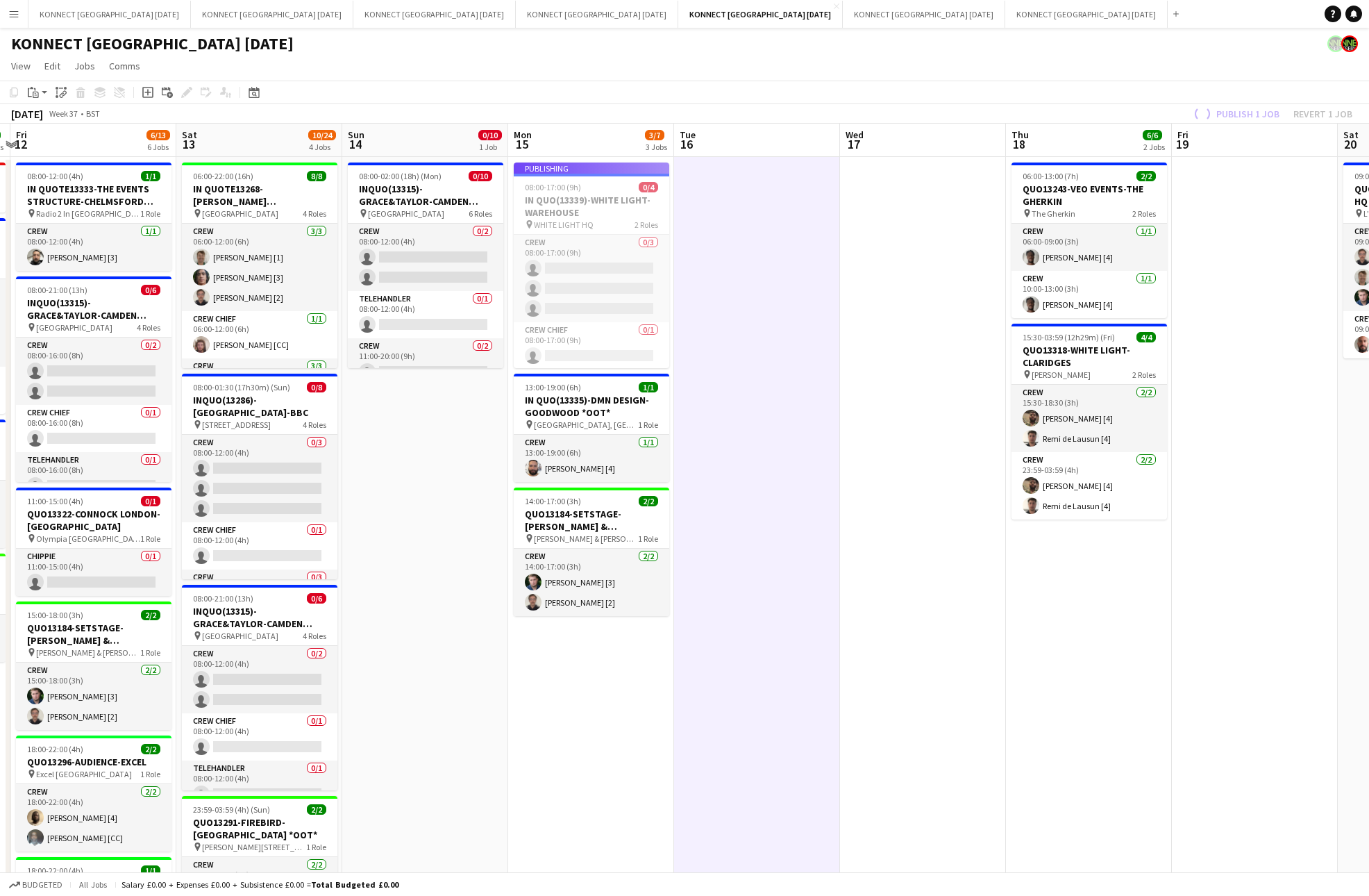
scroll to position [0, 436]
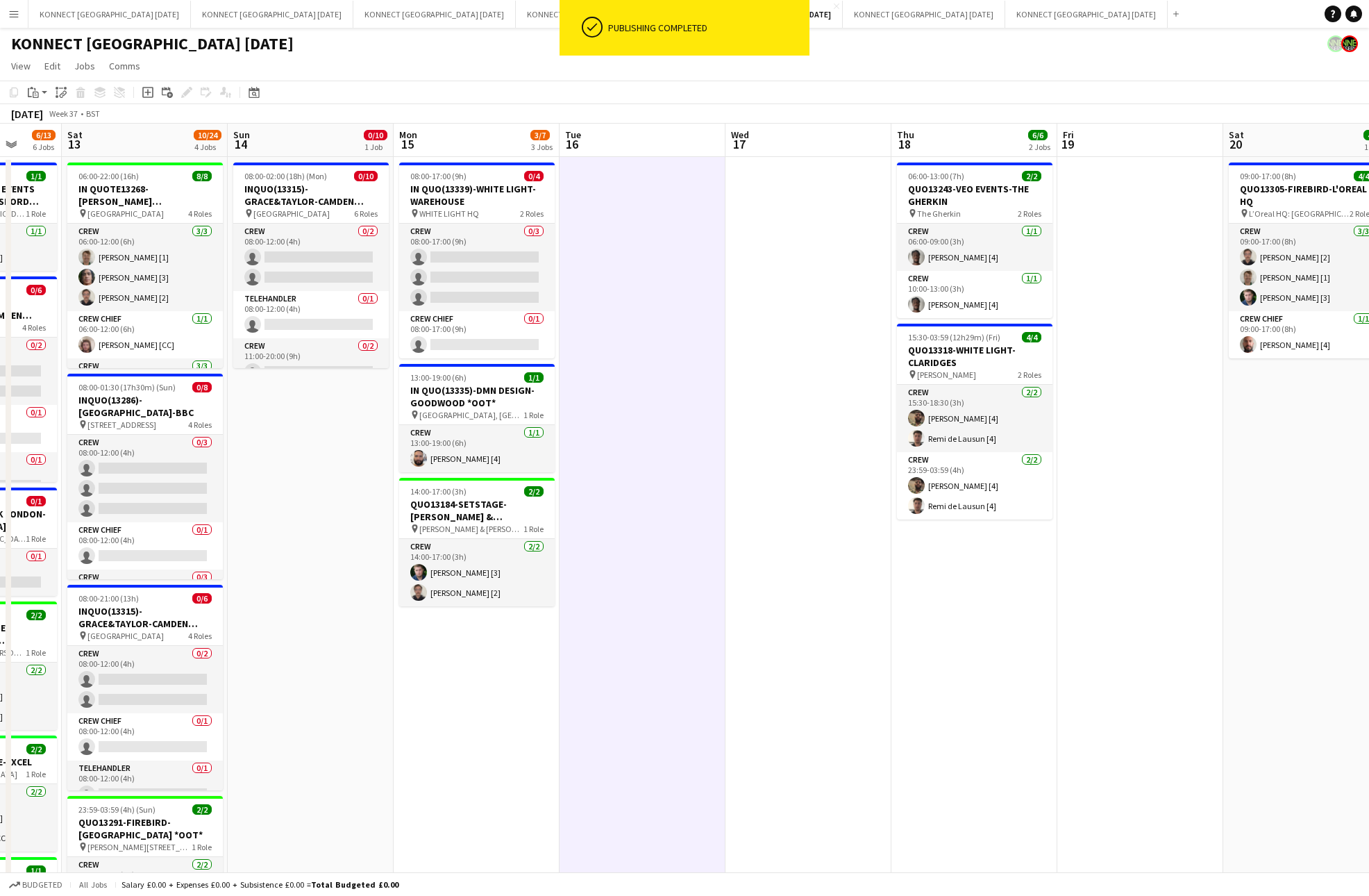
click at [600, 392] on app-date-cell at bounding box center [642, 651] width 166 height 989
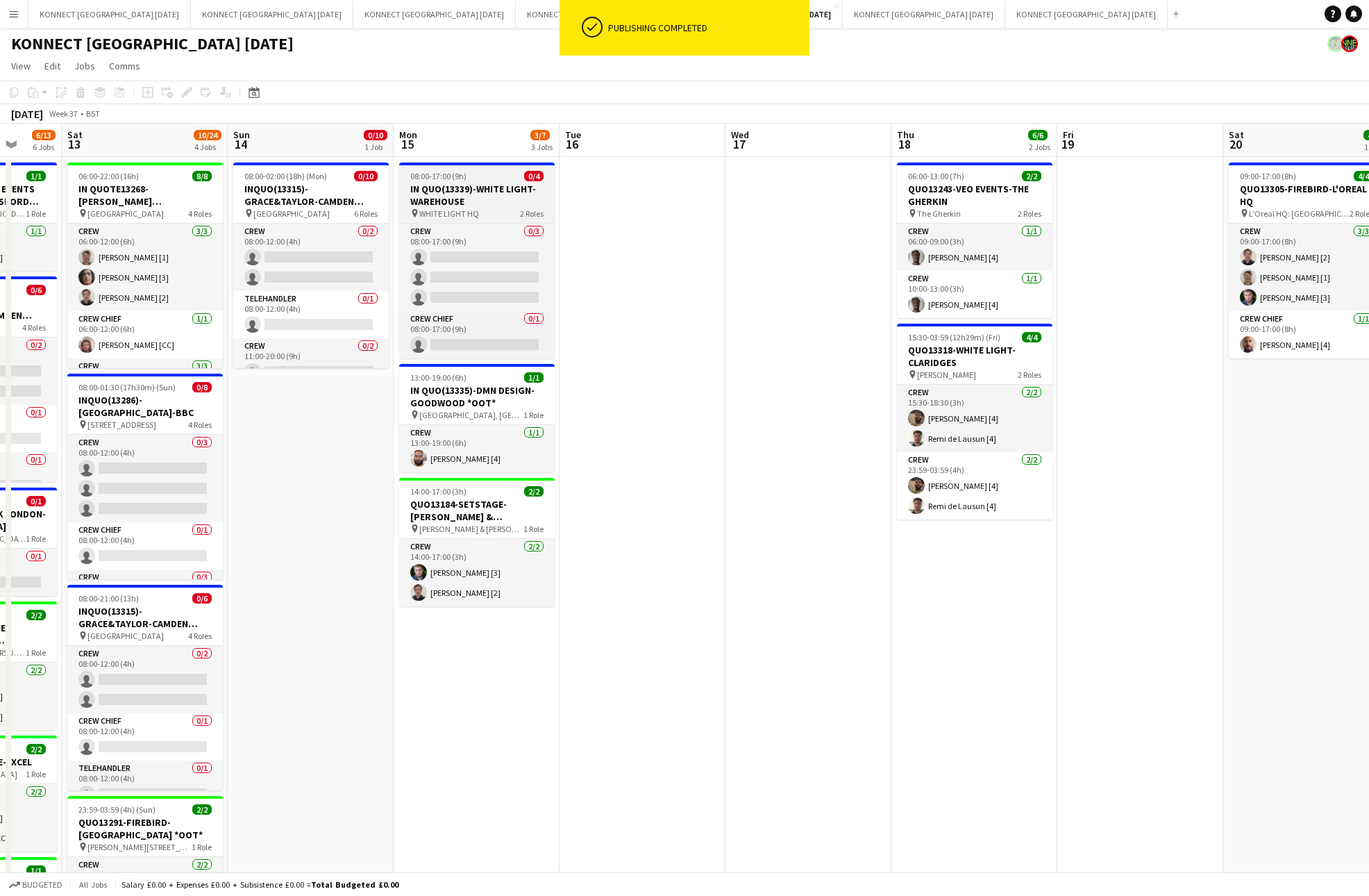
click at [468, 204] on h3 "IN QUO(13339)-WHITE LIGHT- WAREHOUSE" at bounding box center [477, 195] width 155 height 25
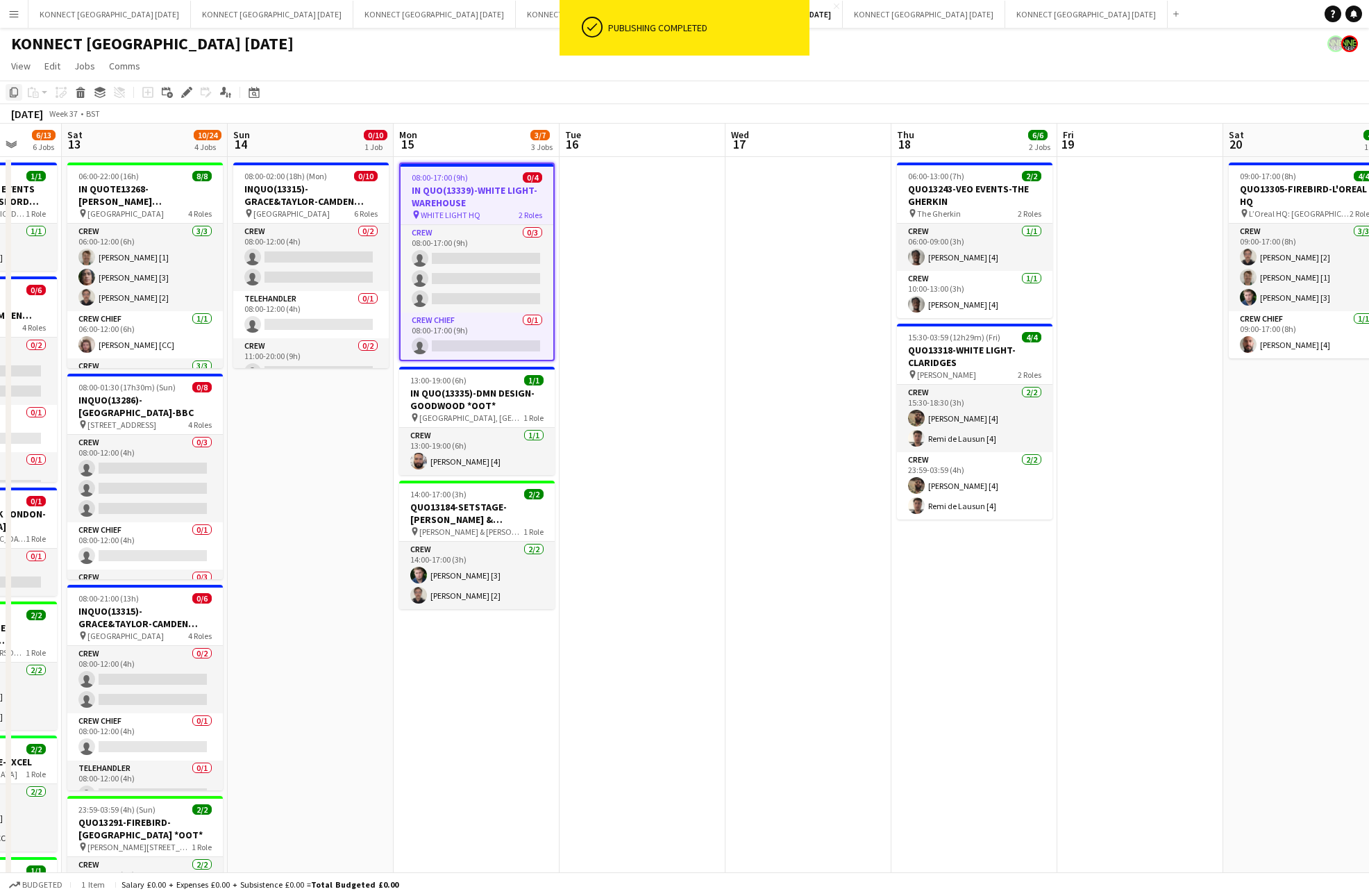
click at [14, 92] on icon "Copy" at bounding box center [14, 92] width 11 height 11
click at [703, 312] on app-date-cell at bounding box center [642, 651] width 166 height 989
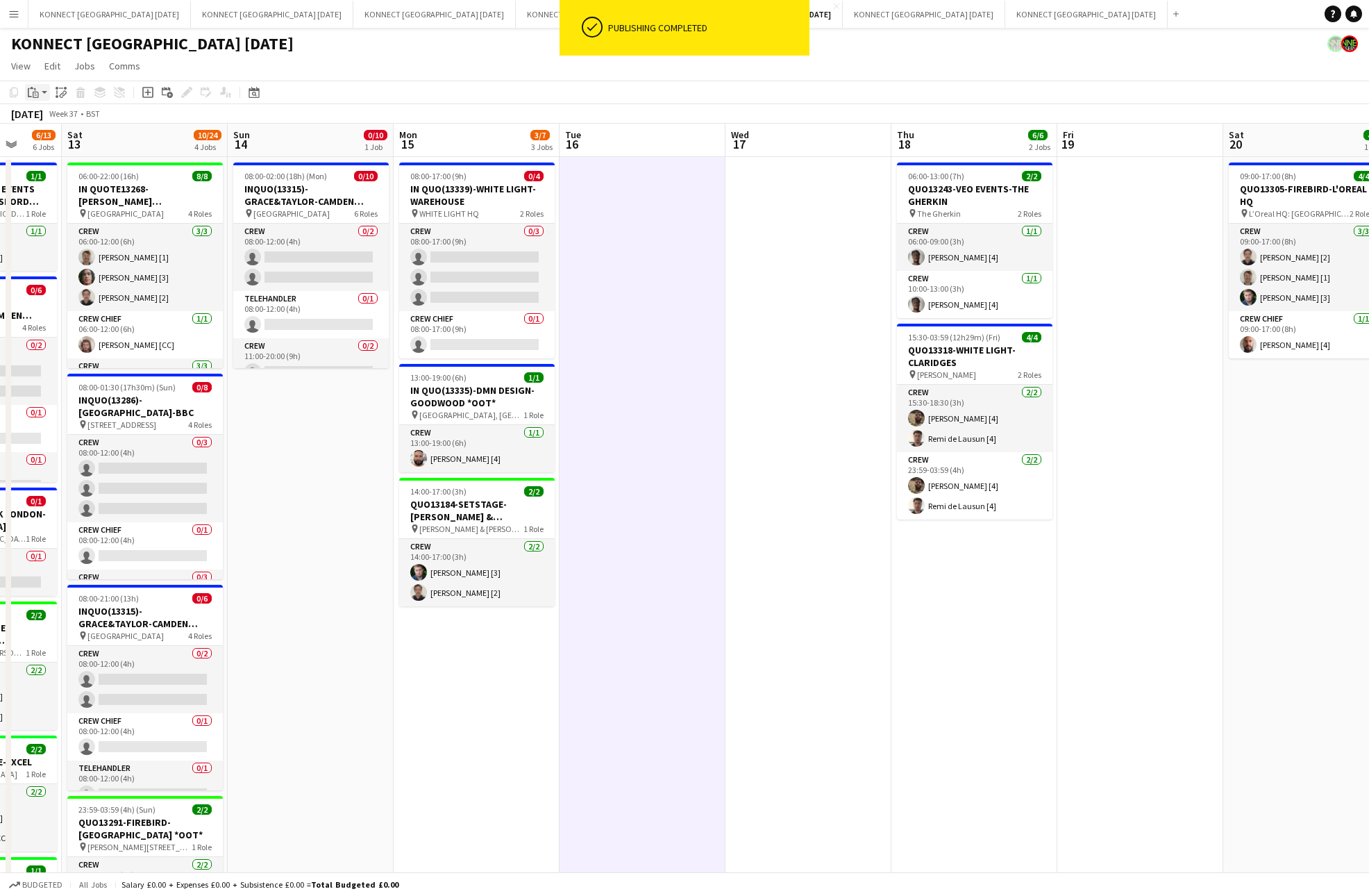
click at [42, 88] on app-action-btn "Paste" at bounding box center [37, 92] width 25 height 17
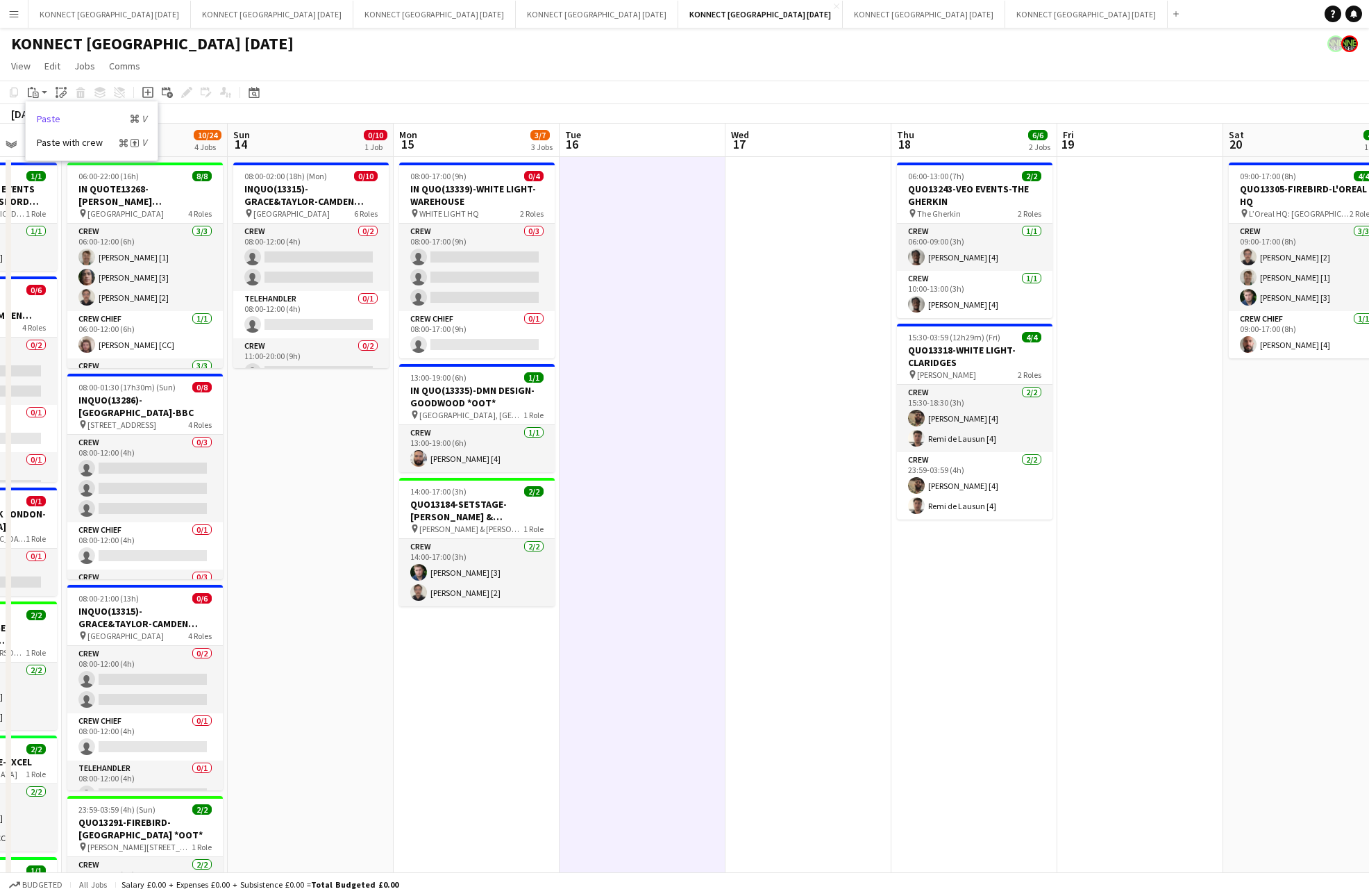
click at [54, 120] on link "Paste Command V" at bounding box center [92, 118] width 110 height 12
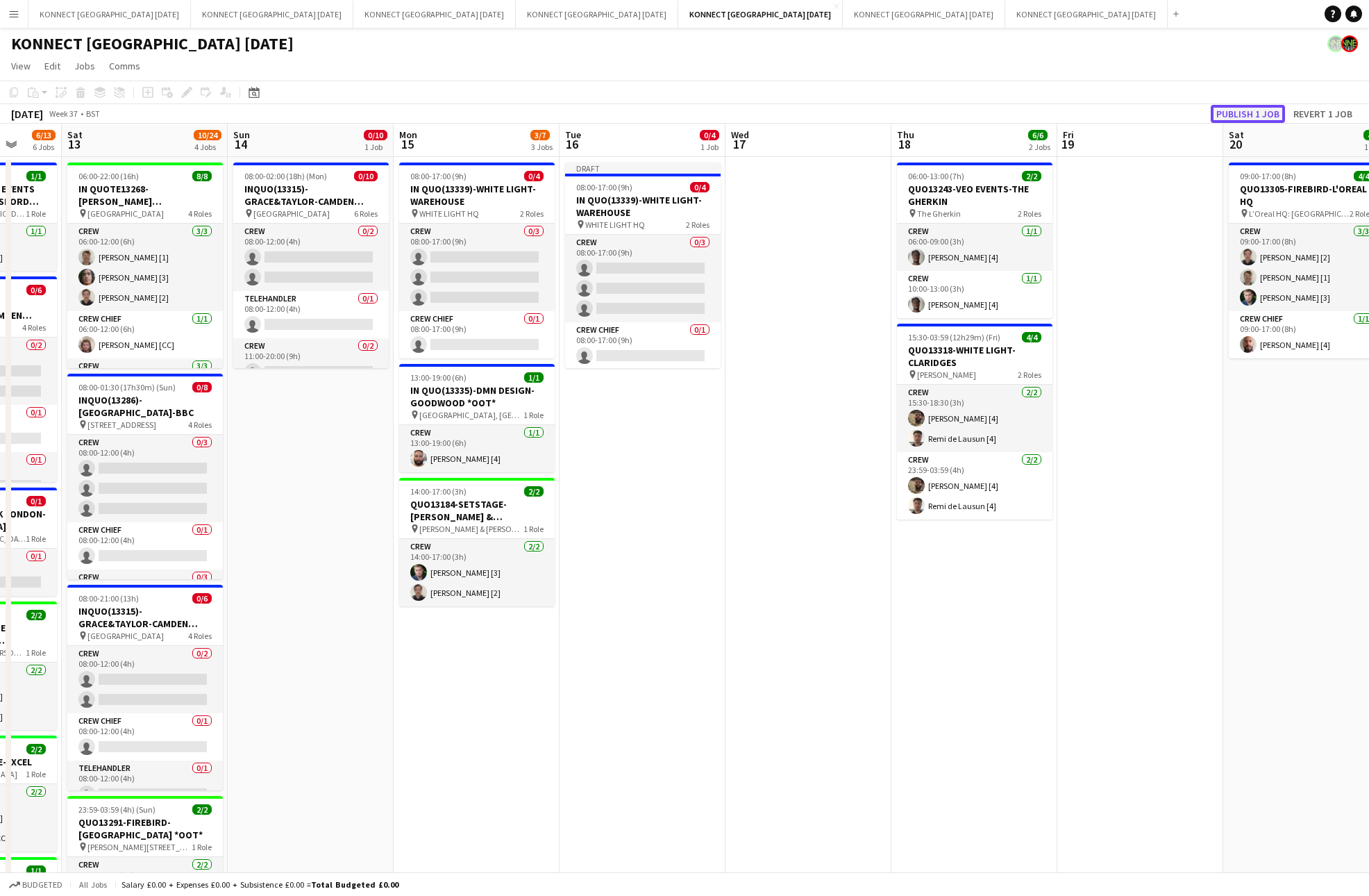
click at [1236, 111] on button "Publish 1 job" at bounding box center [1248, 114] width 74 height 18
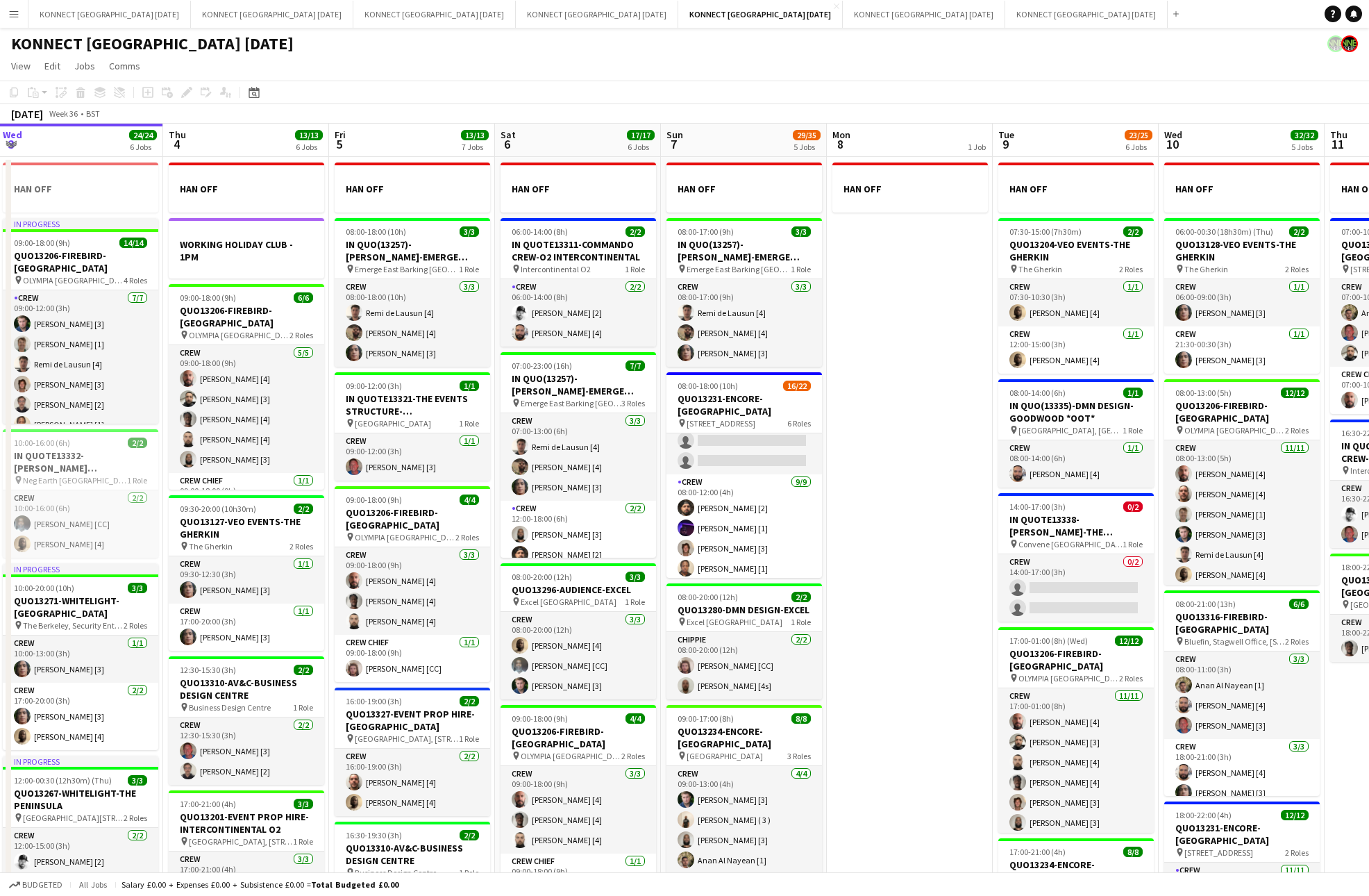
scroll to position [0, 0]
click at [907, 422] on app-date-cell "HAN OFF" at bounding box center [910, 651] width 166 height 989
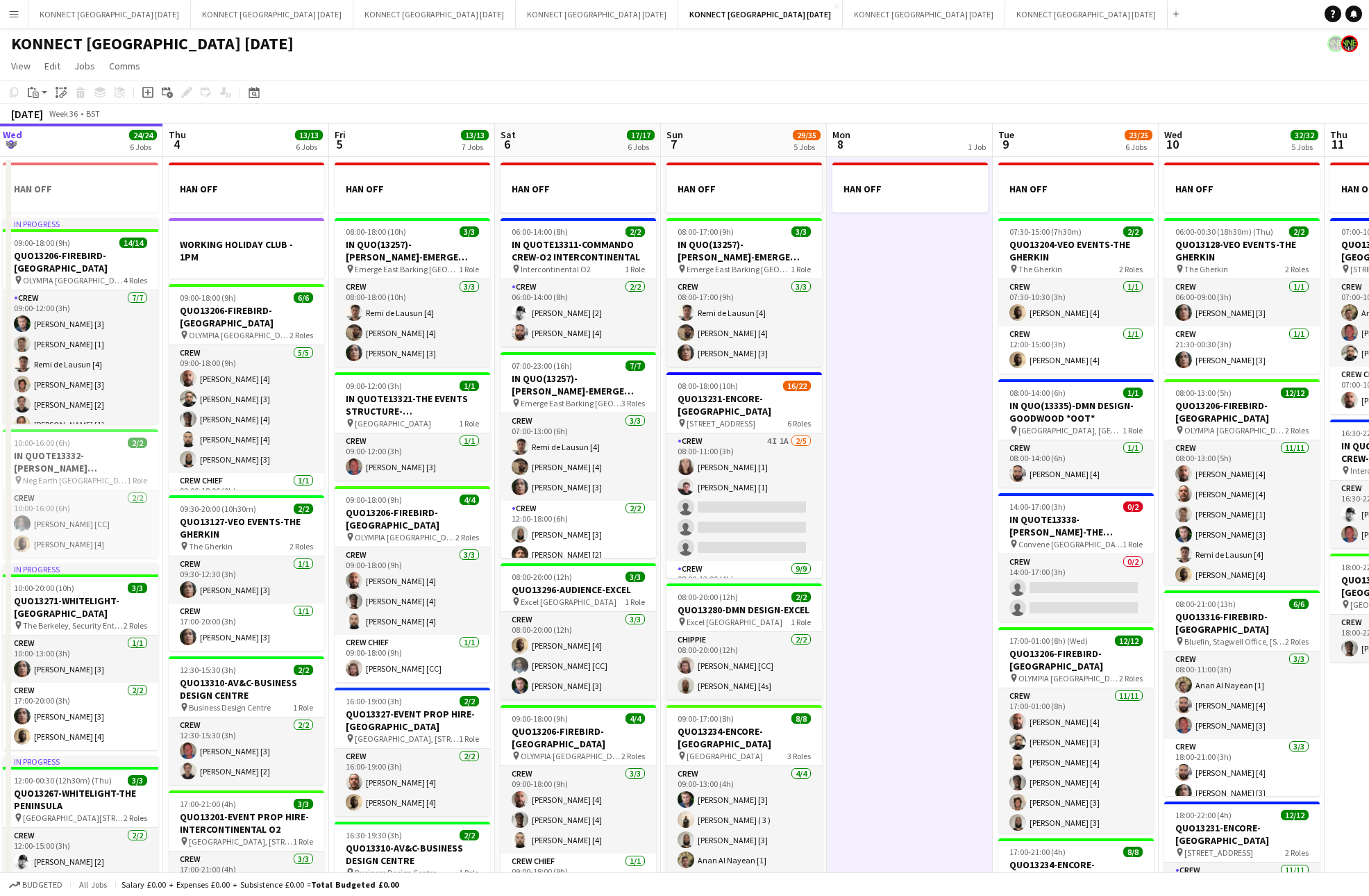
click at [907, 422] on app-date-cell "HAN OFF" at bounding box center [910, 651] width 166 height 989
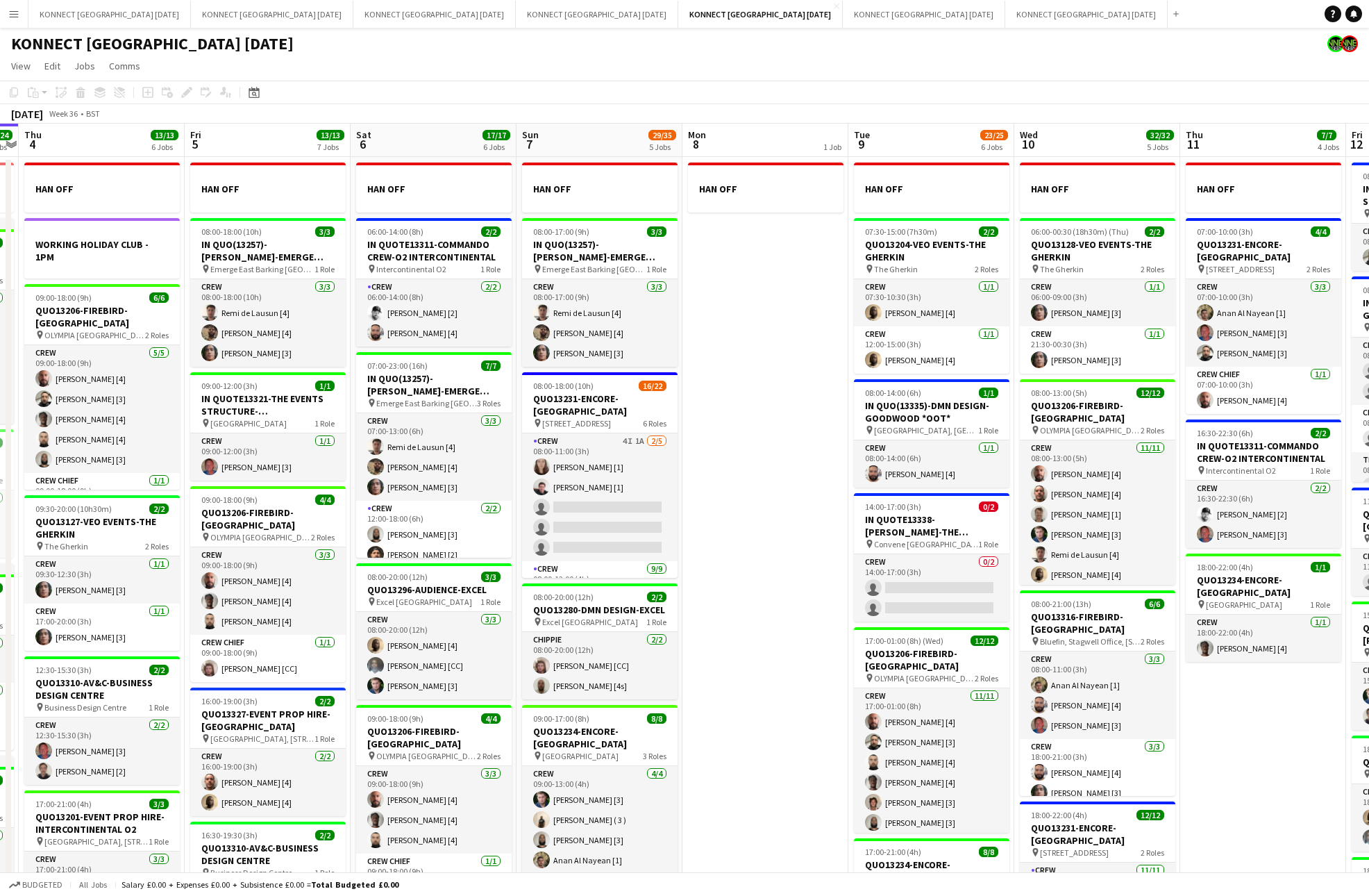
click at [770, 544] on app-date-cell "HAN OFF" at bounding box center [765, 651] width 166 height 989
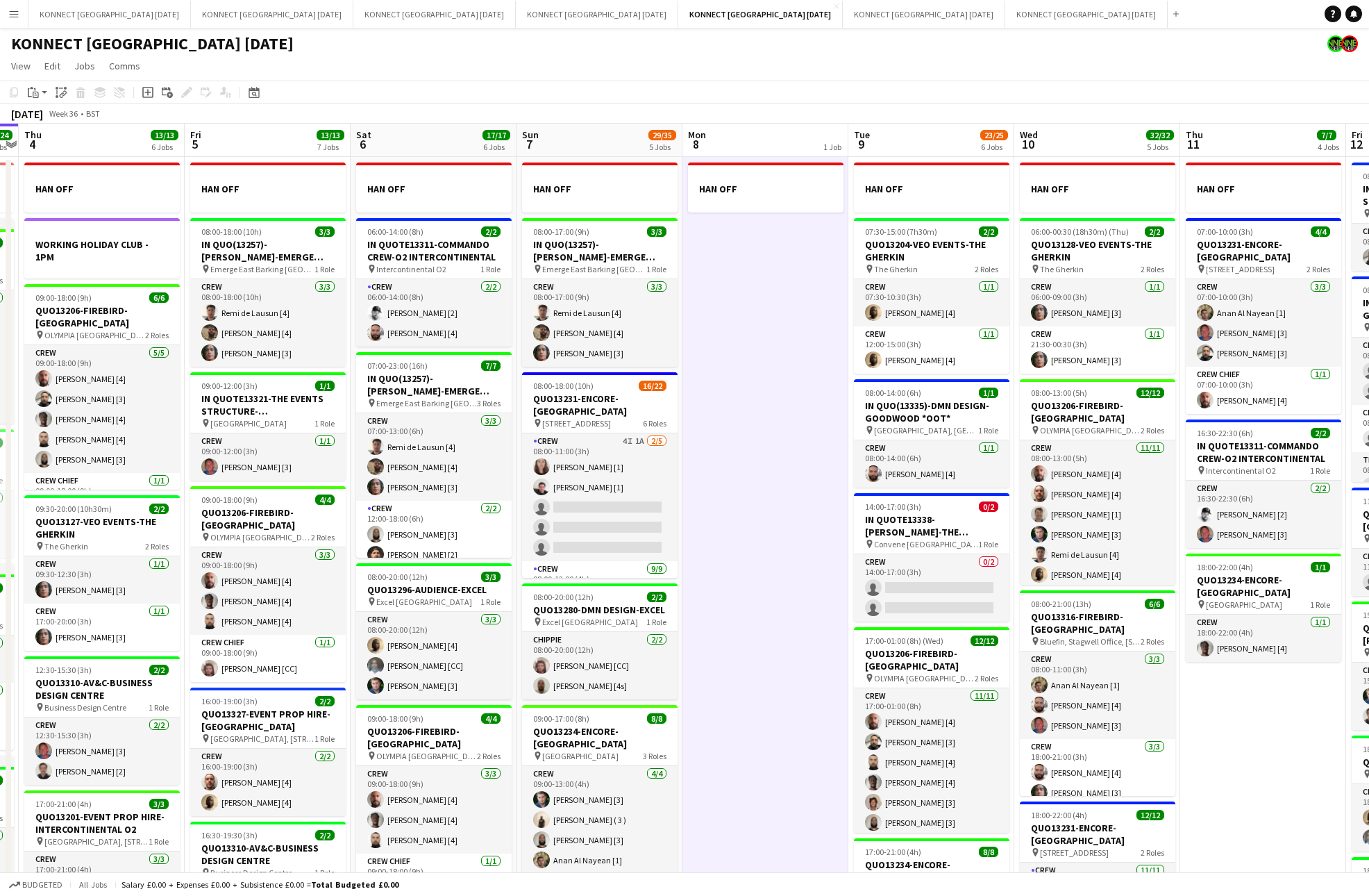
click at [770, 544] on app-date-cell "HAN OFF" at bounding box center [765, 651] width 166 height 989
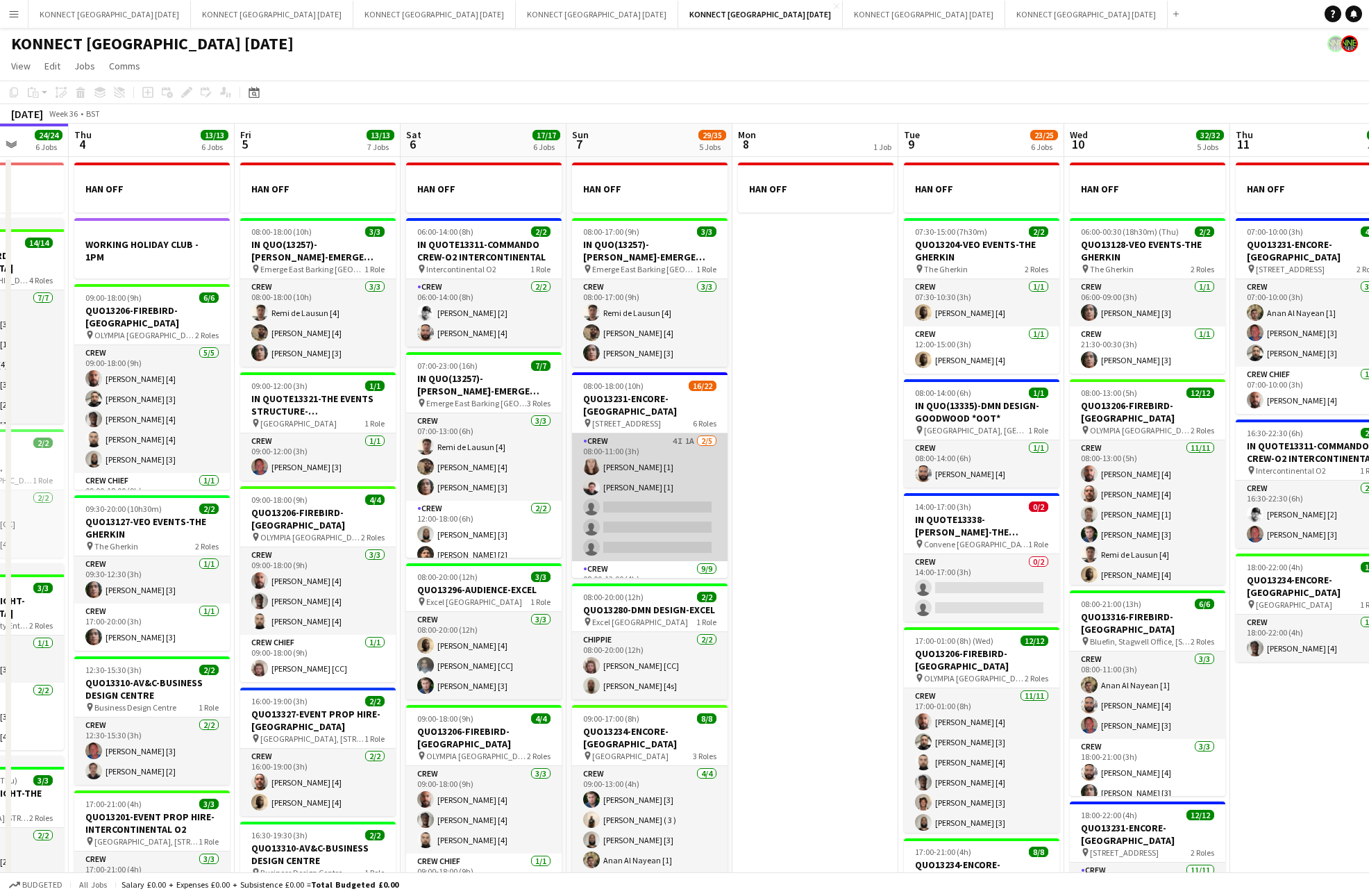
click at [666, 509] on app-card-role "Crew 4I 1A [DATE] 08:00-11:00 (3h) [PERSON_NAME] [1] [PERSON_NAME] [1] single-n…" at bounding box center [650, 497] width 155 height 128
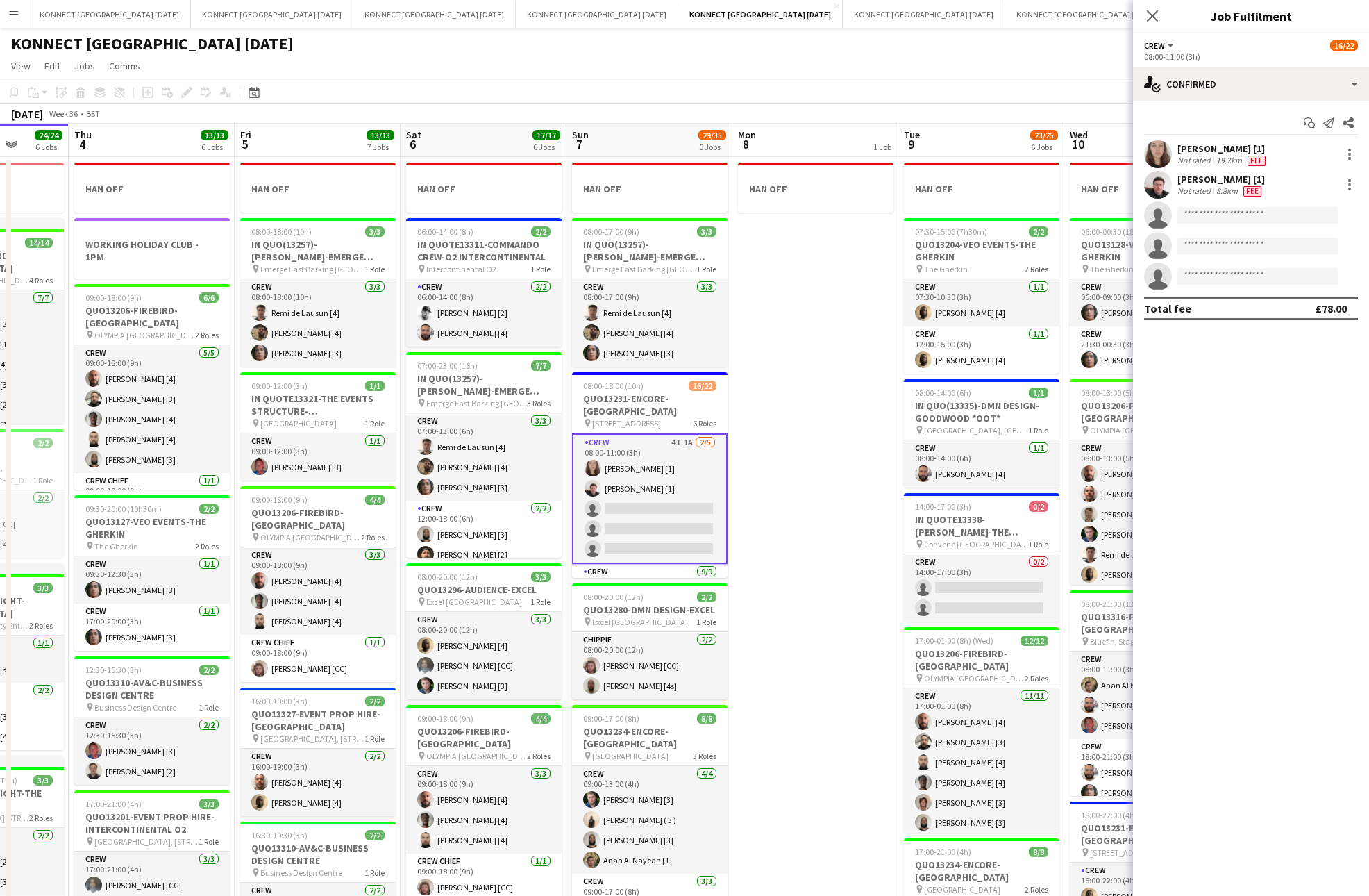
click at [666, 509] on app-card-role "Crew 4I 1A [DATE] 08:00-11:00 (3h) [PERSON_NAME] [1] [PERSON_NAME] [1] single-n…" at bounding box center [650, 499] width 155 height 130
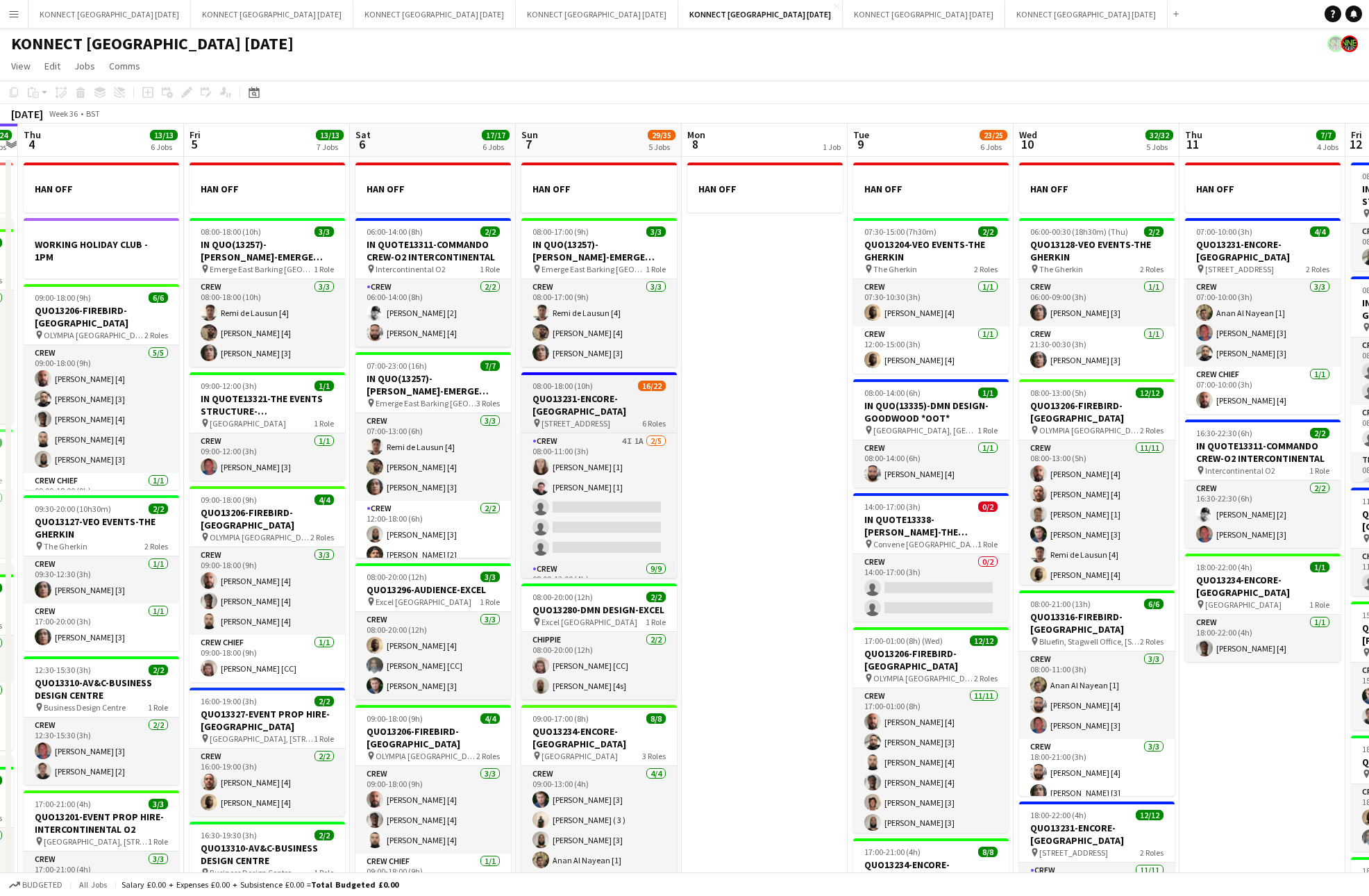
click at [588, 390] on span "08:00-18:00 (10h)" at bounding box center [563, 386] width 61 height 11
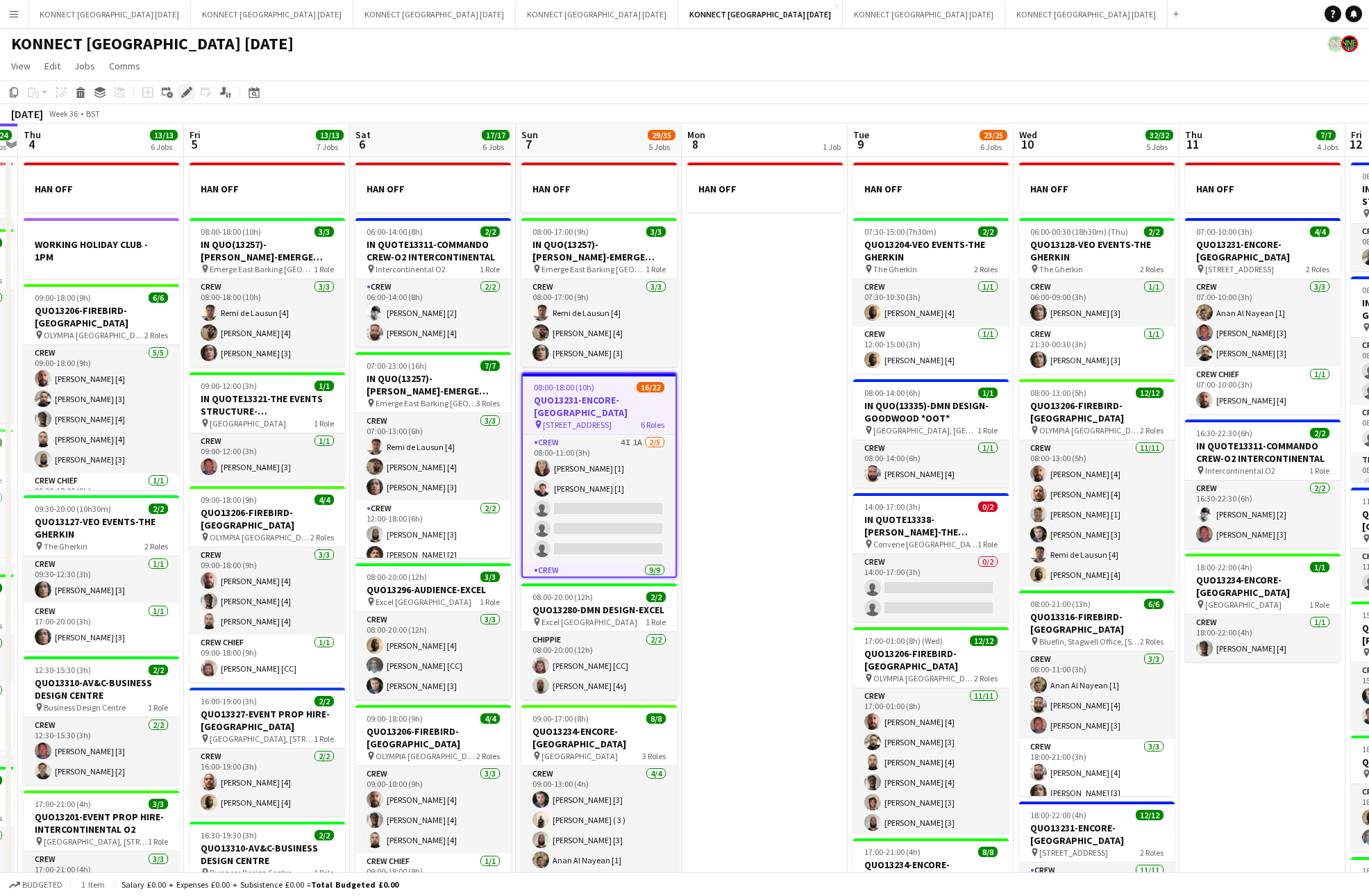
click at [180, 88] on div "Edit" at bounding box center [186, 92] width 17 height 17
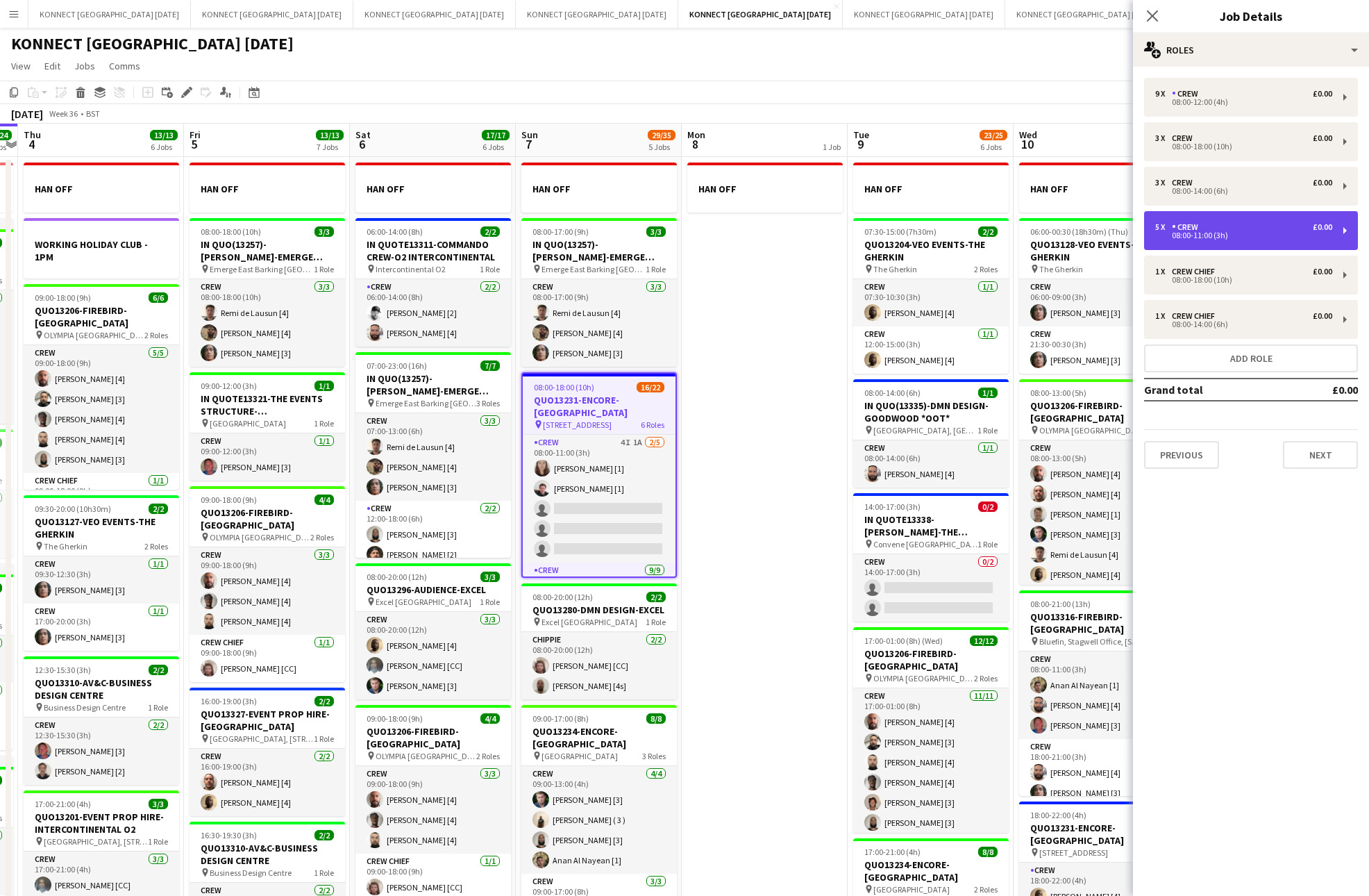
click at [1290, 233] on div "08:00-11:00 (3h)" at bounding box center [1244, 235] width 177 height 7
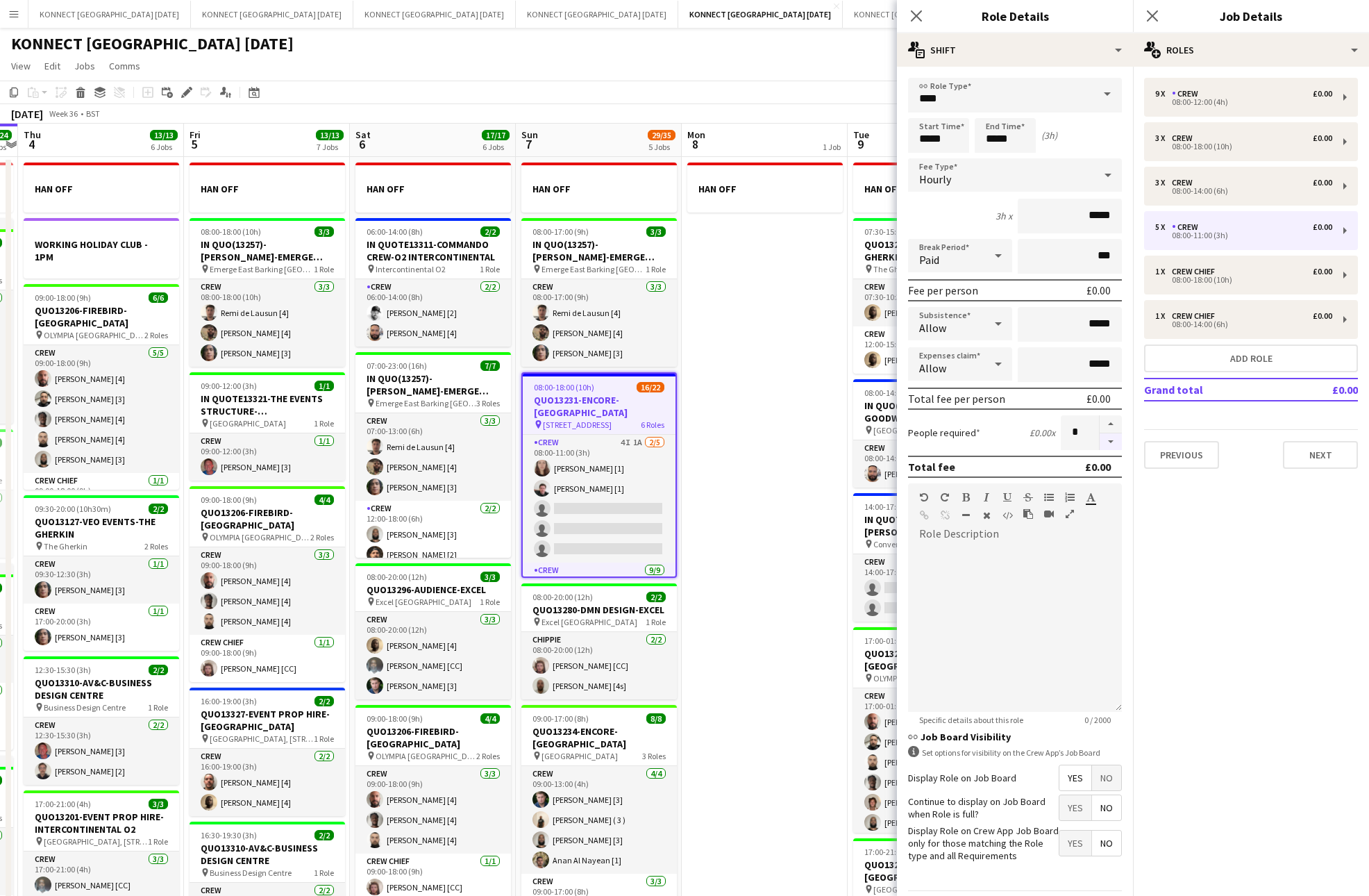
click at [1113, 443] on button "button" at bounding box center [1111, 442] width 22 height 17
type input "*"
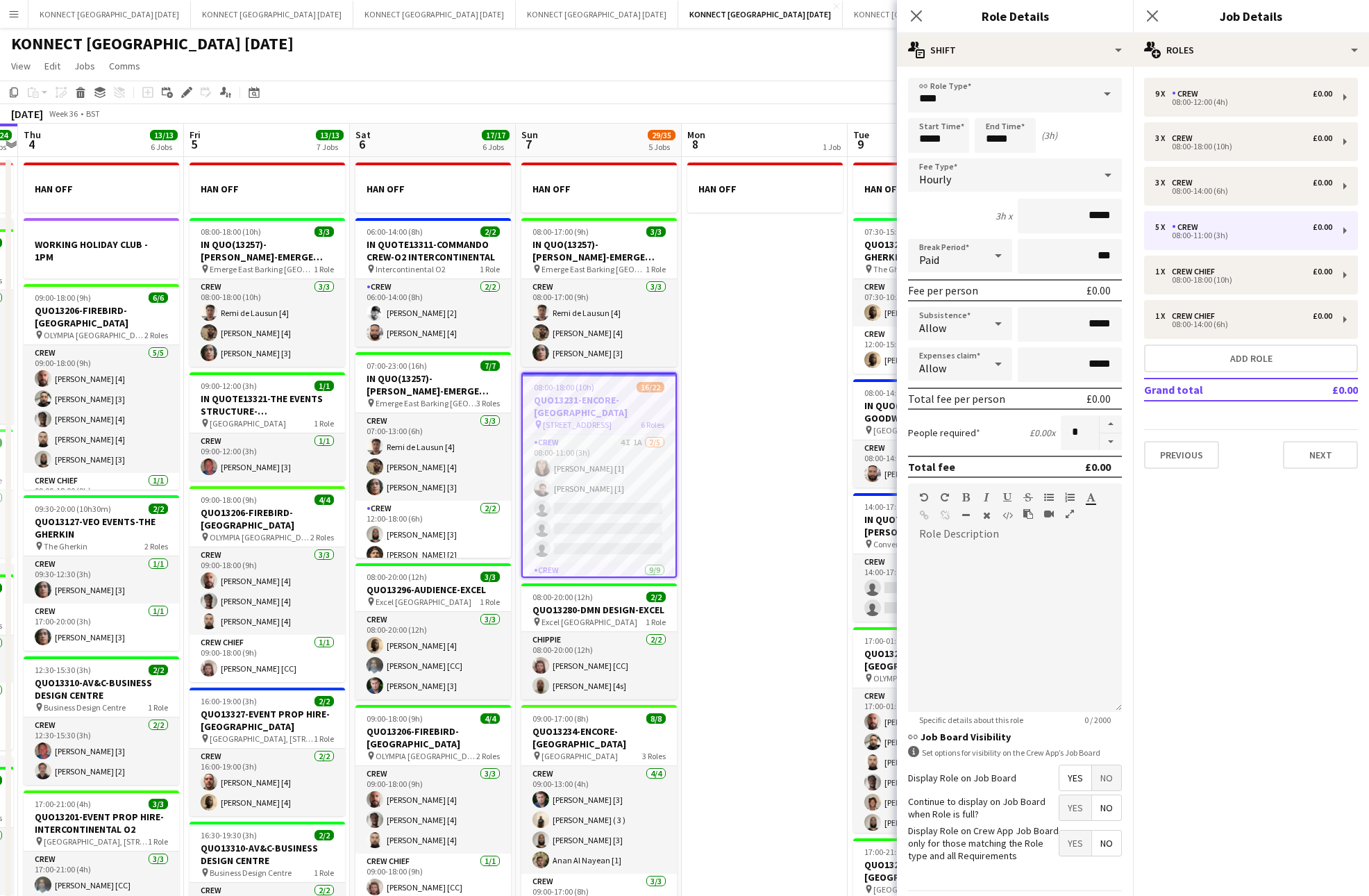
click at [773, 362] on app-date-cell "HAN OFF" at bounding box center [765, 651] width 166 height 989
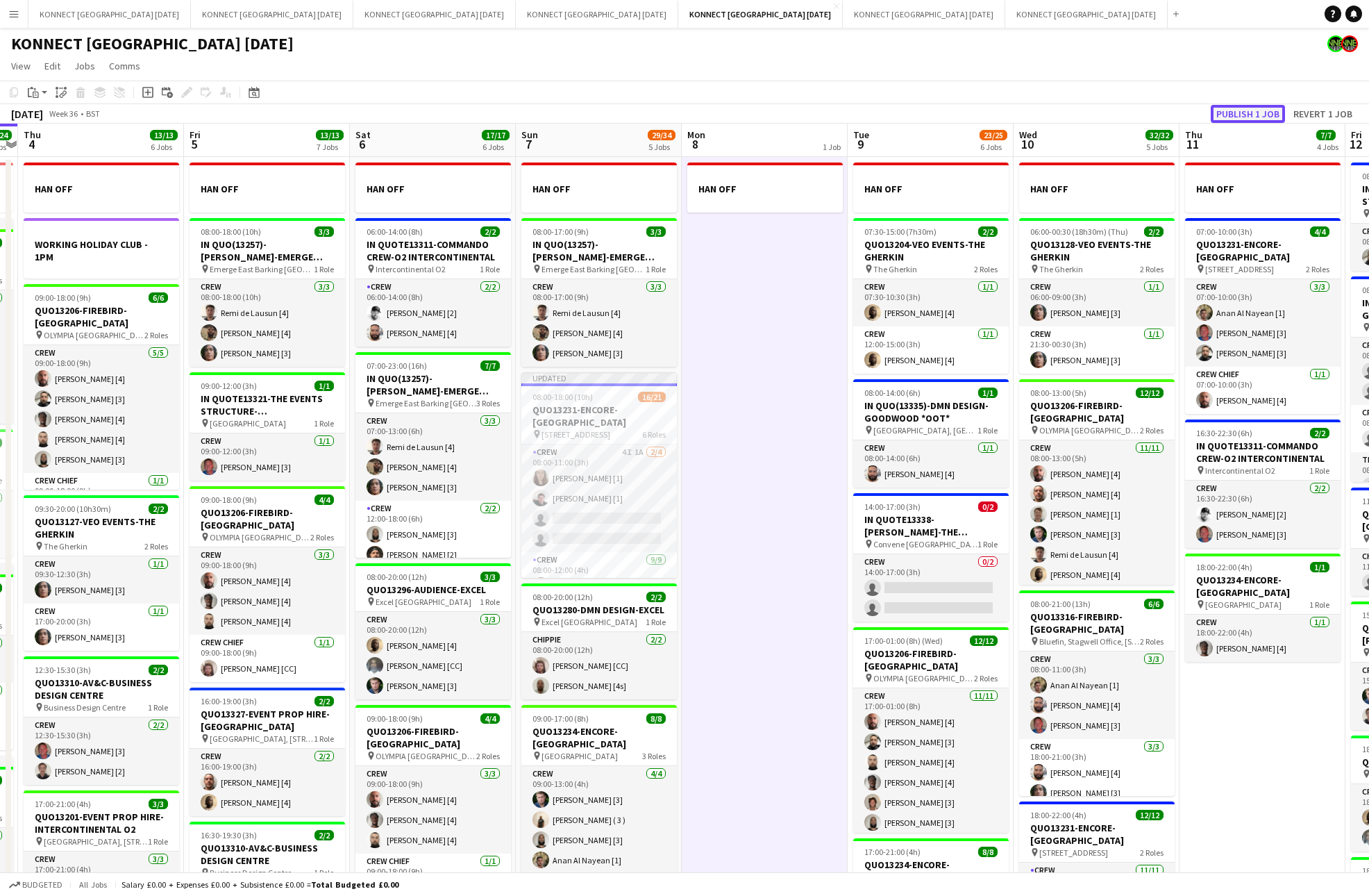
click at [1255, 110] on button "Publish 1 job" at bounding box center [1248, 114] width 74 height 18
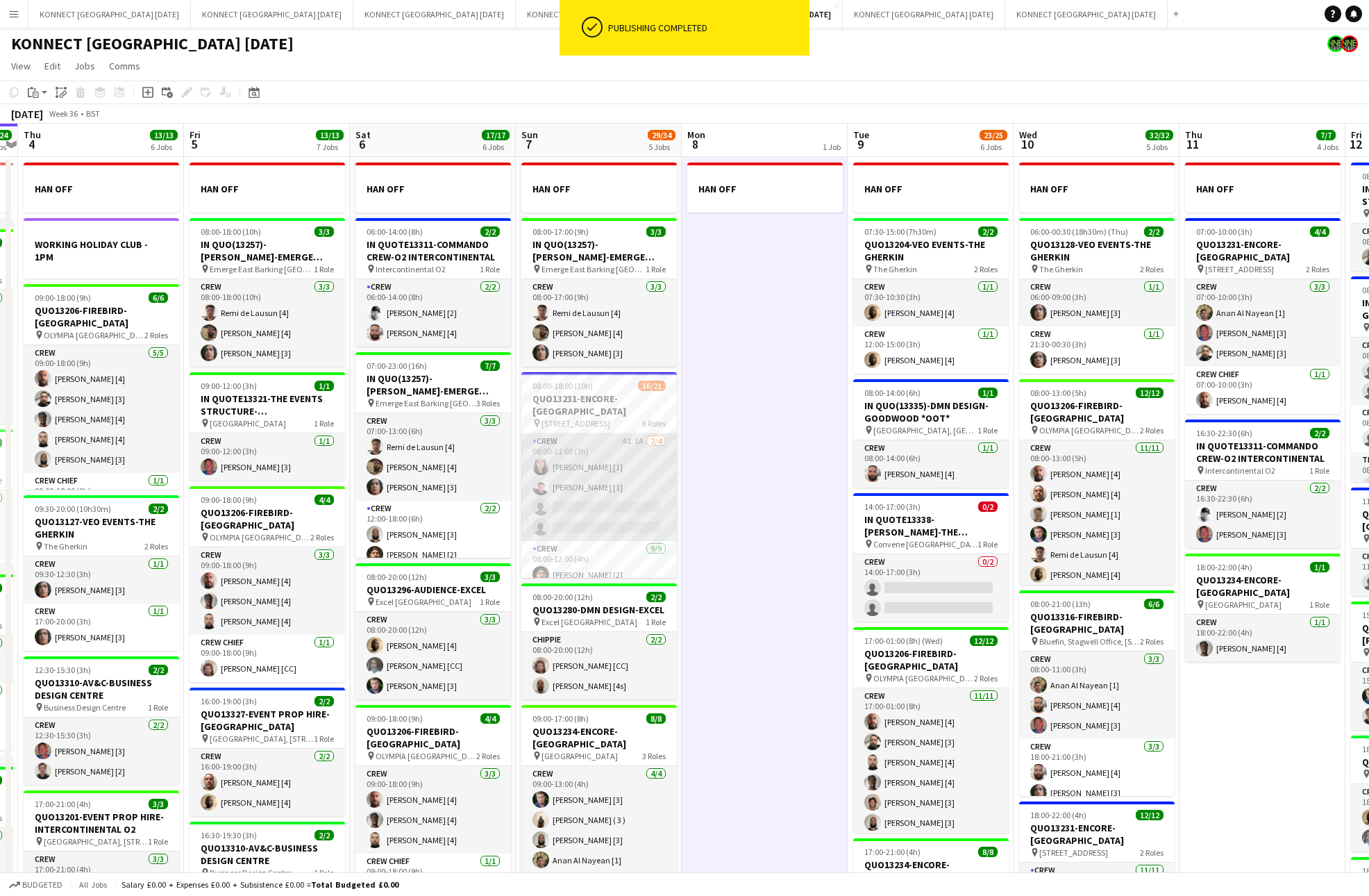
scroll to position [181, 0]
click at [594, 406] on h3 "QUO13231-ENCORE-[GEOGRAPHIC_DATA]" at bounding box center [599, 405] width 155 height 25
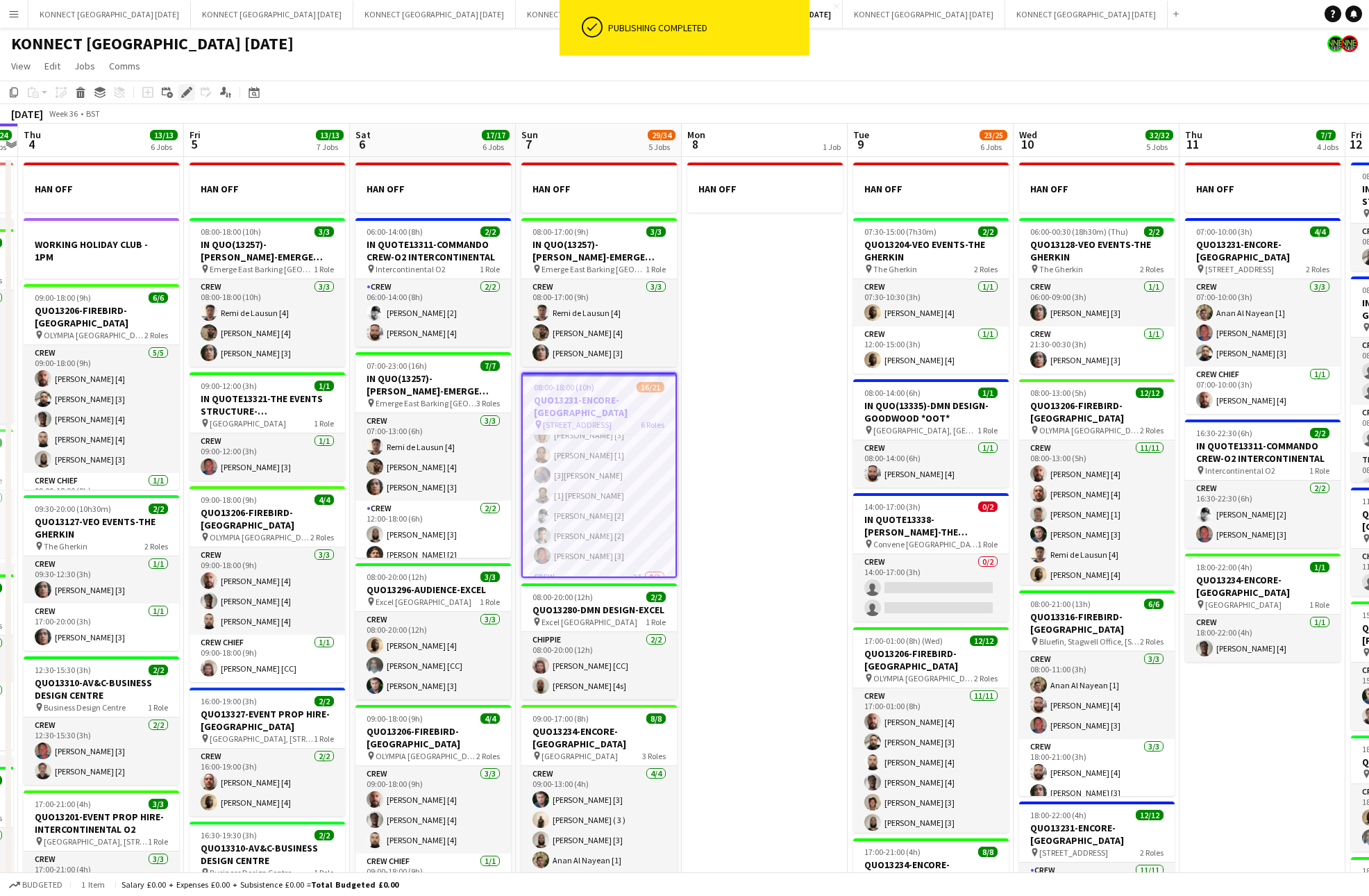
click at [190, 90] on icon "Edit" at bounding box center [186, 92] width 11 height 11
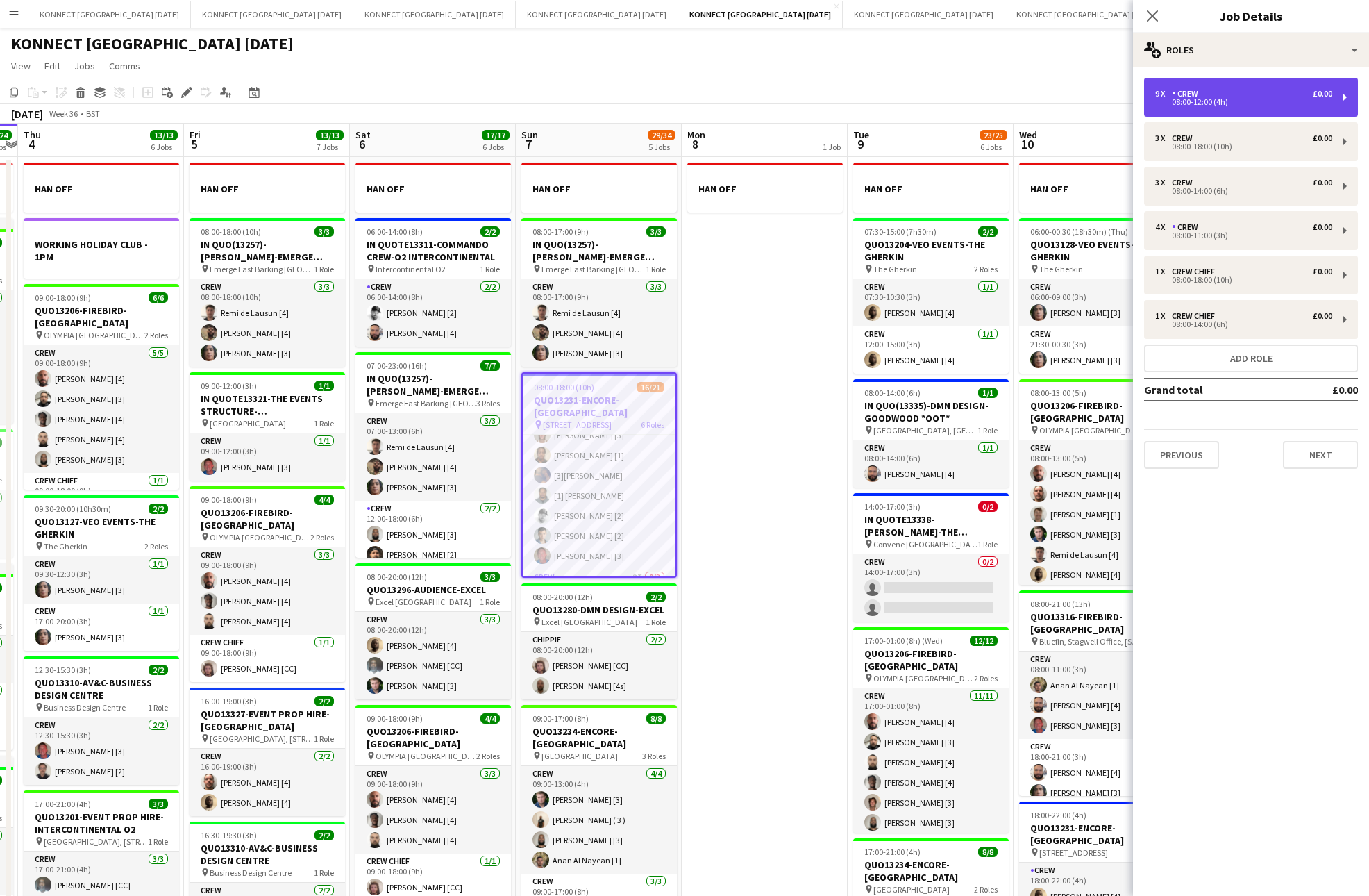
click at [1248, 80] on div "9 x Crew £0.00 08:00-12:00 (4h)" at bounding box center [1252, 97] width 214 height 39
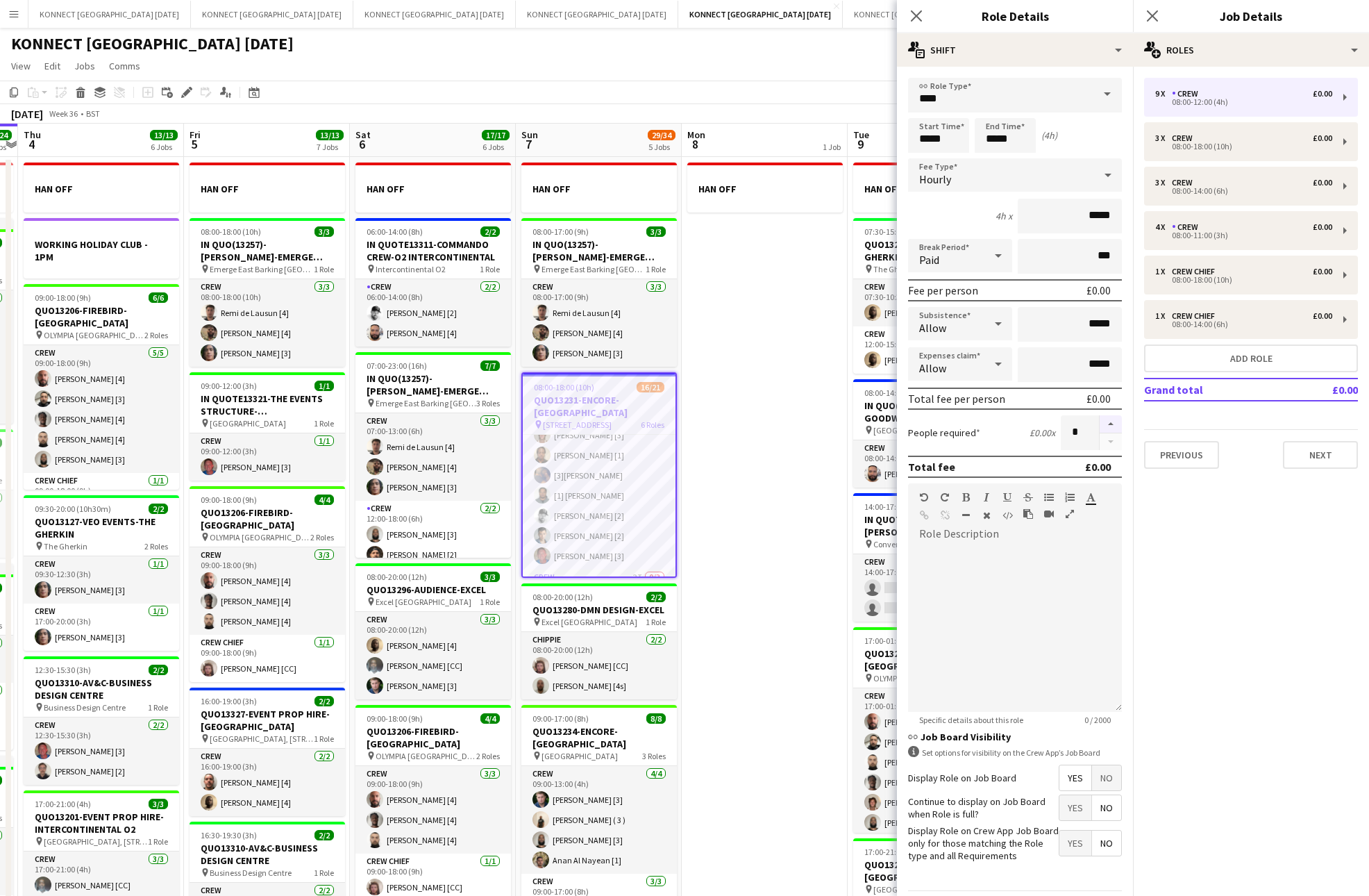
click at [1112, 425] on button "button" at bounding box center [1111, 425] width 22 height 18
type input "**"
click at [786, 340] on app-date-cell "HAN OFF" at bounding box center [765, 651] width 166 height 989
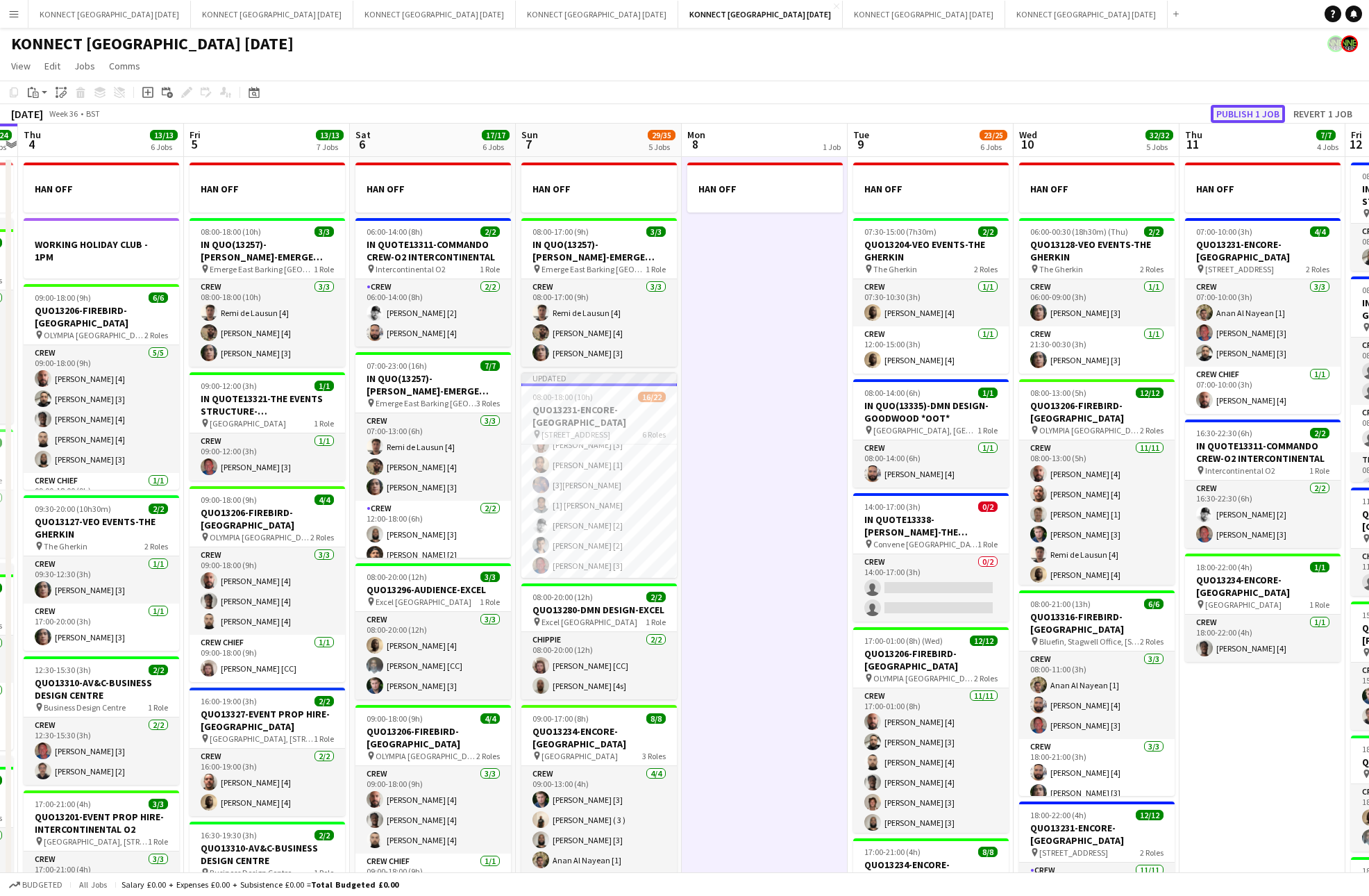
click at [1250, 109] on button "Publish 1 job" at bounding box center [1248, 114] width 74 height 18
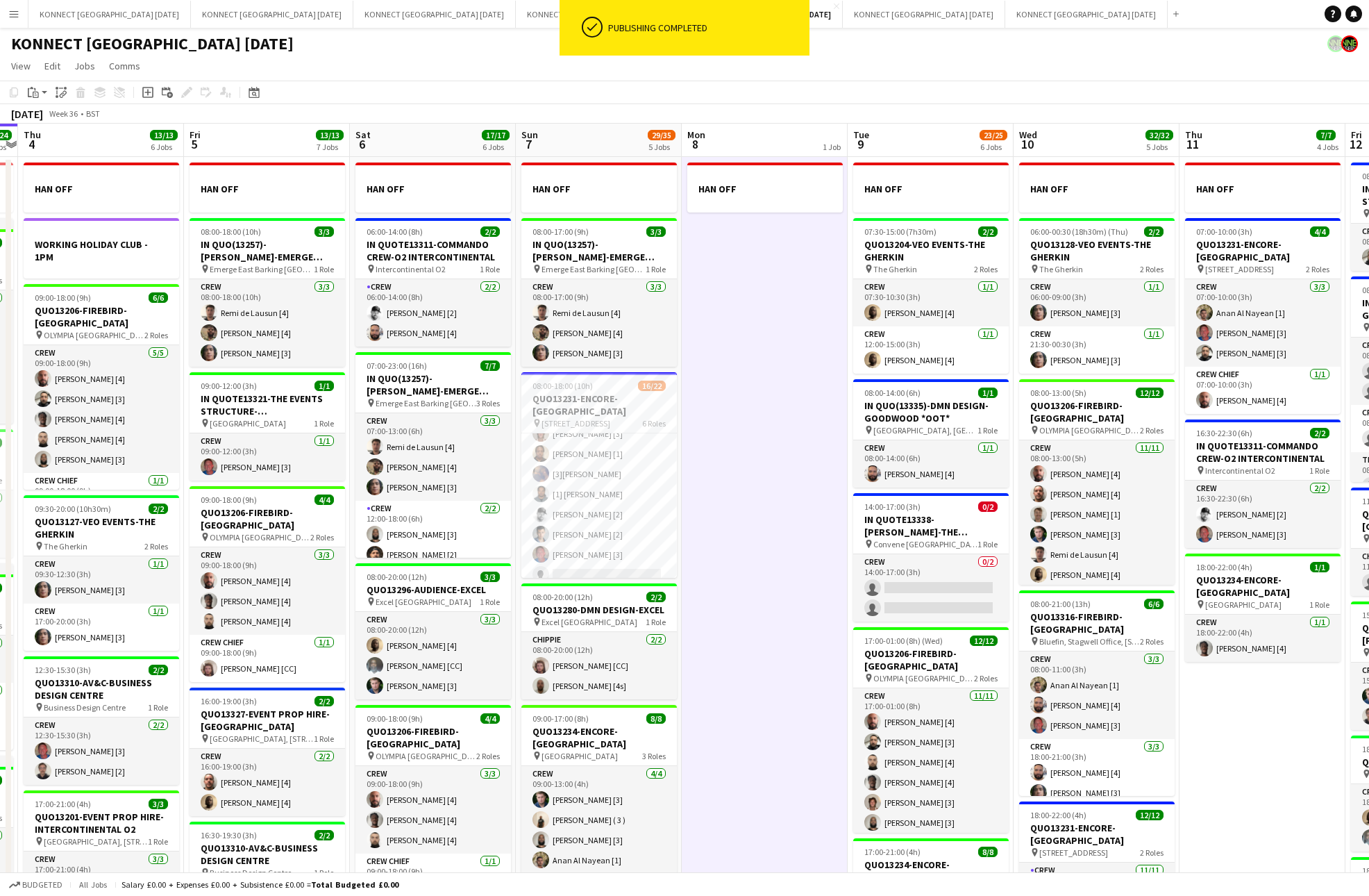
click at [745, 515] on app-date-cell "HAN OFF" at bounding box center [765, 651] width 166 height 989
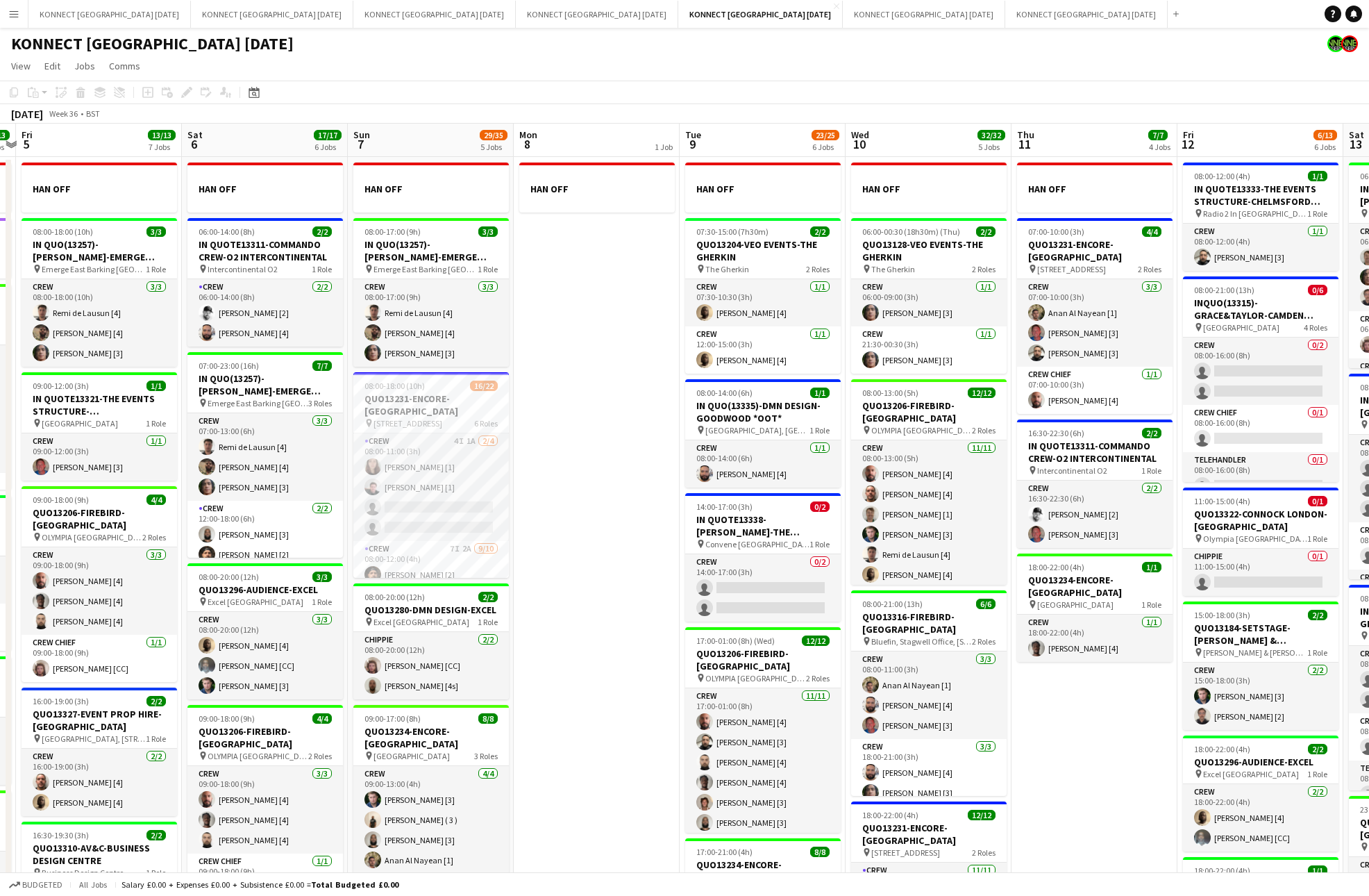
scroll to position [0, 384]
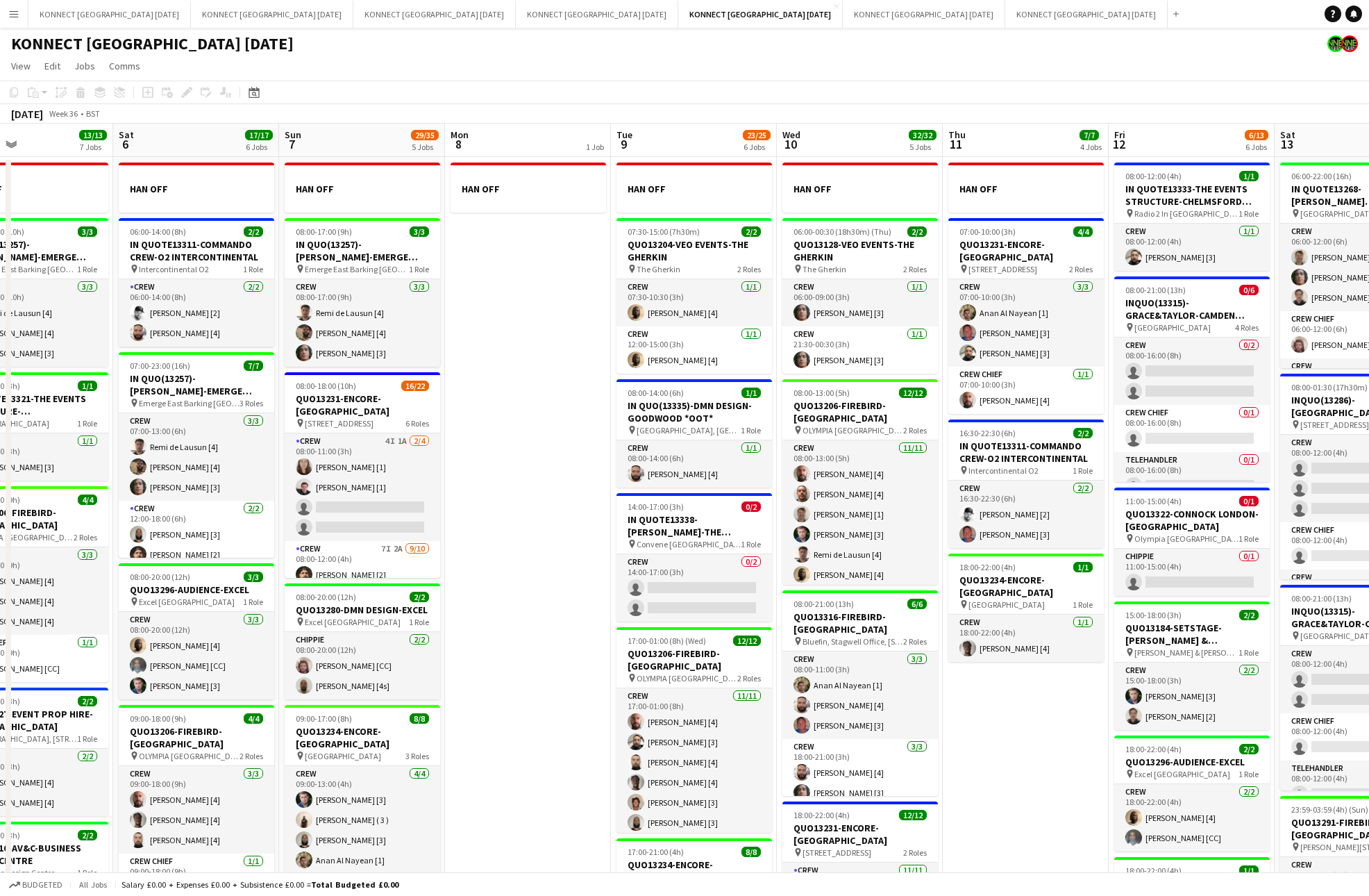
click at [550, 532] on app-date-cell "HAN OFF" at bounding box center [528, 651] width 166 height 989
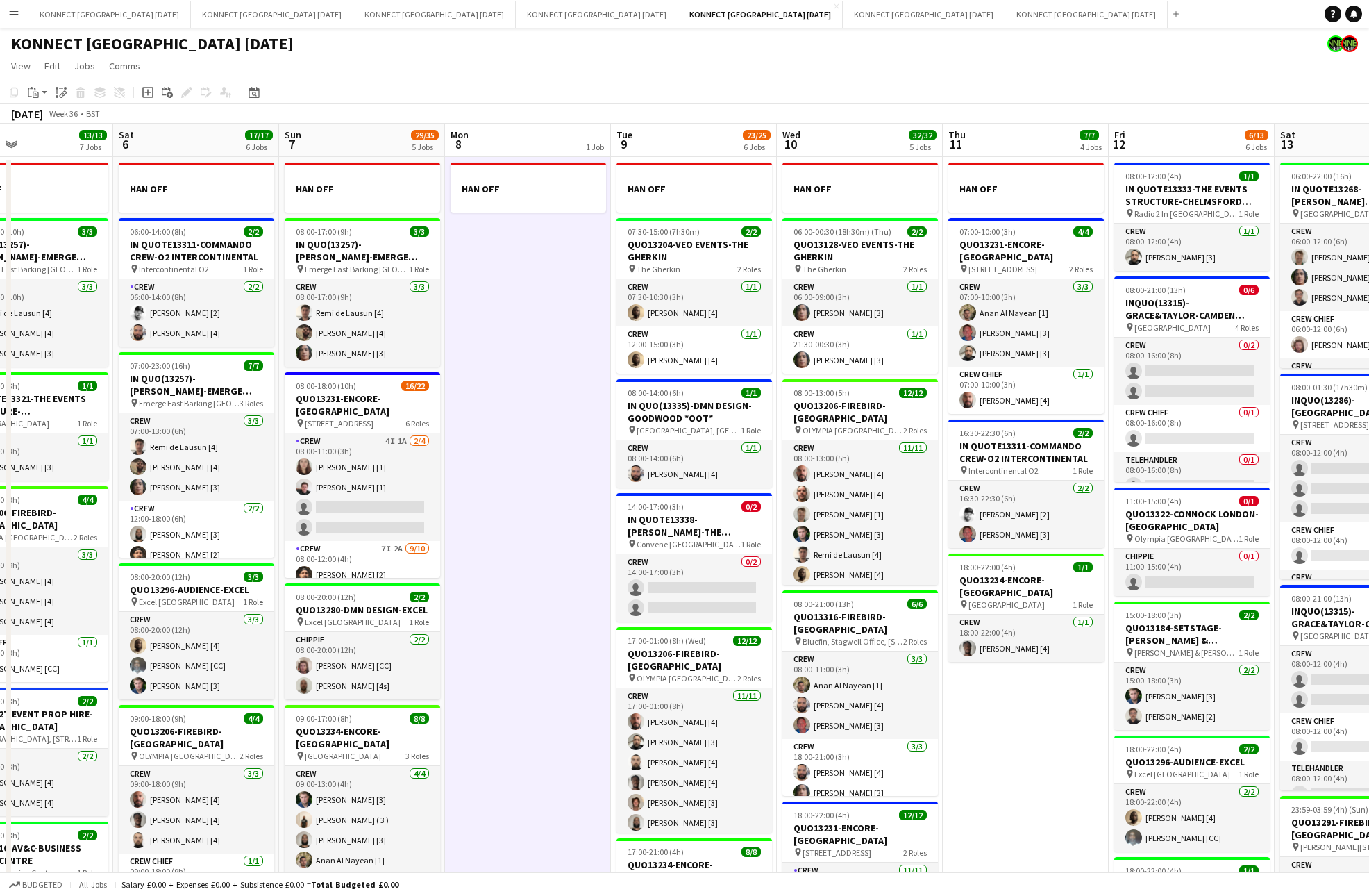
click at [550, 532] on app-date-cell "HAN OFF" at bounding box center [528, 651] width 166 height 989
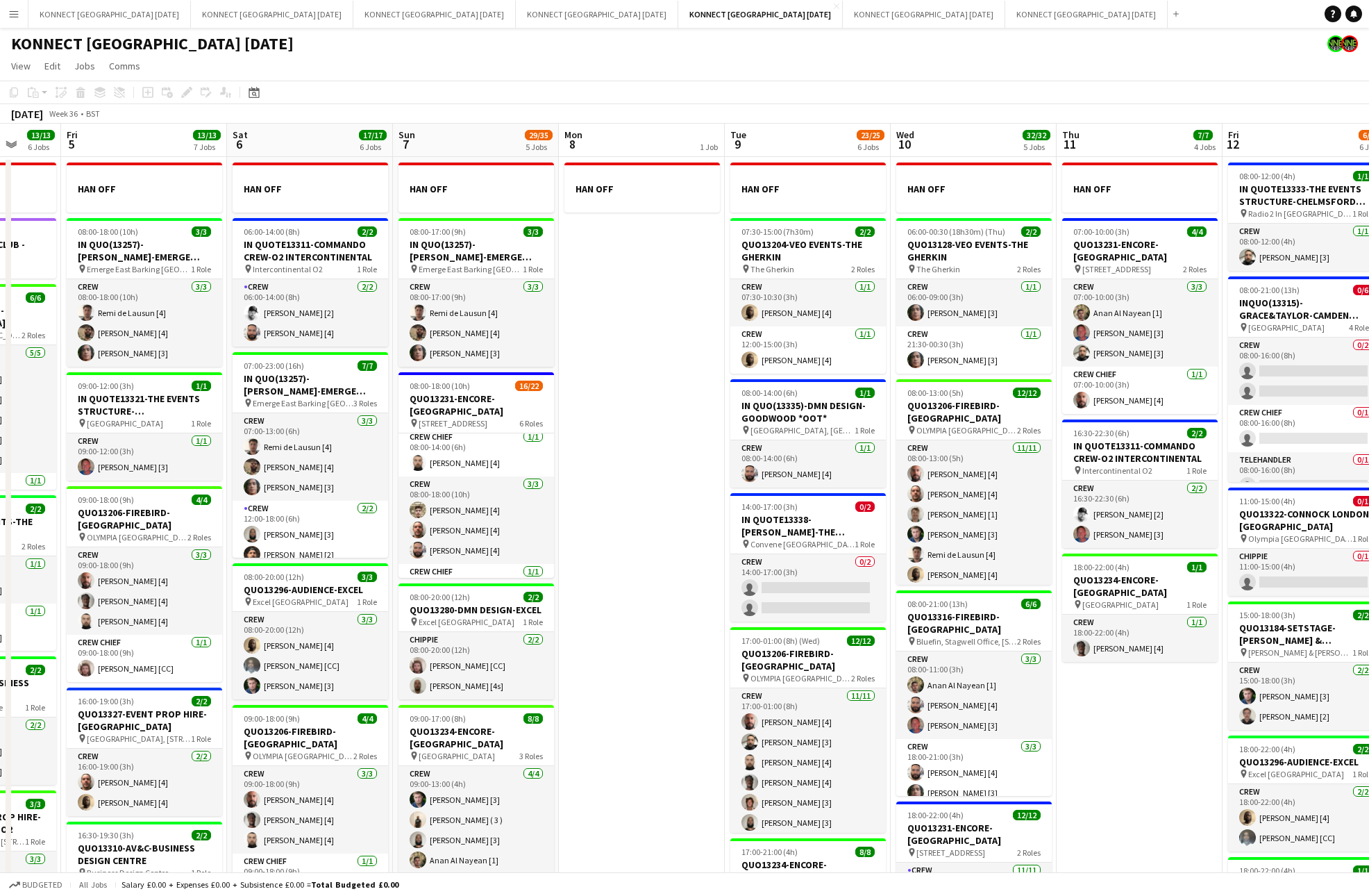
scroll to position [464, 0]
click at [609, 525] on app-date-cell "HAN OFF" at bounding box center [641, 651] width 166 height 989
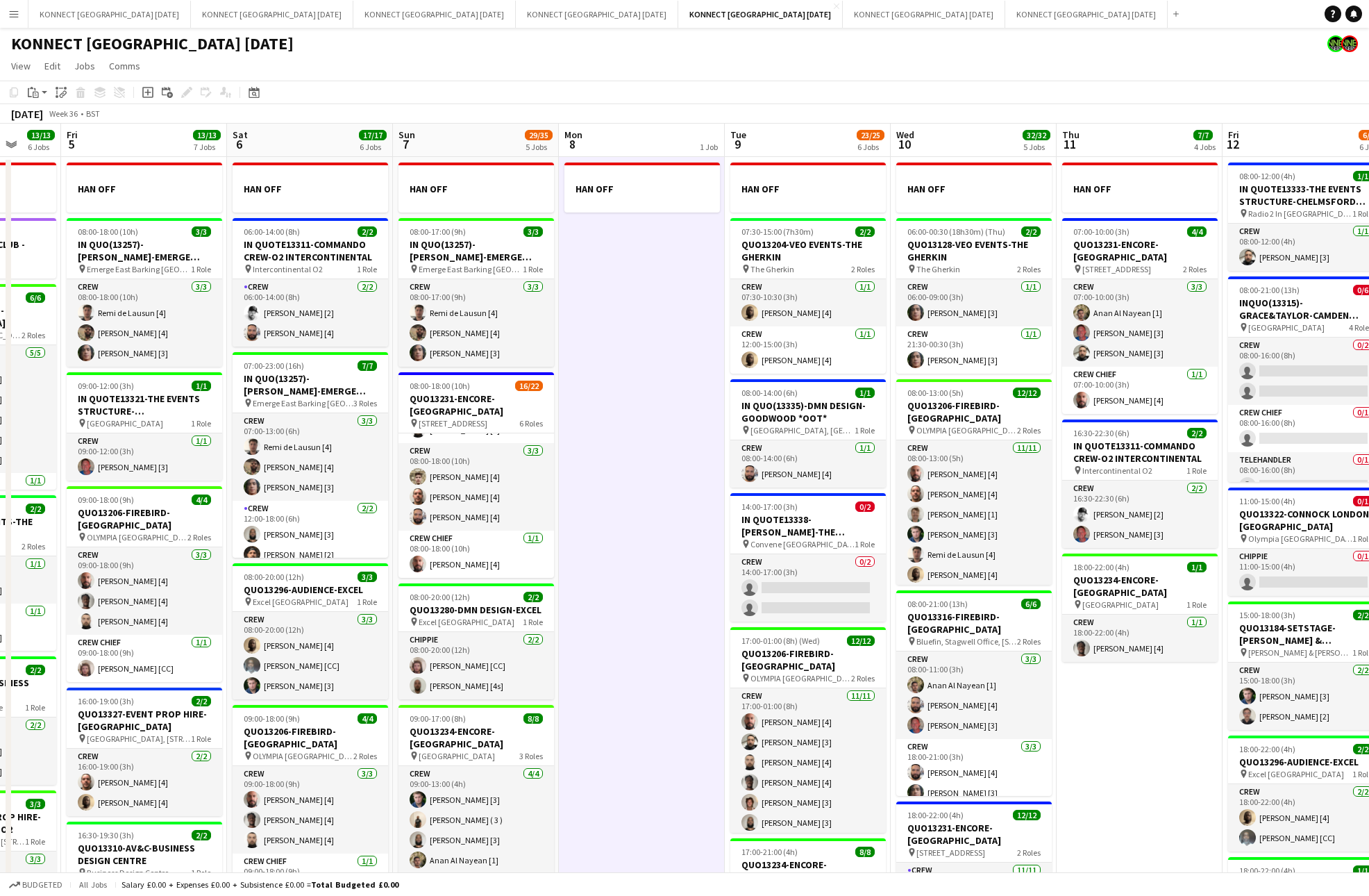
click at [609, 525] on app-date-cell "HAN OFF" at bounding box center [641, 651] width 166 height 989
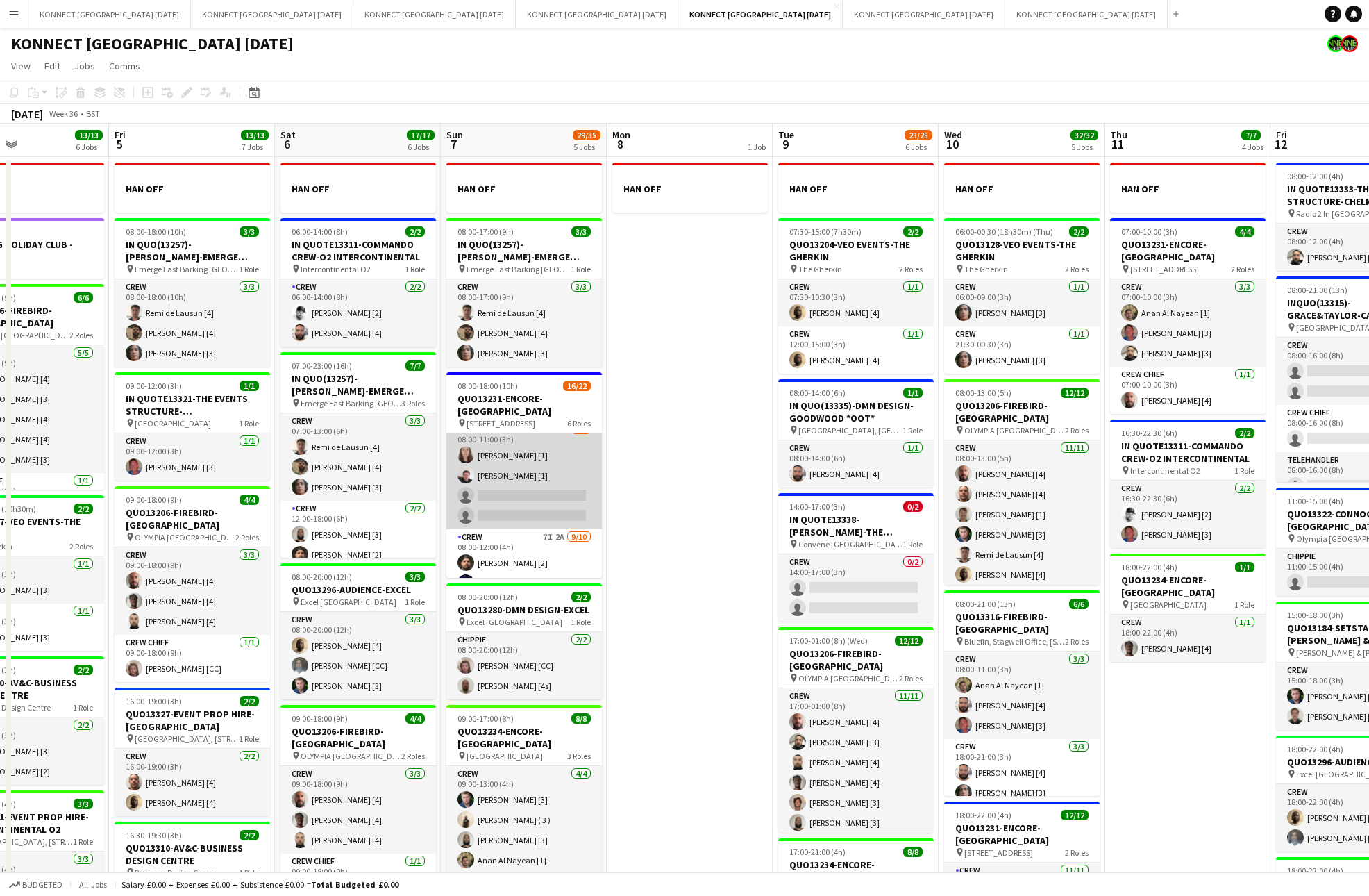
scroll to position [0, 0]
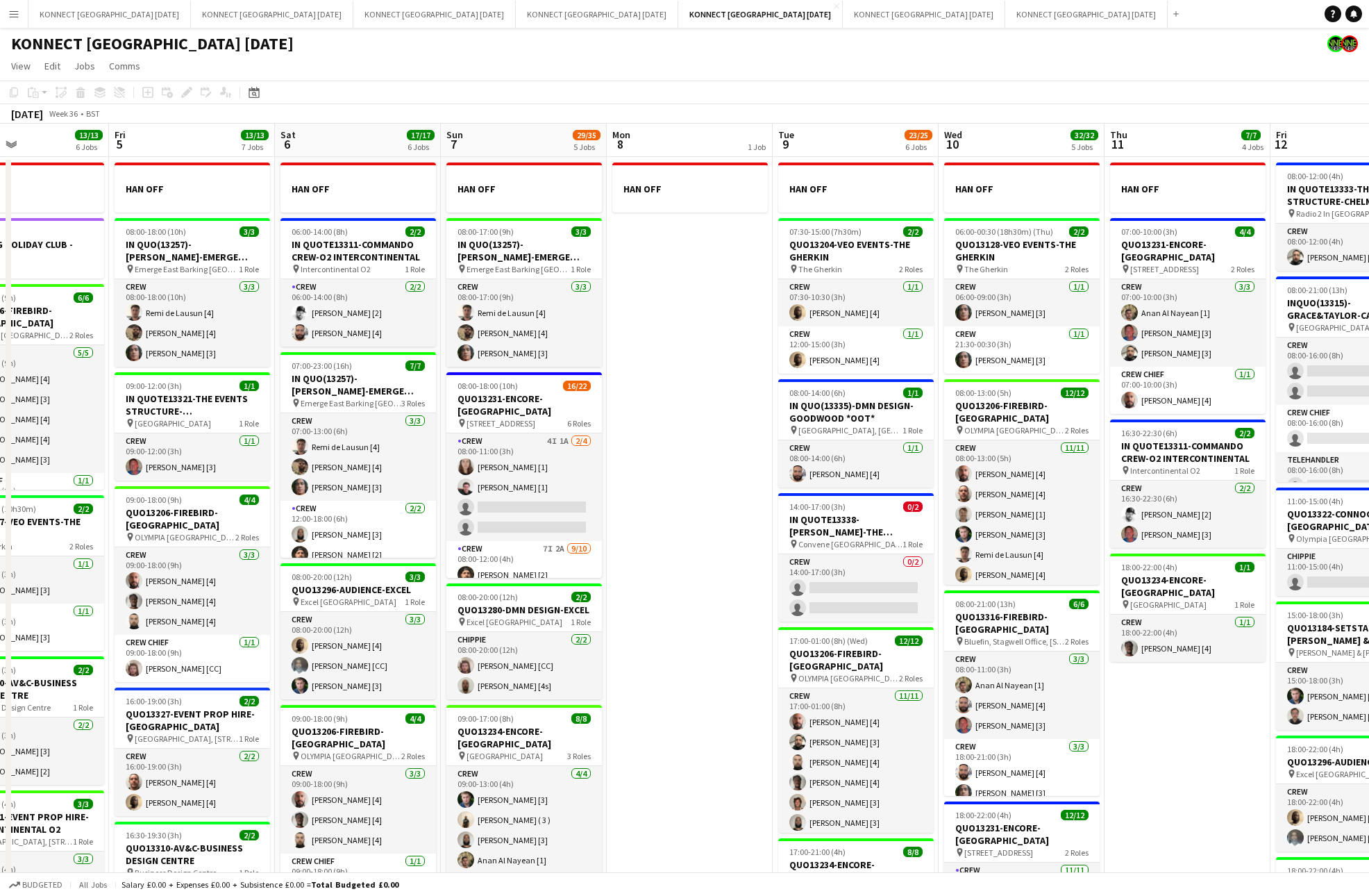
click at [671, 537] on app-date-cell "HAN OFF" at bounding box center [690, 651] width 166 height 989
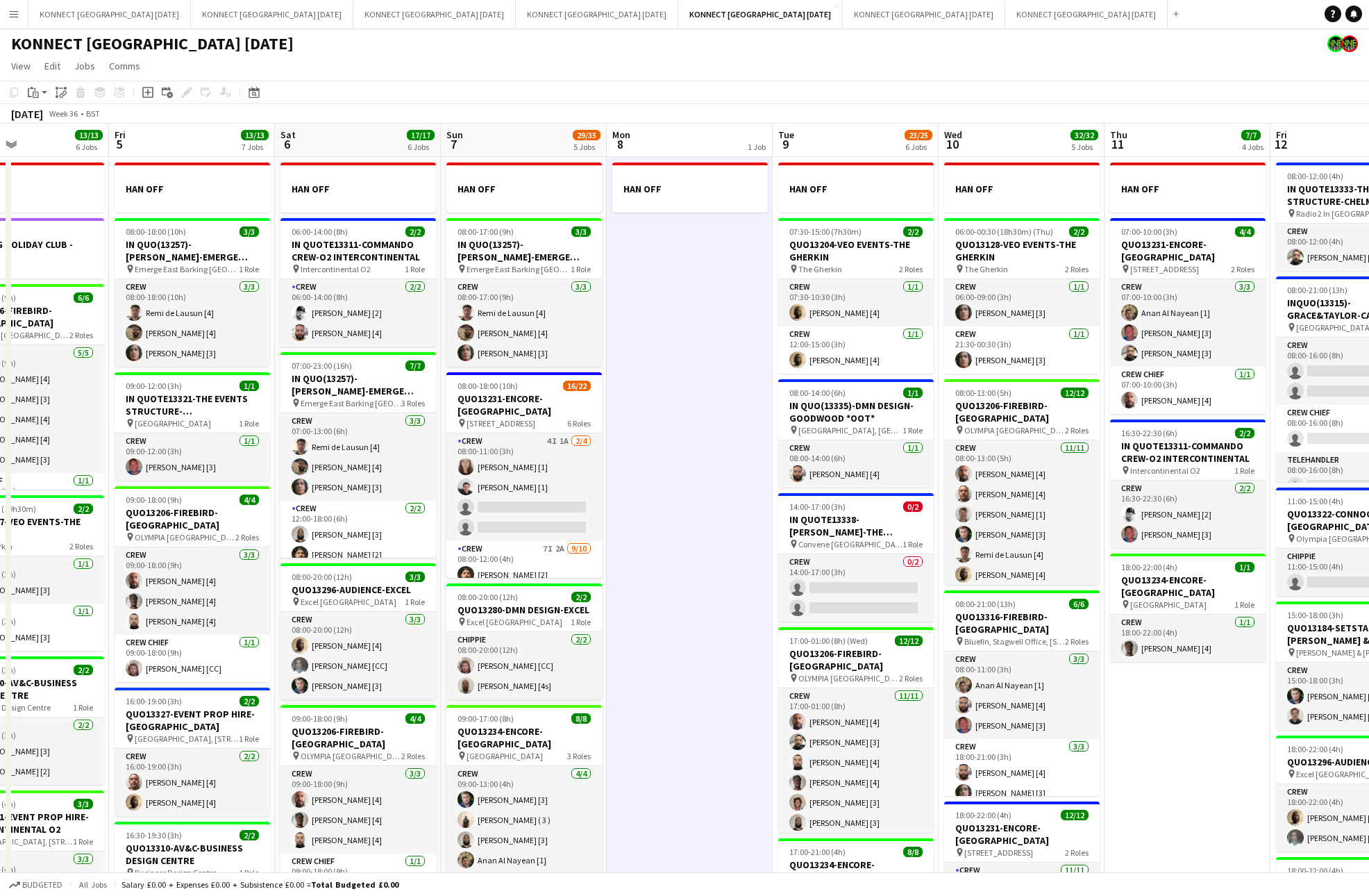
click at [671, 537] on app-date-cell "HAN OFF" at bounding box center [690, 651] width 166 height 989
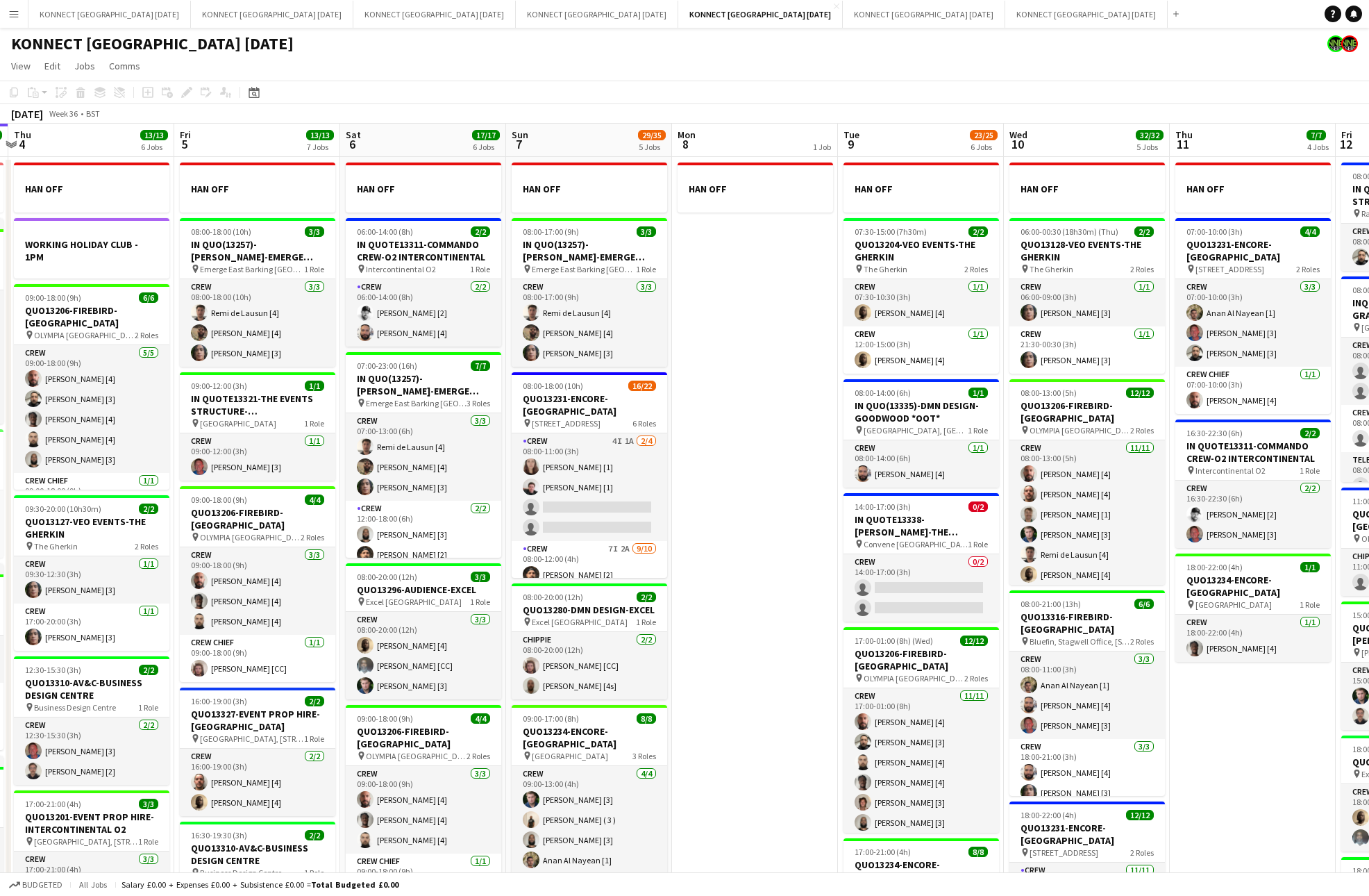
click at [722, 511] on app-date-cell "HAN OFF" at bounding box center [755, 651] width 166 height 989
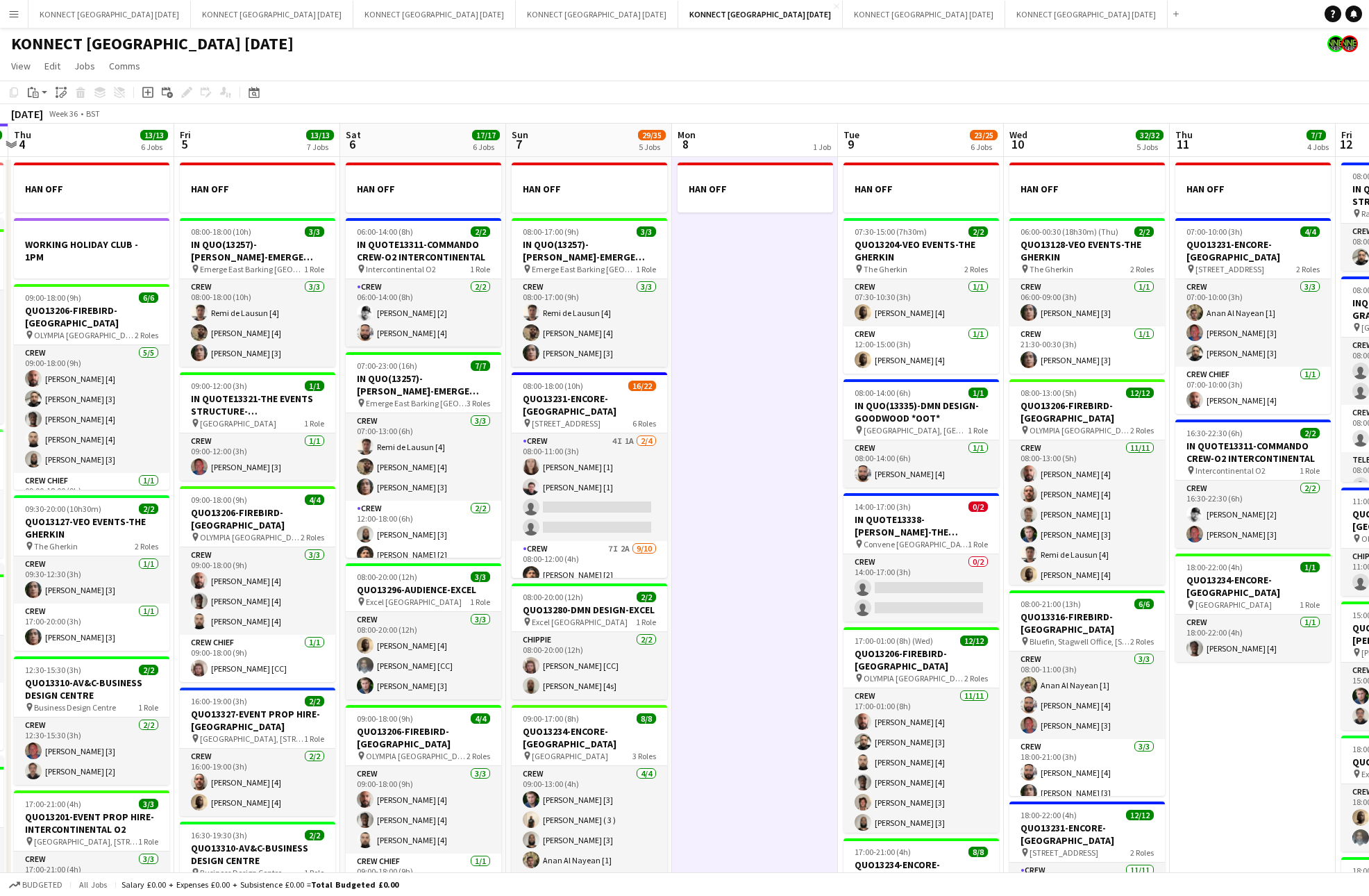
click at [722, 511] on app-date-cell "HAN OFF" at bounding box center [755, 651] width 166 height 989
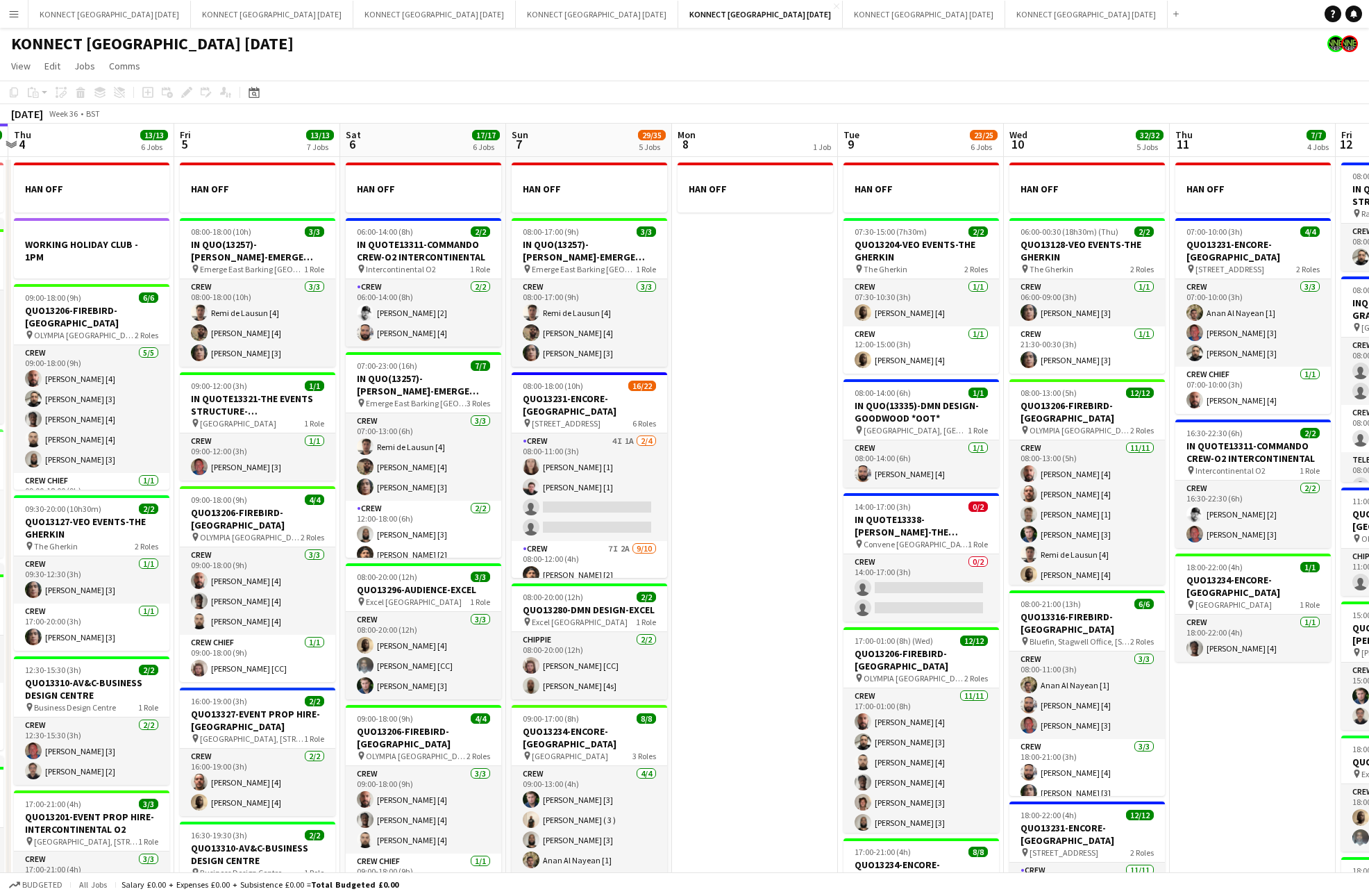
click at [753, 492] on app-date-cell "HAN OFF" at bounding box center [755, 651] width 166 height 989
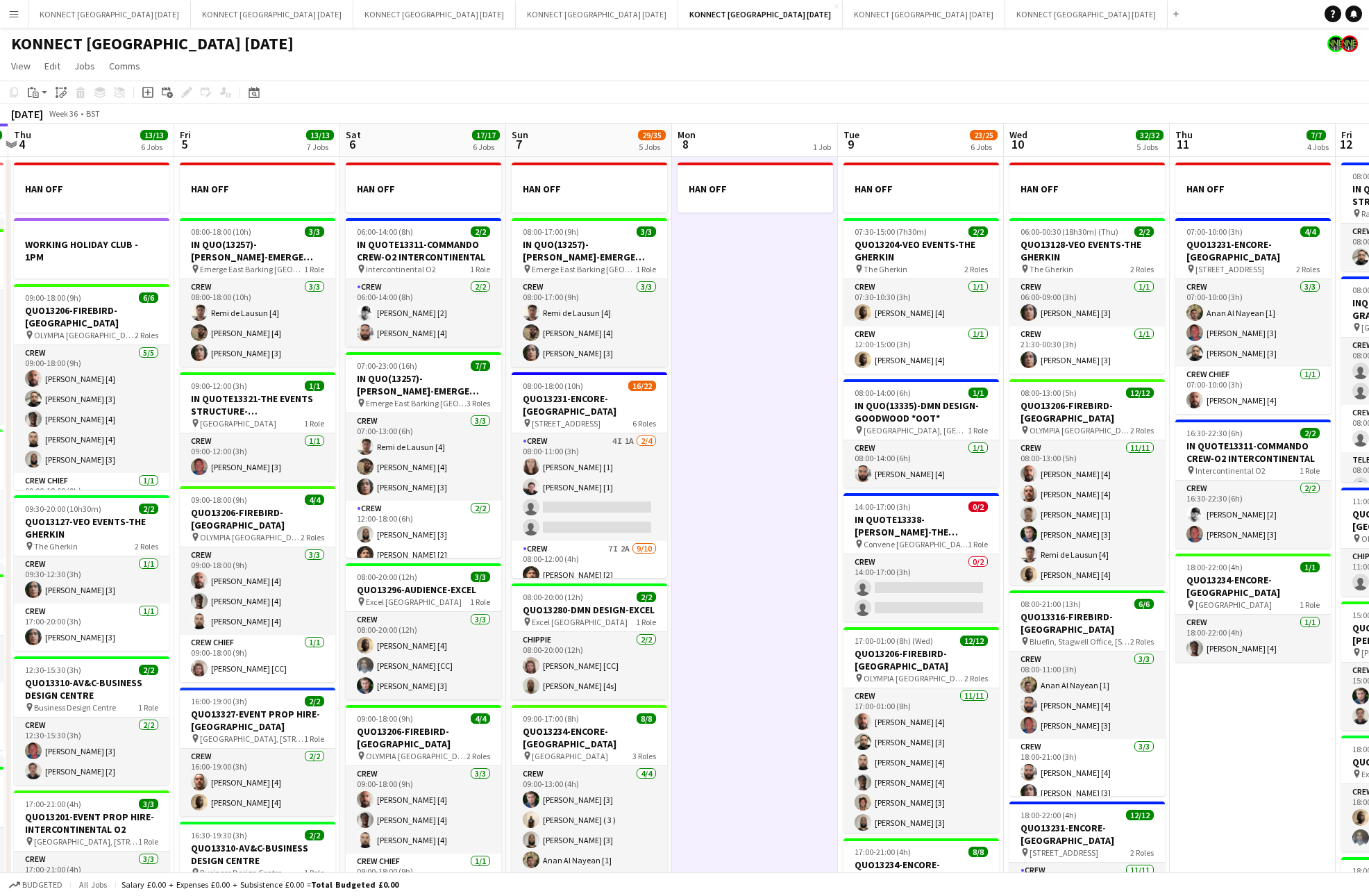
click at [753, 492] on app-date-cell "HAN OFF" at bounding box center [755, 651] width 166 height 989
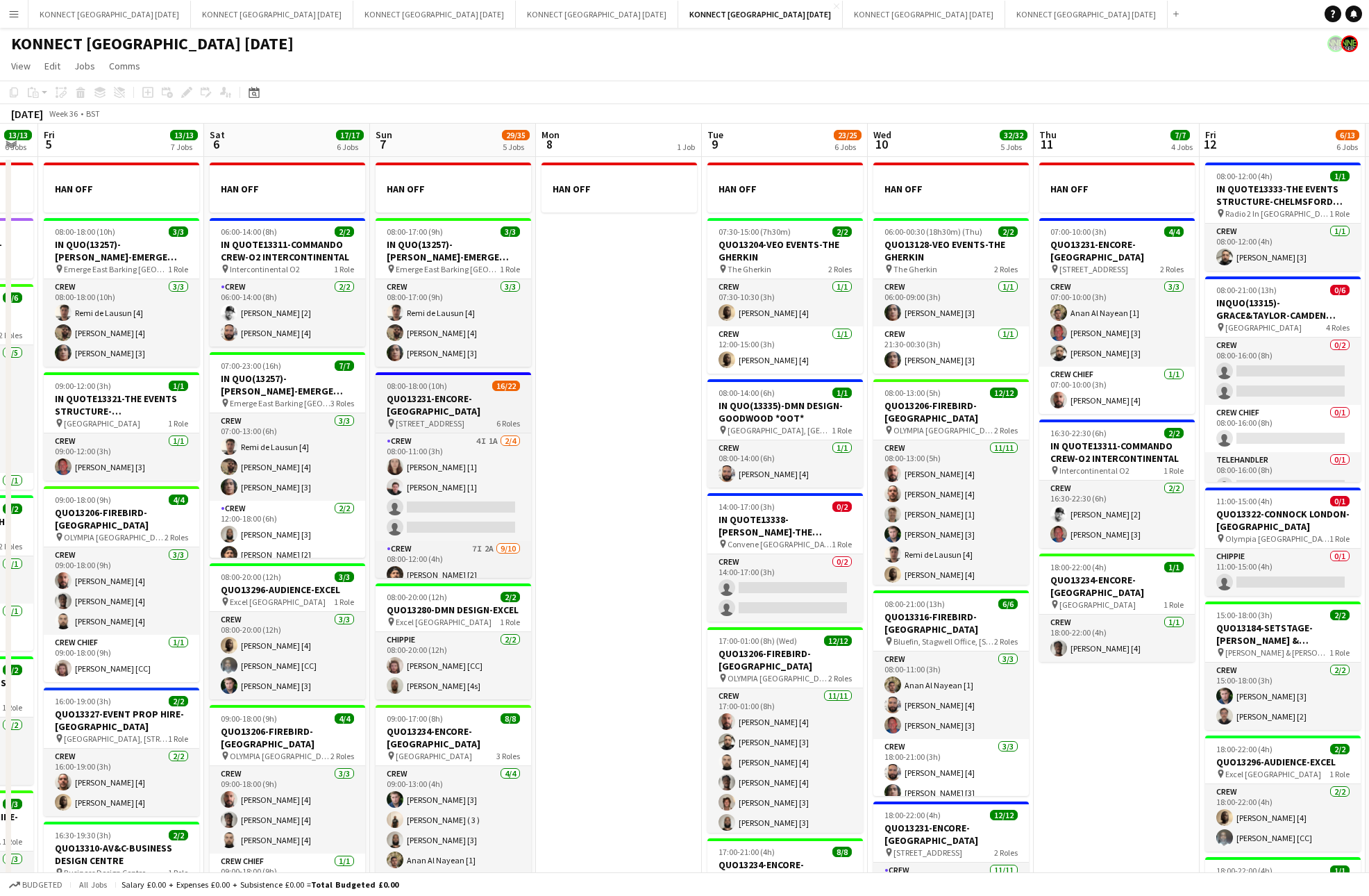
click at [456, 399] on h3 "QUO13231-ENCORE-[GEOGRAPHIC_DATA]" at bounding box center [453, 405] width 155 height 25
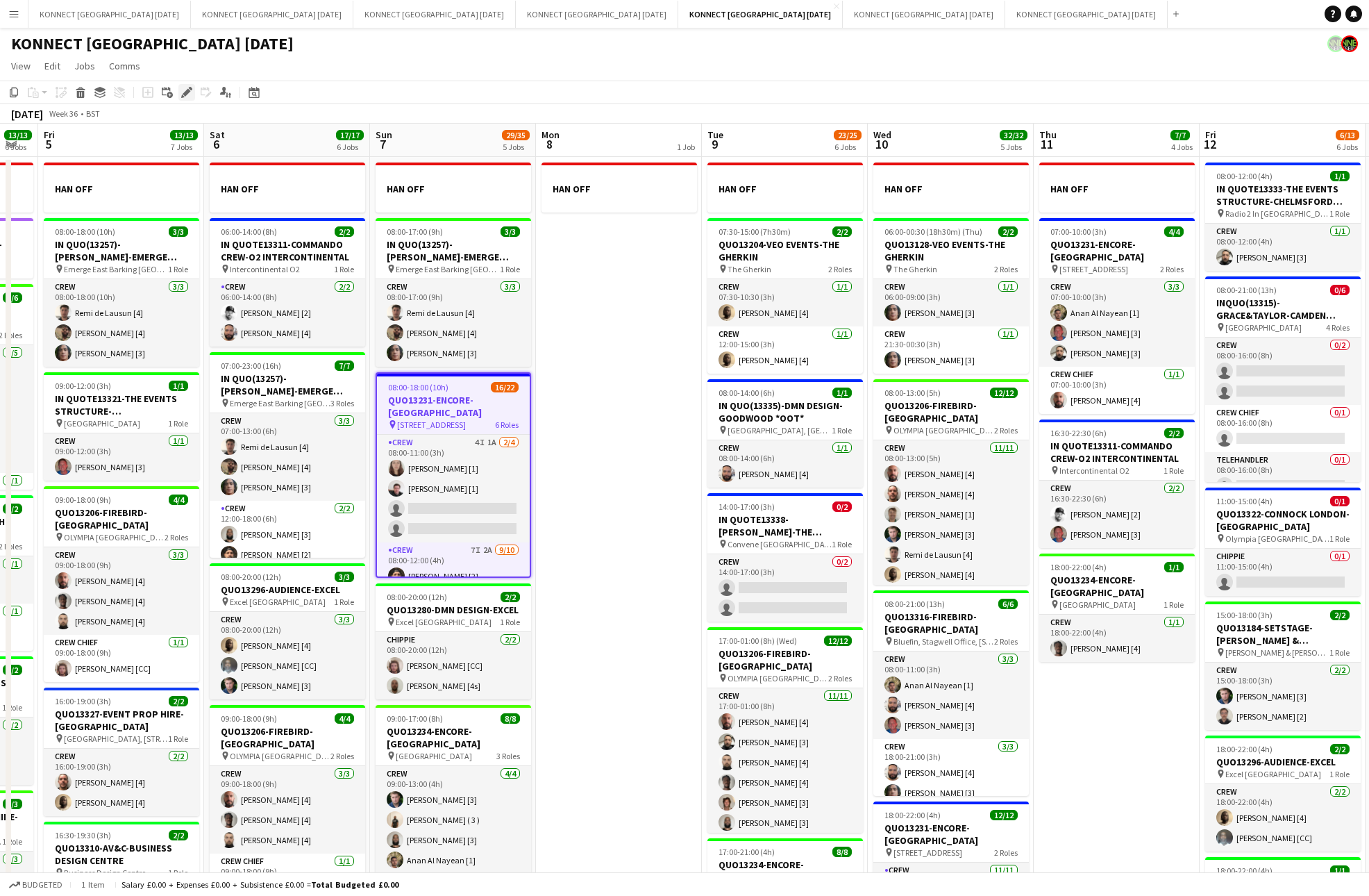
click at [190, 90] on icon "Edit" at bounding box center [186, 92] width 11 height 11
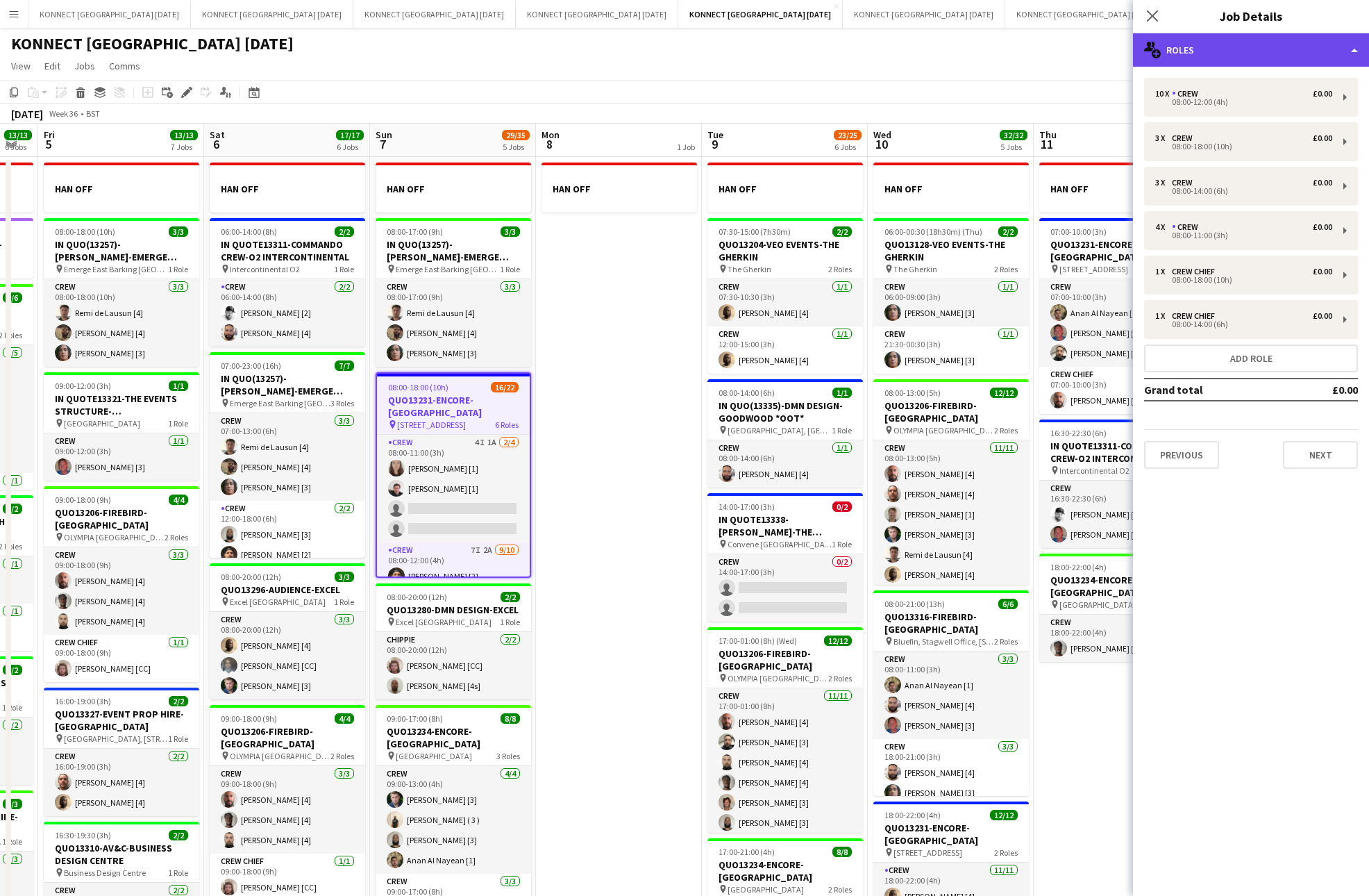
click at [1212, 56] on div "multiple-users-add Roles" at bounding box center [1251, 50] width 236 height 33
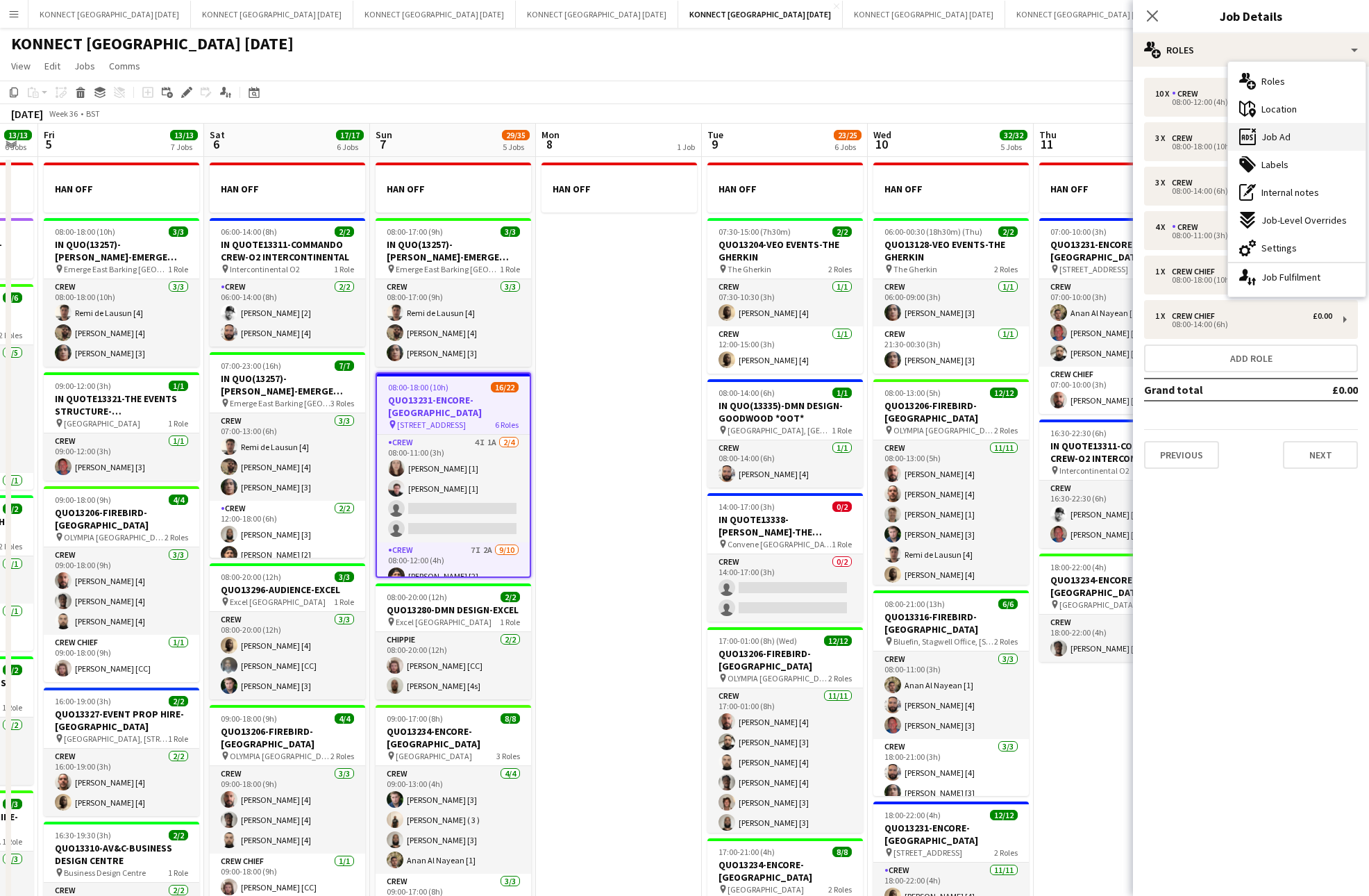
click at [1286, 139] on span "Job Ad" at bounding box center [1276, 136] width 29 height 12
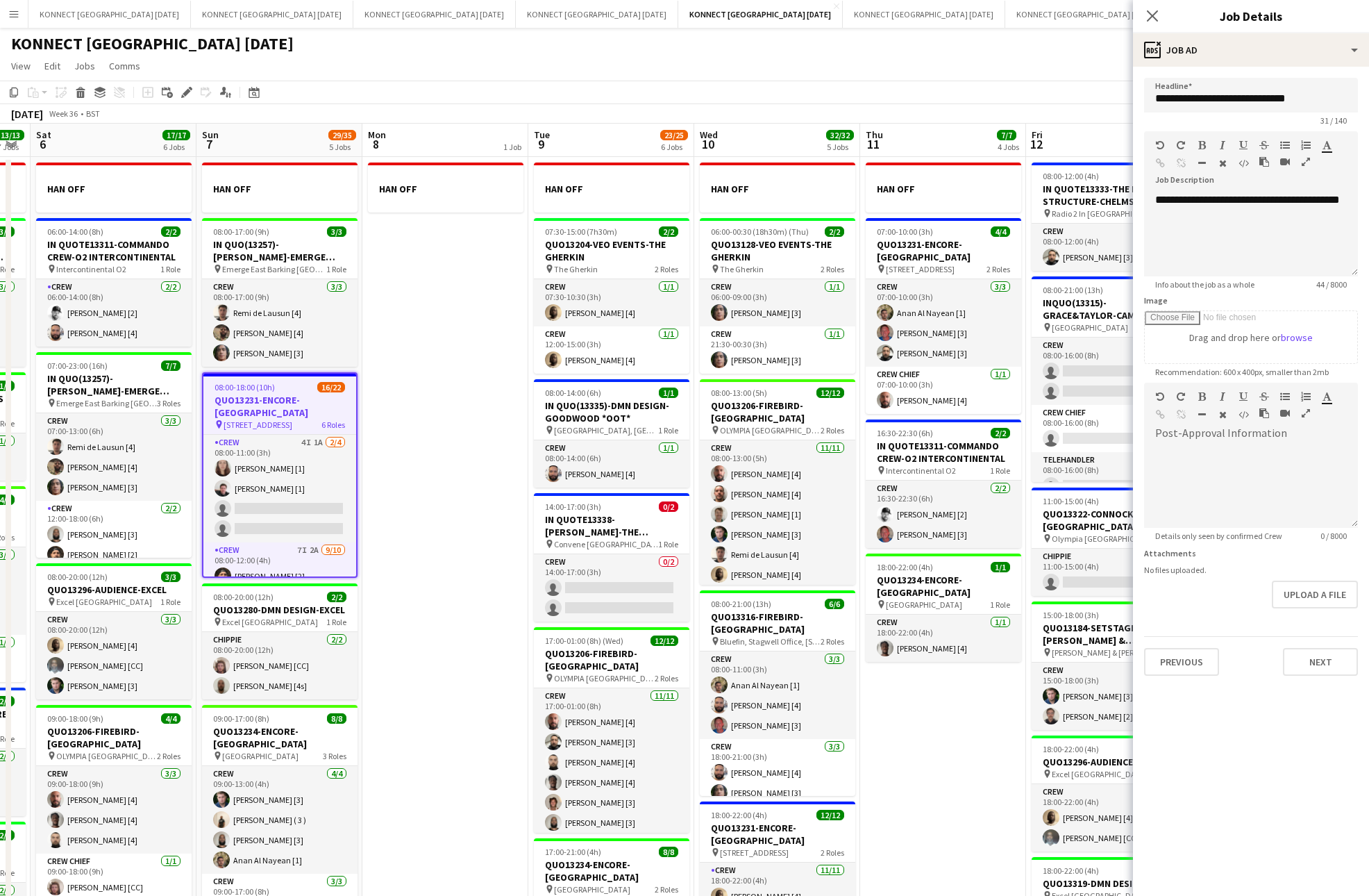
click at [446, 339] on app-date-cell "HAN OFF" at bounding box center [445, 651] width 166 height 989
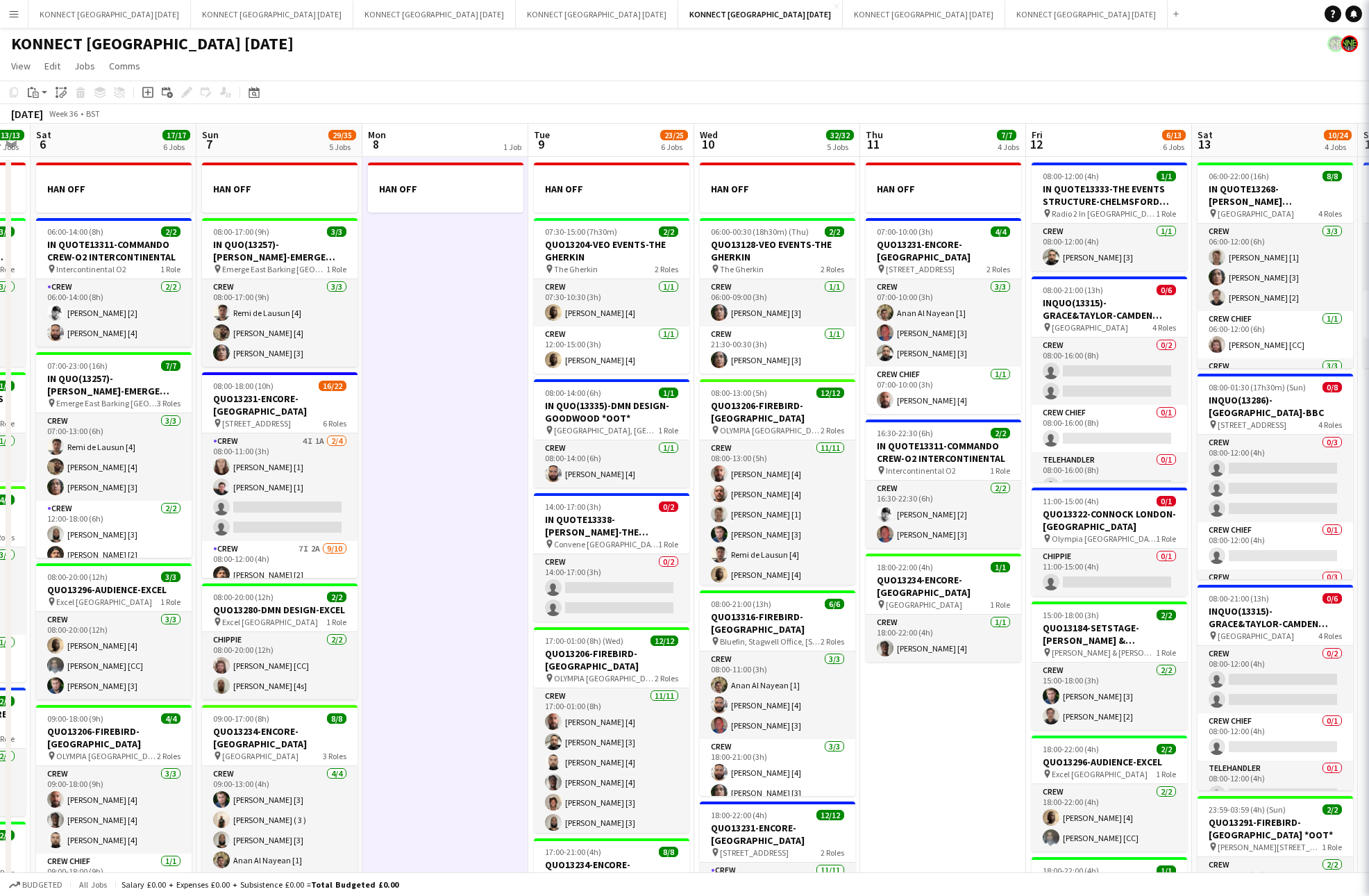
click at [446, 339] on app-date-cell "HAN OFF" at bounding box center [445, 651] width 166 height 989
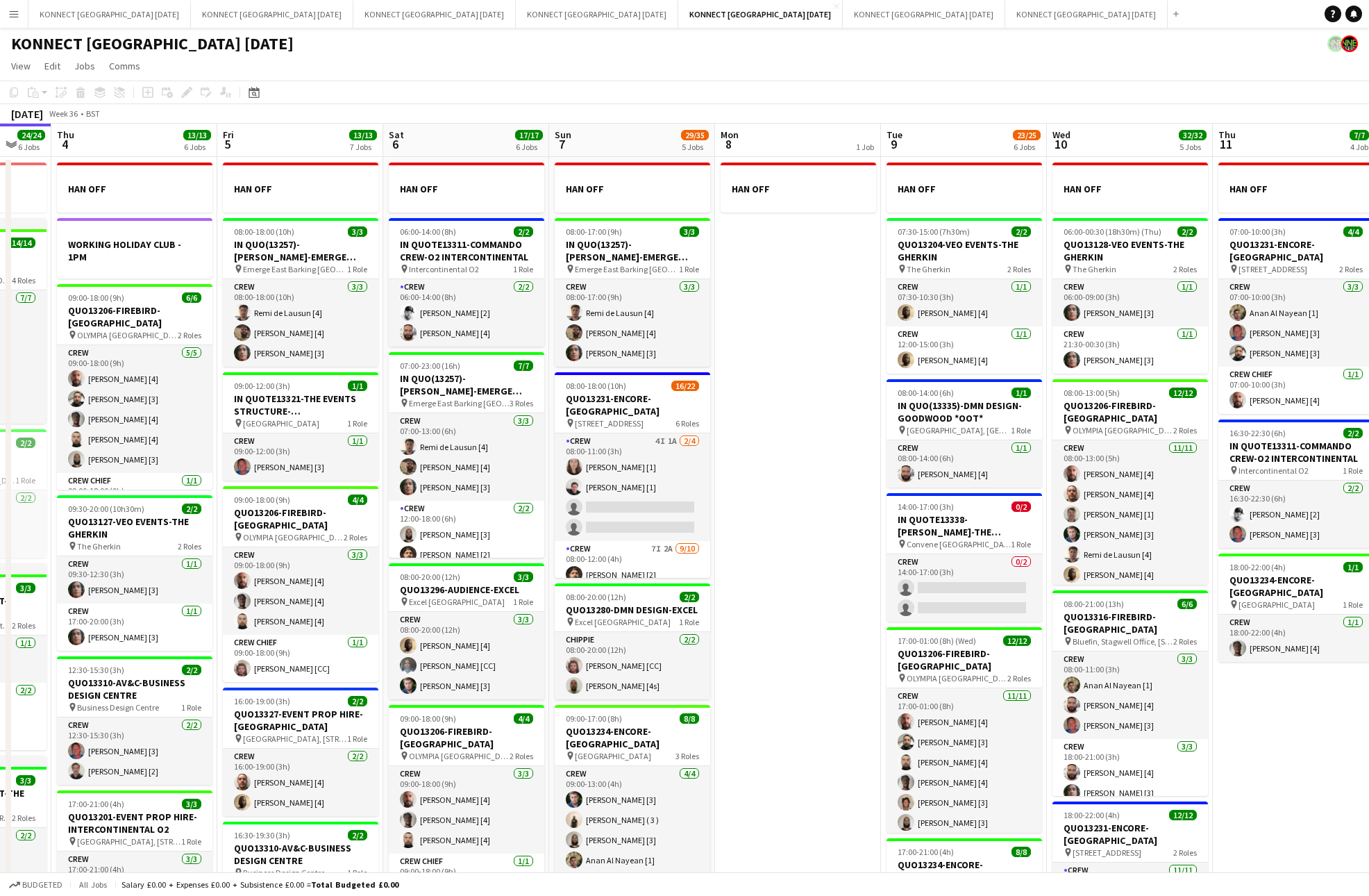
click at [758, 558] on app-date-cell "HAN OFF" at bounding box center [798, 651] width 166 height 989
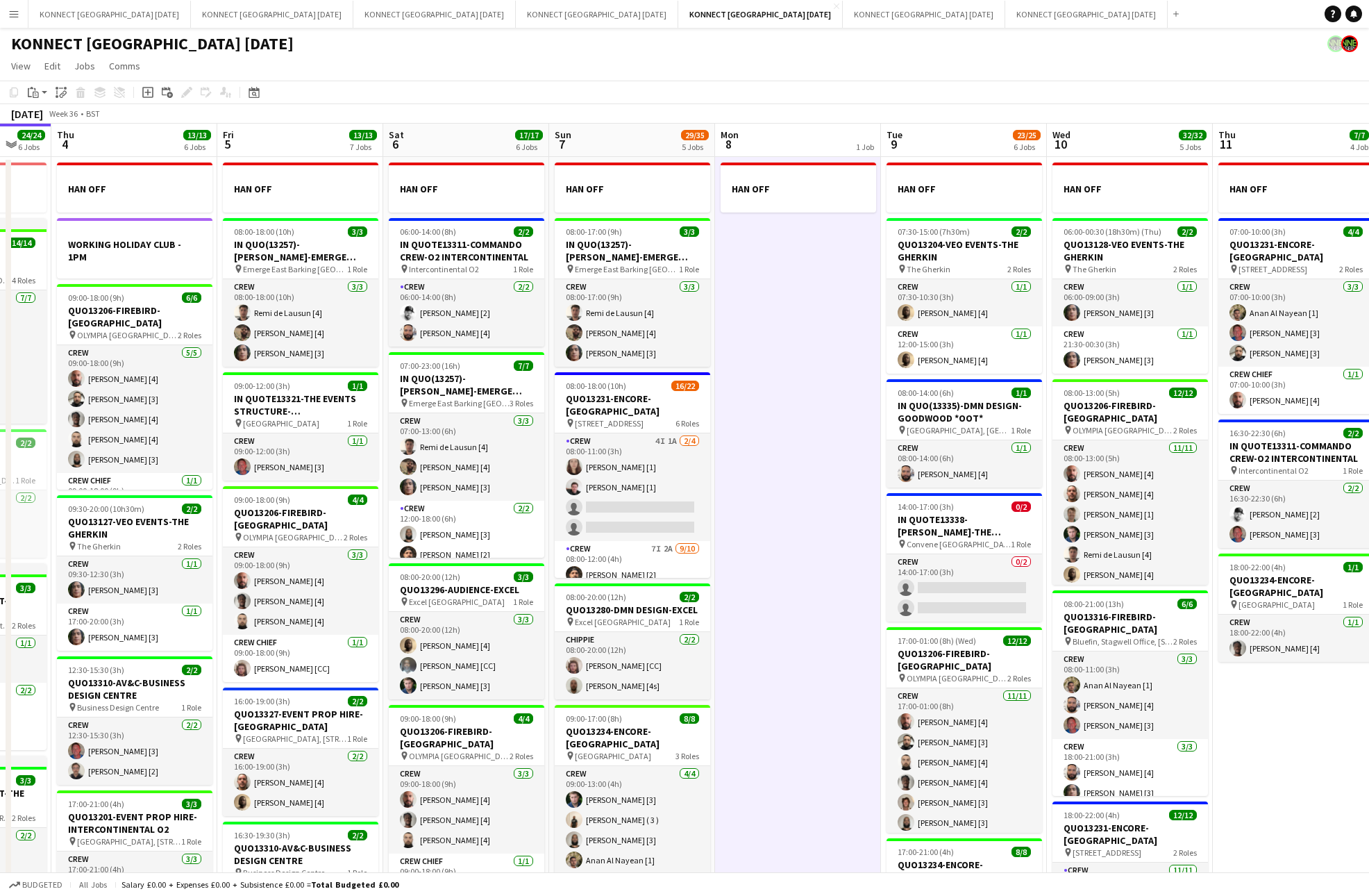
click at [758, 558] on app-date-cell "HAN OFF" at bounding box center [798, 651] width 166 height 989
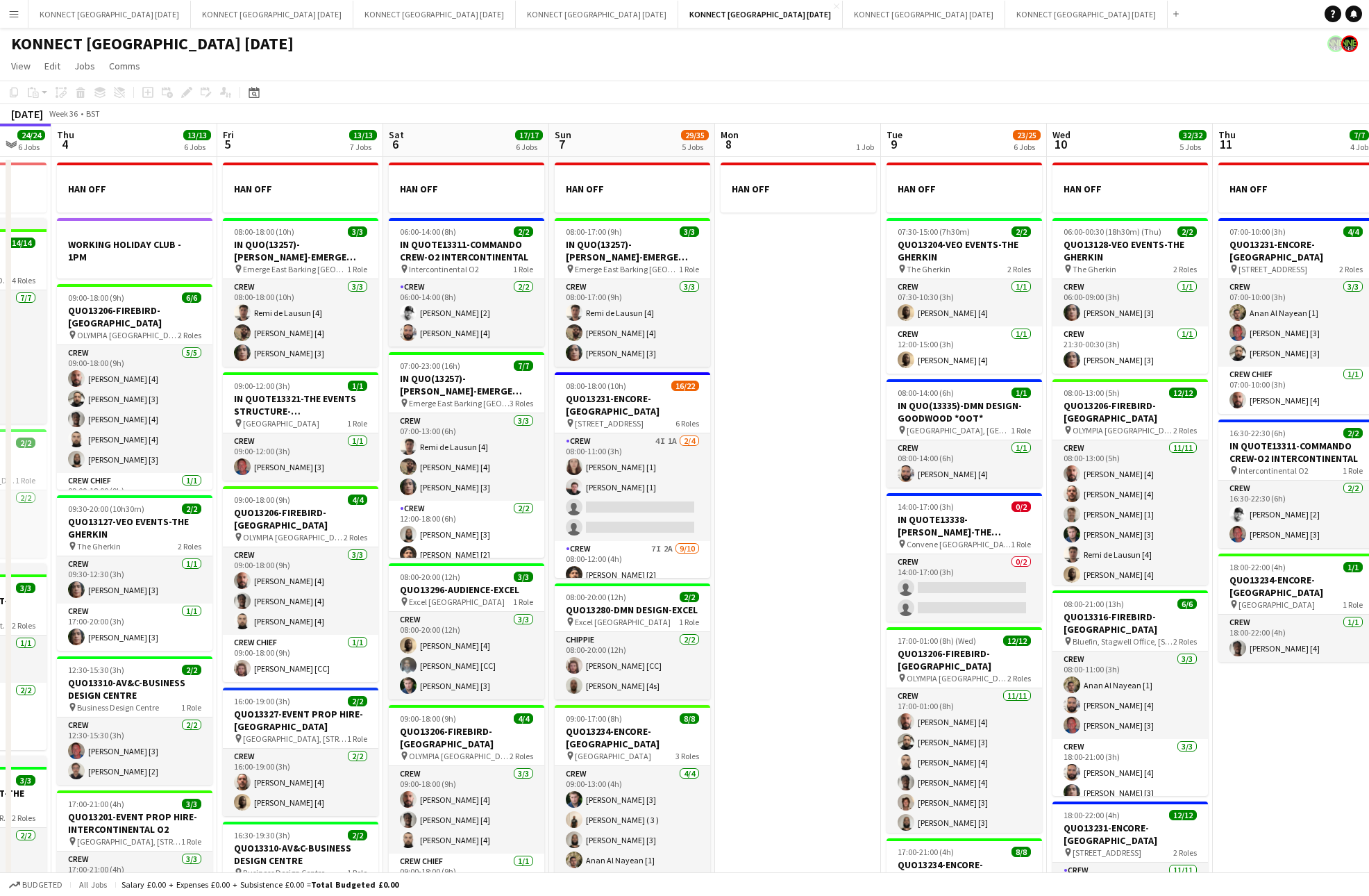
click at [823, 522] on app-date-cell "HAN OFF" at bounding box center [798, 651] width 166 height 989
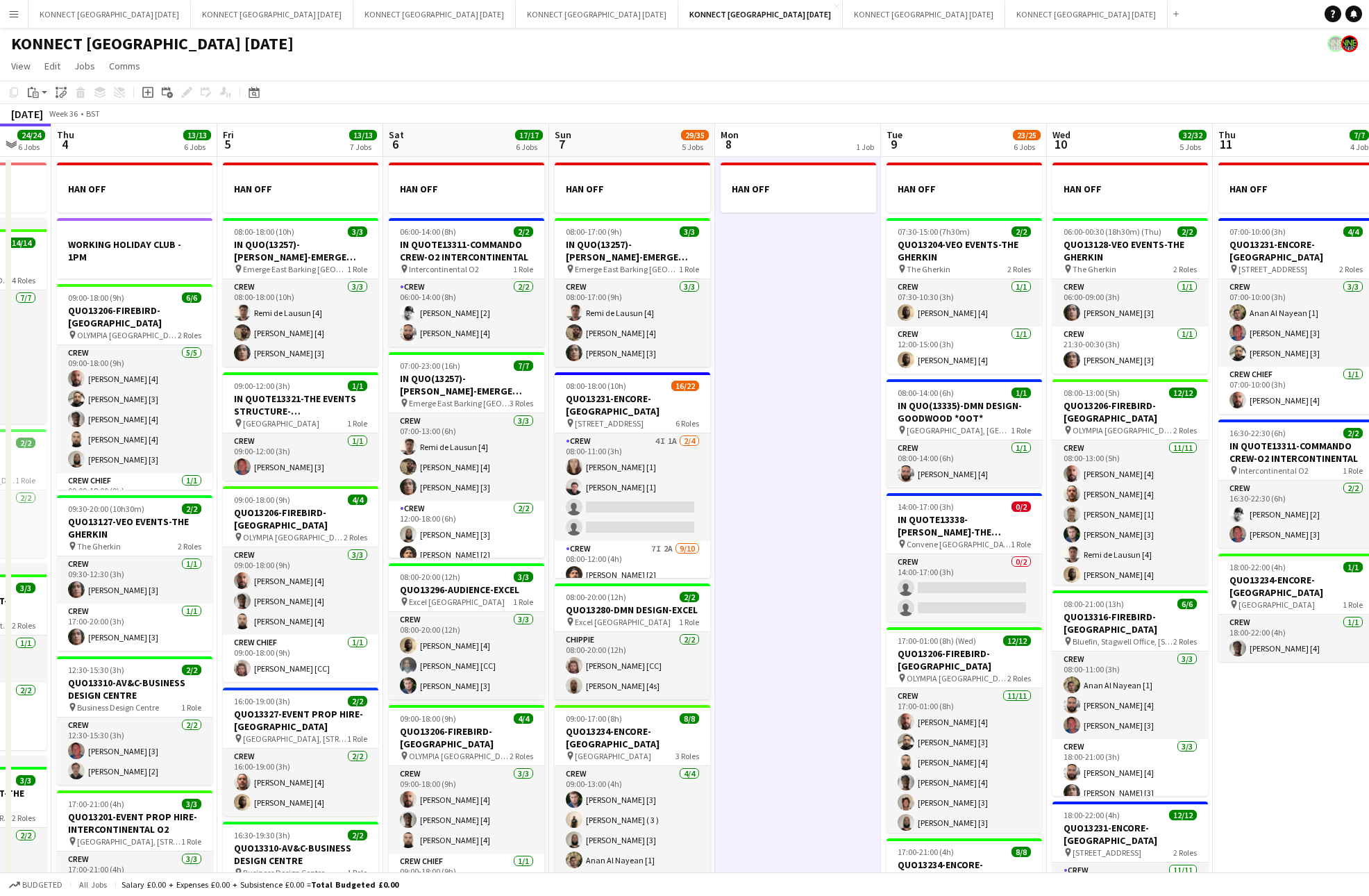
click at [823, 522] on app-date-cell "HAN OFF" at bounding box center [798, 651] width 166 height 989
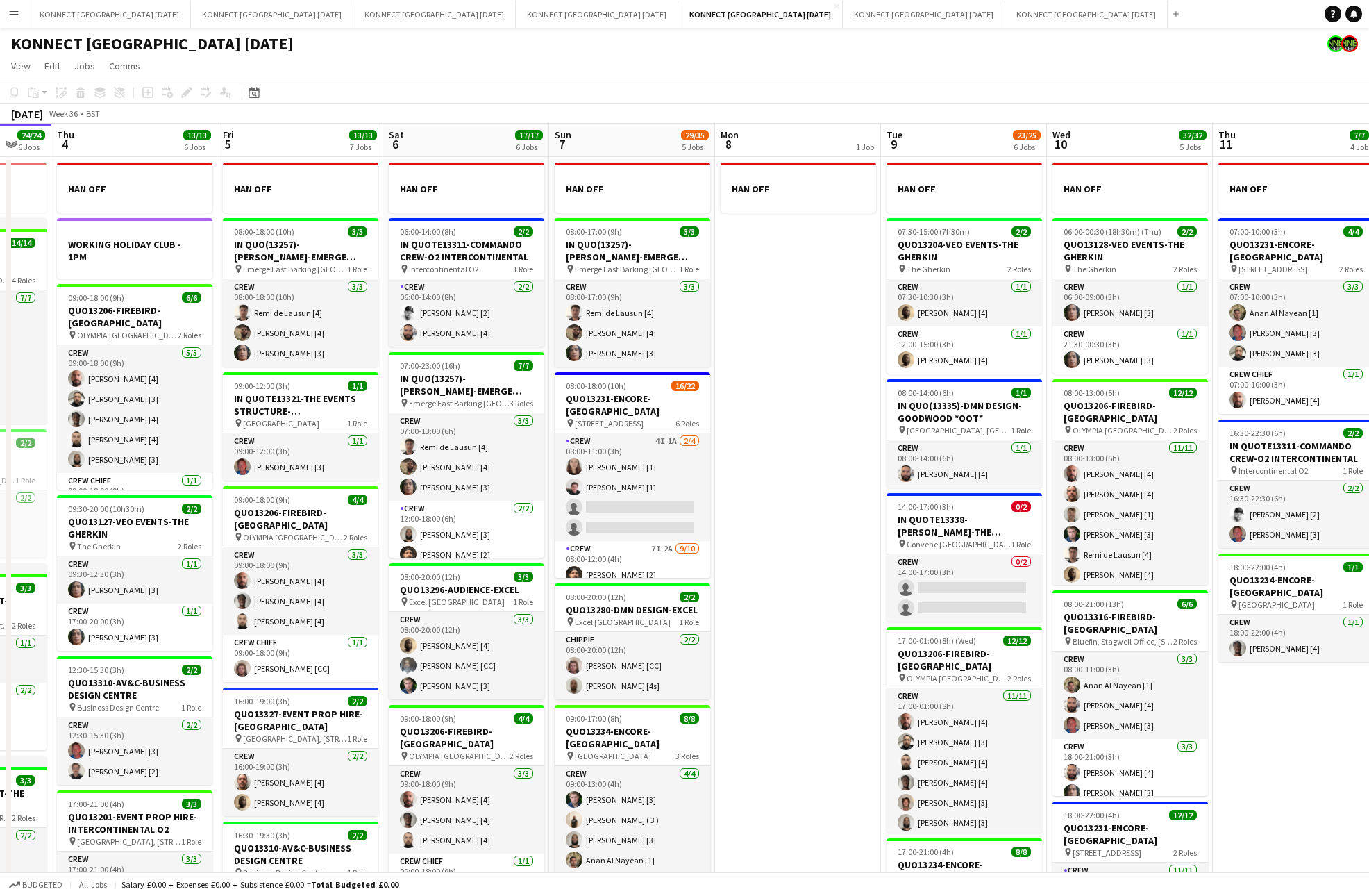
click at [805, 441] on app-date-cell "HAN OFF" at bounding box center [798, 651] width 166 height 989
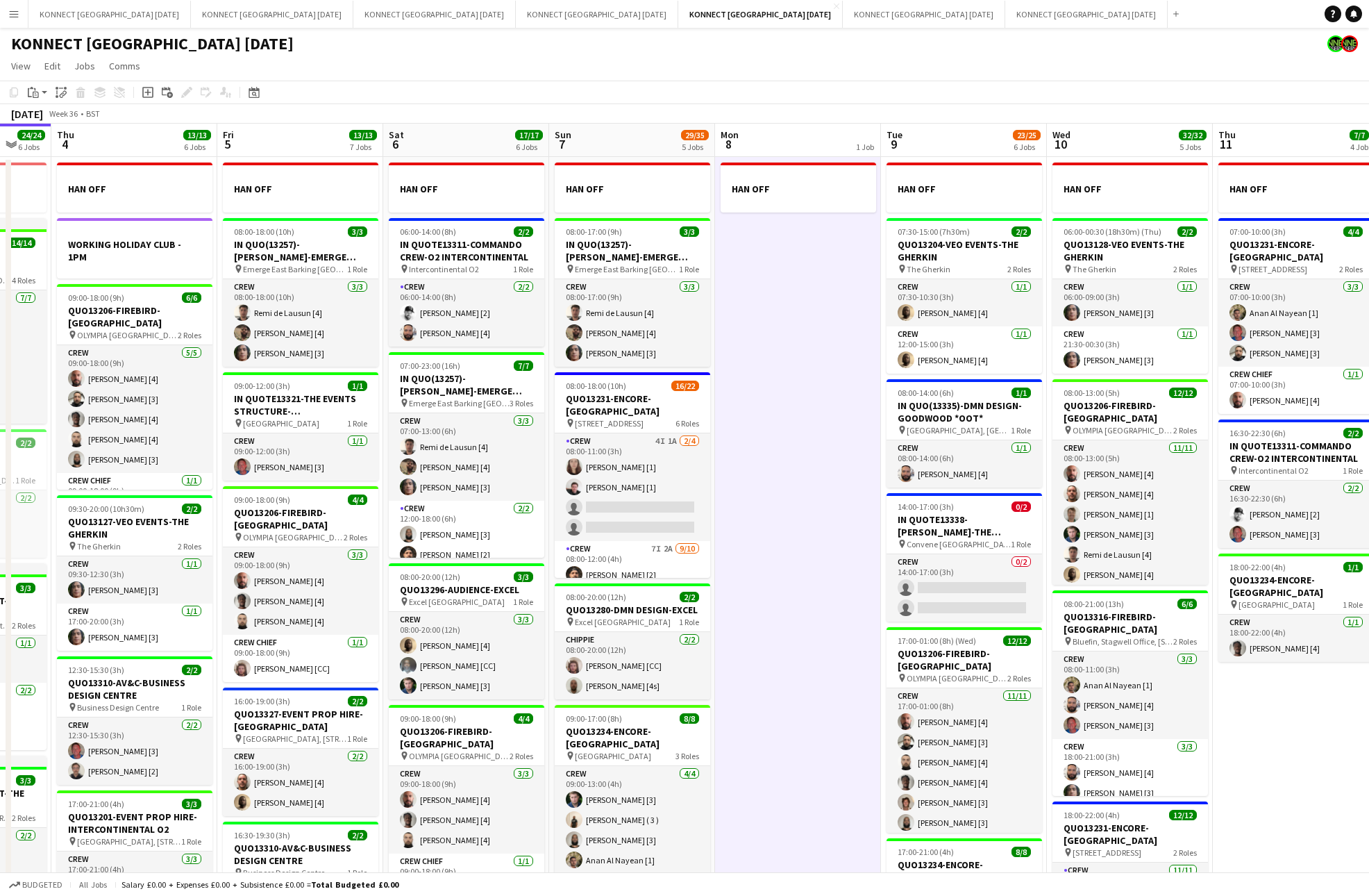
click at [805, 441] on app-date-cell "HAN OFF" at bounding box center [798, 651] width 166 height 989
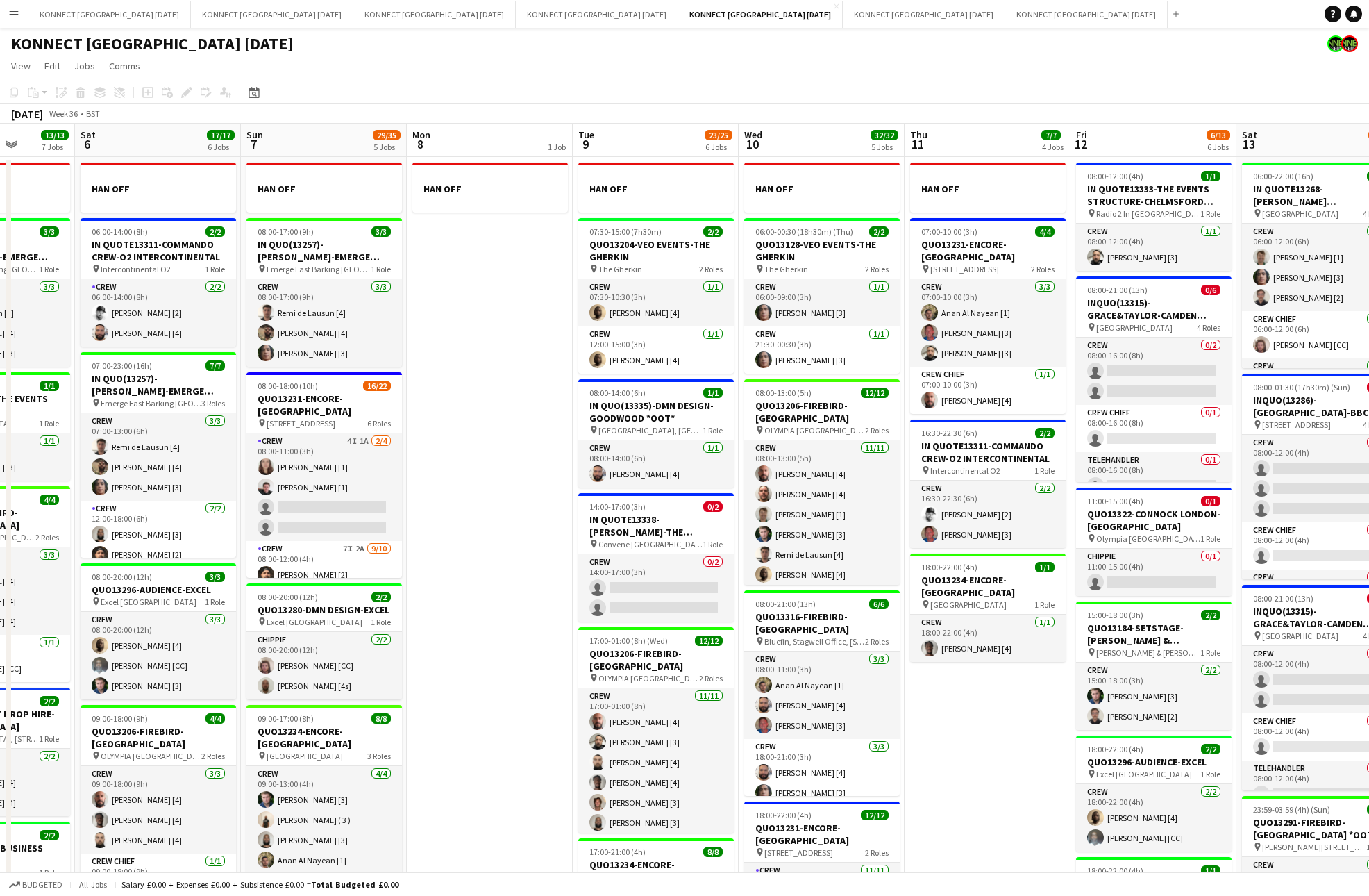
click at [500, 386] on app-date-cell "HAN OFF" at bounding box center [490, 651] width 166 height 989
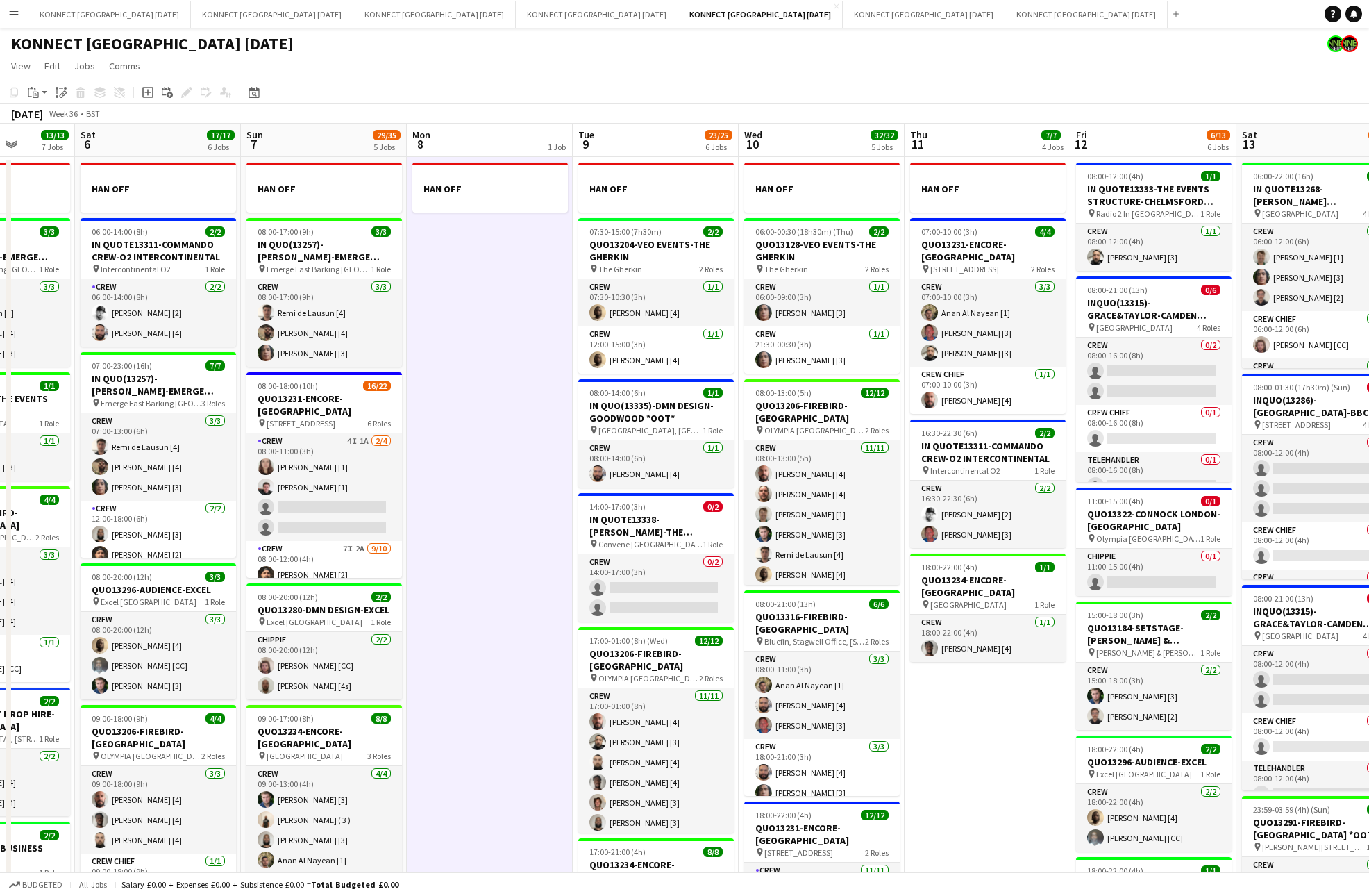
click at [500, 386] on app-date-cell "HAN OFF" at bounding box center [490, 651] width 166 height 989
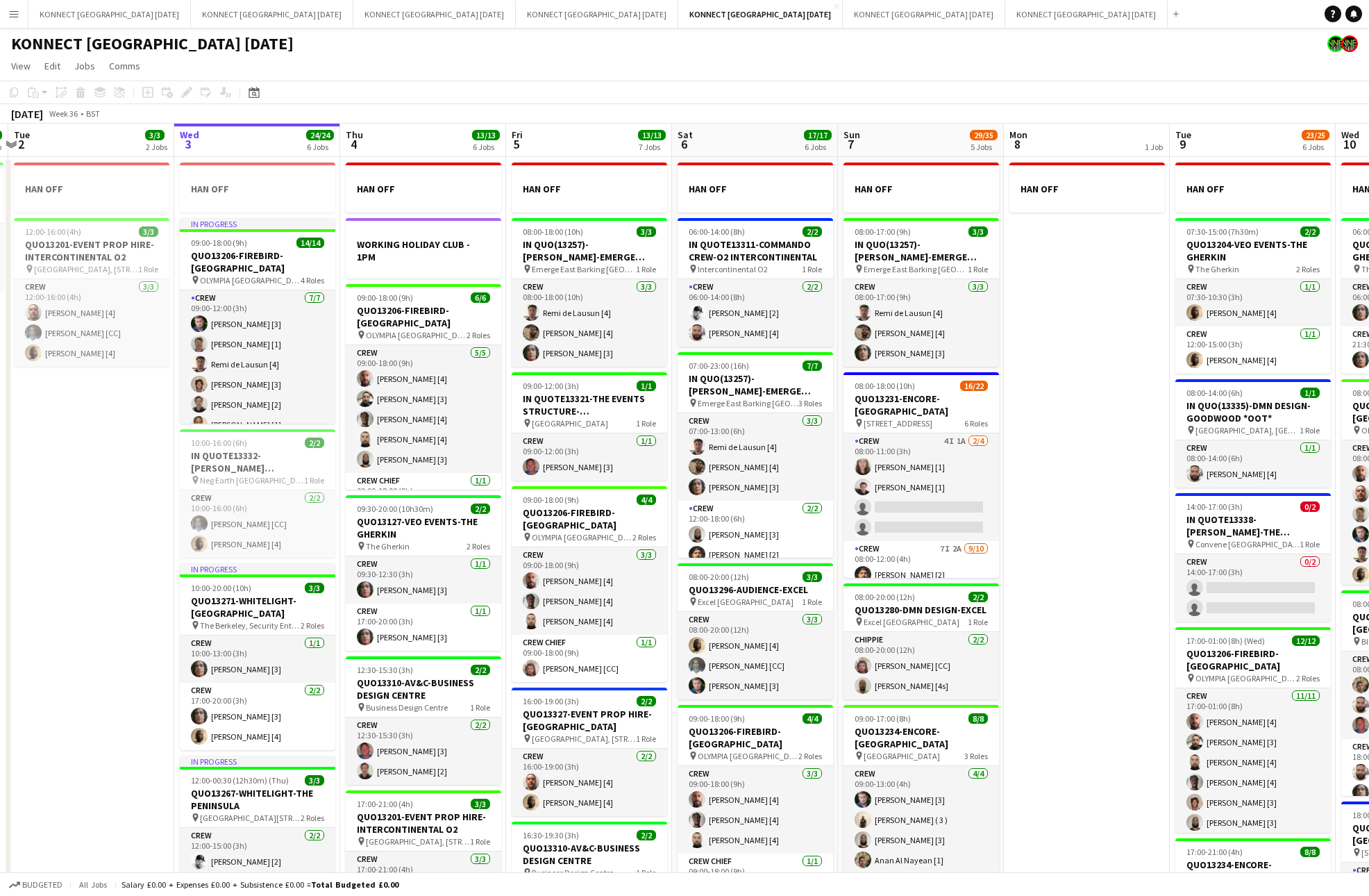
scroll to position [0, 493]
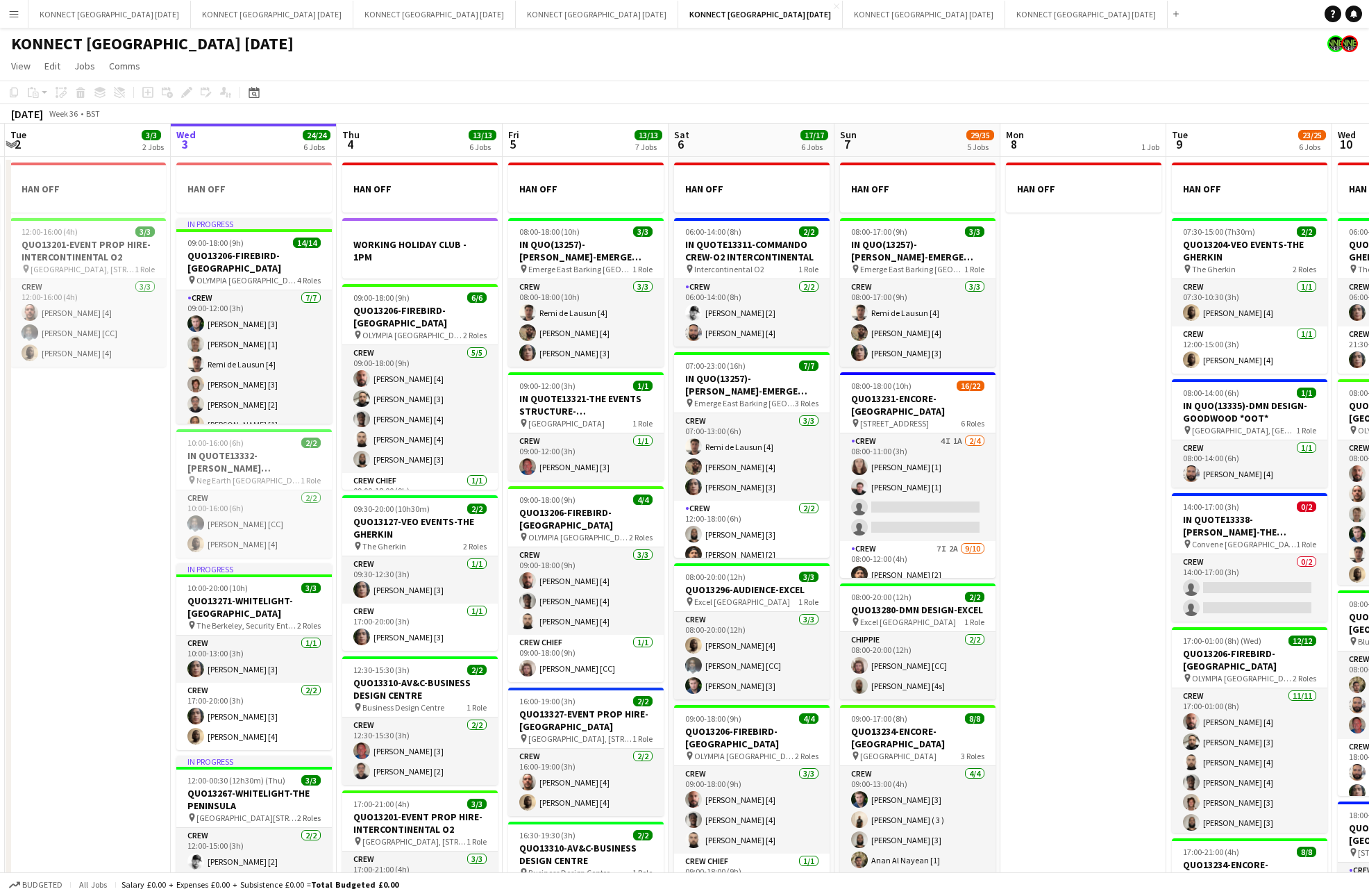
click at [1111, 586] on app-date-cell "HAN OFF" at bounding box center [1083, 651] width 166 height 989
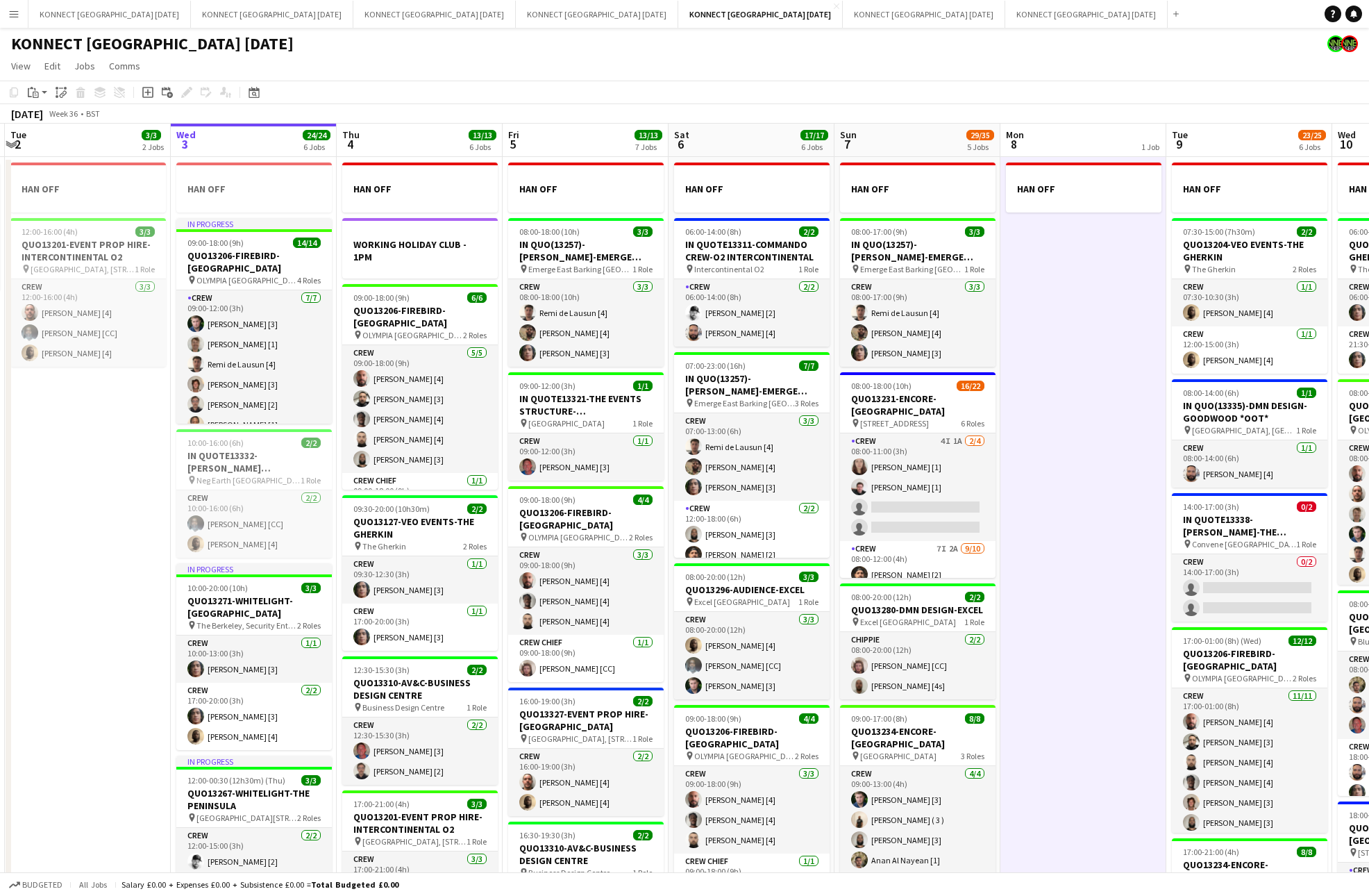
click at [1111, 586] on app-date-cell "HAN OFF" at bounding box center [1083, 651] width 166 height 989
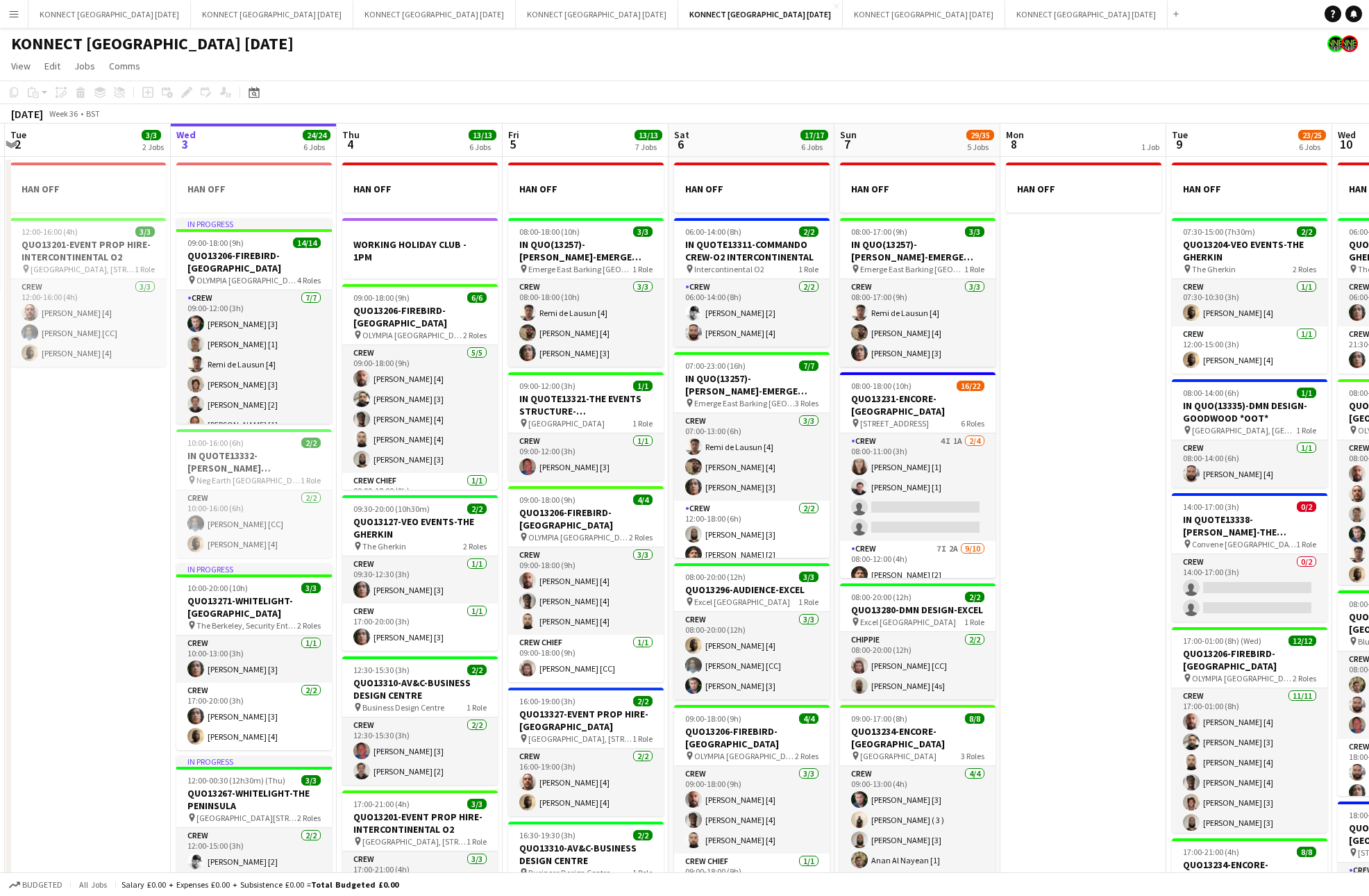
click at [1111, 586] on app-date-cell "HAN OFF" at bounding box center [1083, 651] width 166 height 989
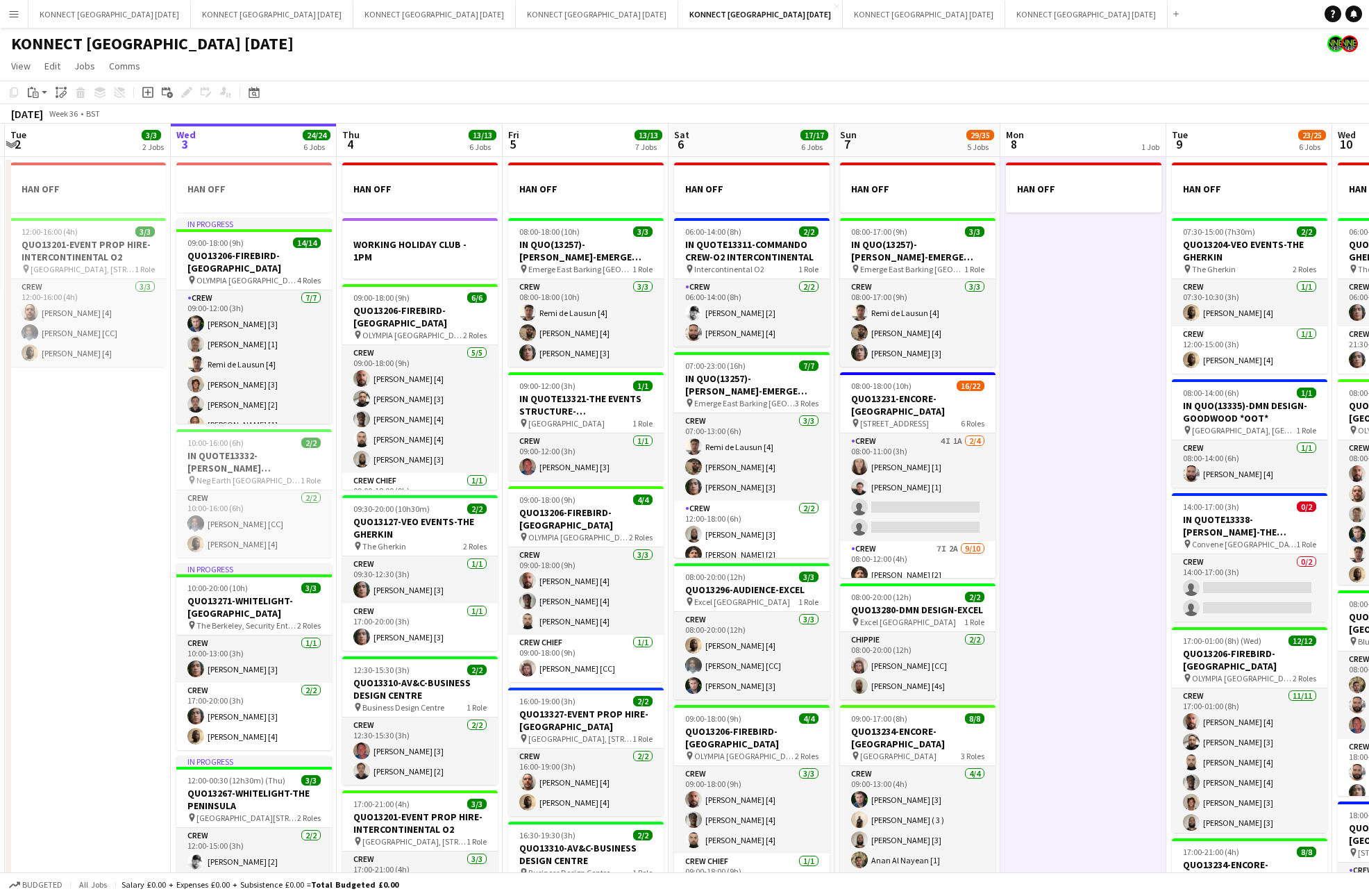
click at [1111, 586] on app-date-cell "HAN OFF" at bounding box center [1083, 651] width 166 height 989
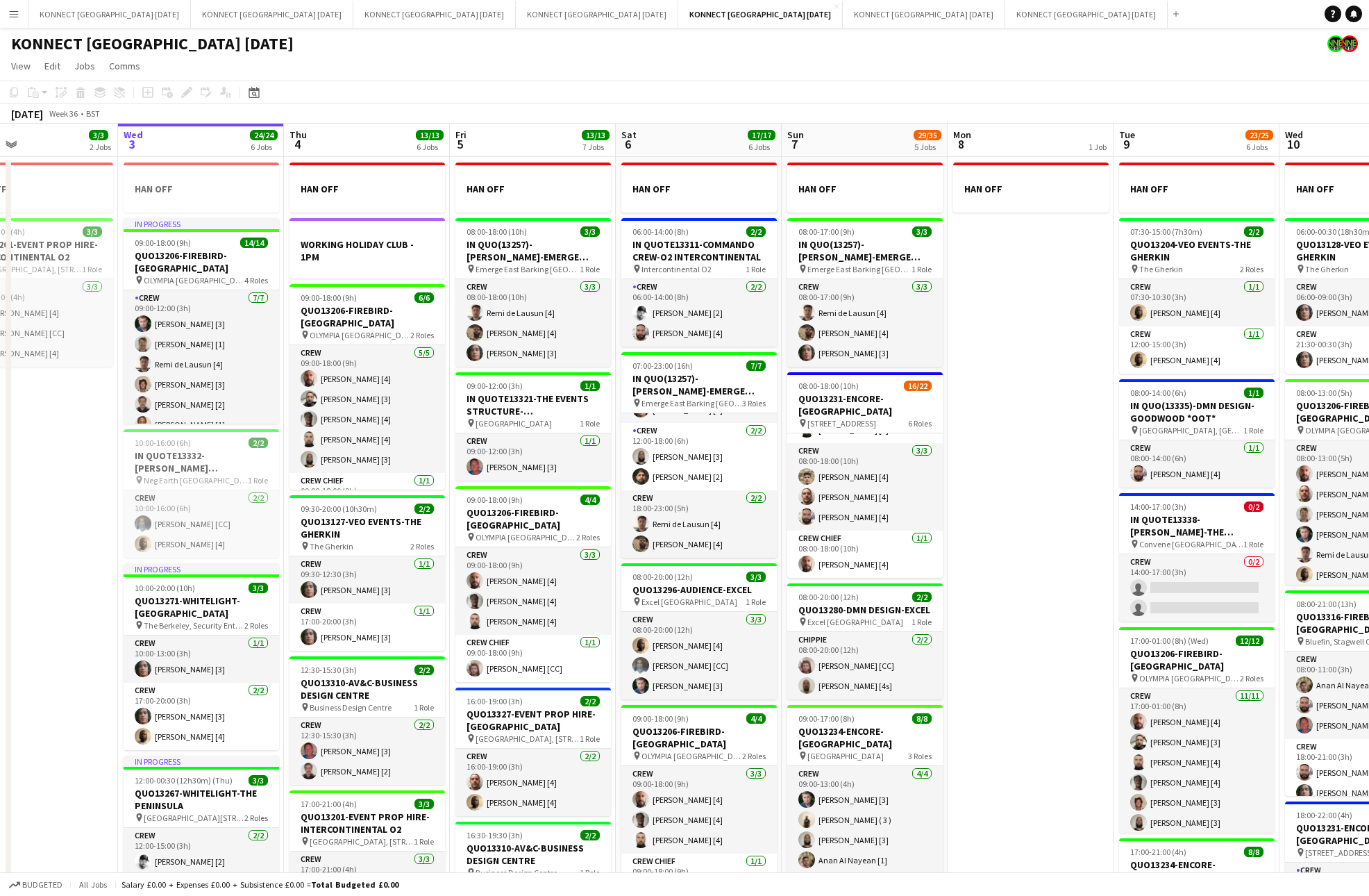
scroll to position [0, 0]
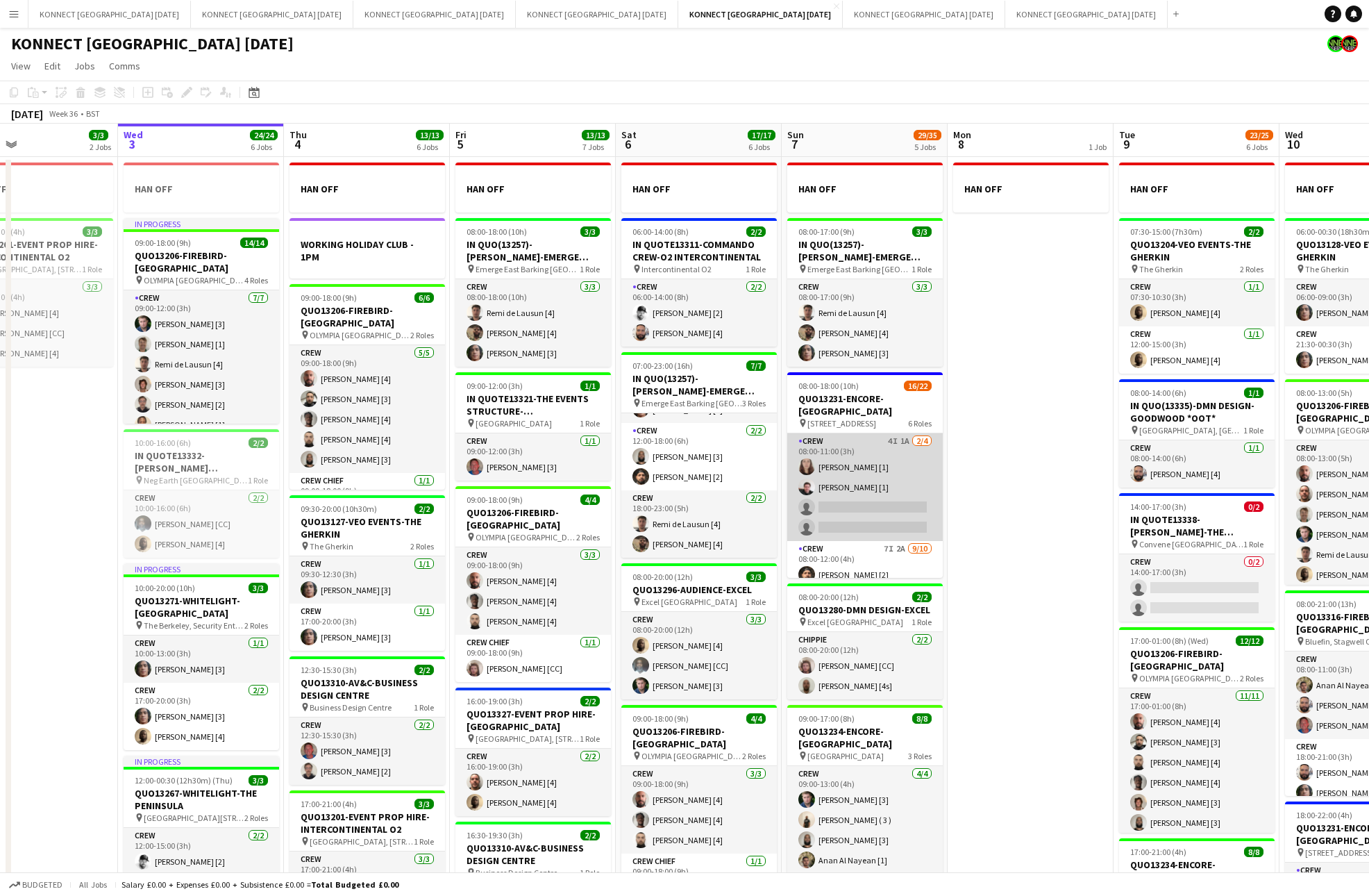
click at [878, 514] on app-card-role "Crew 4I 1A [DATE] 08:00-11:00 (3h) [PERSON_NAME] [1] [PERSON_NAME] [1] single-n…" at bounding box center [865, 487] width 155 height 108
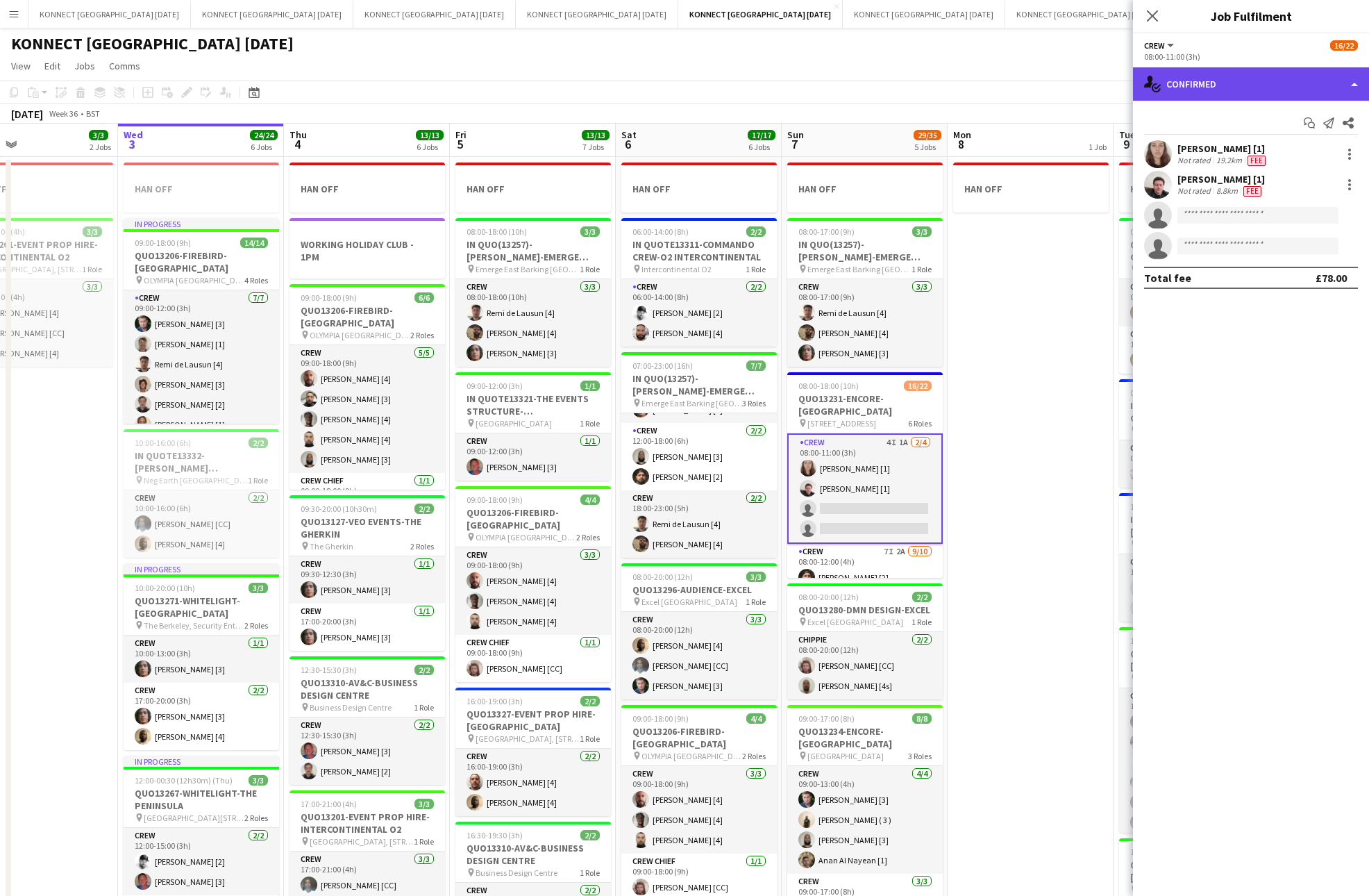
click at [1236, 96] on div "single-neutral-actions-check-2 Confirmed" at bounding box center [1251, 84] width 236 height 33
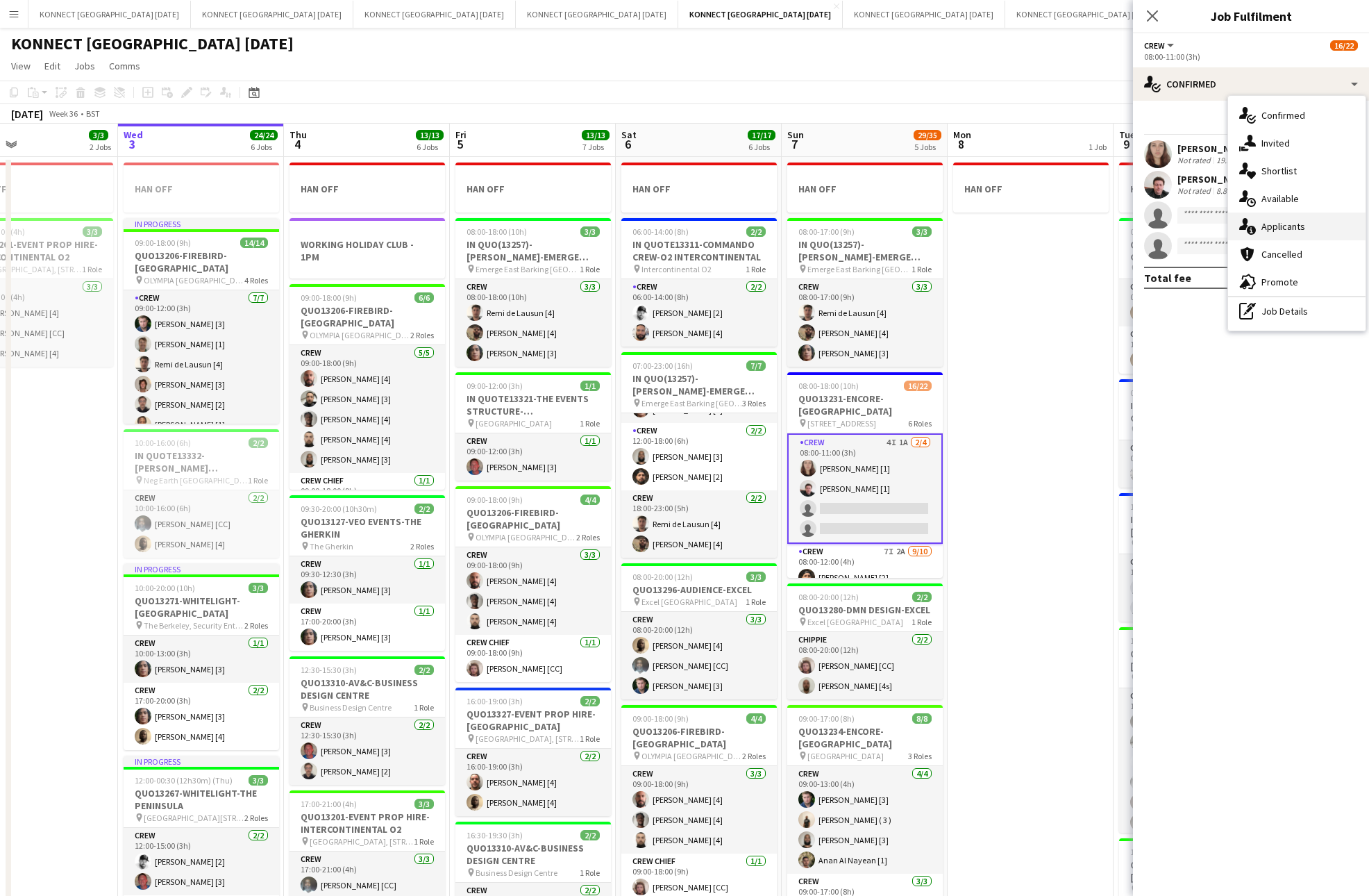
click at [1297, 215] on div "single-neutral-actions-information Applicants" at bounding box center [1296, 226] width 137 height 28
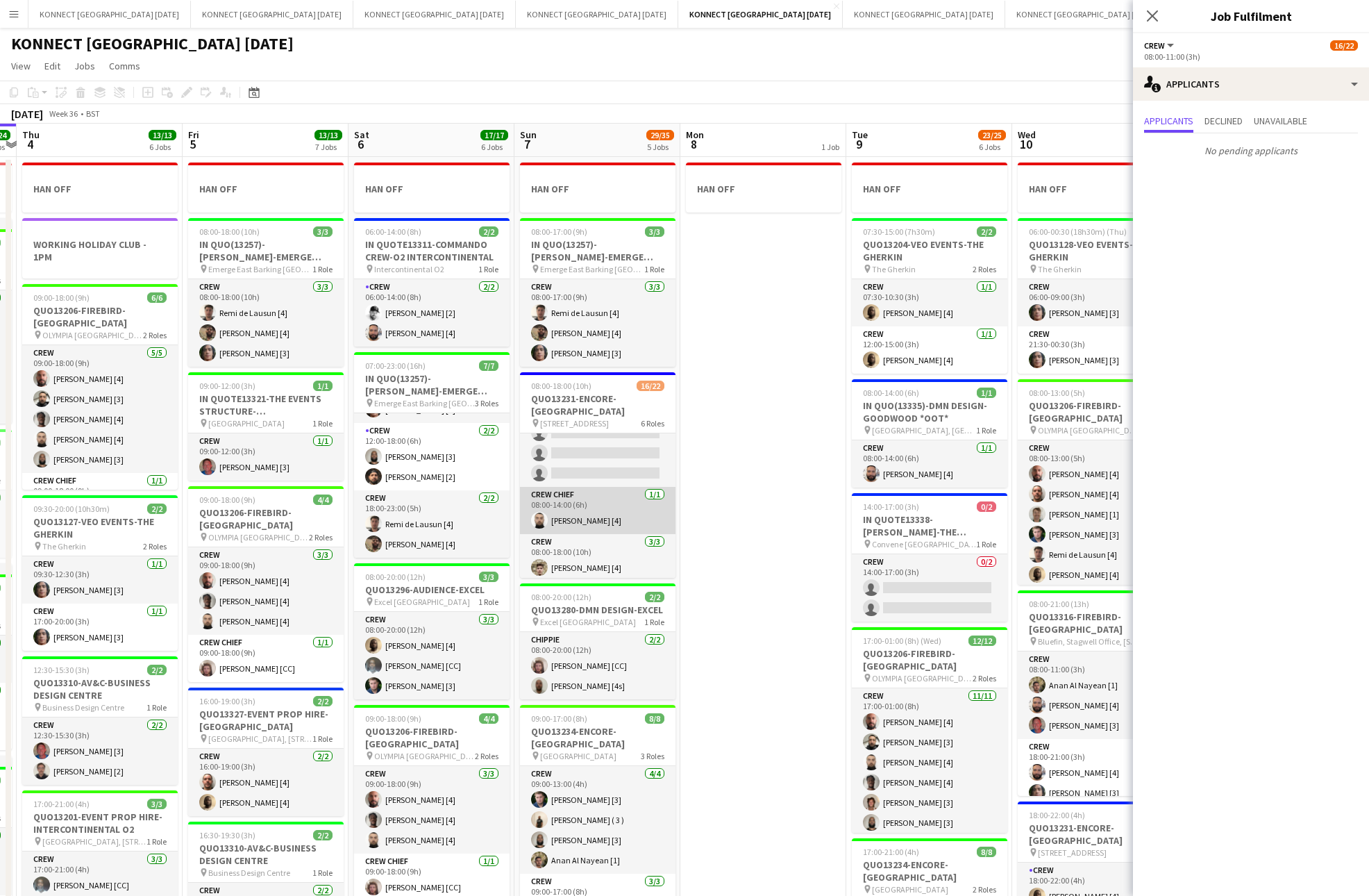
scroll to position [465, 0]
click at [757, 468] on app-date-cell "HAN OFF" at bounding box center [763, 651] width 166 height 989
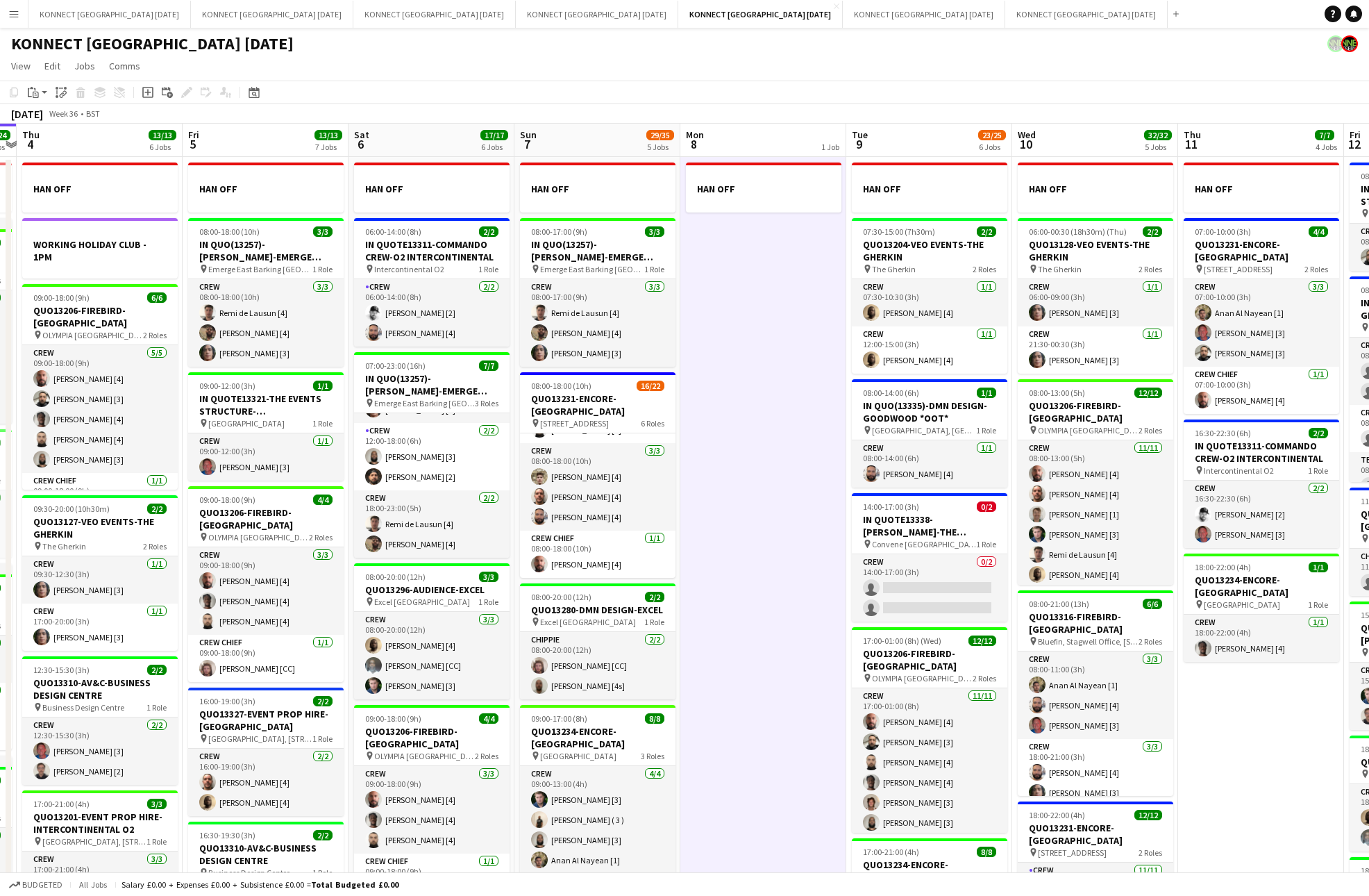
scroll to position [464, 0]
click at [757, 468] on app-date-cell "HAN OFF" at bounding box center [763, 651] width 166 height 989
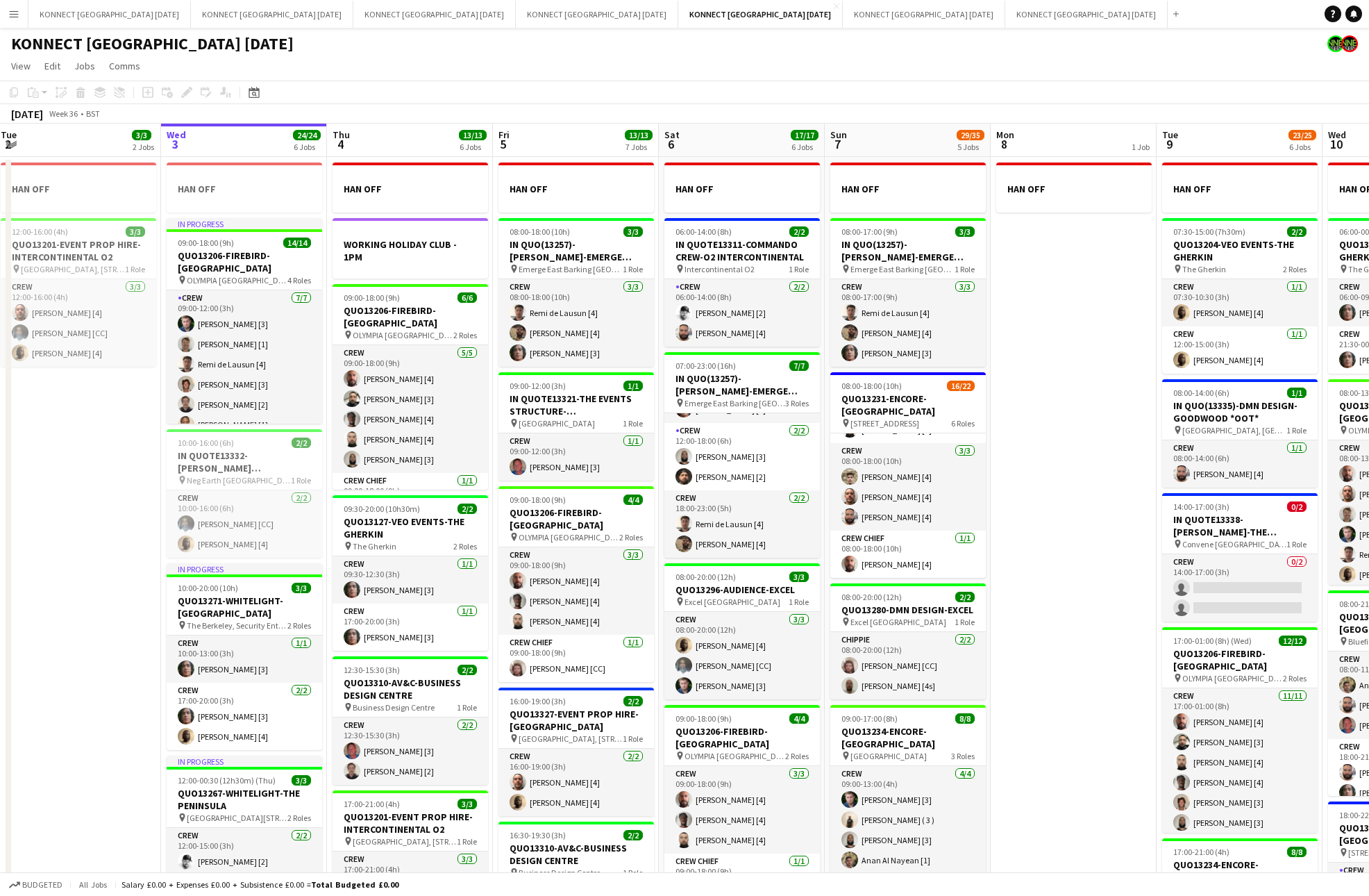
scroll to position [0, 344]
